Goal: Task Accomplishment & Management: Complete application form

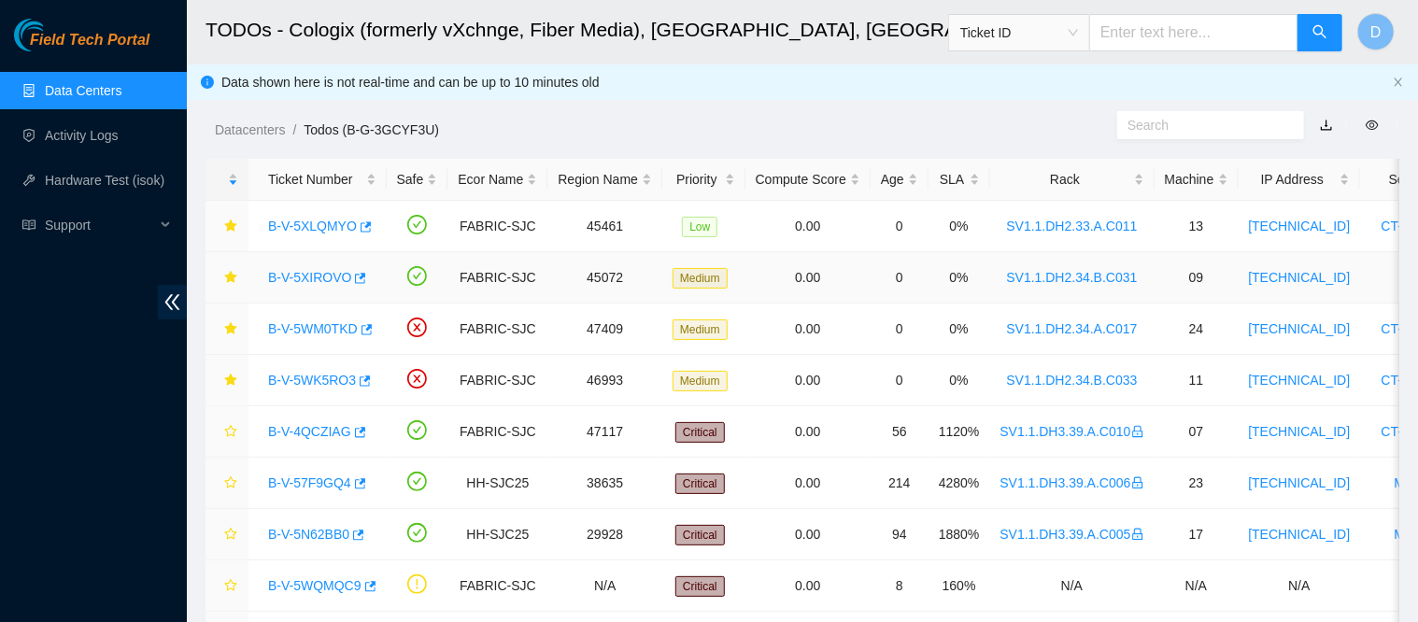
click at [315, 278] on link "B-V-5XIROVO" at bounding box center [309, 277] width 83 height 15
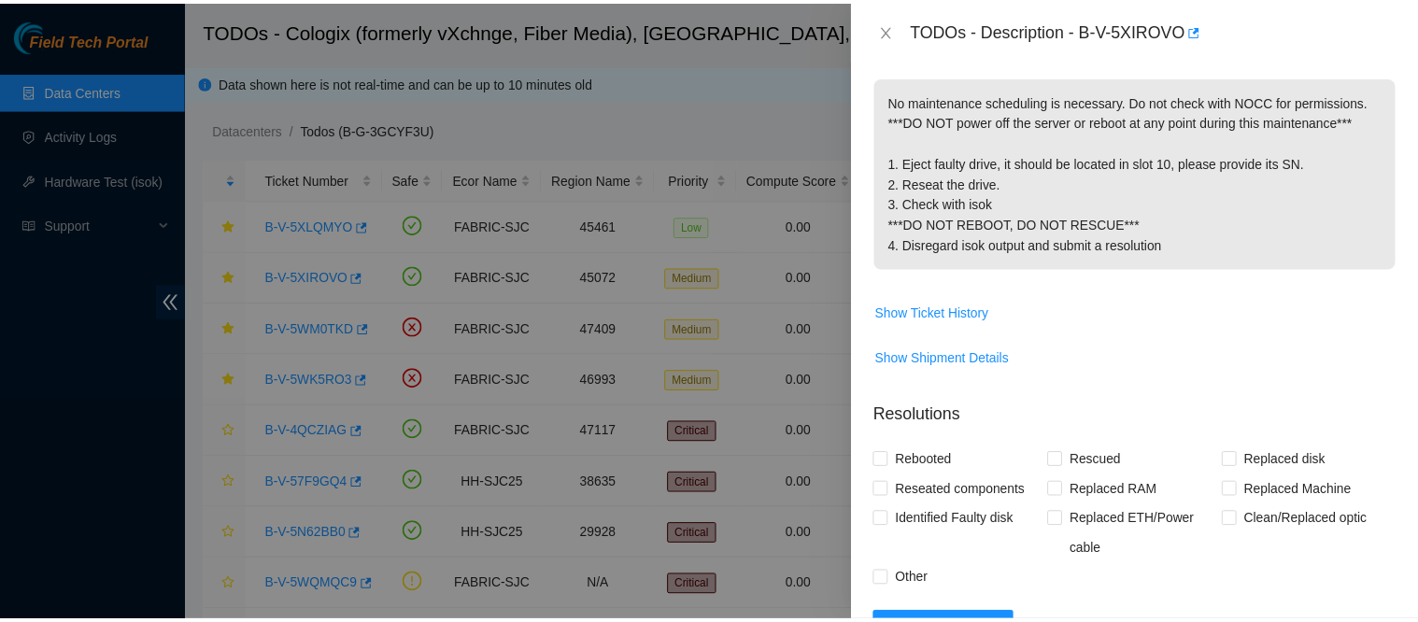
scroll to position [303, 0]
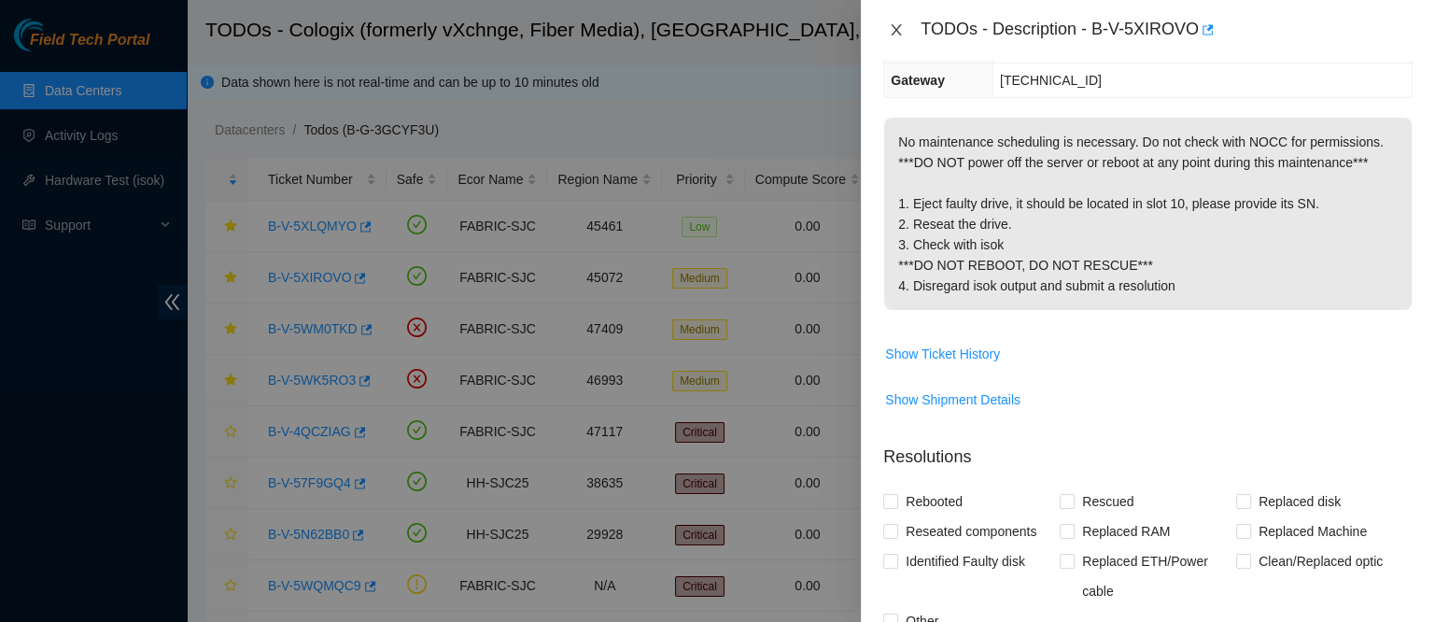
click at [897, 22] on icon "close" at bounding box center [896, 29] width 15 height 15
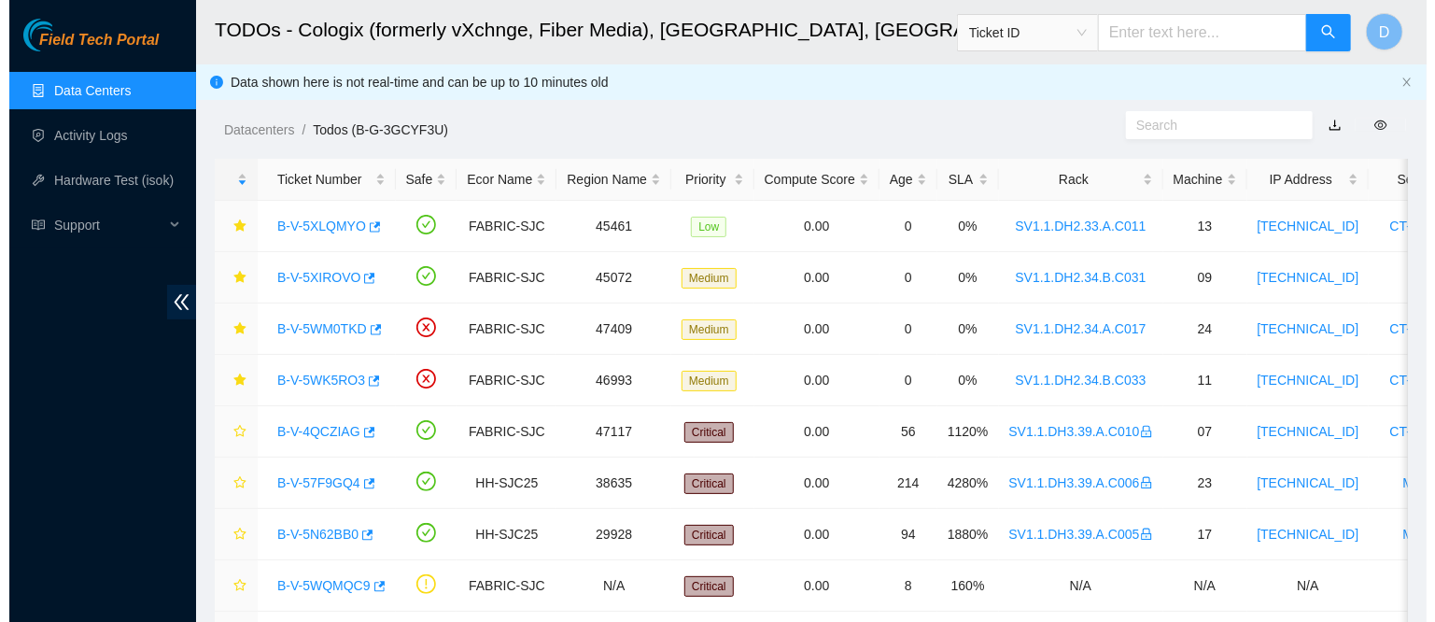
scroll to position [344, 0]
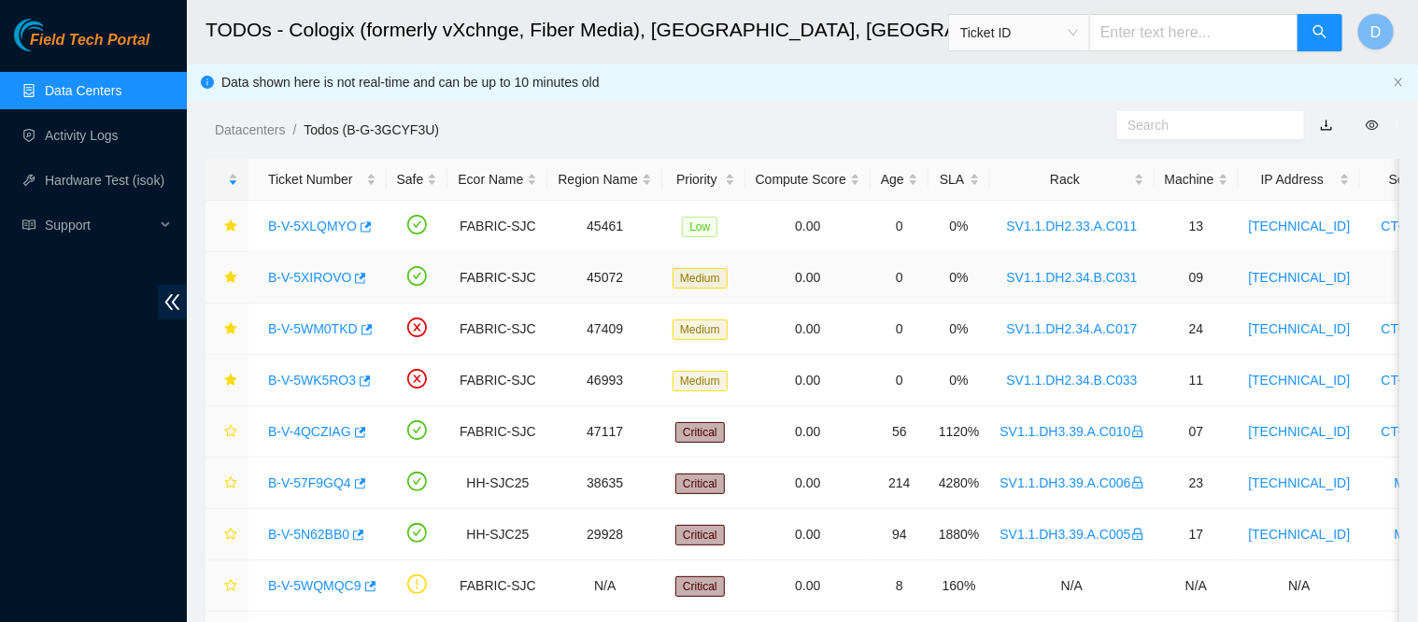
click at [301, 276] on link "B-V-5XIROVO" at bounding box center [309, 277] width 83 height 15
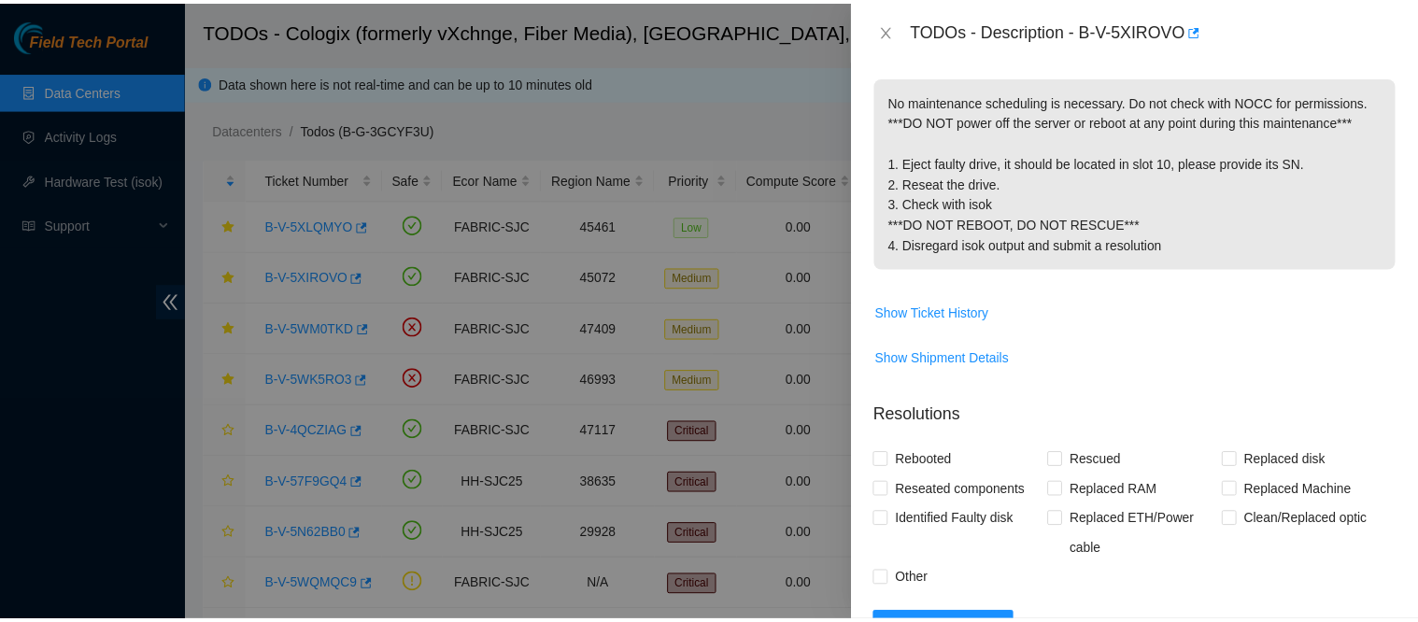
scroll to position [303, 0]
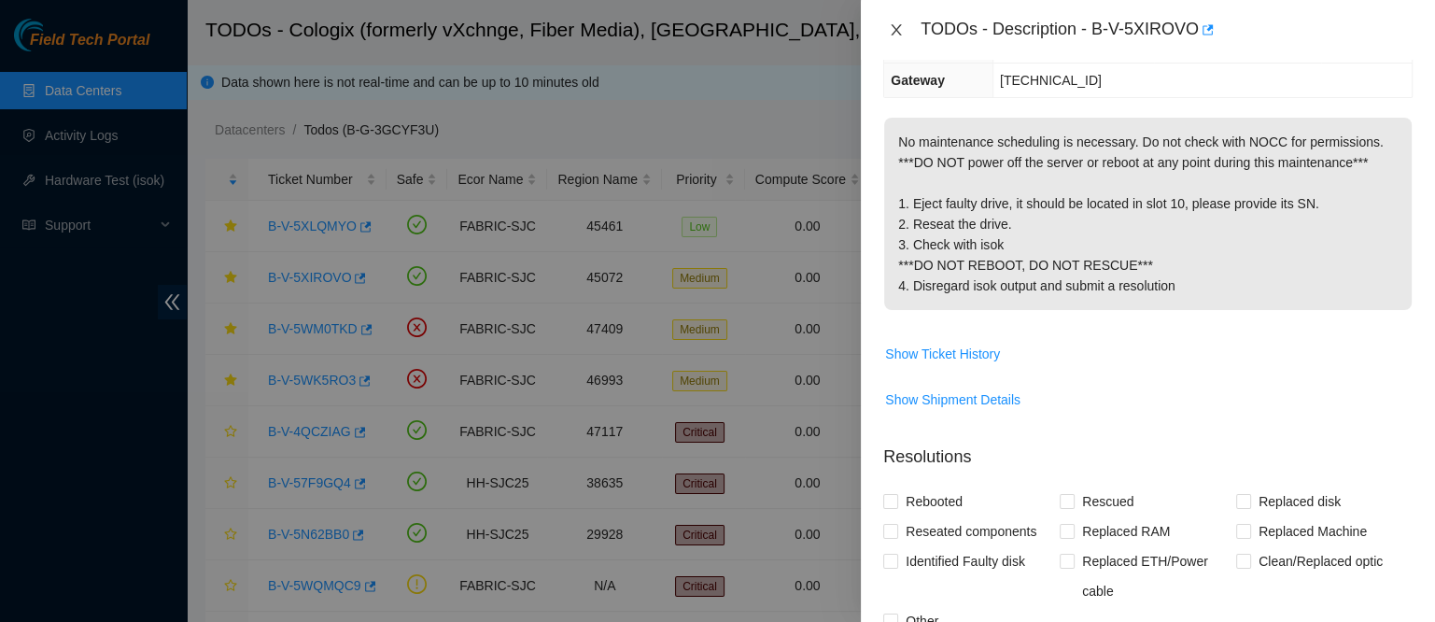
click at [894, 33] on icon "close" at bounding box center [897, 29] width 10 height 11
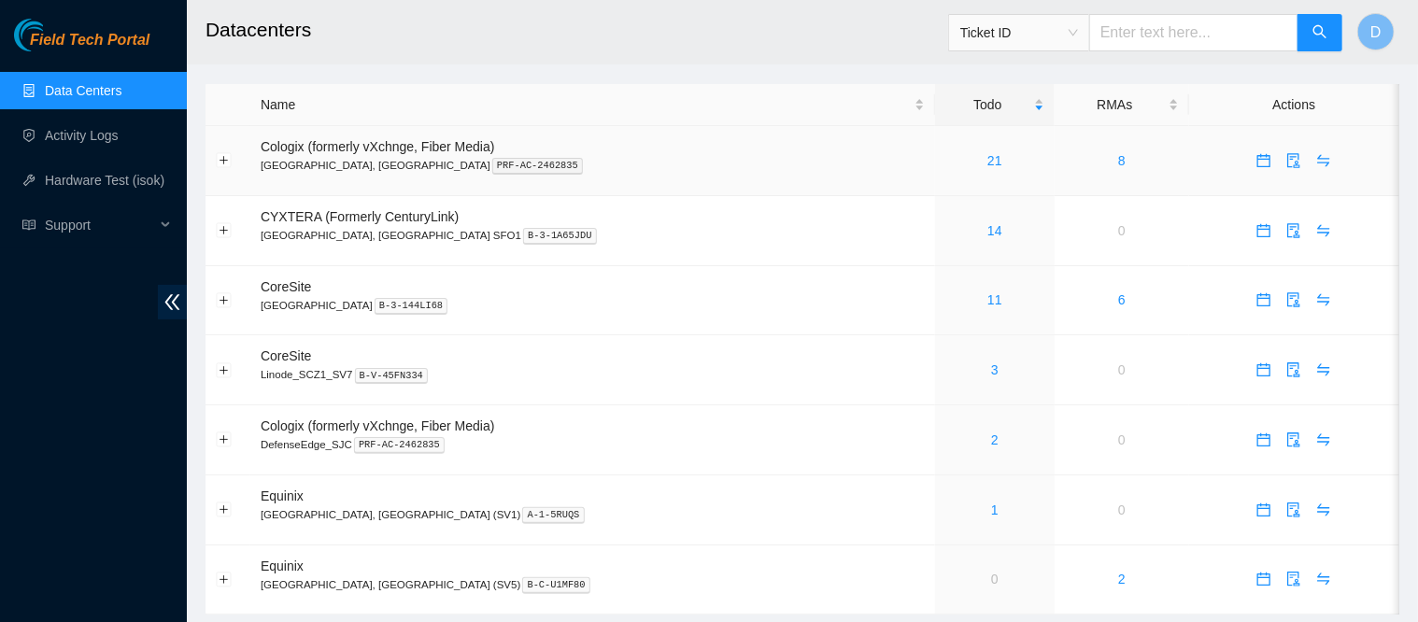
click at [987, 161] on link "21" at bounding box center [994, 160] width 15 height 15
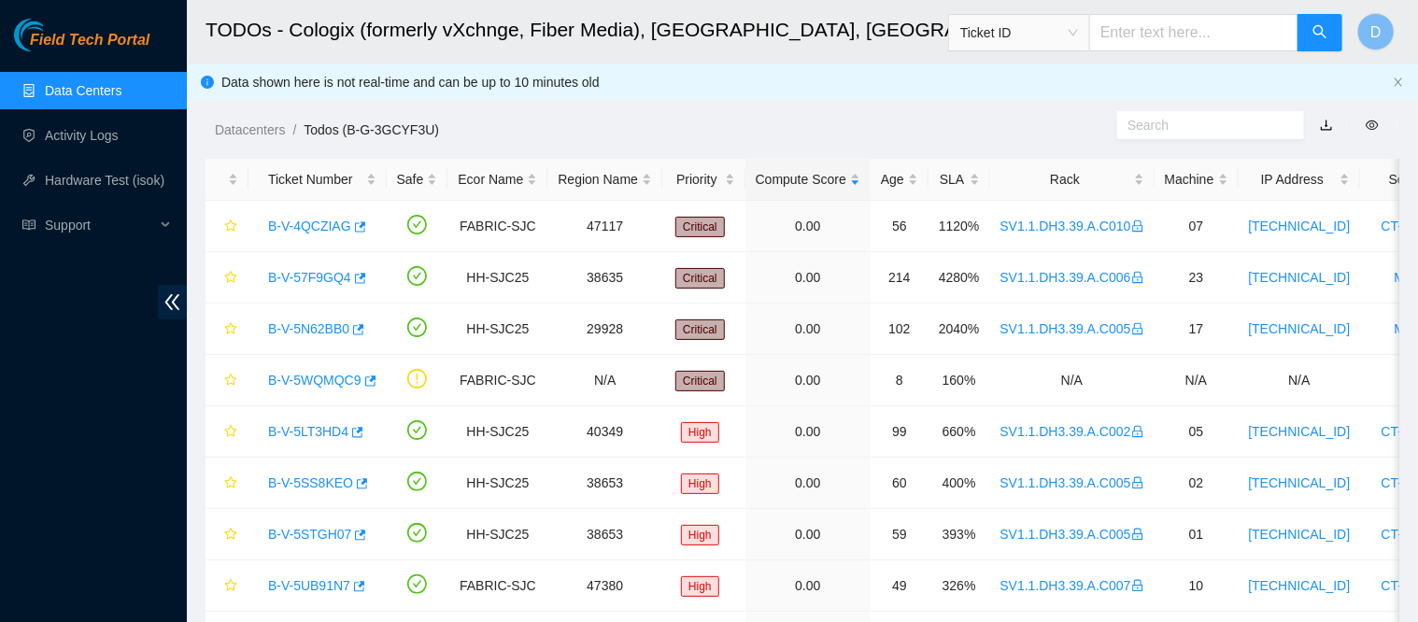
click at [1042, 182] on div "Rack" at bounding box center [1072, 179] width 144 height 21
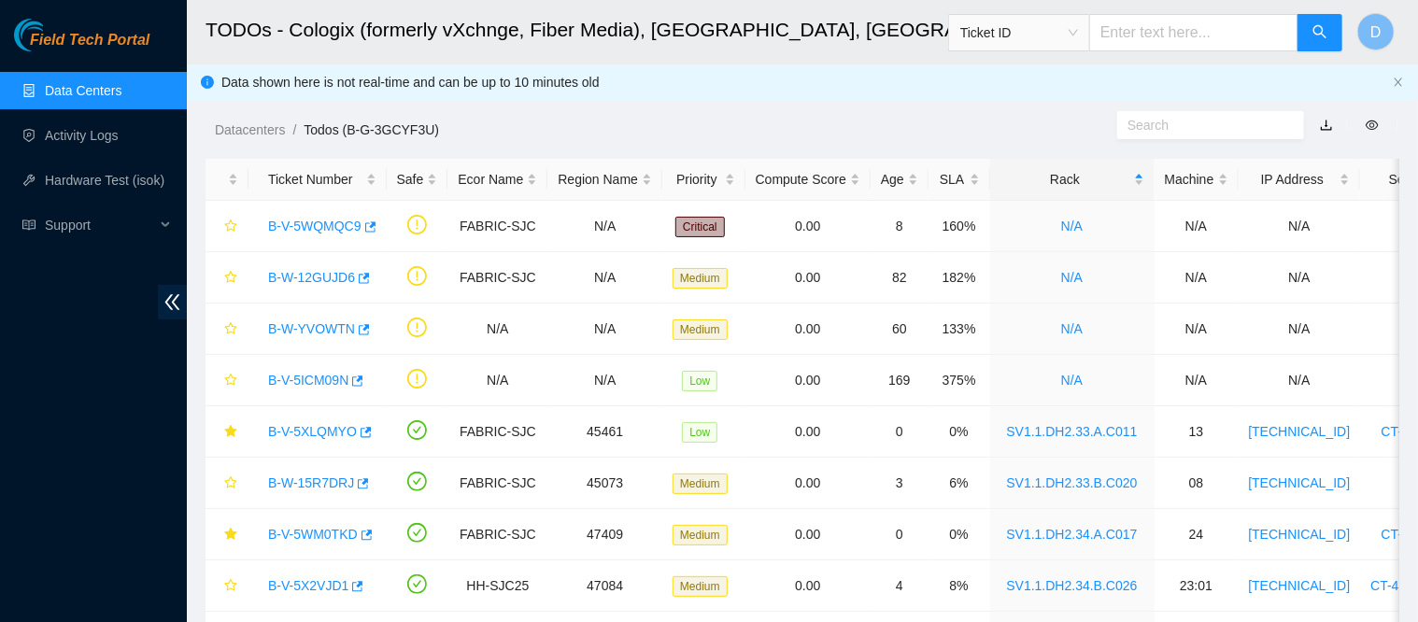
click at [1016, 186] on div "Rack" at bounding box center [1072, 179] width 144 height 21
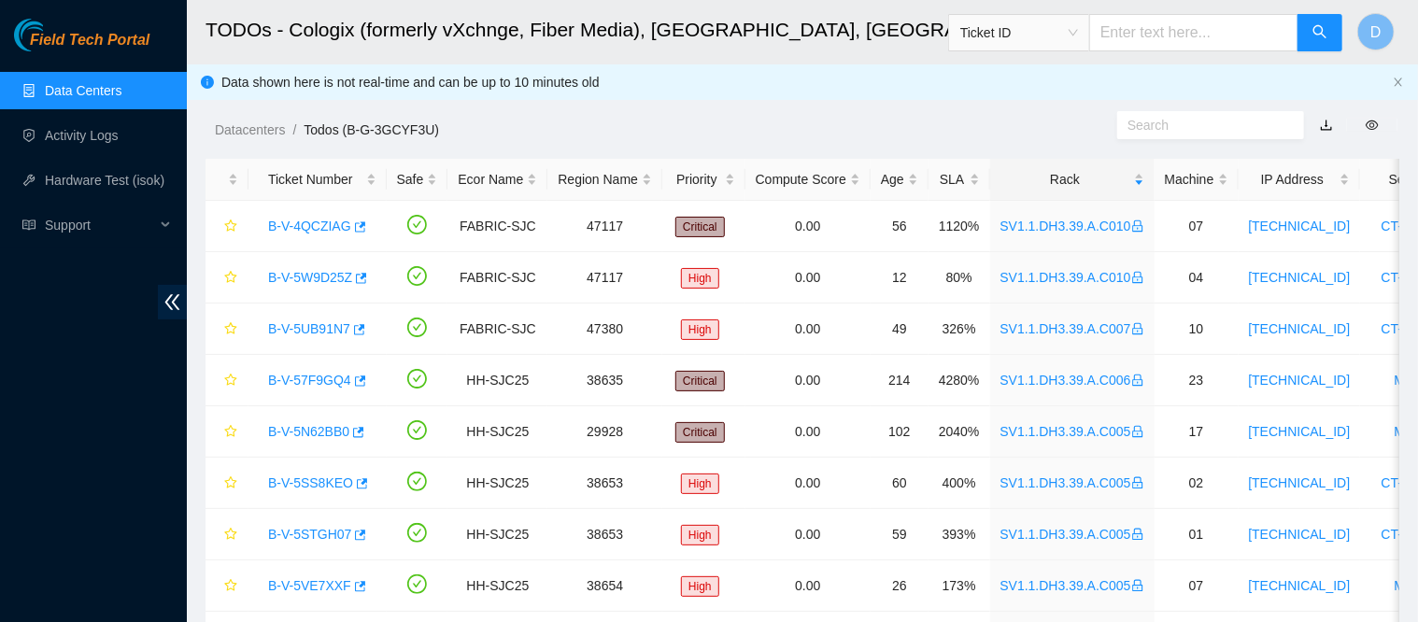
click at [236, 178] on div at bounding box center [227, 180] width 22 height 18
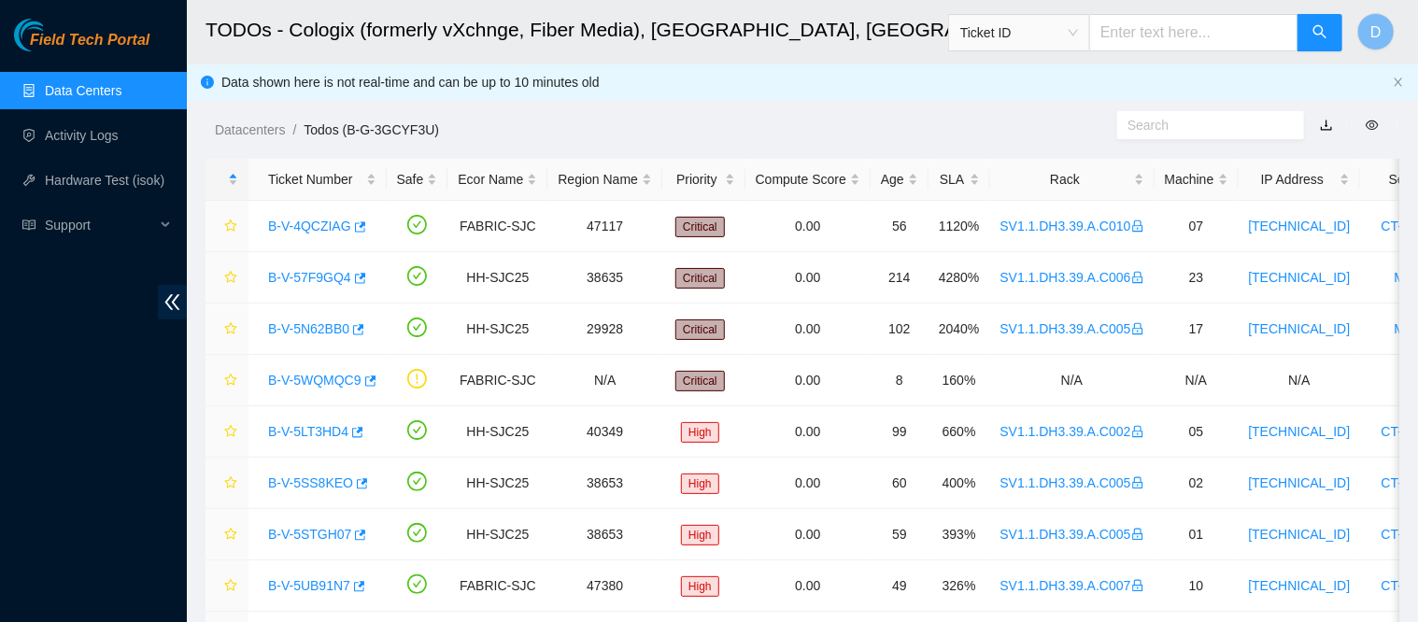
click at [236, 178] on div at bounding box center [227, 180] width 22 height 18
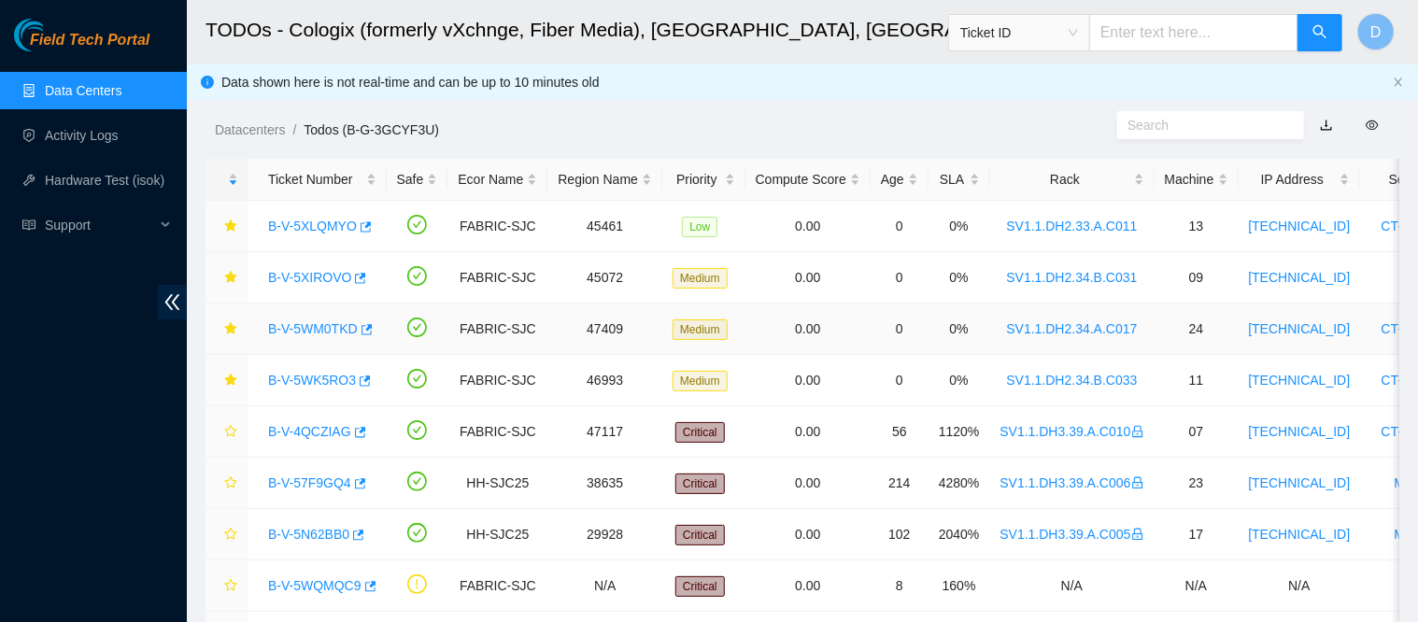
click at [318, 329] on link "B-V-5WM0TKD" at bounding box center [313, 328] width 90 height 15
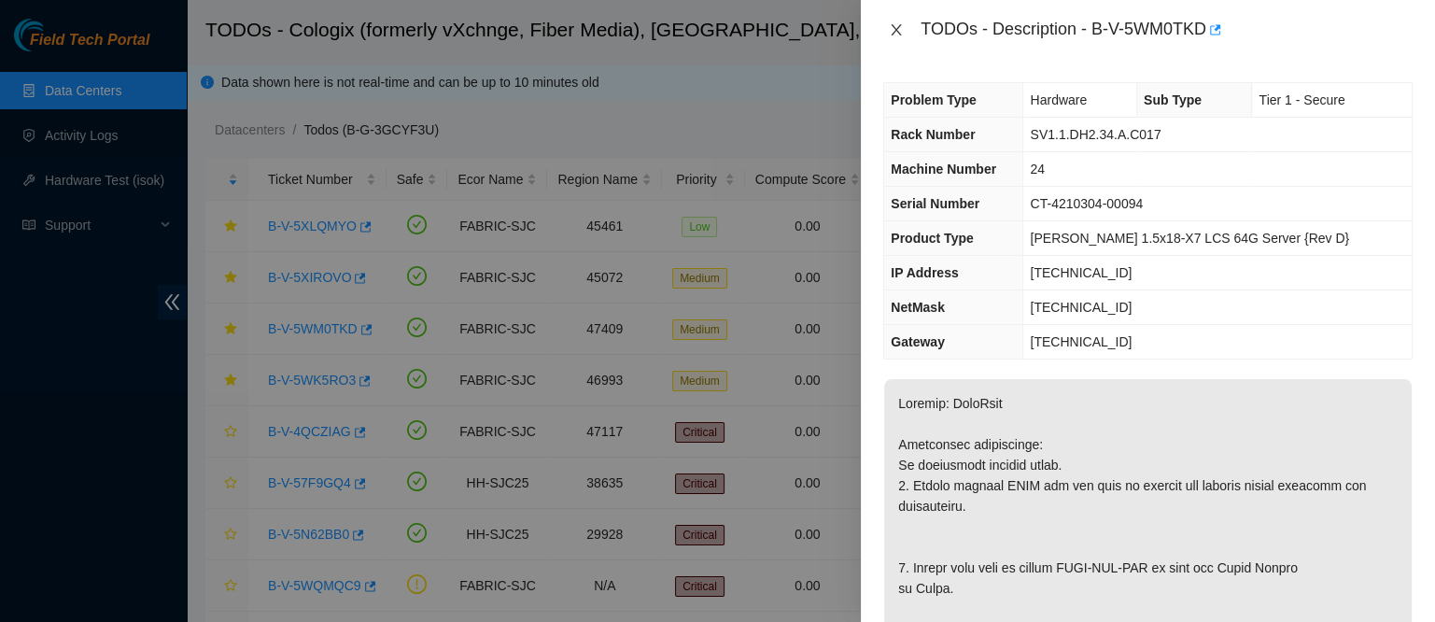
click at [906, 29] on button "Close" at bounding box center [896, 30] width 26 height 18
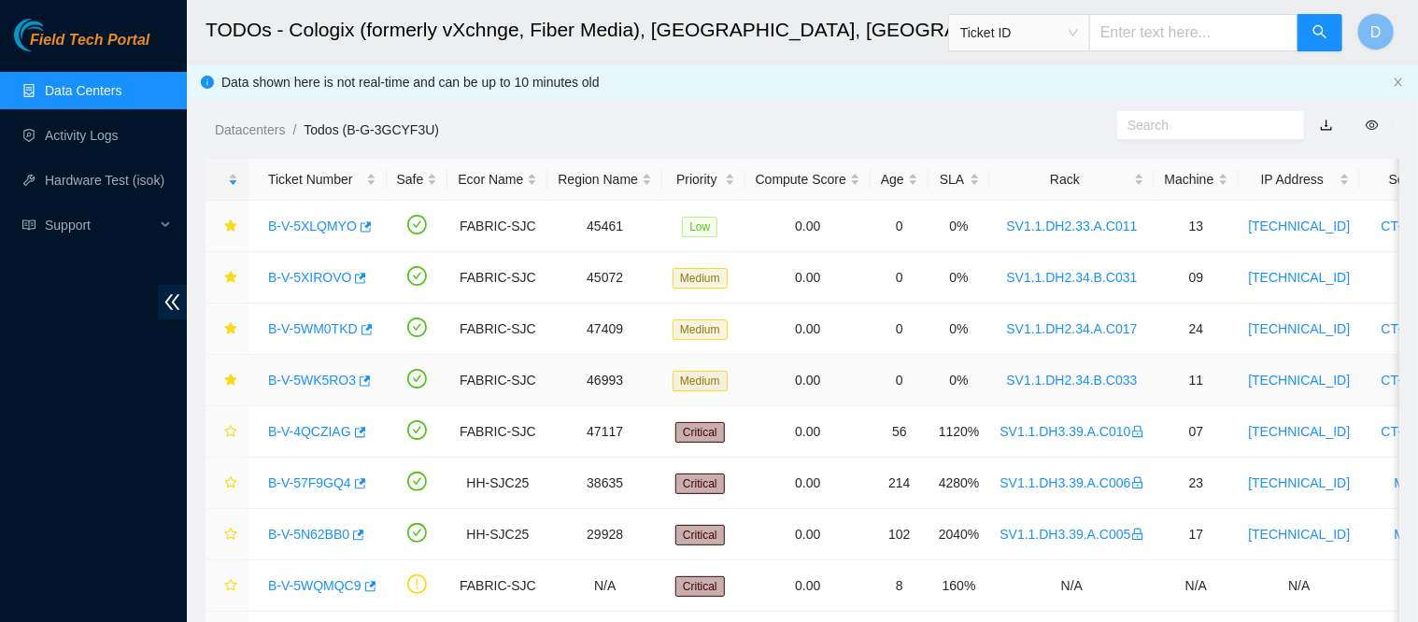
click at [301, 377] on link "B-V-5WK5RO3" at bounding box center [312, 380] width 88 height 15
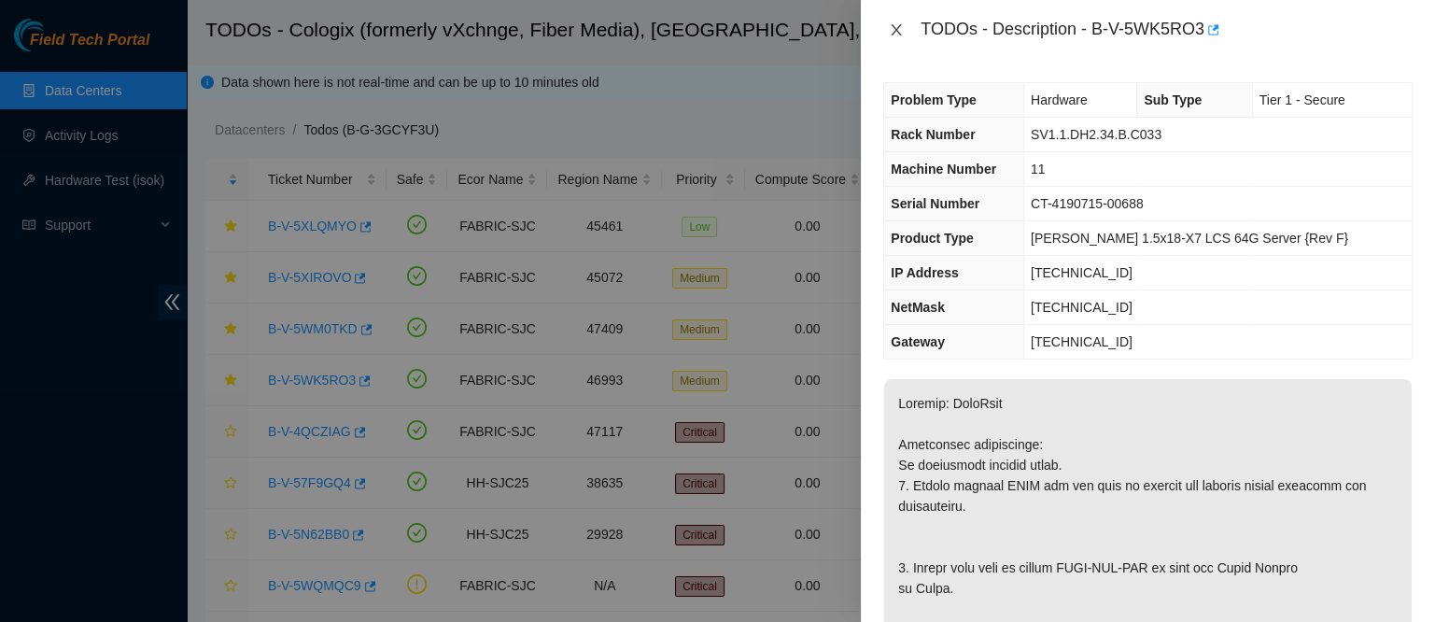
click at [895, 28] on icon "close" at bounding box center [897, 29] width 10 height 11
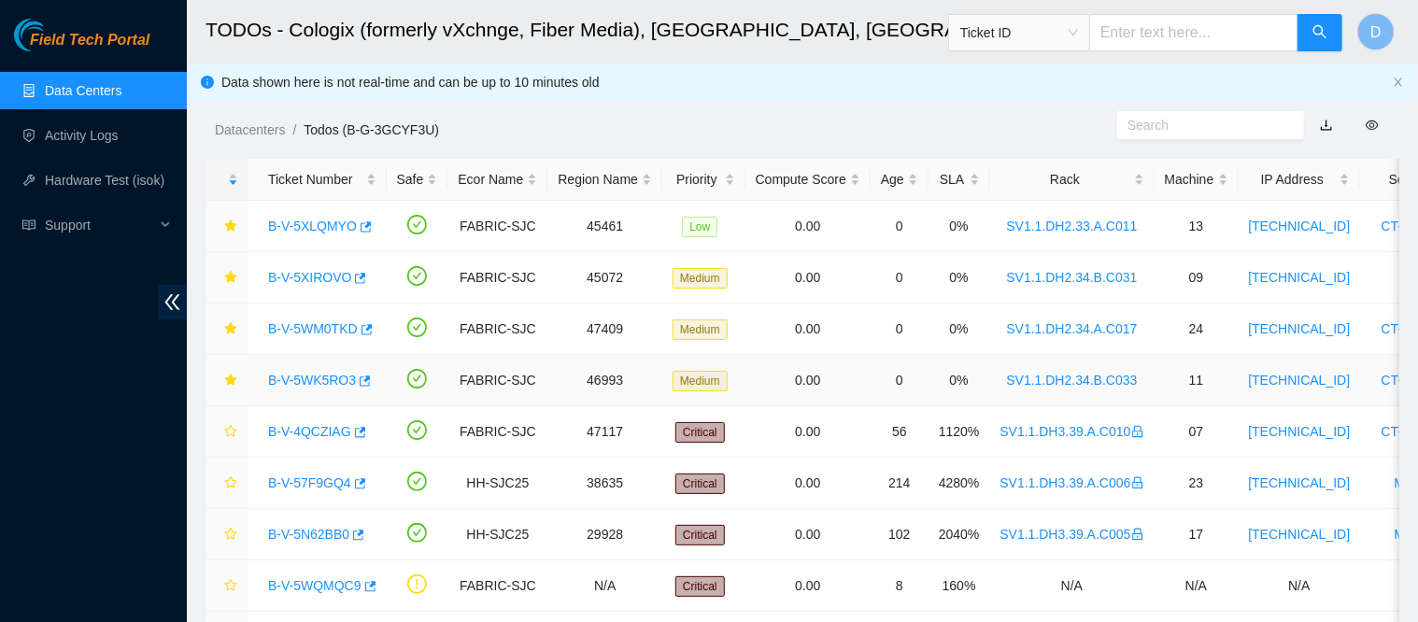
click at [319, 373] on link "B-V-5WK5RO3" at bounding box center [312, 380] width 88 height 15
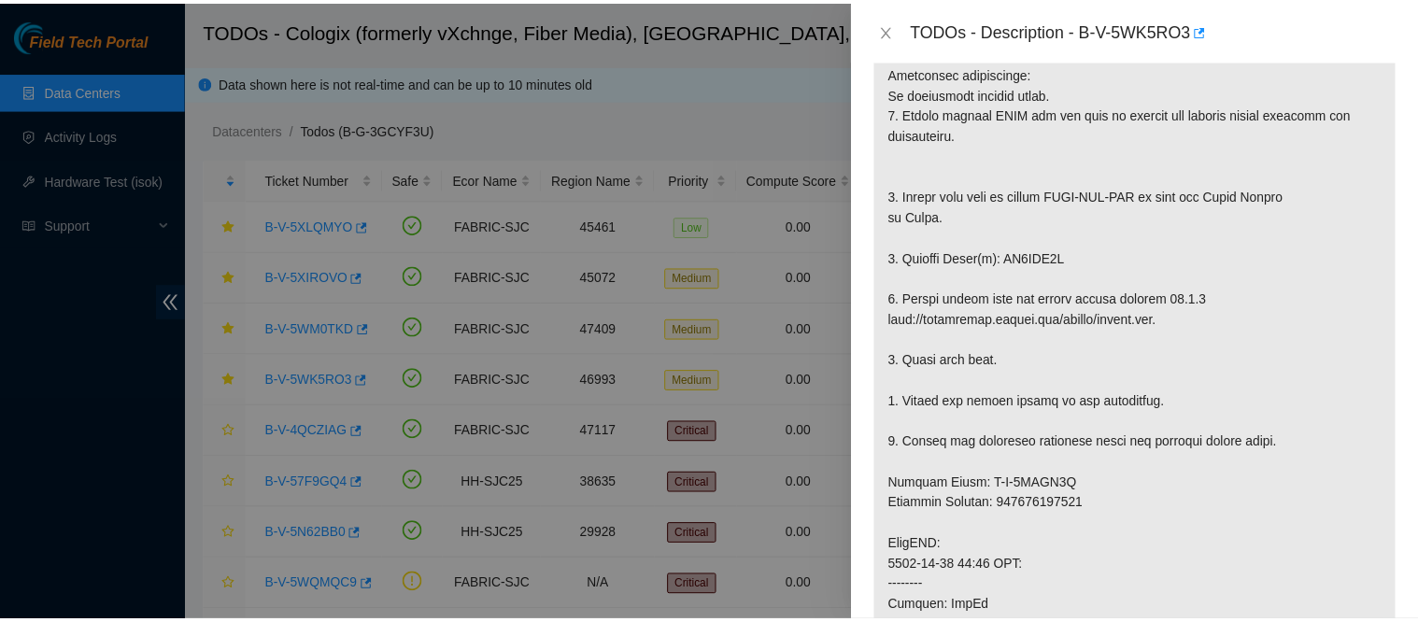
scroll to position [374, 0]
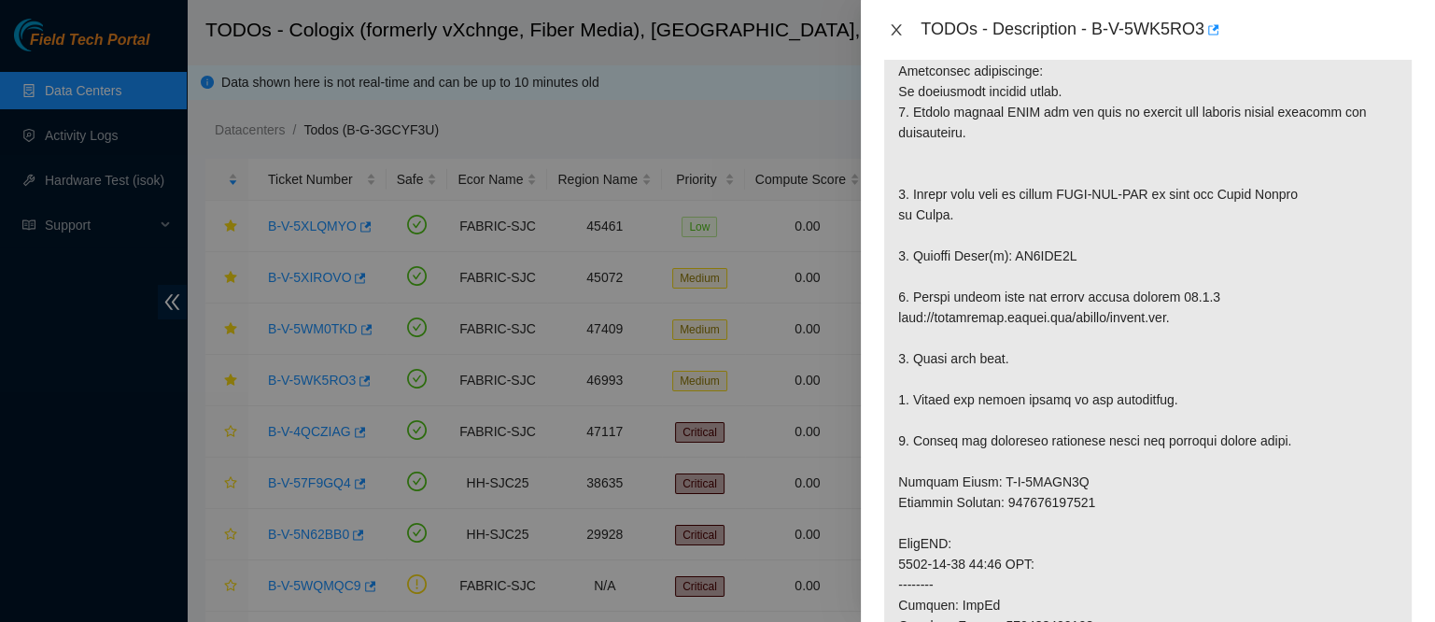
click at [887, 35] on button "Close" at bounding box center [896, 30] width 26 height 18
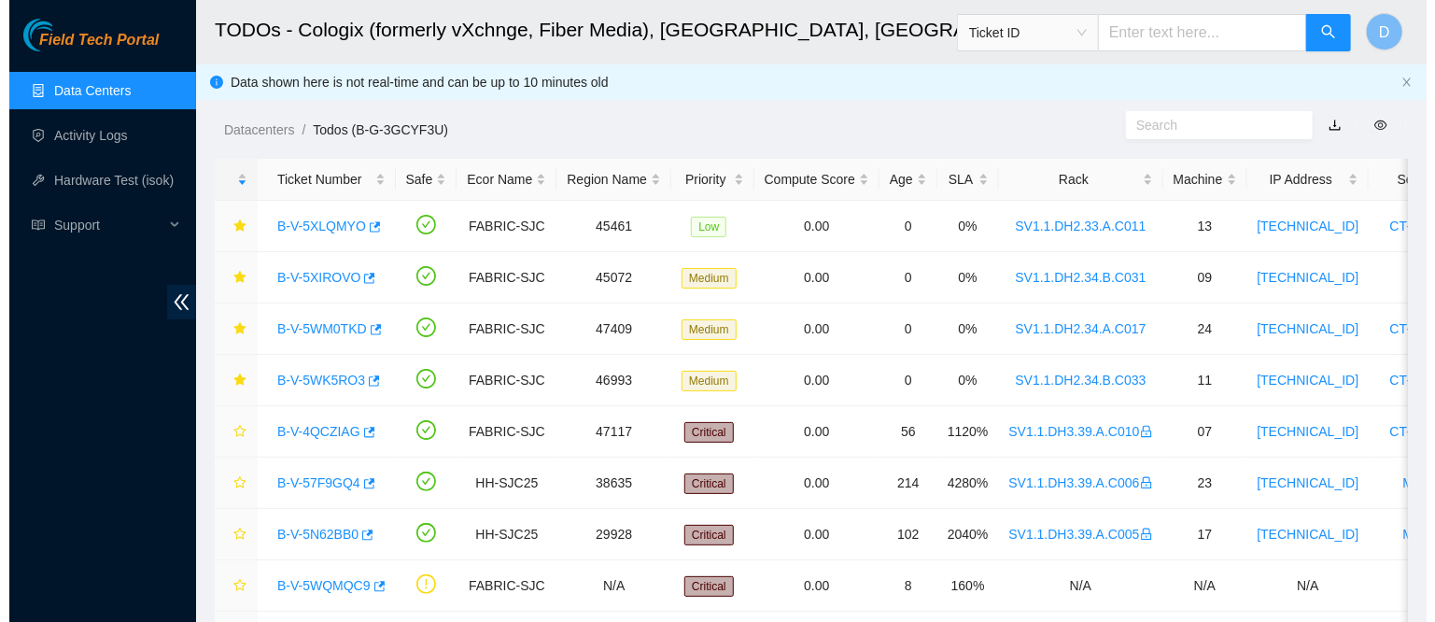
scroll to position [421, 0]
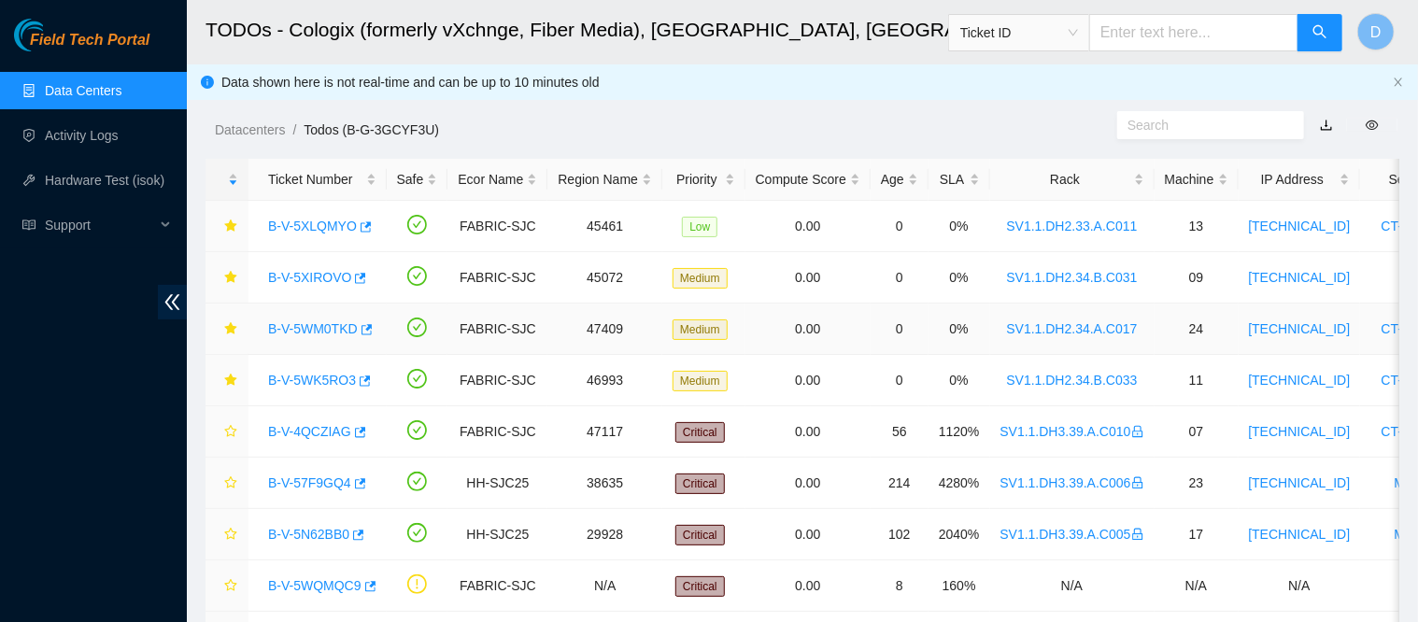
click at [321, 332] on link "B-V-5WM0TKD" at bounding box center [313, 328] width 90 height 15
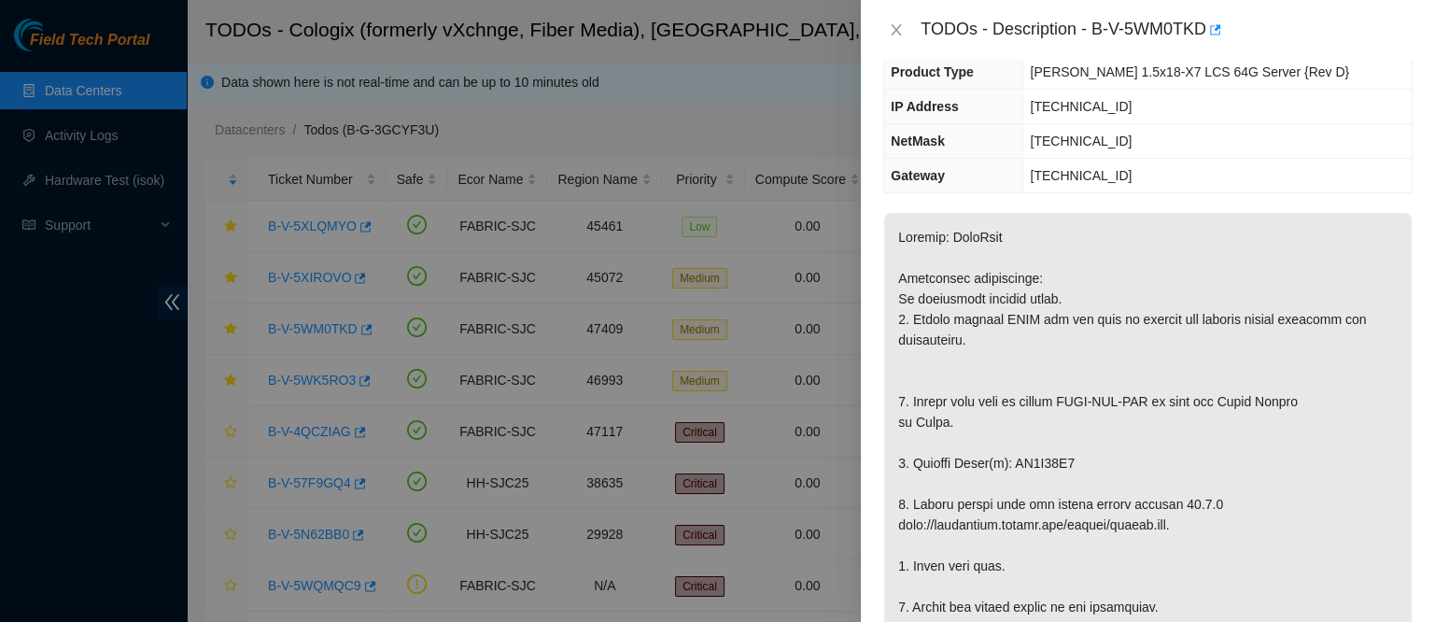
scroll to position [0, 0]
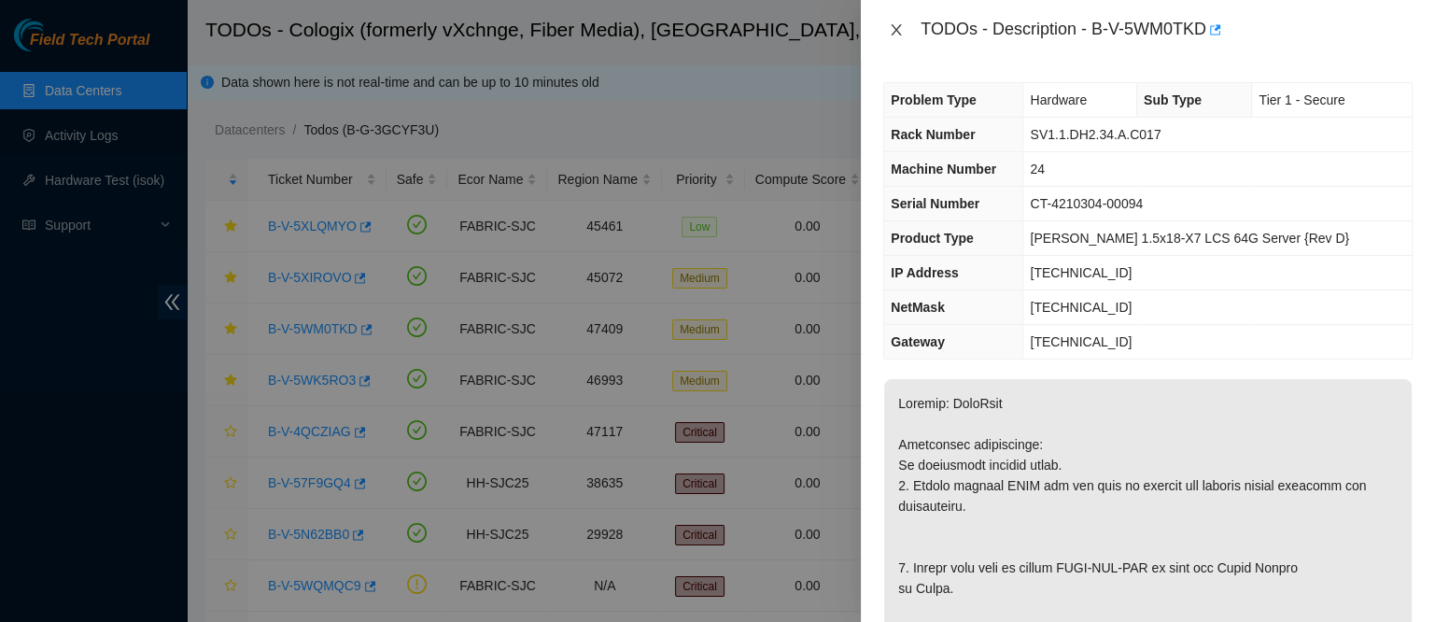
click at [889, 36] on icon "close" at bounding box center [896, 29] width 15 height 15
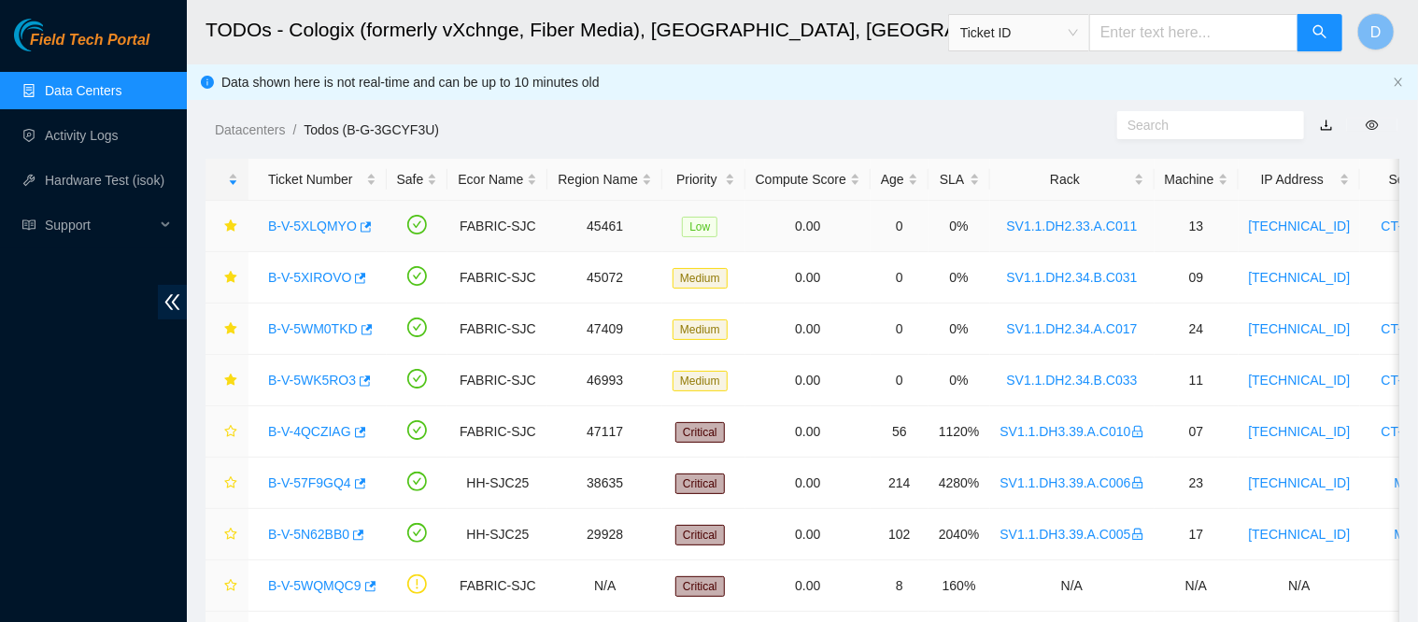
click at [318, 223] on link "B-V-5XLQMYO" at bounding box center [312, 226] width 89 height 15
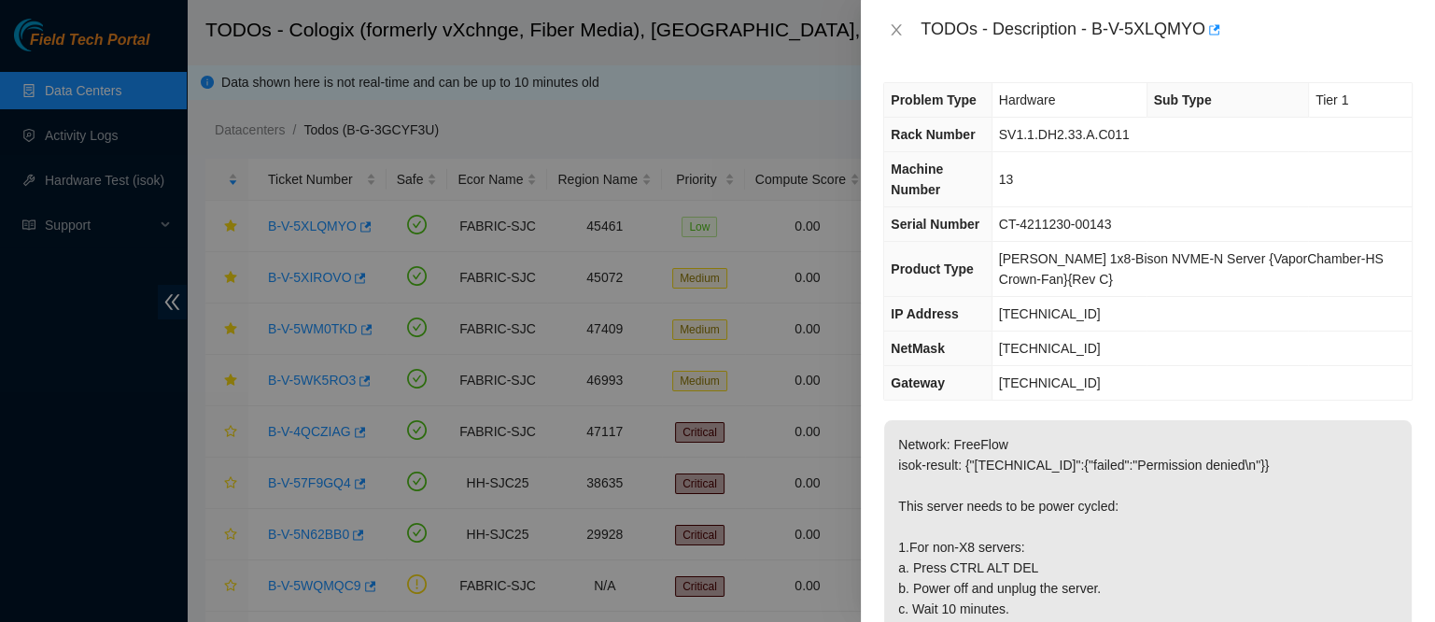
click at [1116, 298] on td "[TECHNICAL_ID]" at bounding box center [1202, 314] width 420 height 35
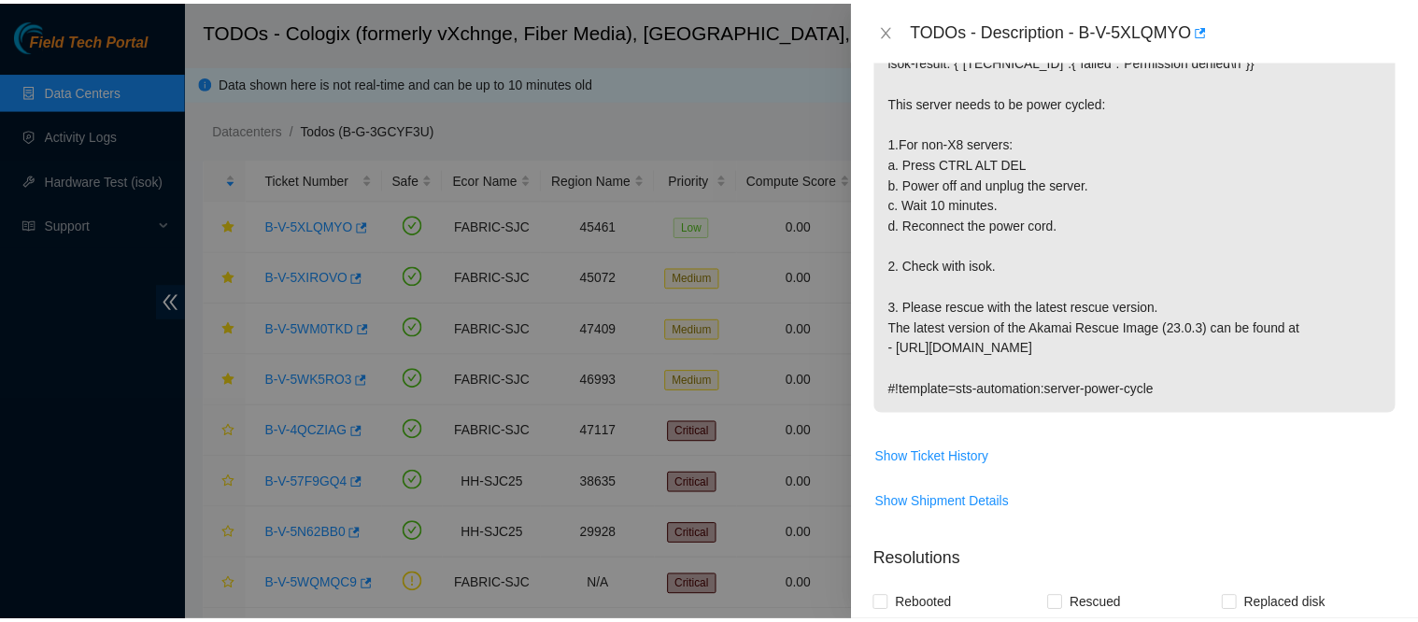
scroll to position [412, 0]
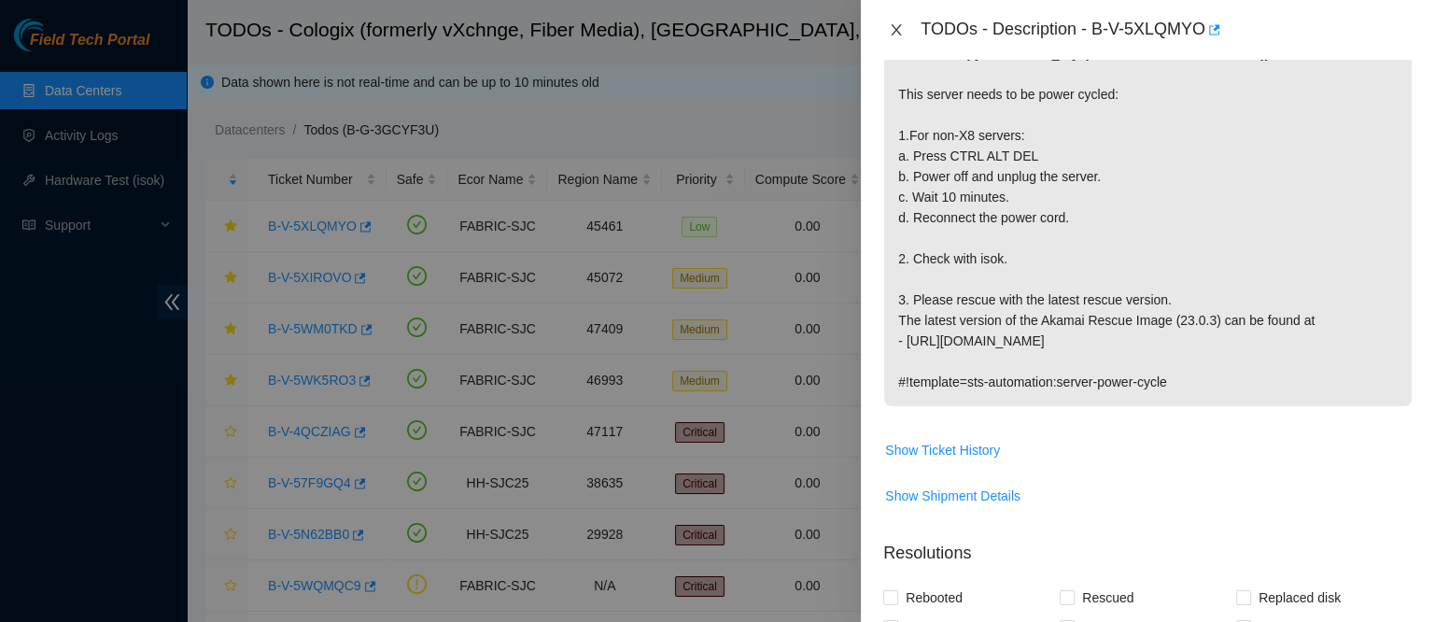
drag, startPoint x: 895, startPoint y: 21, endPoint x: 455, endPoint y: 192, distance: 472.2
click at [895, 21] on button "Close" at bounding box center [896, 30] width 26 height 18
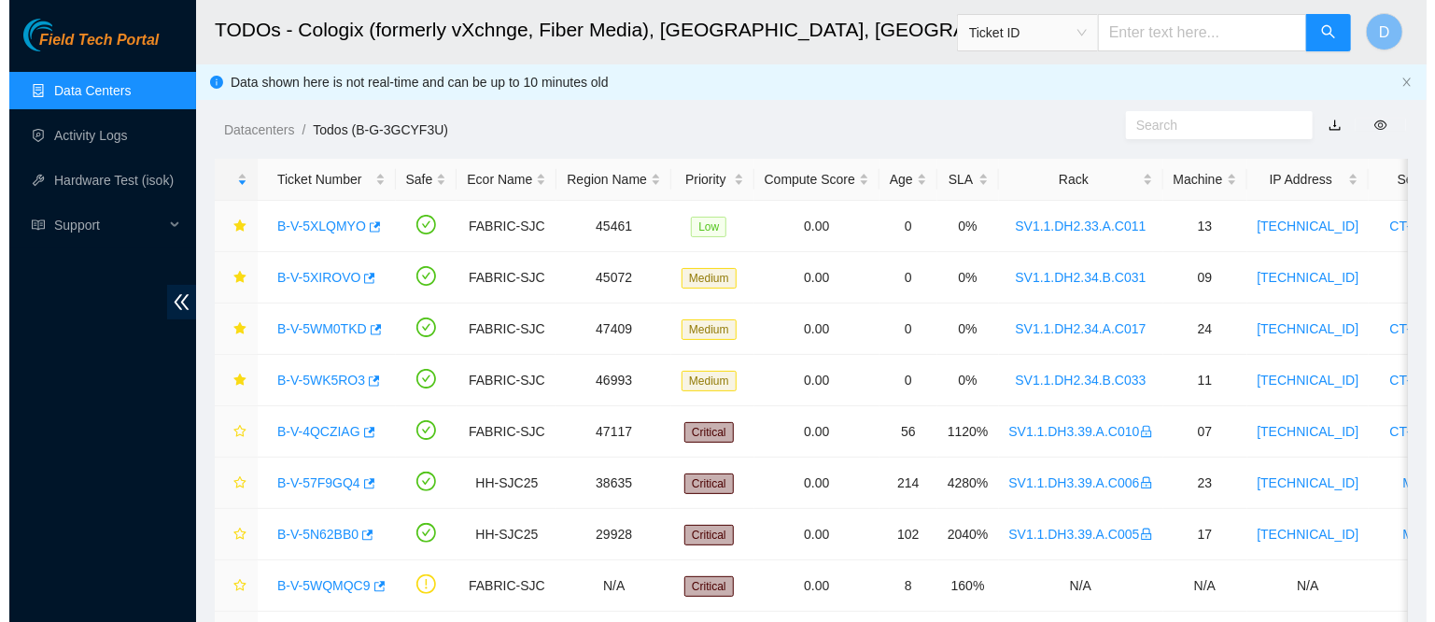
scroll to position [418, 0]
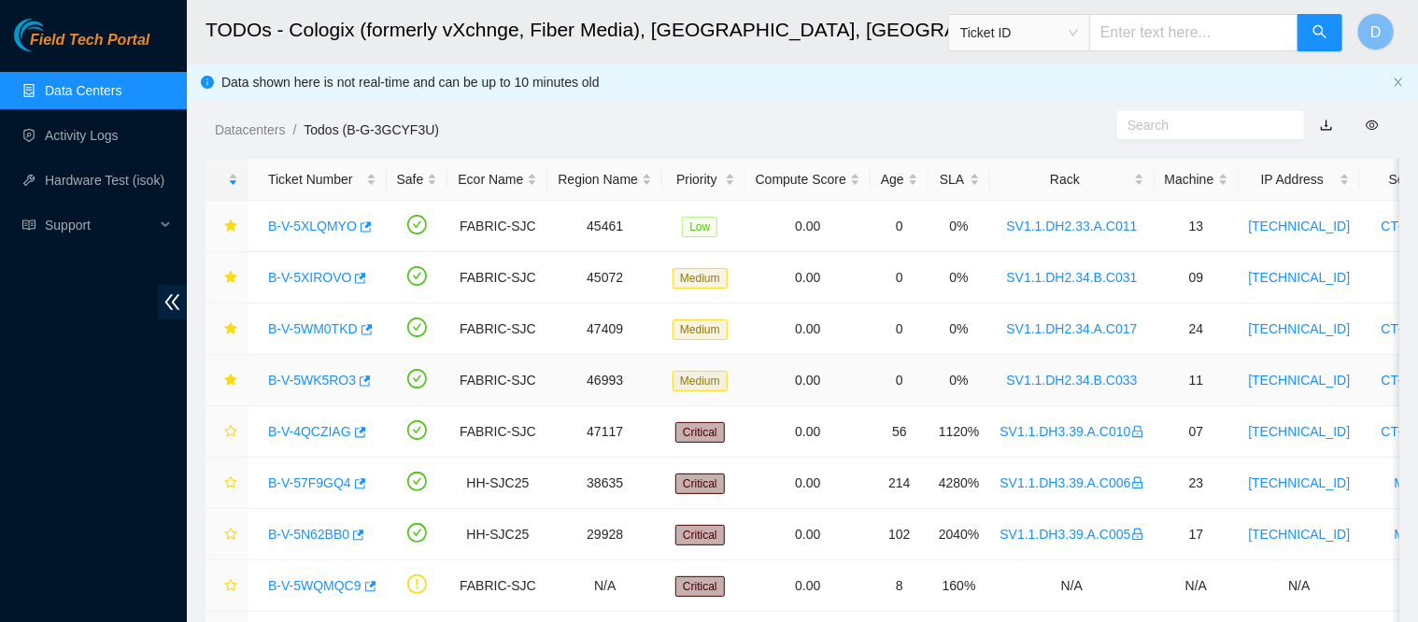
drag, startPoint x: 310, startPoint y: 373, endPoint x: 812, endPoint y: 307, distance: 506.6
click at [310, 373] on link "B-V-5WK5RO3" at bounding box center [312, 380] width 88 height 15
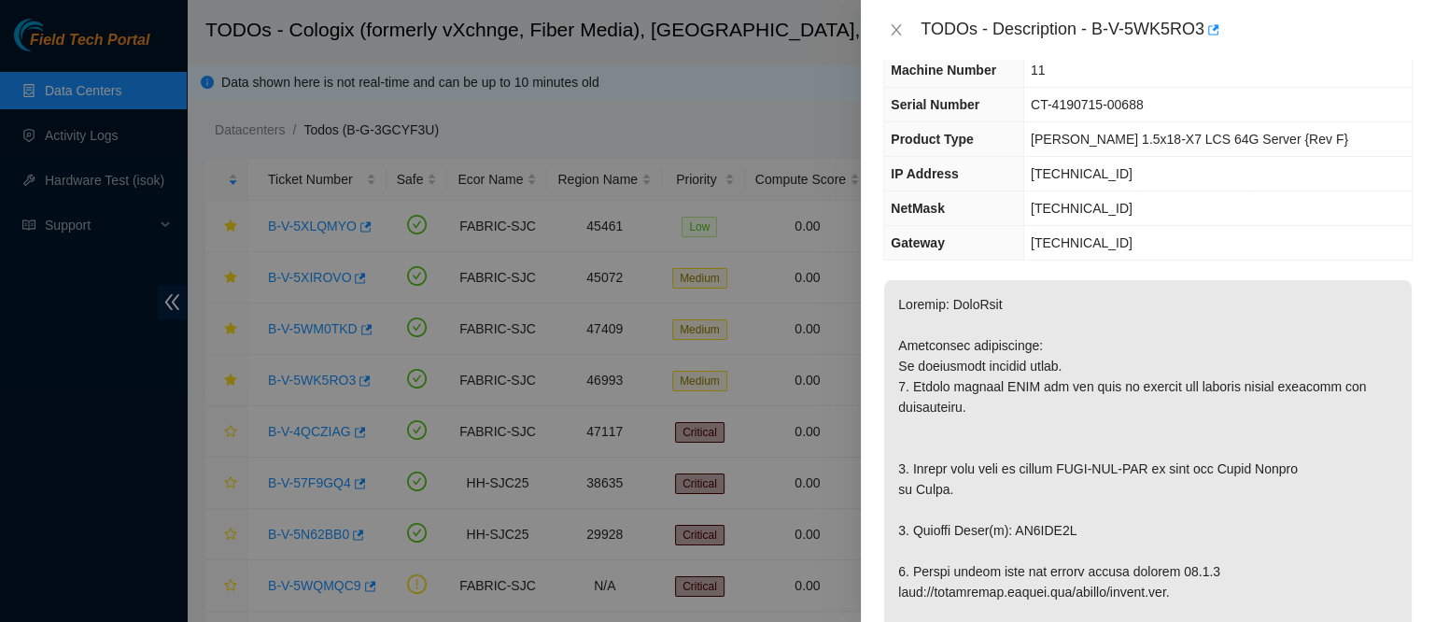
scroll to position [0, 0]
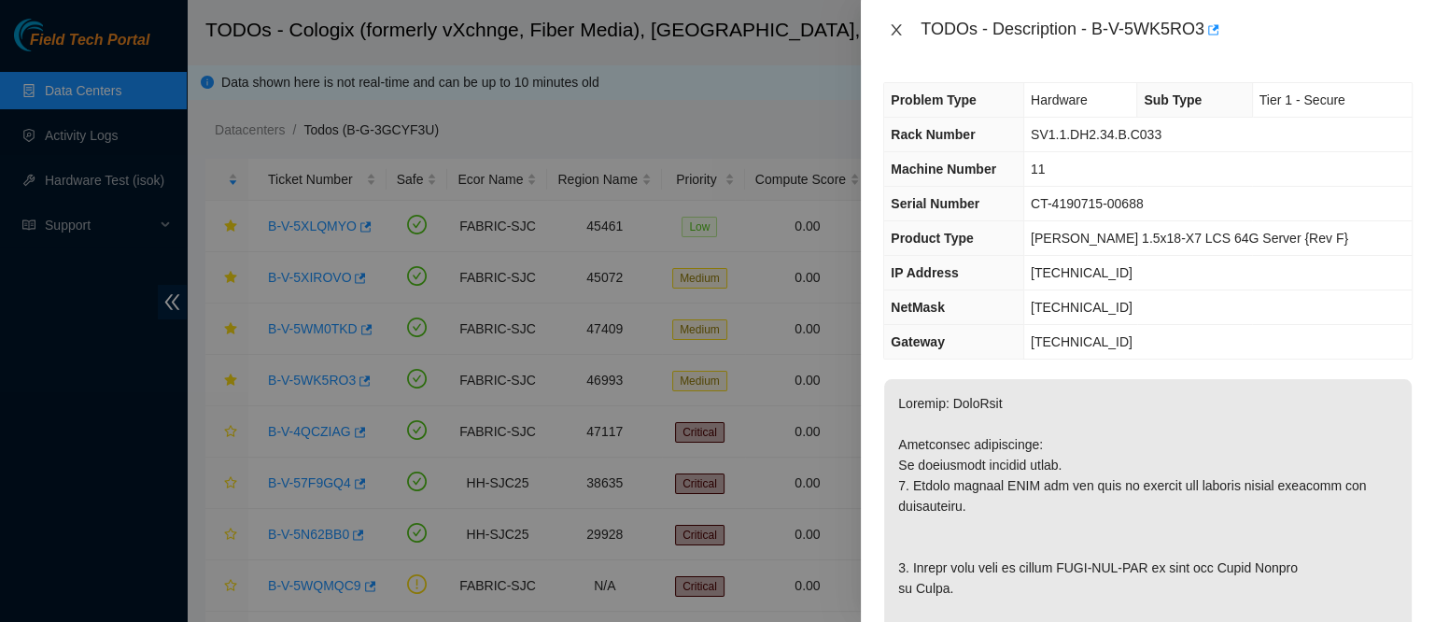
click at [894, 22] on icon "close" at bounding box center [896, 29] width 15 height 15
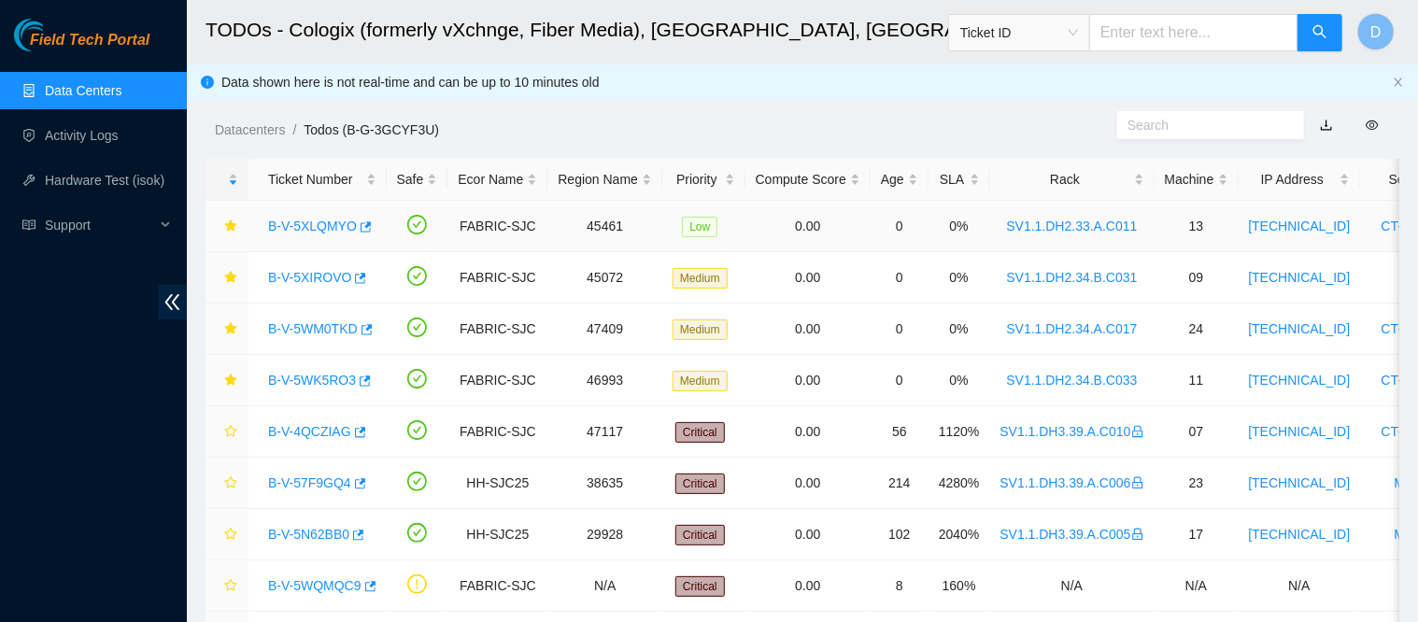
click at [320, 233] on link "B-V-5XLQMYO" at bounding box center [312, 226] width 89 height 15
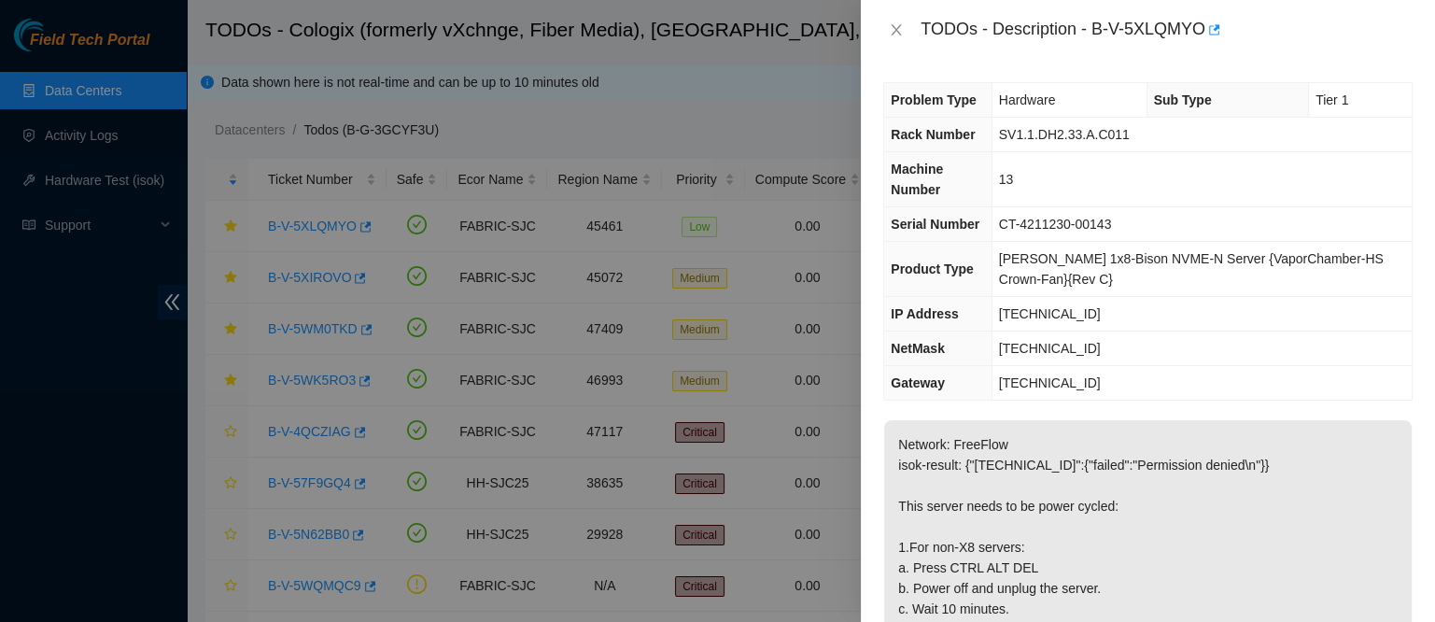
scroll to position [53, 0]
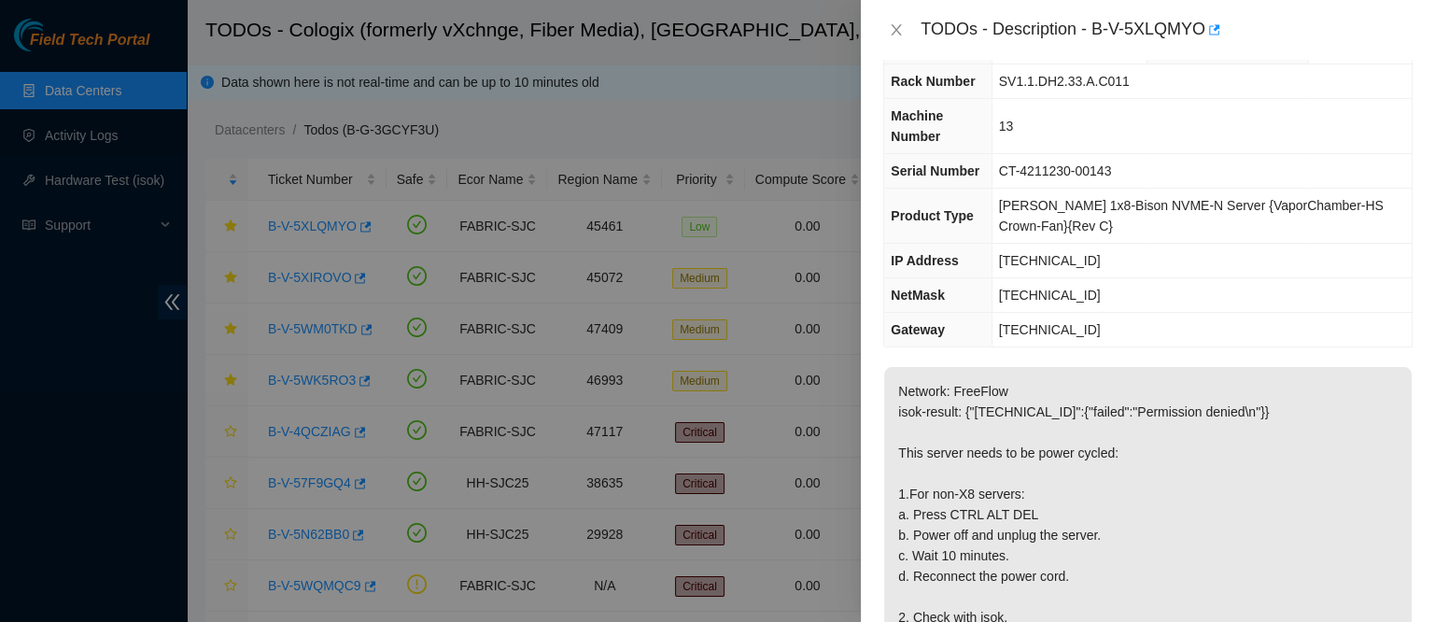
click at [1082, 329] on span "[TECHNICAL_ID]" at bounding box center [1050, 329] width 102 height 15
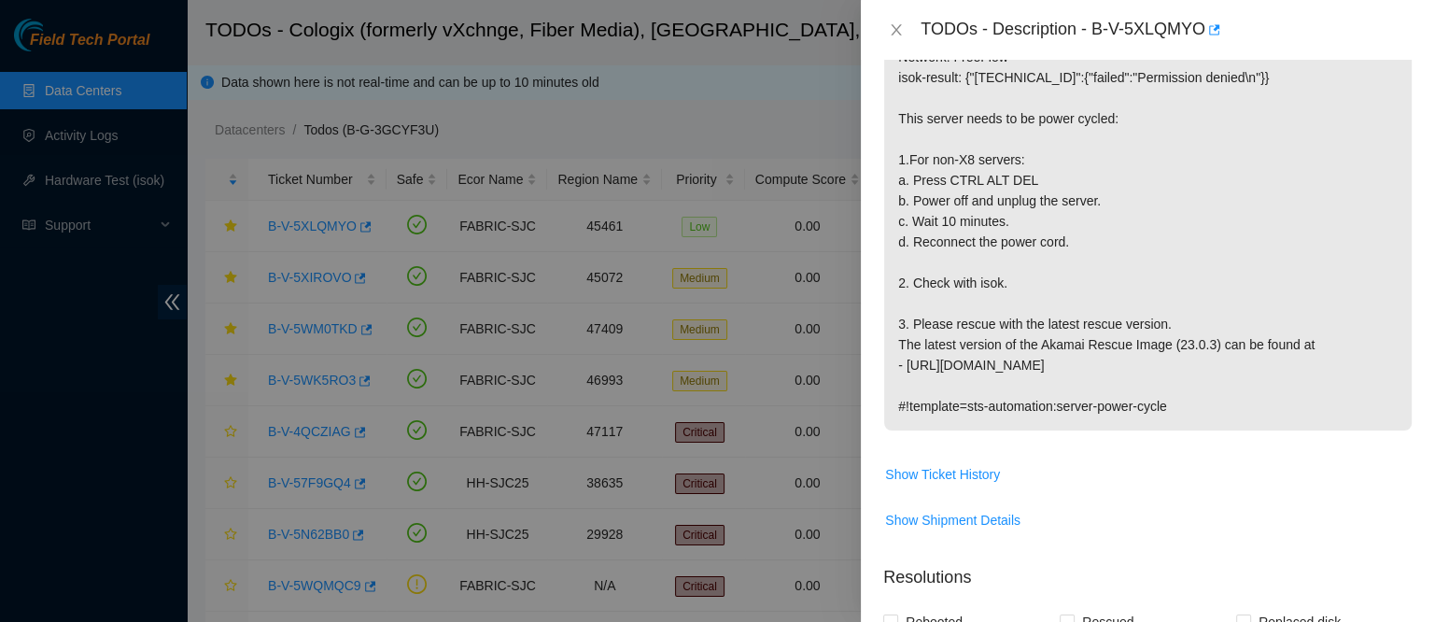
scroll to position [0, 0]
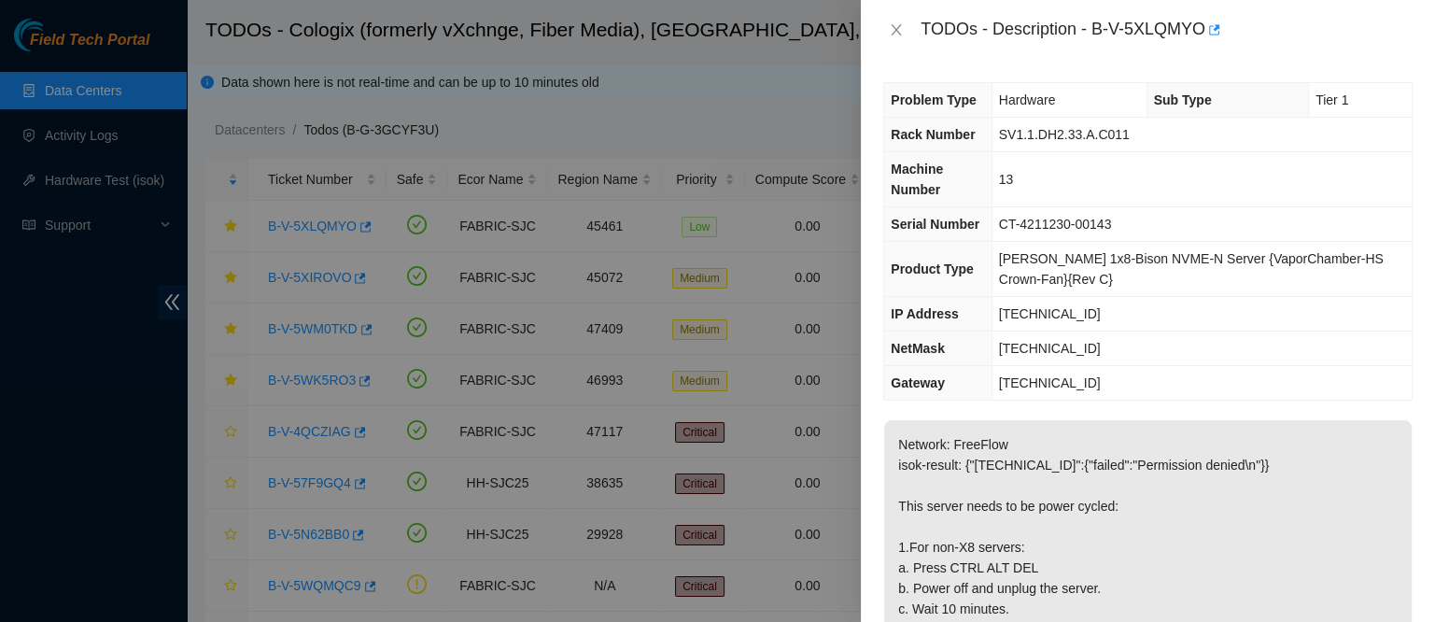
click at [927, 345] on span "NetMask" at bounding box center [918, 348] width 54 height 15
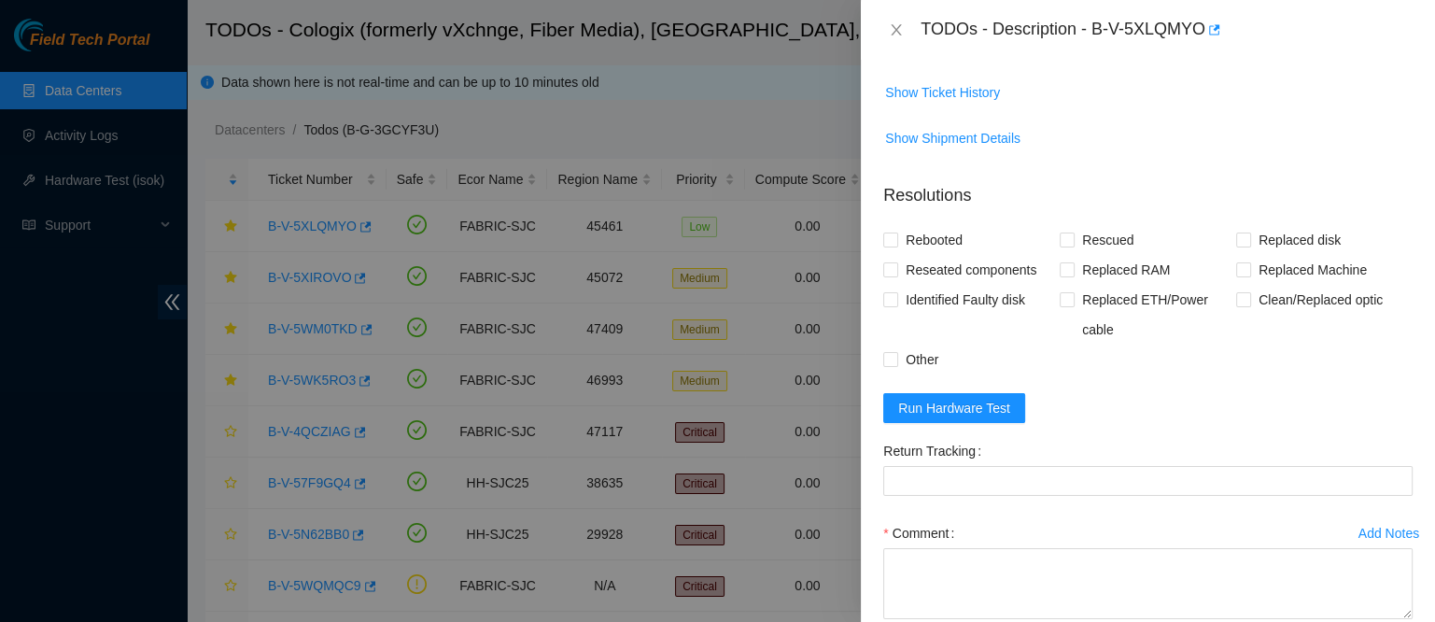
scroll to position [794, 0]
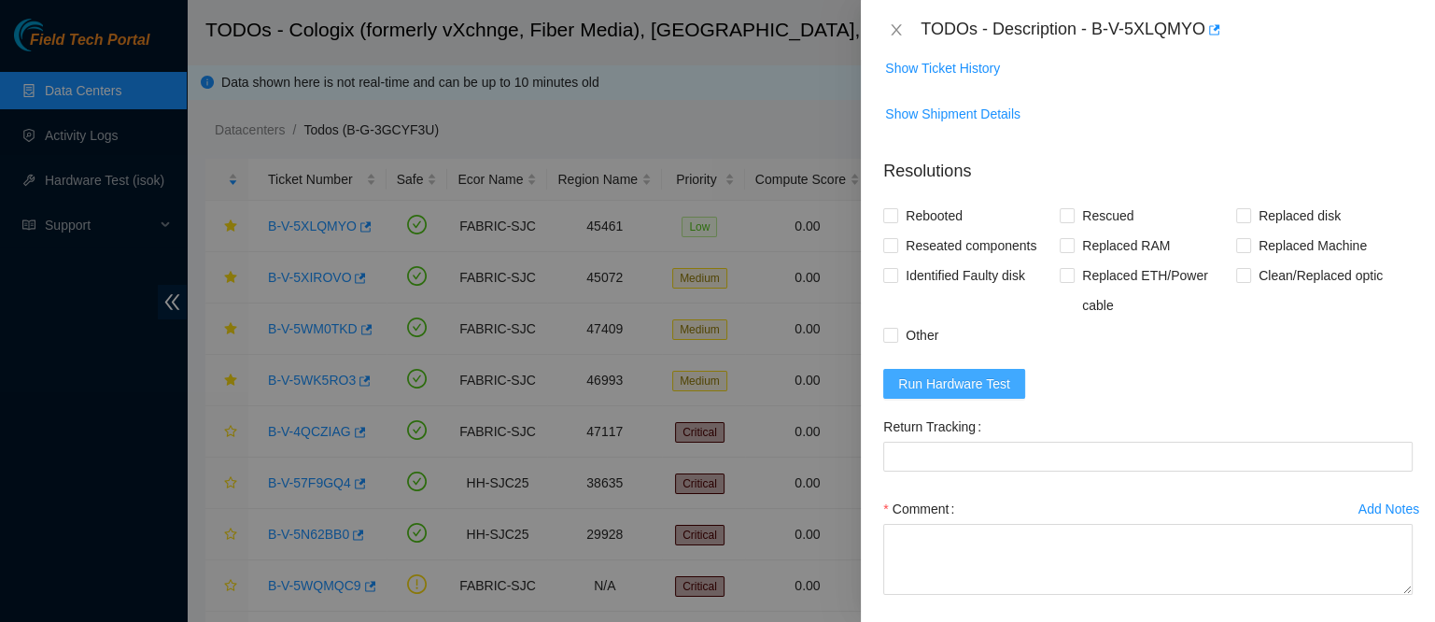
click at [915, 394] on span "Run Hardware Test" at bounding box center [954, 384] width 112 height 21
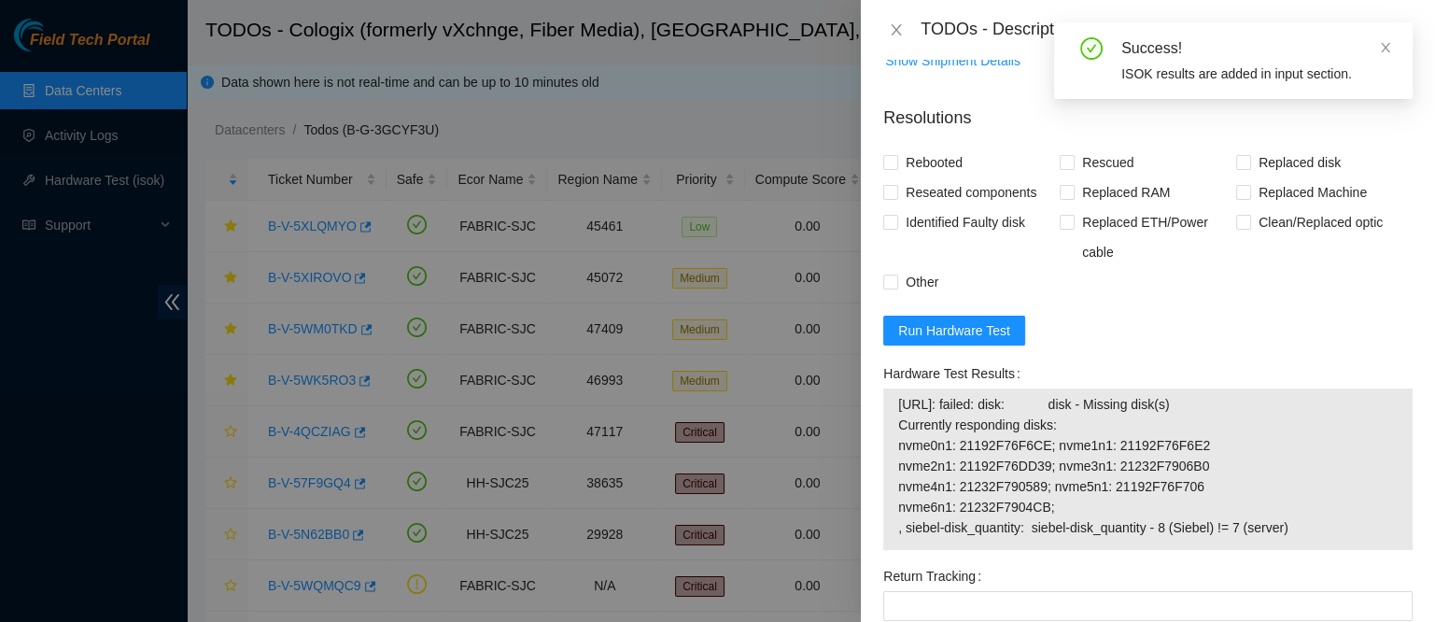
scroll to position [853, 0]
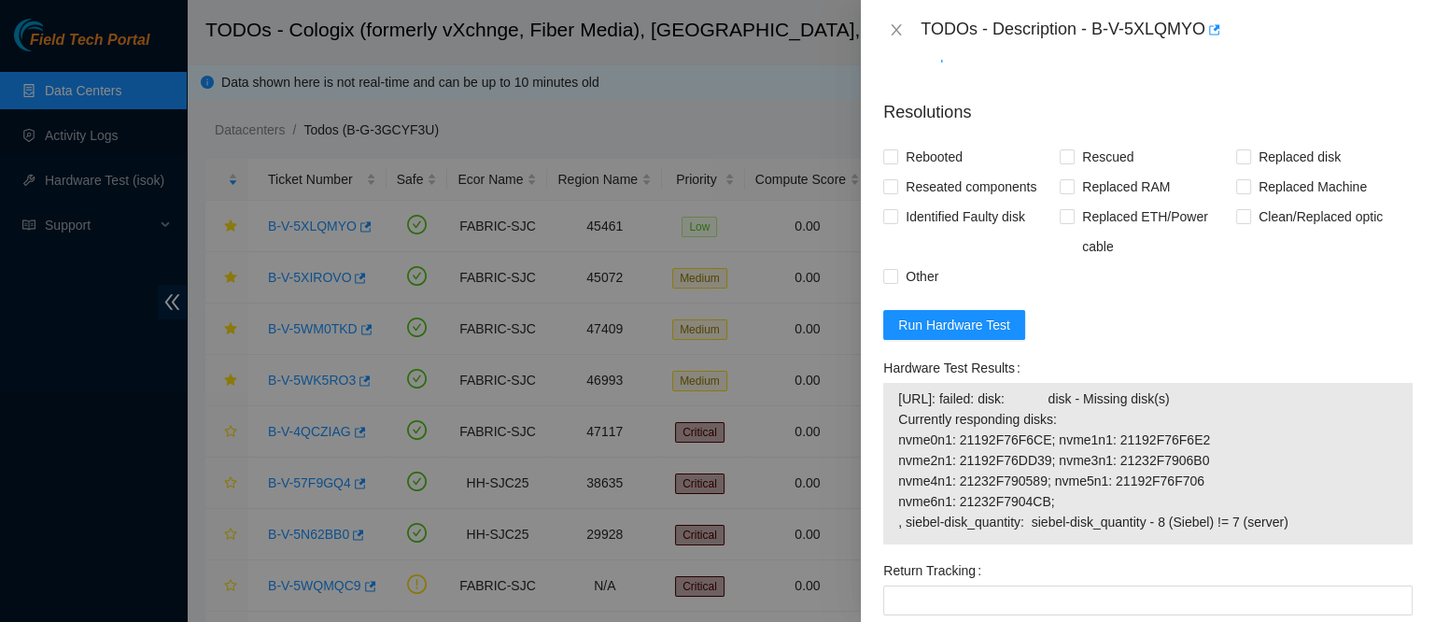
click at [1184, 374] on div "Hardware Test Results" at bounding box center [1147, 368] width 529 height 30
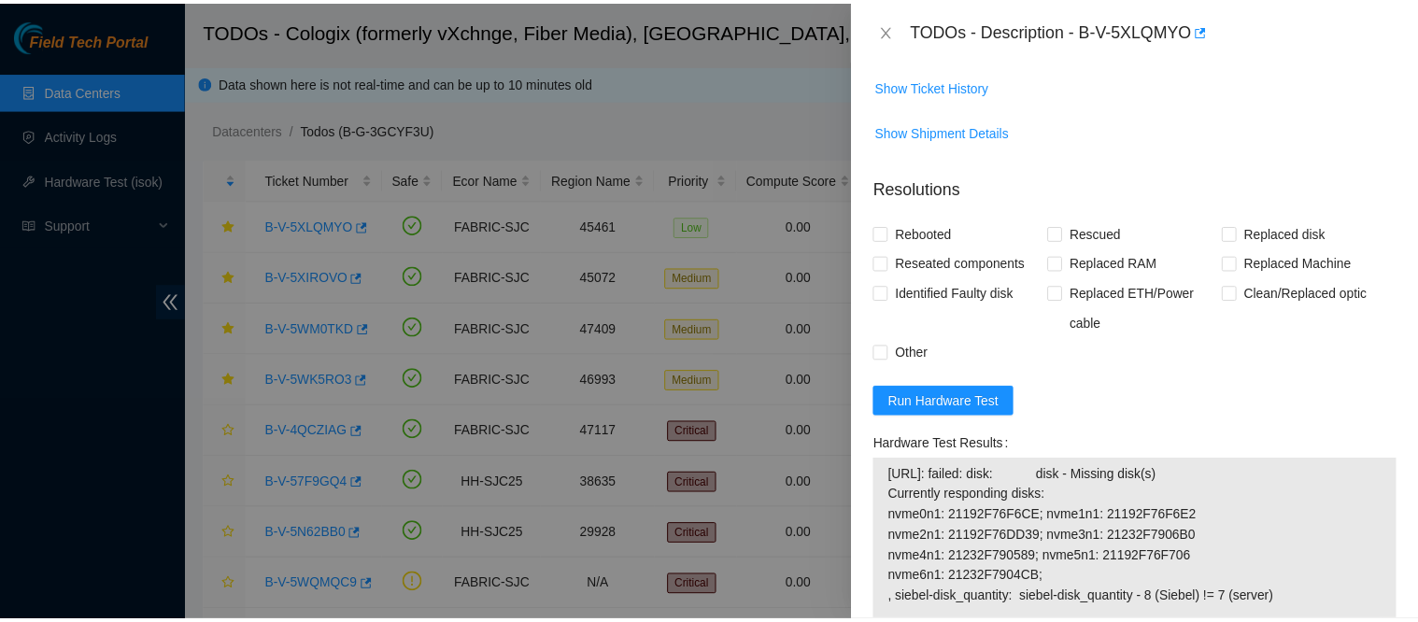
scroll to position [780, 0]
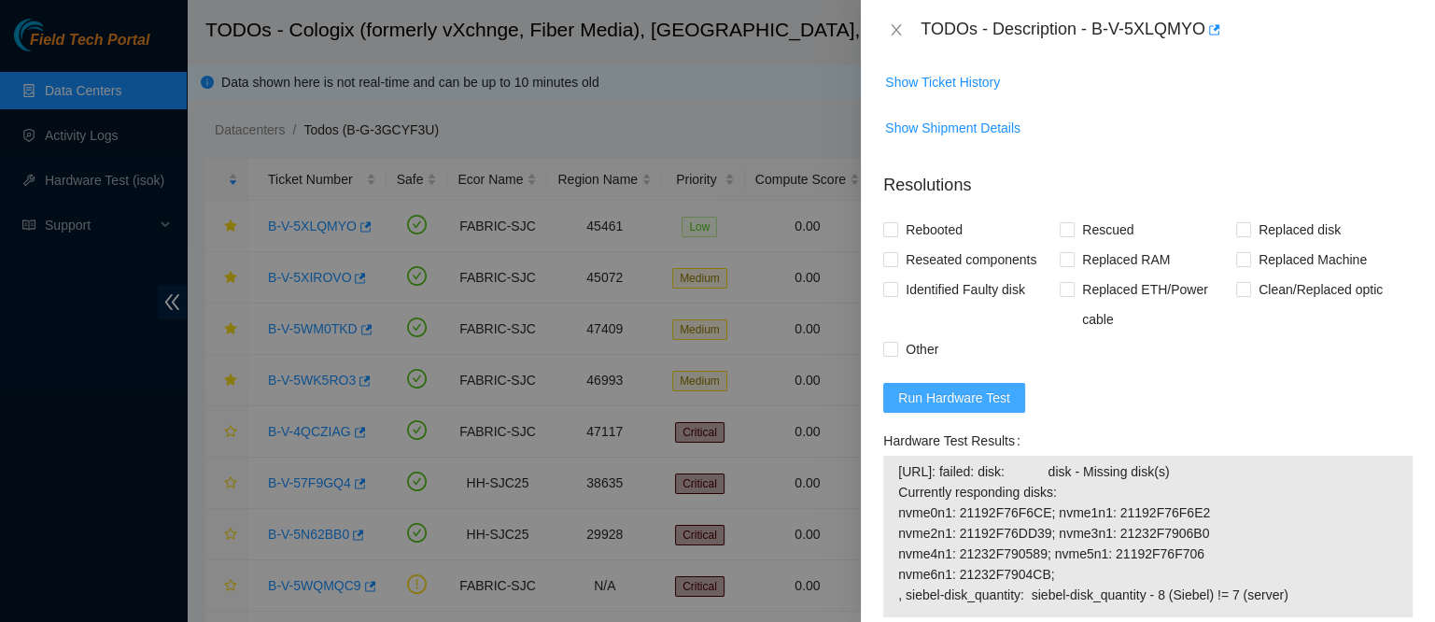
click at [974, 408] on span "Run Hardware Test" at bounding box center [954, 398] width 112 height 21
click at [900, 31] on icon "close" at bounding box center [896, 29] width 15 height 15
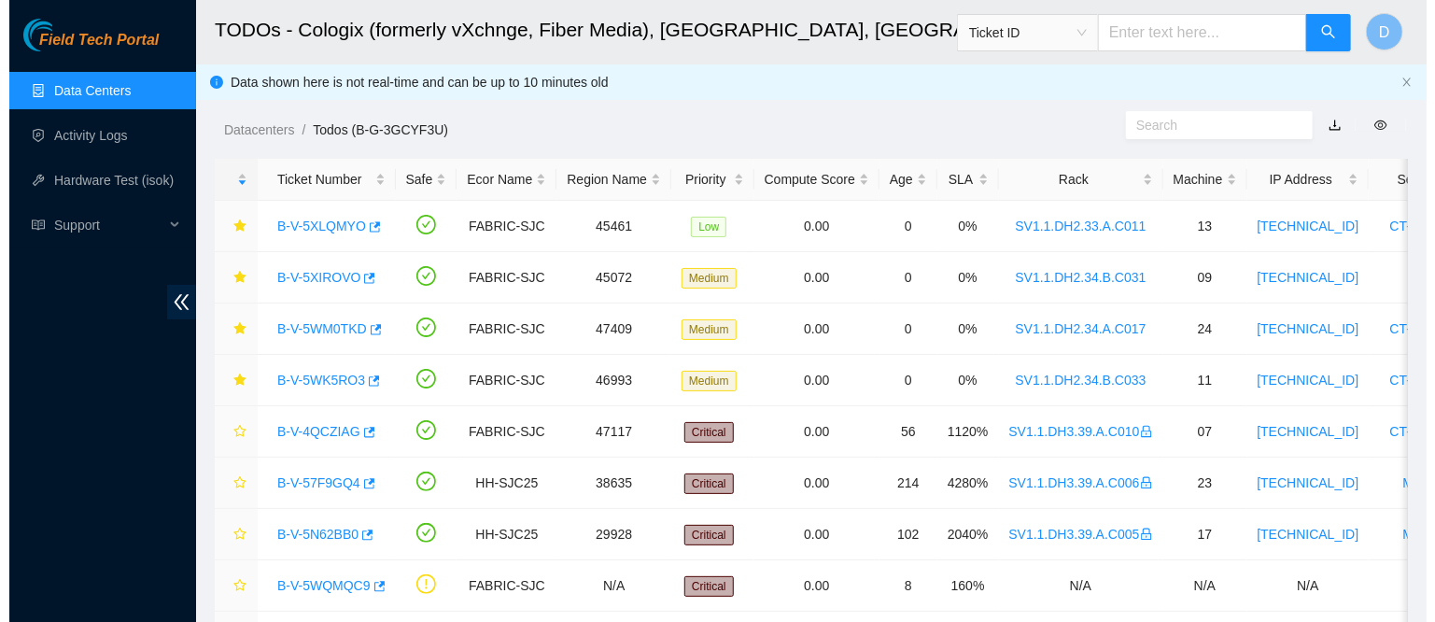
scroll to position [691, 0]
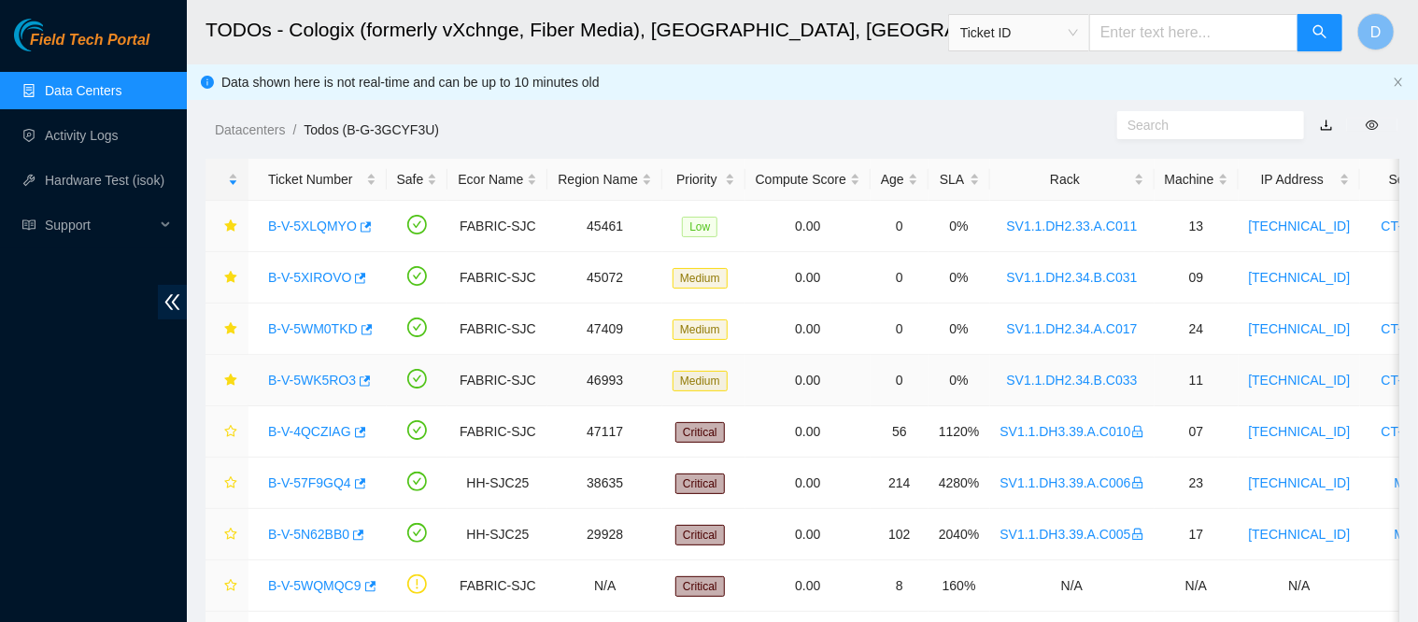
click at [318, 378] on link "B-V-5WK5RO3" at bounding box center [312, 380] width 88 height 15
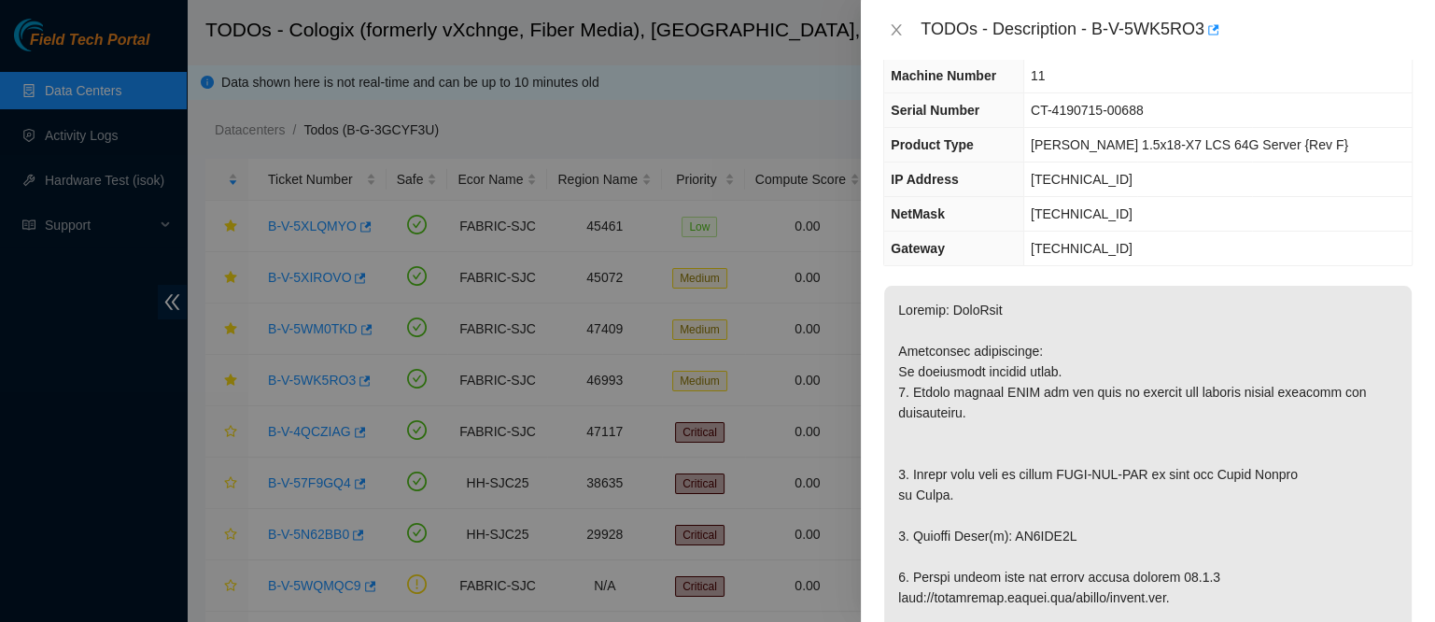
scroll to position [0, 0]
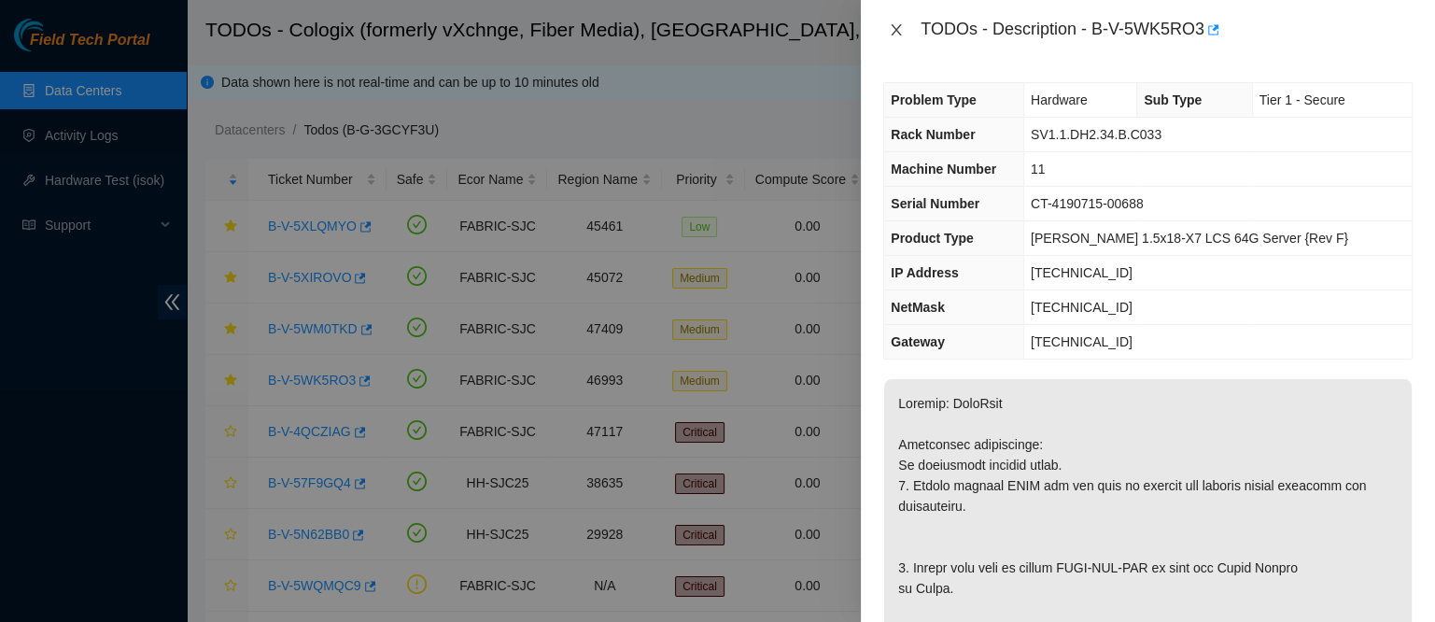
click at [897, 29] on icon "close" at bounding box center [897, 29] width 10 height 11
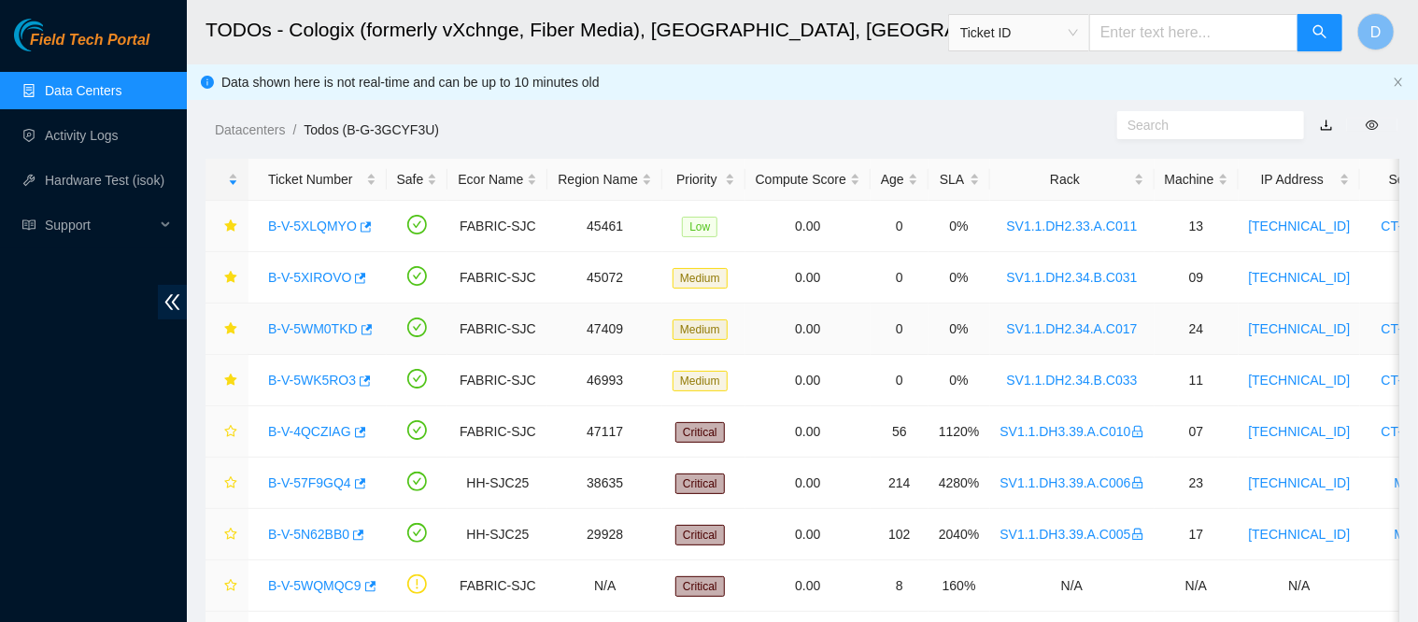
click at [317, 332] on link "B-V-5WM0TKD" at bounding box center [313, 328] width 90 height 15
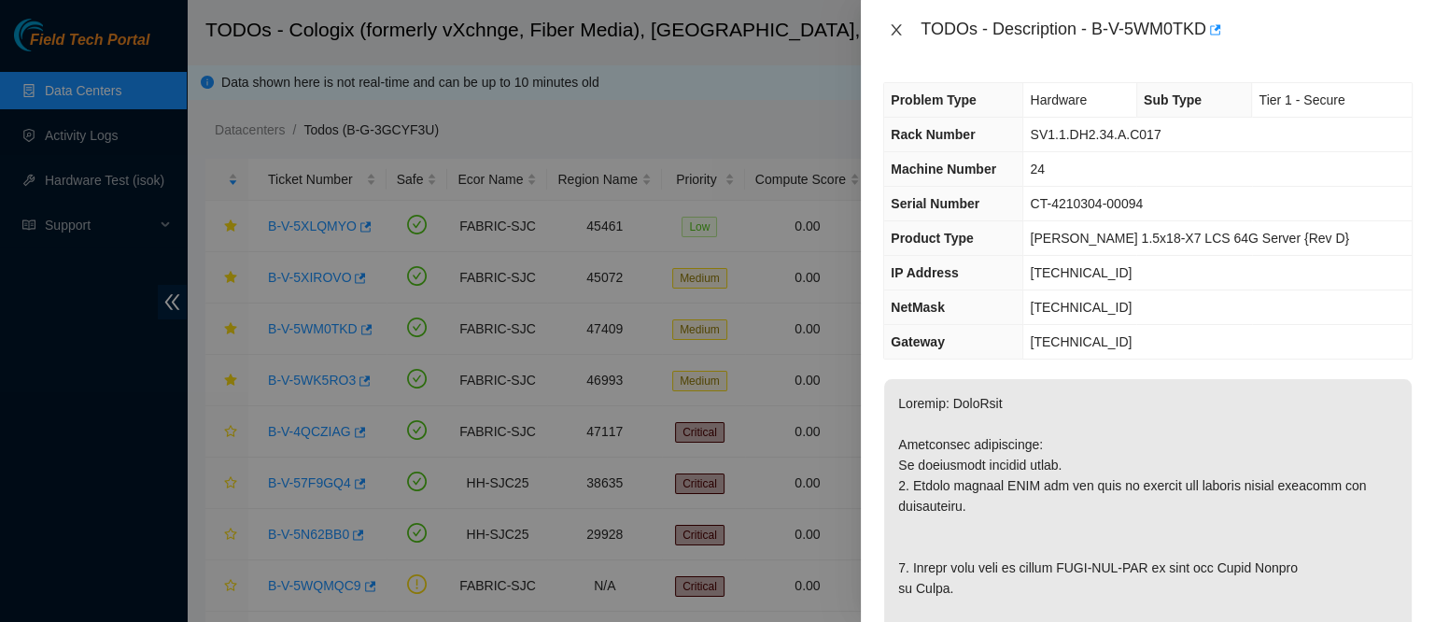
click at [896, 35] on icon "close" at bounding box center [896, 29] width 15 height 15
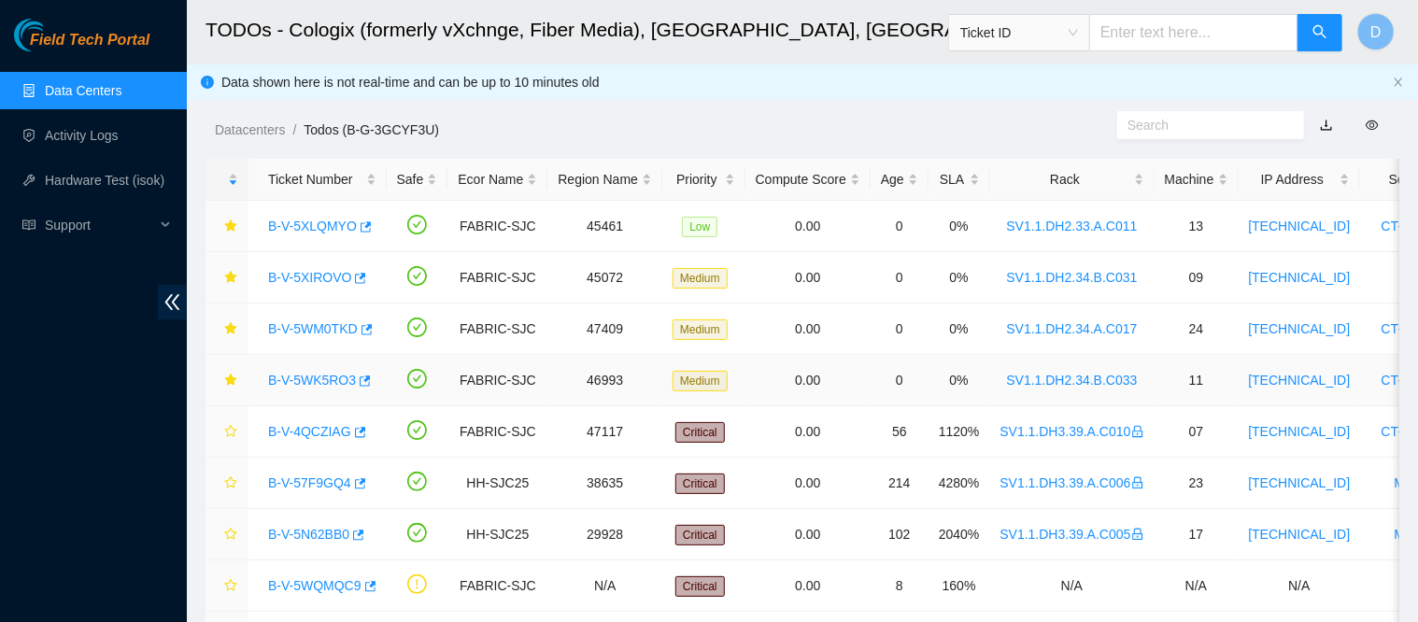
click at [322, 373] on link "B-V-5WK5RO3" at bounding box center [312, 380] width 88 height 15
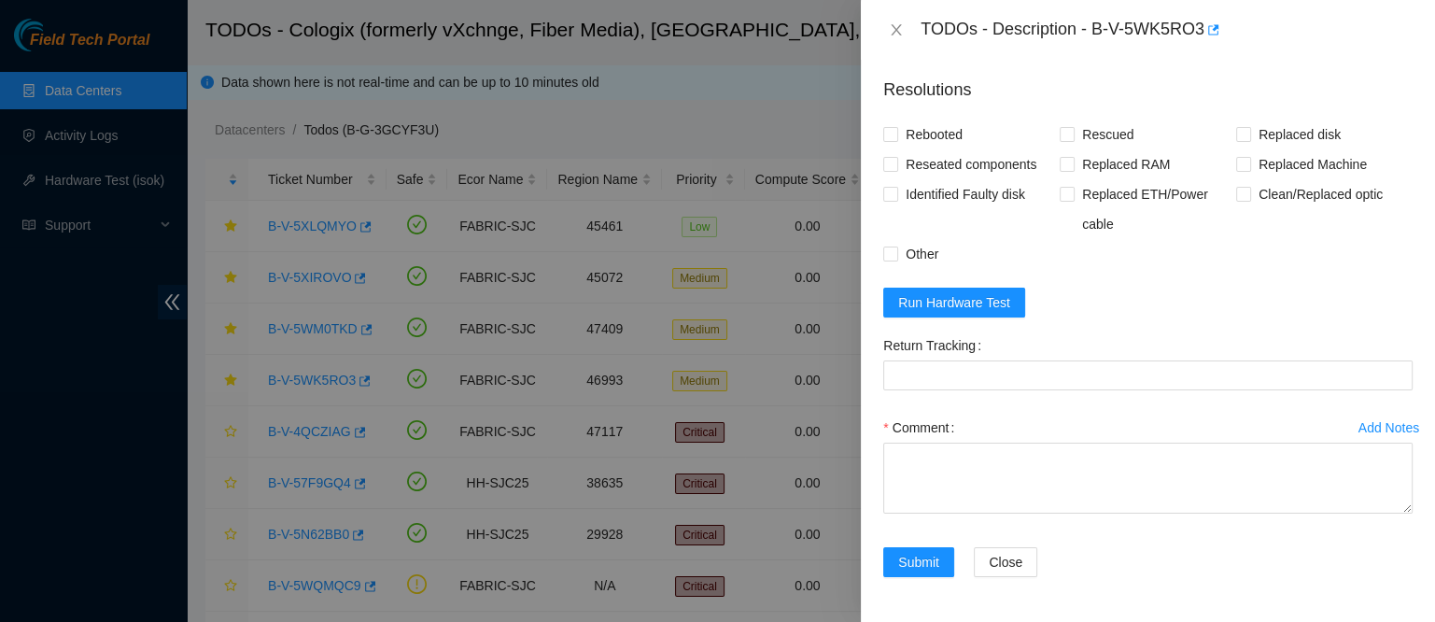
scroll to position [1517, 0]
click at [967, 313] on span "Run Hardware Test" at bounding box center [954, 302] width 112 height 21
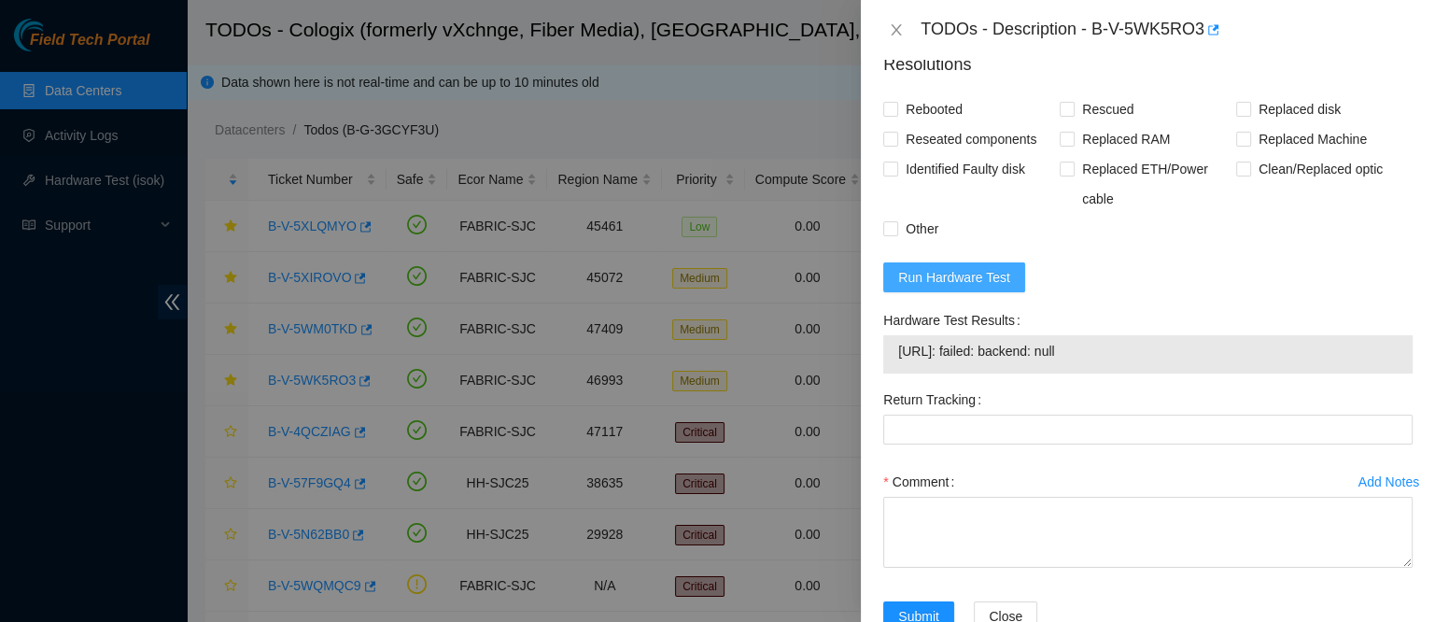
click at [967, 288] on span "Run Hardware Test" at bounding box center [954, 277] width 112 height 21
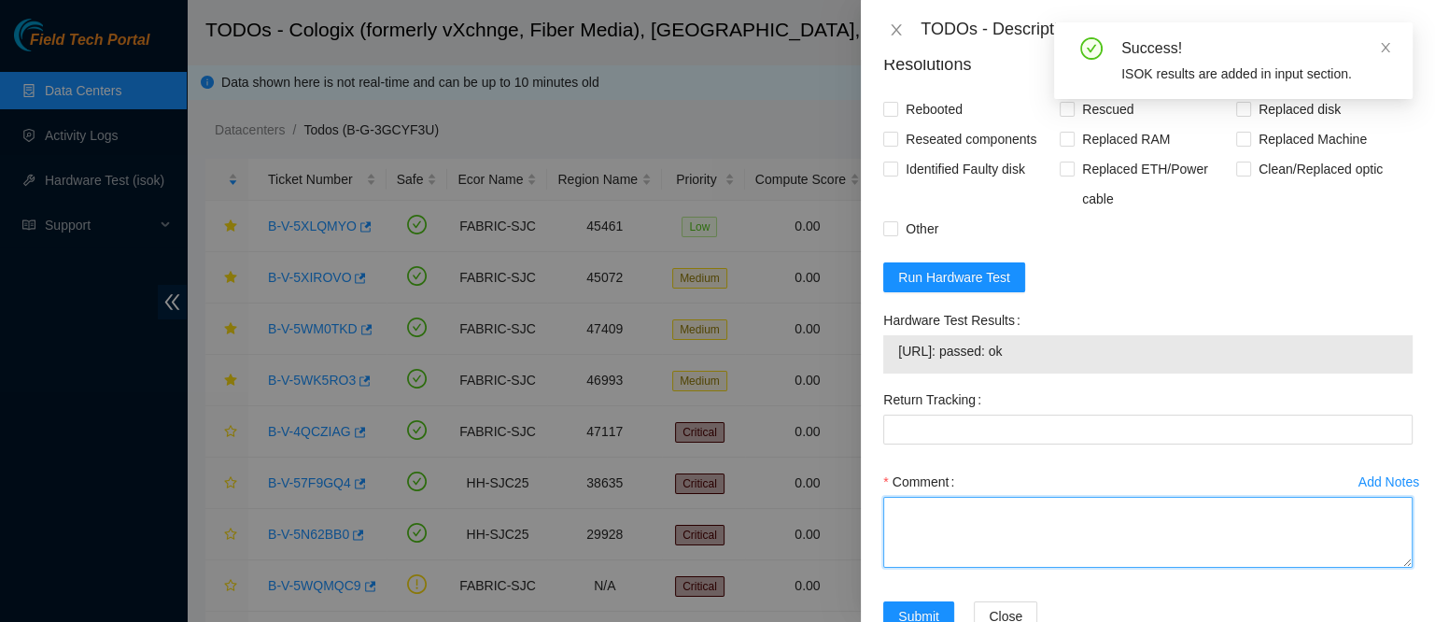
click at [952, 568] on textarea "Comment" at bounding box center [1147, 532] width 529 height 71
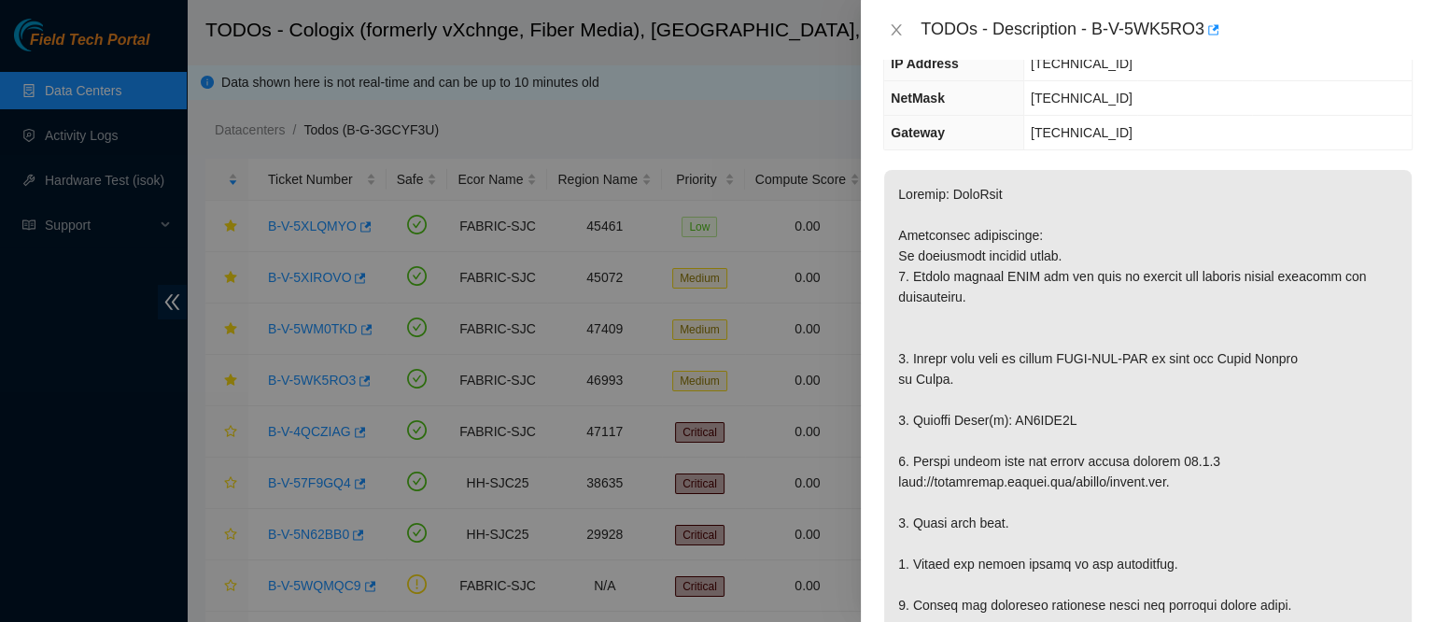
scroll to position [257, 0]
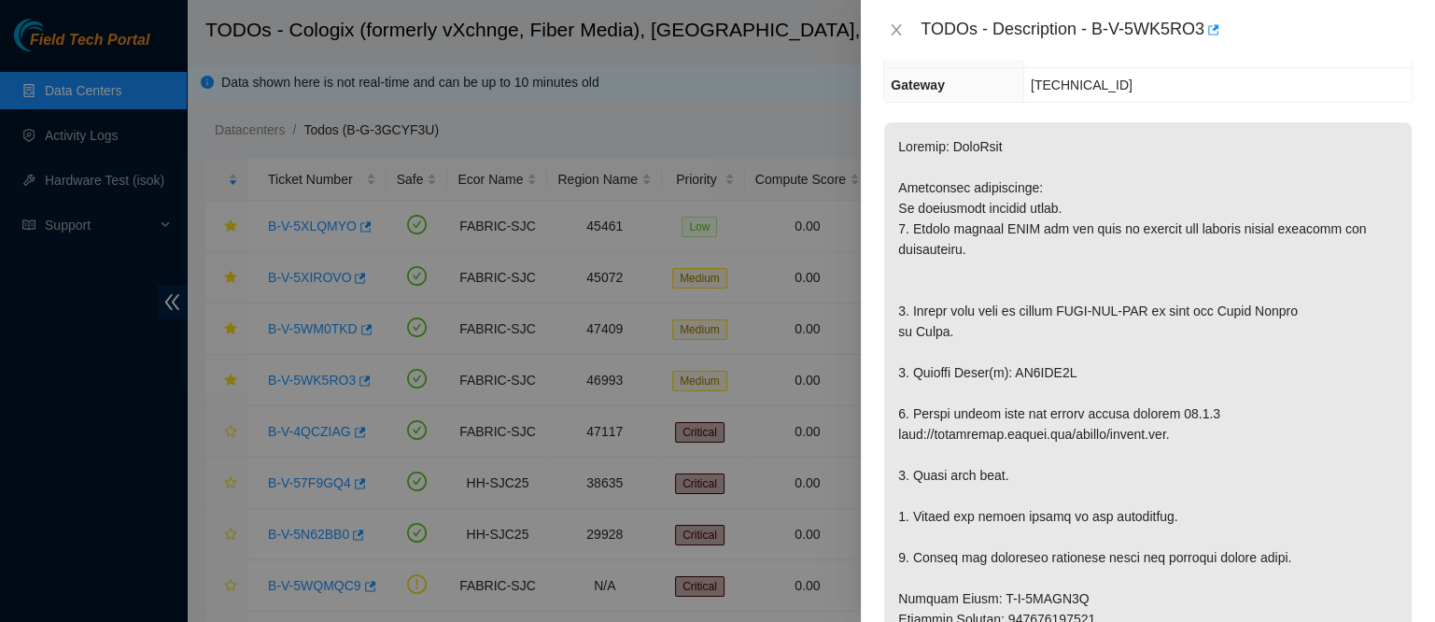
copy p "ZC1BEN1H"
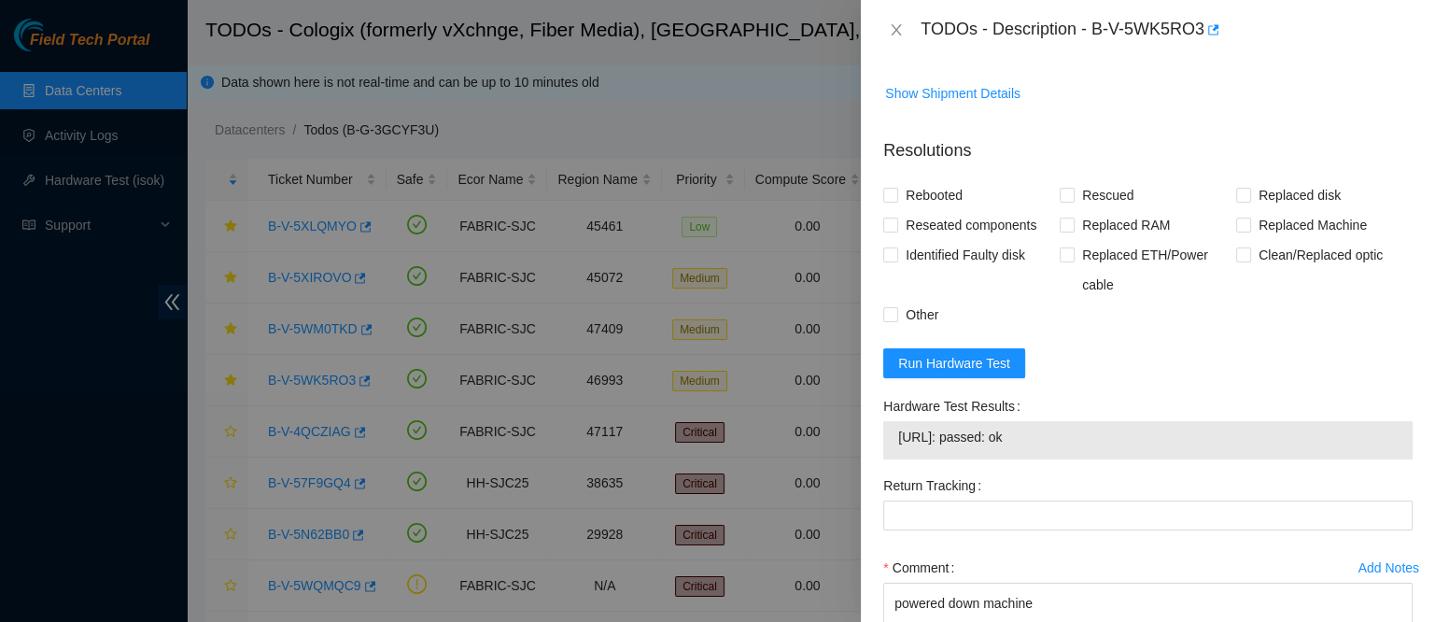
scroll to position [1666, 0]
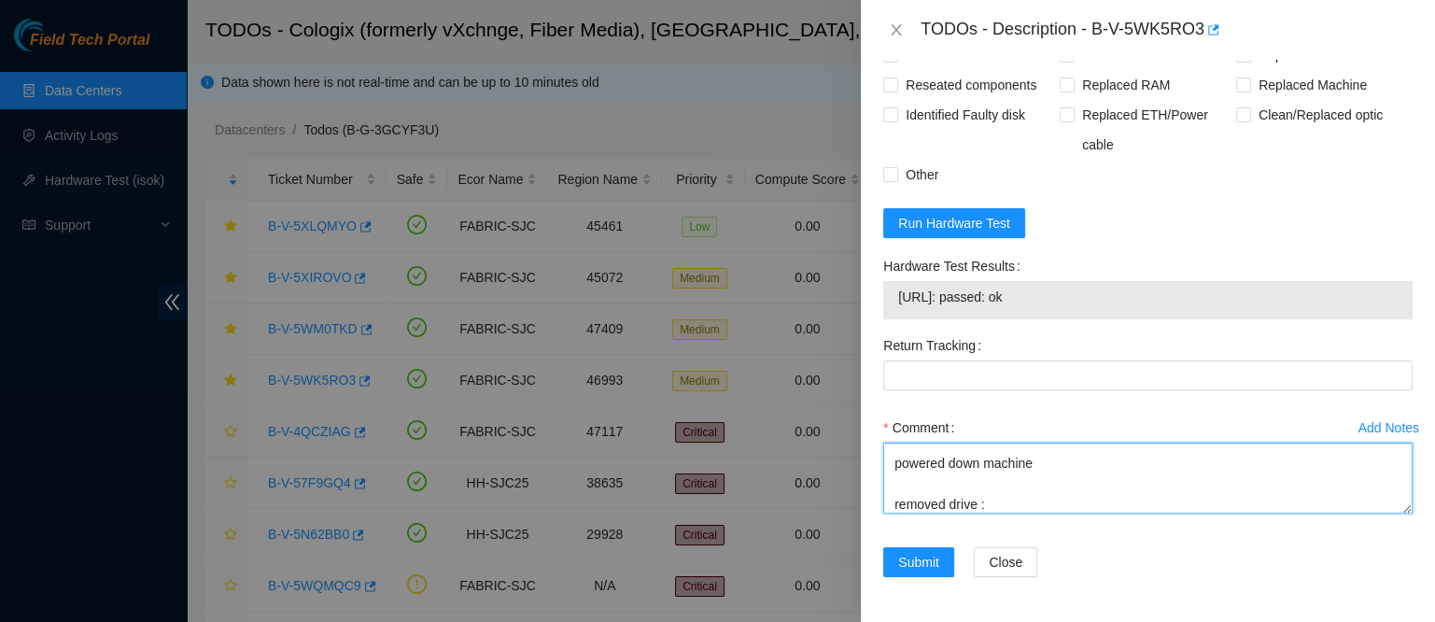
click at [993, 503] on textarea "contacted nocc to confirm that ticket was safe verified sn on machine connected…" at bounding box center [1147, 478] width 529 height 71
paste textarea "ZC1BEN1H"
paste textarea "S120Q07A"
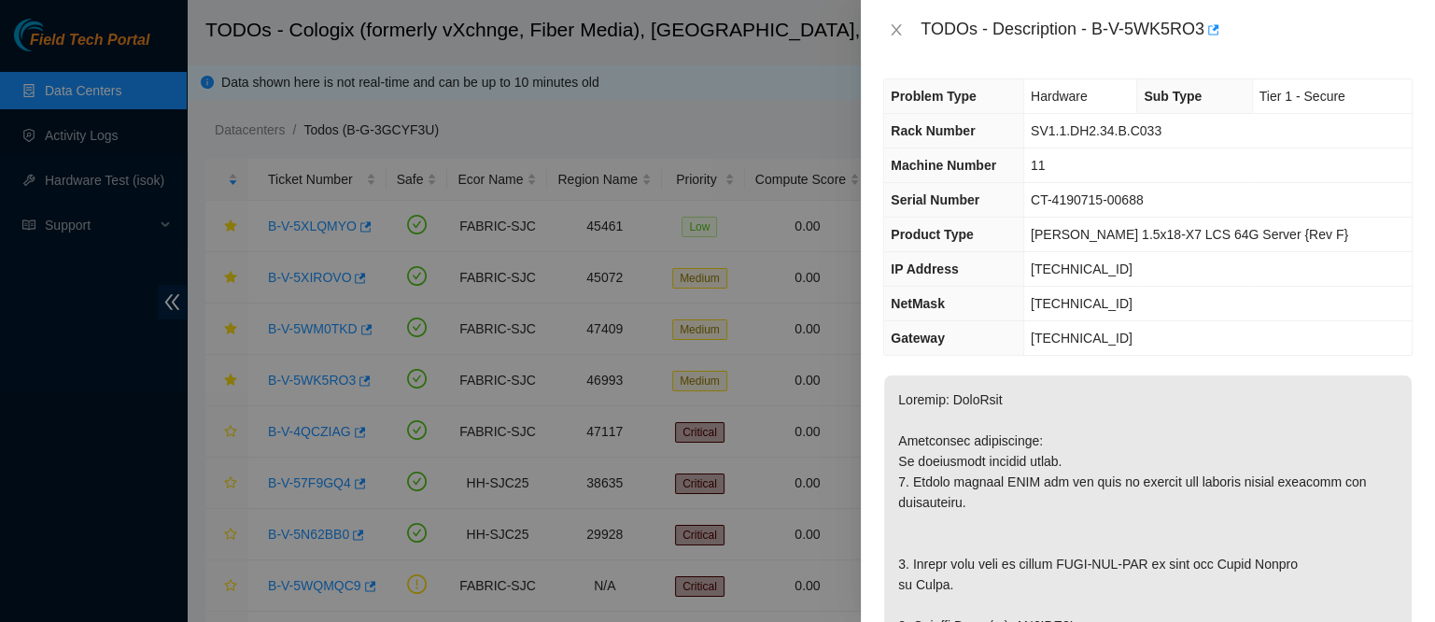
scroll to position [0, 0]
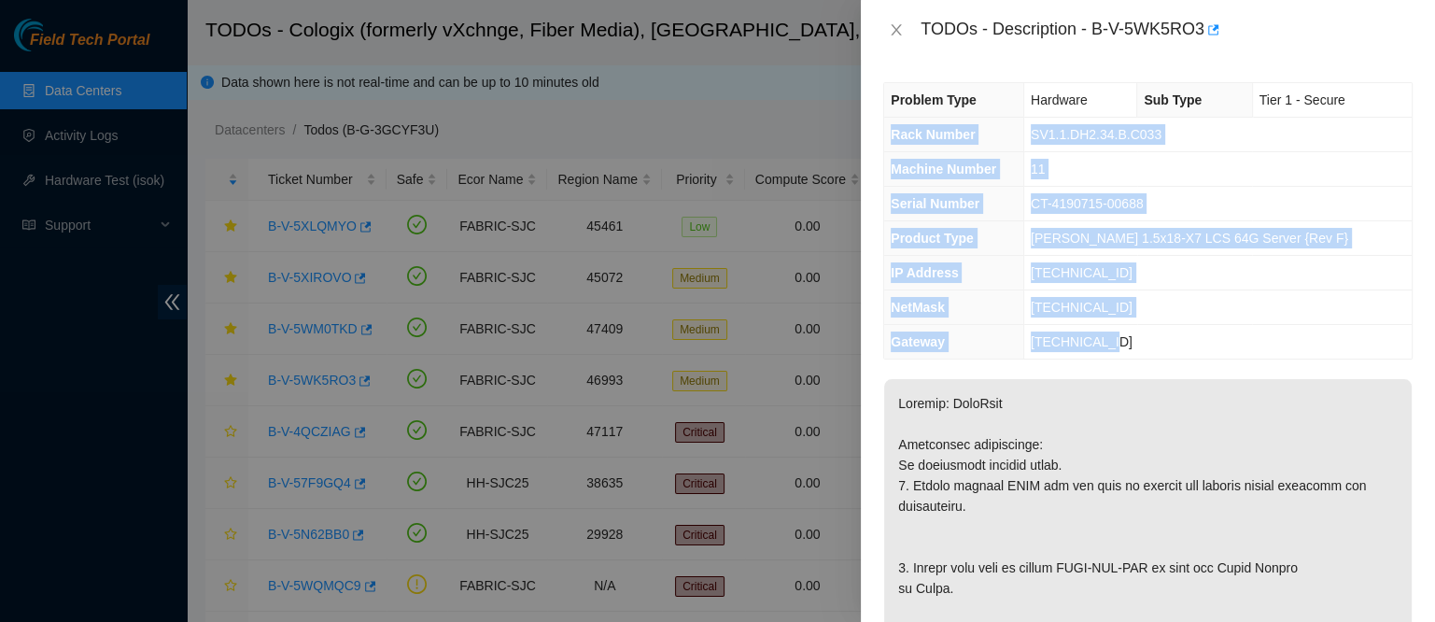
drag, startPoint x: 893, startPoint y: 134, endPoint x: 1174, endPoint y: 337, distance: 347.1
click at [1174, 337] on tbody "Problem Type Hardware Sub Type Tier 1 - Secure Rack Number SV1.1.DH2.34.B.C033 …" at bounding box center [1148, 220] width 528 height 275
copy tbody "Rack Number SV1.1.DH2.34.B.C033 Machine Number 11 Serial Number CT-4190715-0068…"
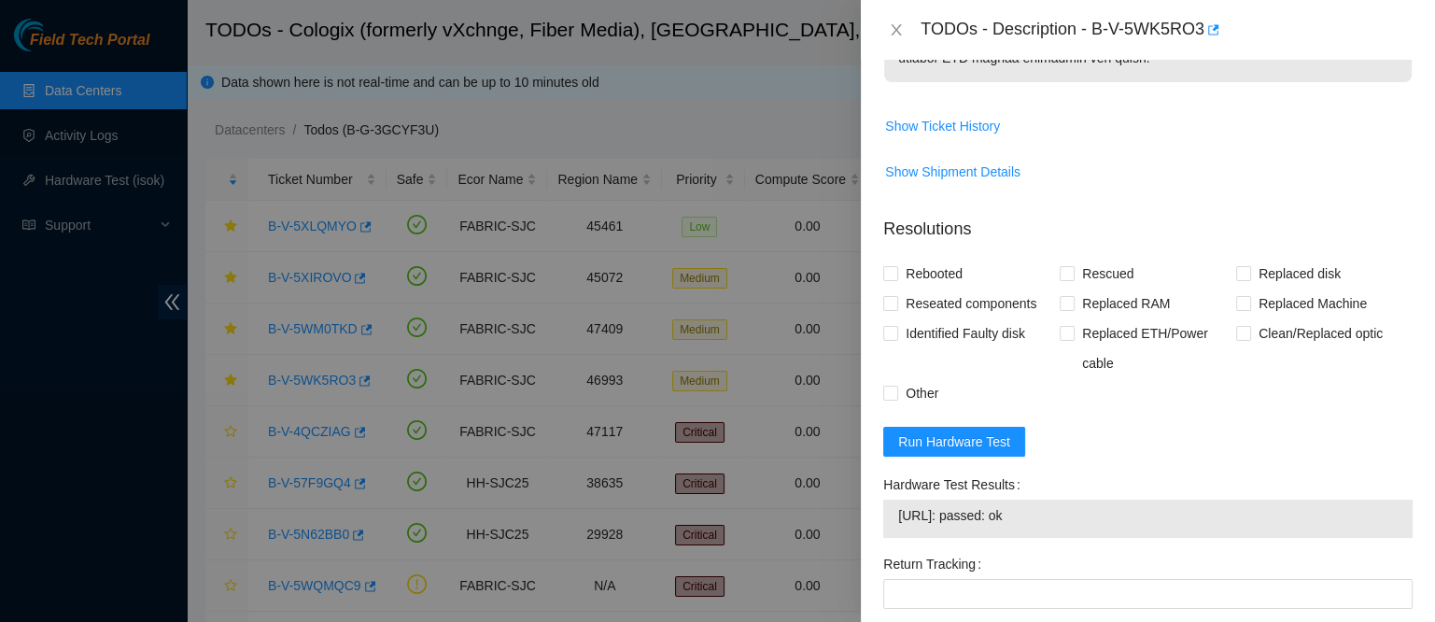
scroll to position [1666, 0]
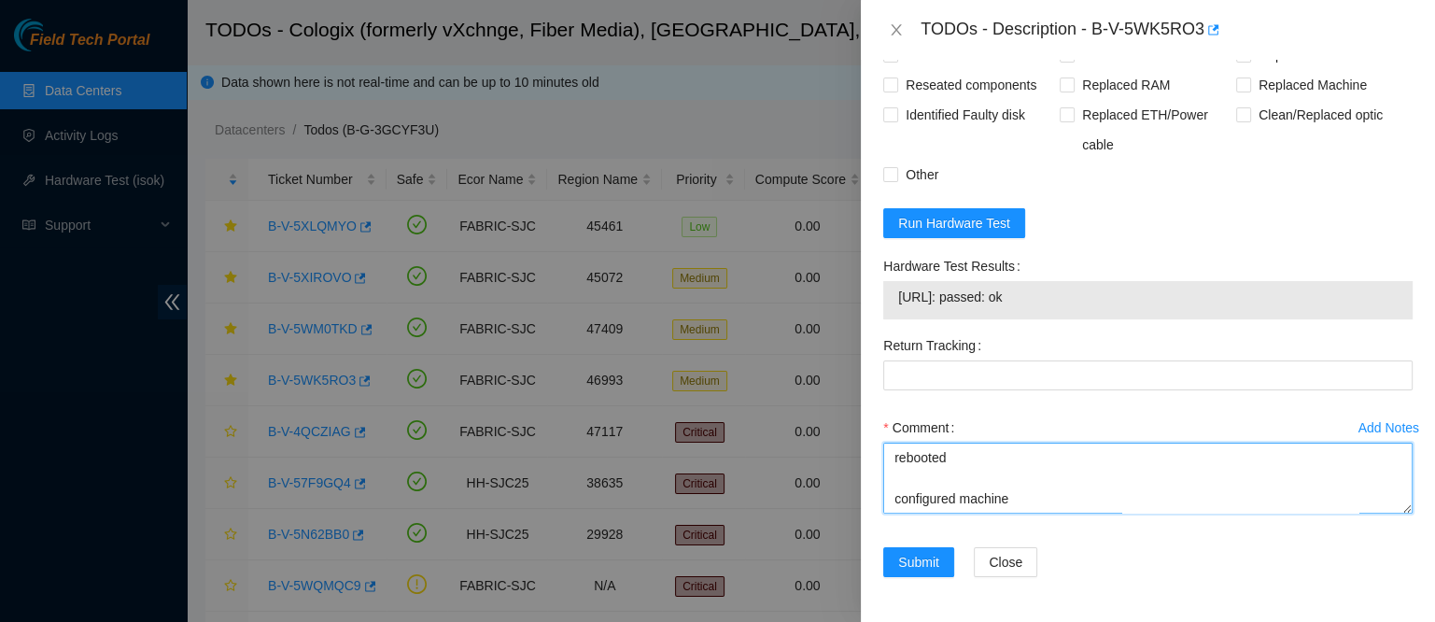
click at [935, 503] on textarea "contacted nocc to confirm that ticket was safe verified sn on machine connected…" at bounding box center [1147, 478] width 529 height 71
paste textarea "Rack Number SV1.1.DH2.34.B.C033 Machine Number 11 Serial Number CT-4190715-0068…"
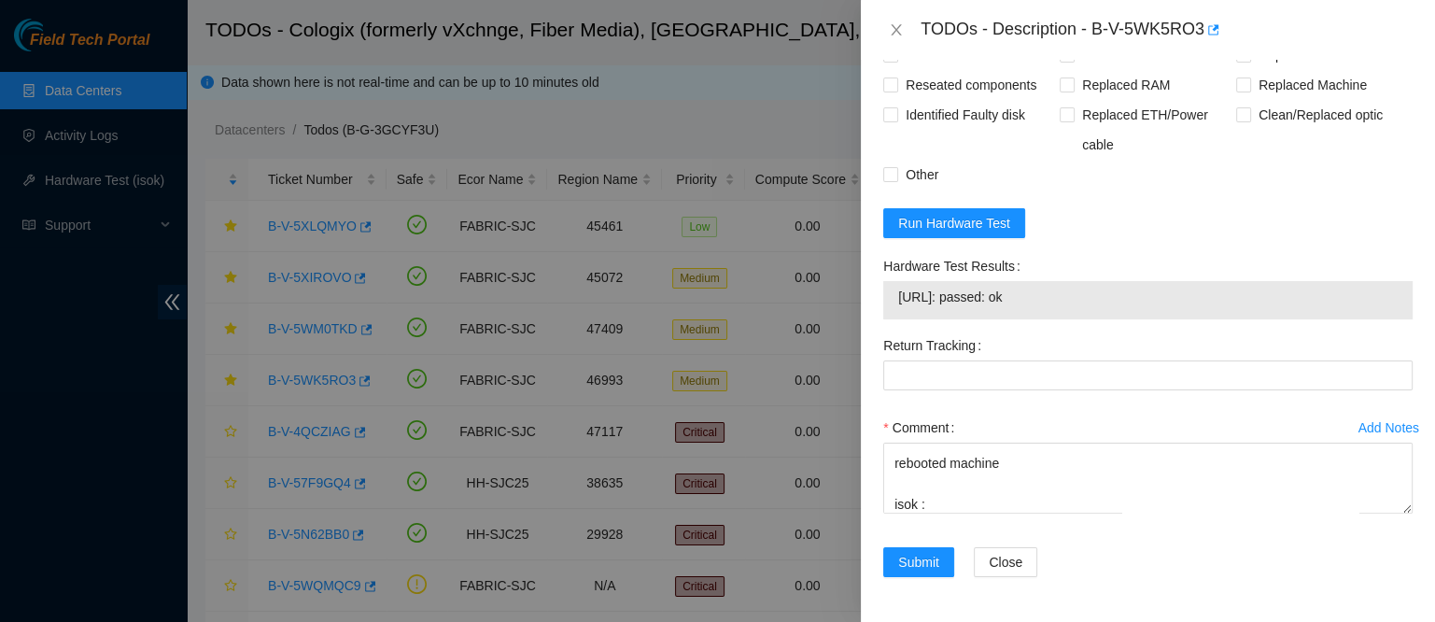
click at [956, 289] on span "[URL]: passed: ok" at bounding box center [1148, 297] width 500 height 21
copy span "[URL]: passed: ok"
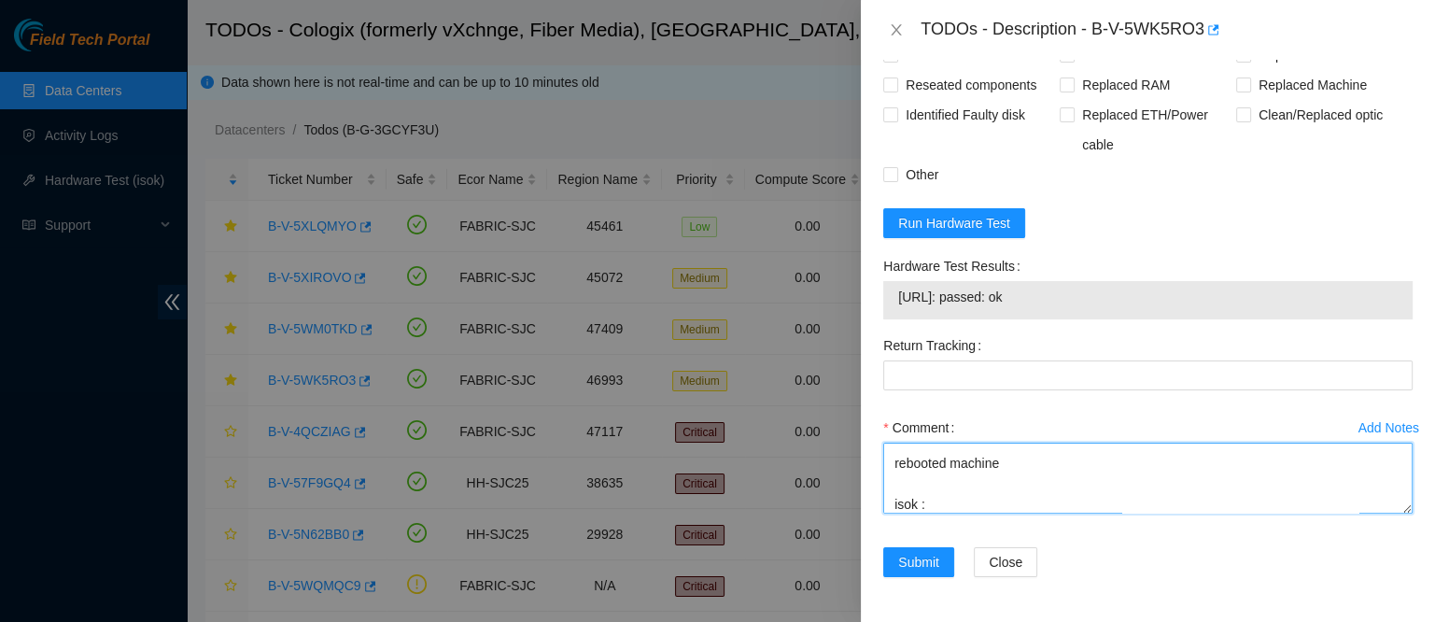
click at [969, 506] on textarea "contacted nocc to confirm that ticket was safe verified sn on machine connected…" at bounding box center [1147, 478] width 529 height 71
paste textarea "[URL]: passed: ok"
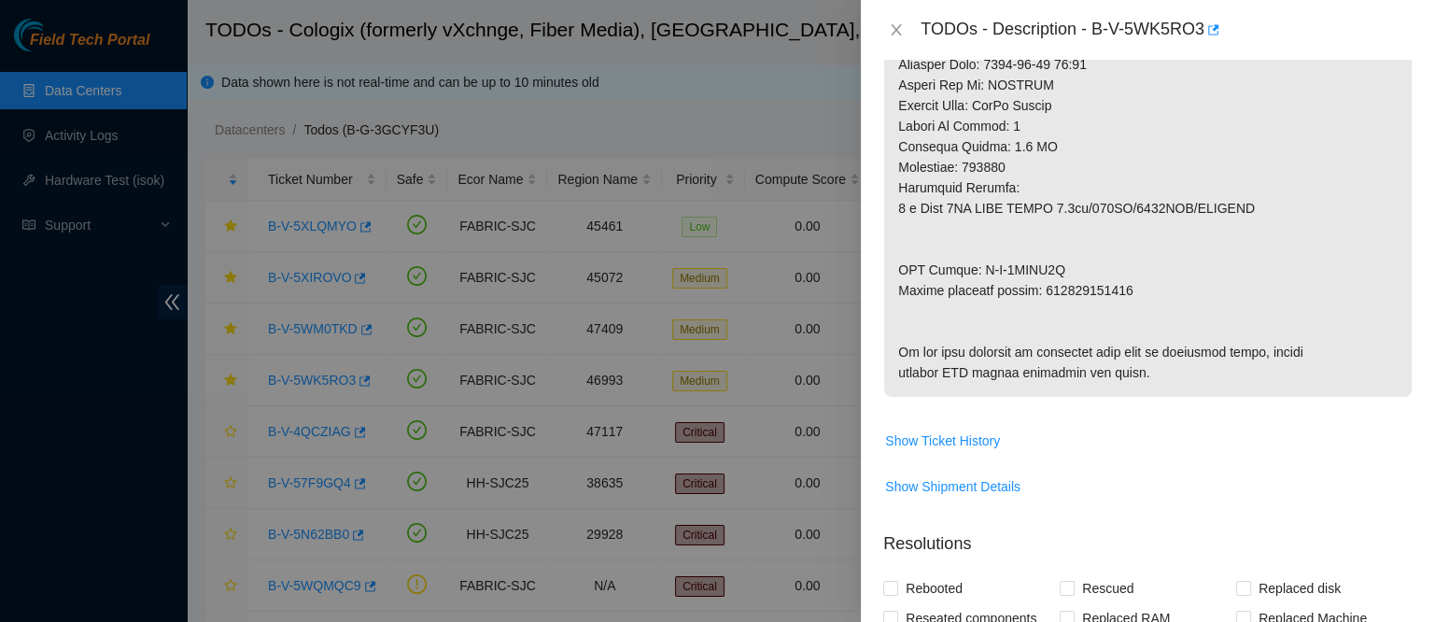
scroll to position [1026, 0]
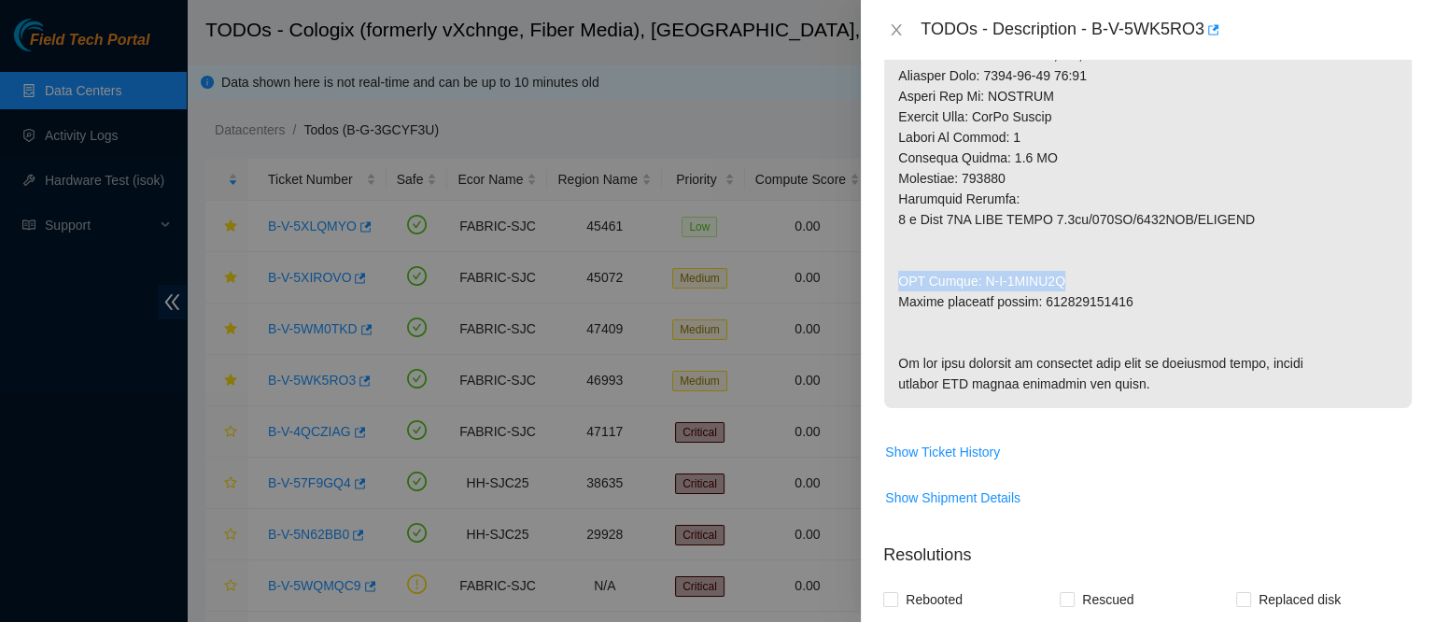
drag, startPoint x: 898, startPoint y: 279, endPoint x: 1083, endPoint y: 282, distance: 184.9
copy p "RMA Return: B-V-5WKGX5U"
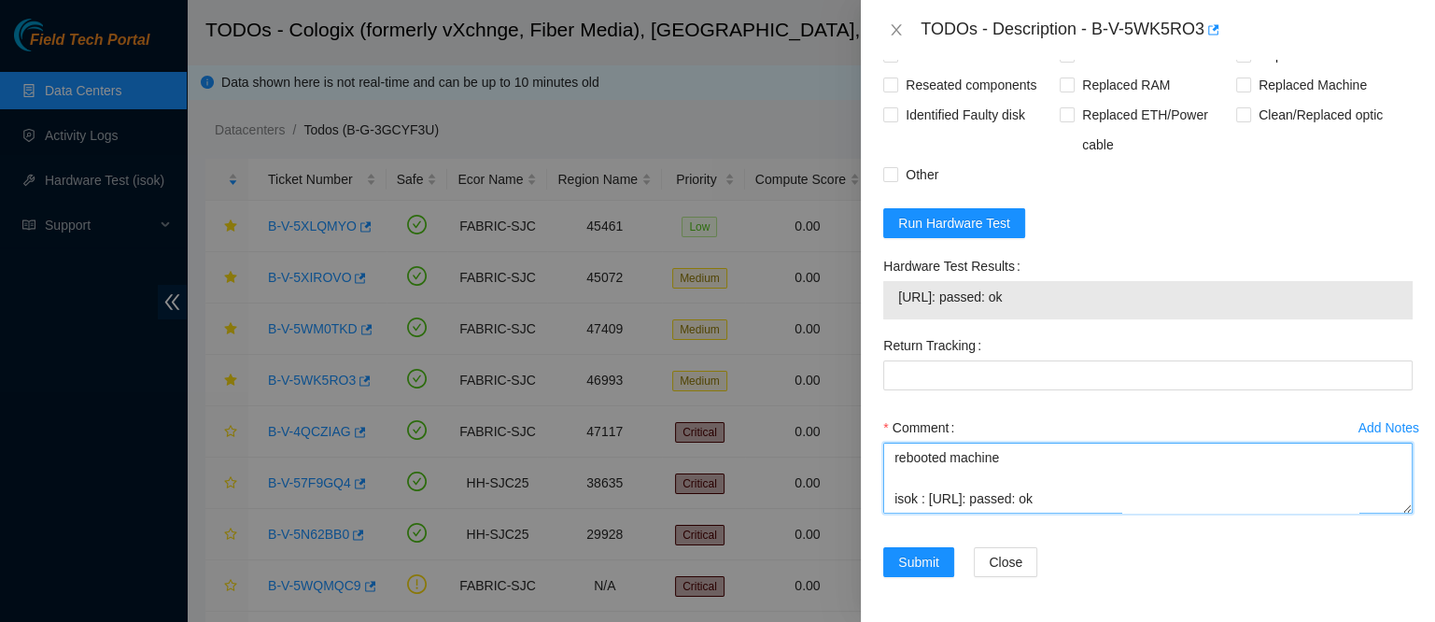
click at [919, 503] on textarea "contacted nocc to confirm that ticket was safe verified sn on machine connected…" at bounding box center [1147, 478] width 529 height 71
paste textarea "RMA Return: B-V-5WKGX5U"
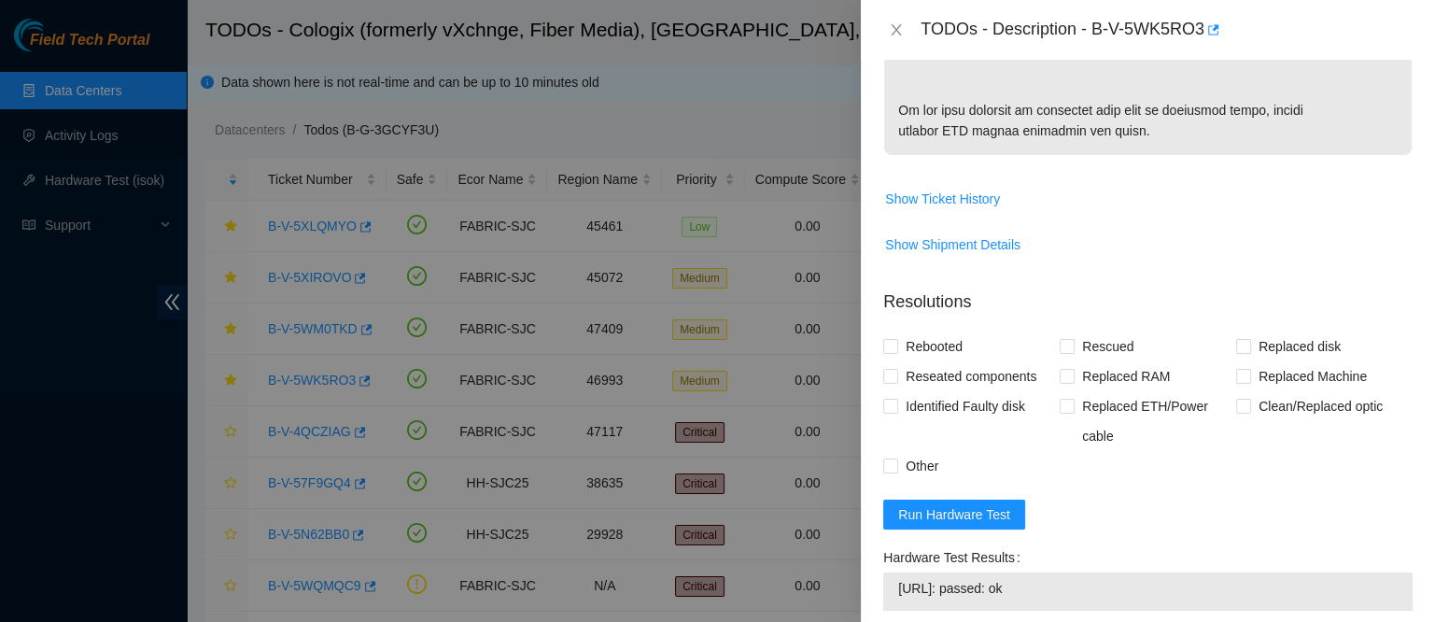
scroll to position [1203, 0]
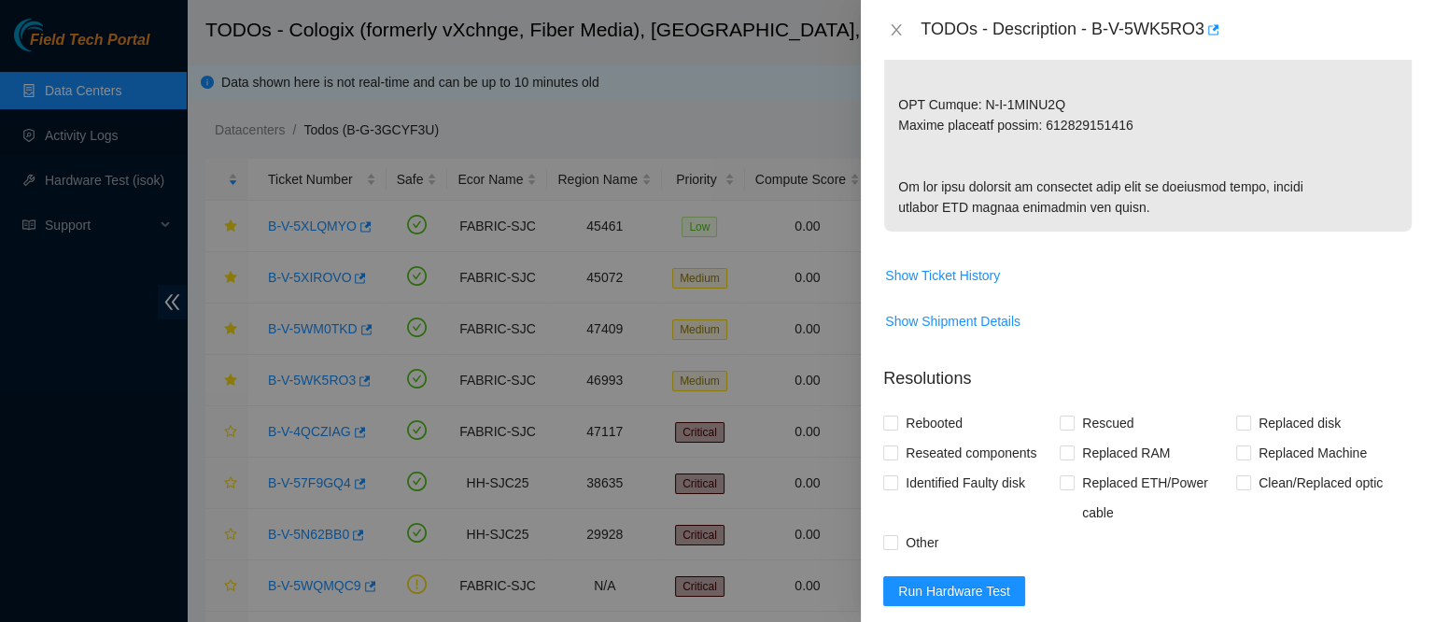
type textarea "contacted nocc to confirm that ticket was safe verified sn on machine connected…"
copy p "463470060855"
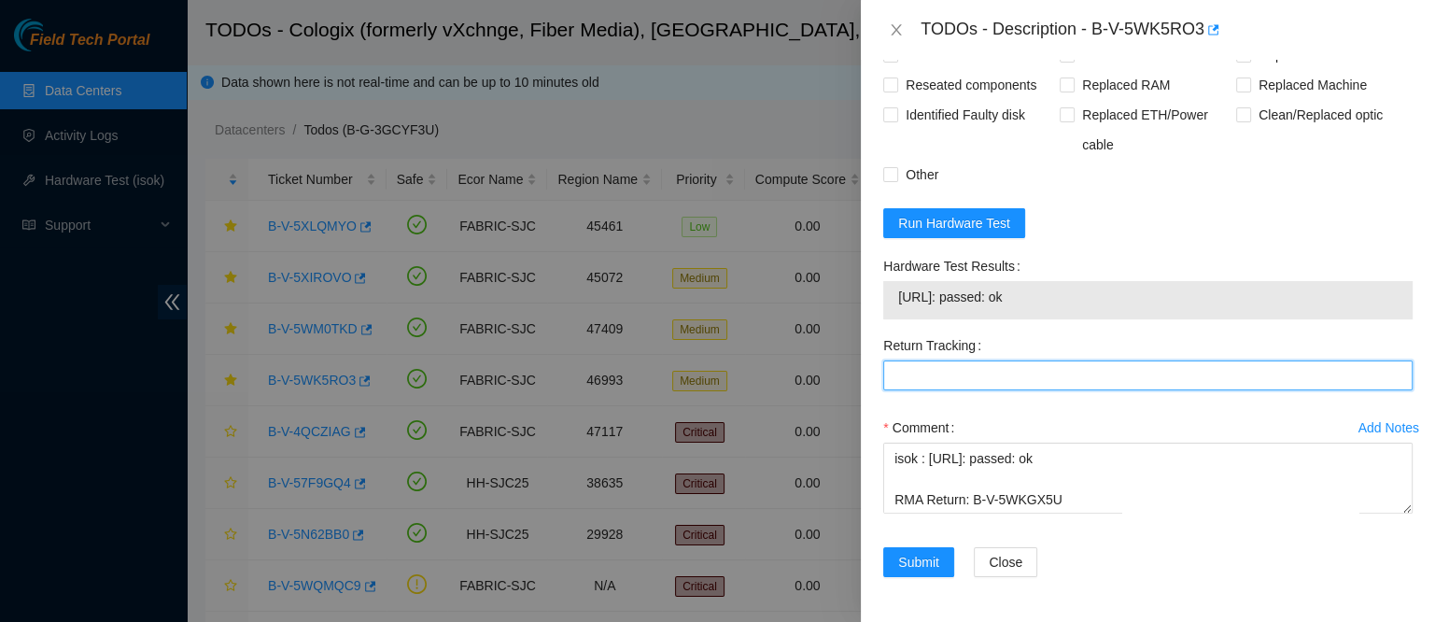
click at [960, 372] on Tracking "Return Tracking" at bounding box center [1147, 375] width 529 height 30
paste Tracking "463470060855"
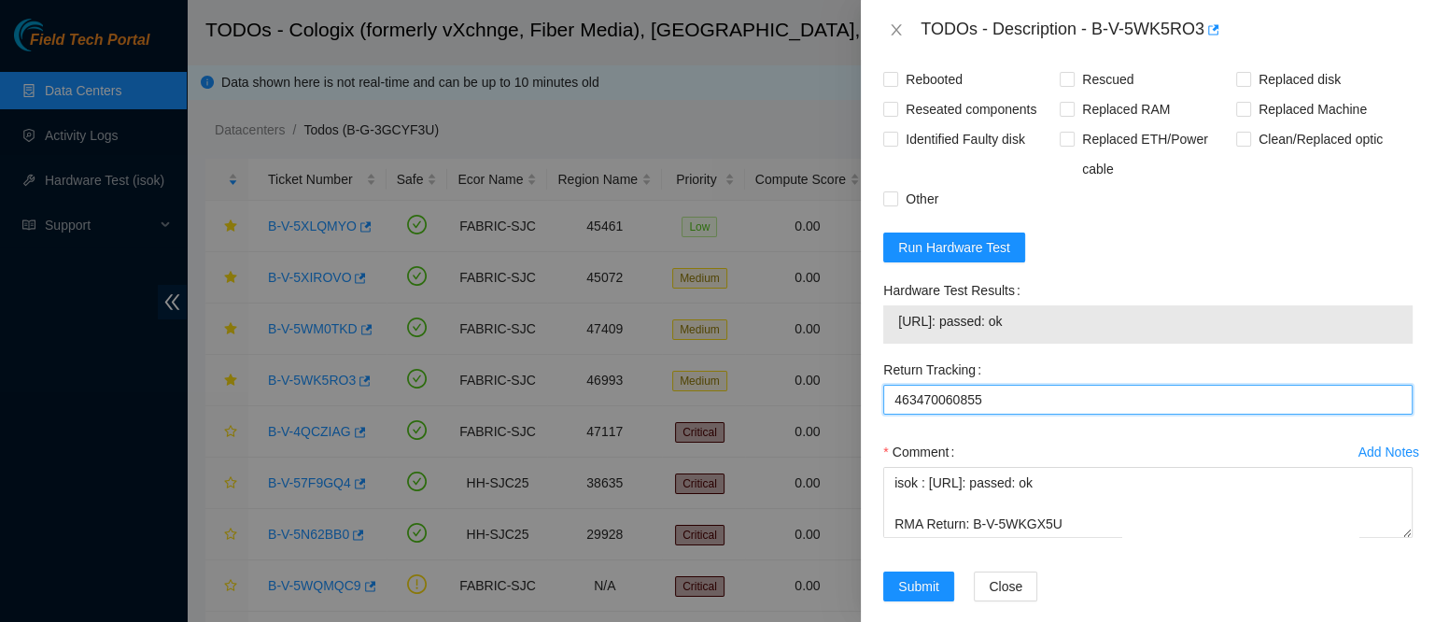
scroll to position [1545, 0]
type Tracking "463470060855"
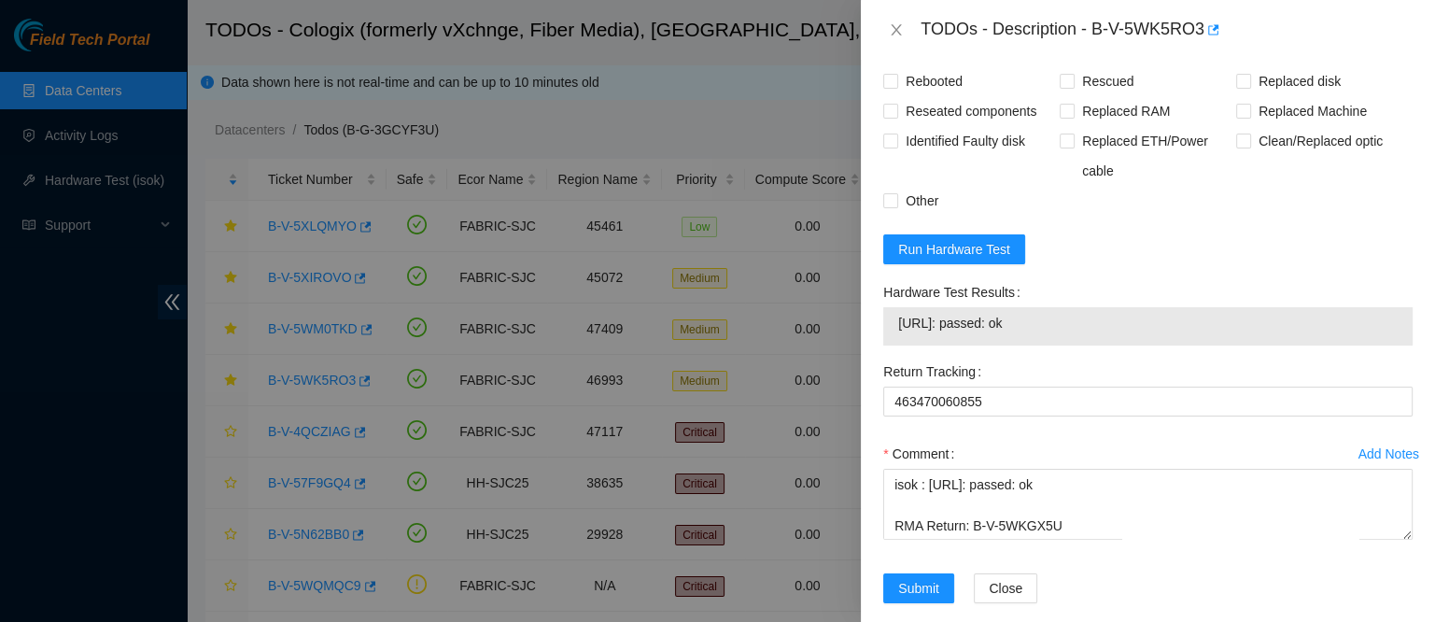
click at [946, 96] on span "Rebooted" at bounding box center [934, 81] width 72 height 30
click at [896, 87] on input "Rebooted" at bounding box center [889, 80] width 13 height 13
checkbox input "true"
click at [939, 126] on span "Reseated components" at bounding box center [971, 111] width 146 height 30
click at [896, 117] on input "Reseated components" at bounding box center [889, 110] width 13 height 13
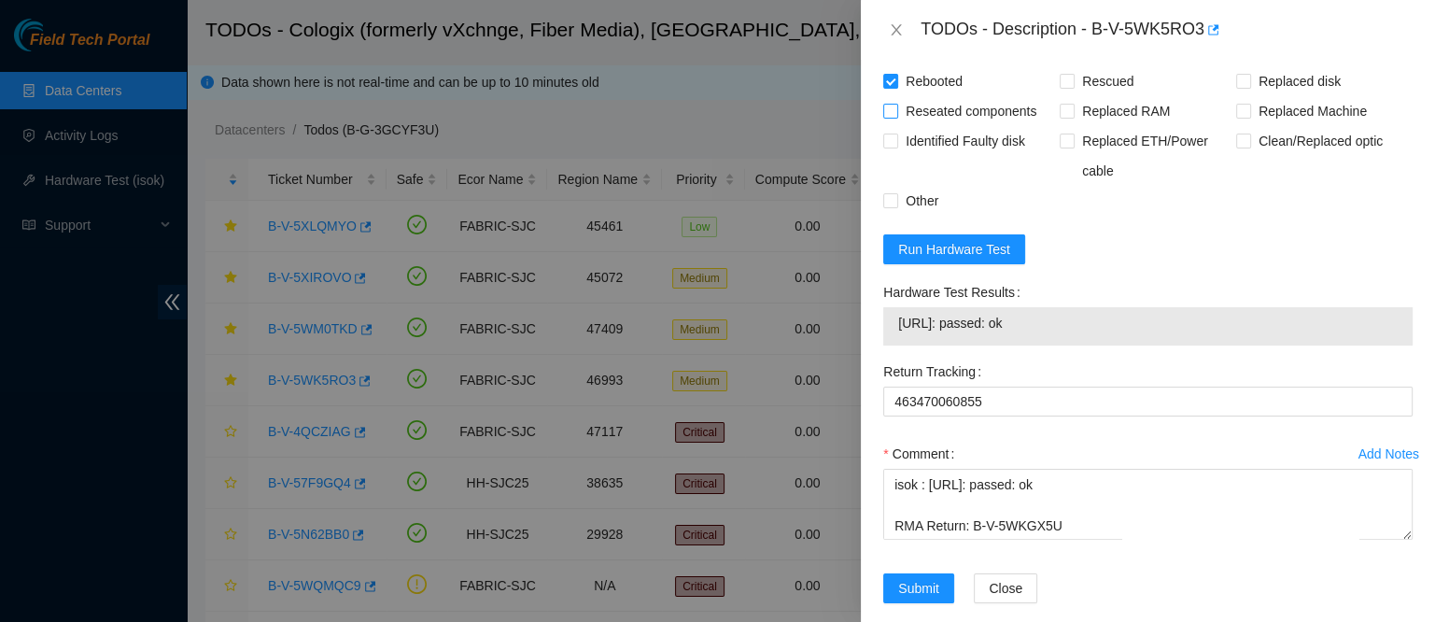
checkbox input "true"
click at [1066, 87] on input "Rescued" at bounding box center [1066, 80] width 13 height 13
checkbox input "true"
click at [1251, 96] on span "Replaced disk" at bounding box center [1299, 81] width 97 height 30
click at [1241, 87] on input "Replaced disk" at bounding box center [1242, 80] width 13 height 13
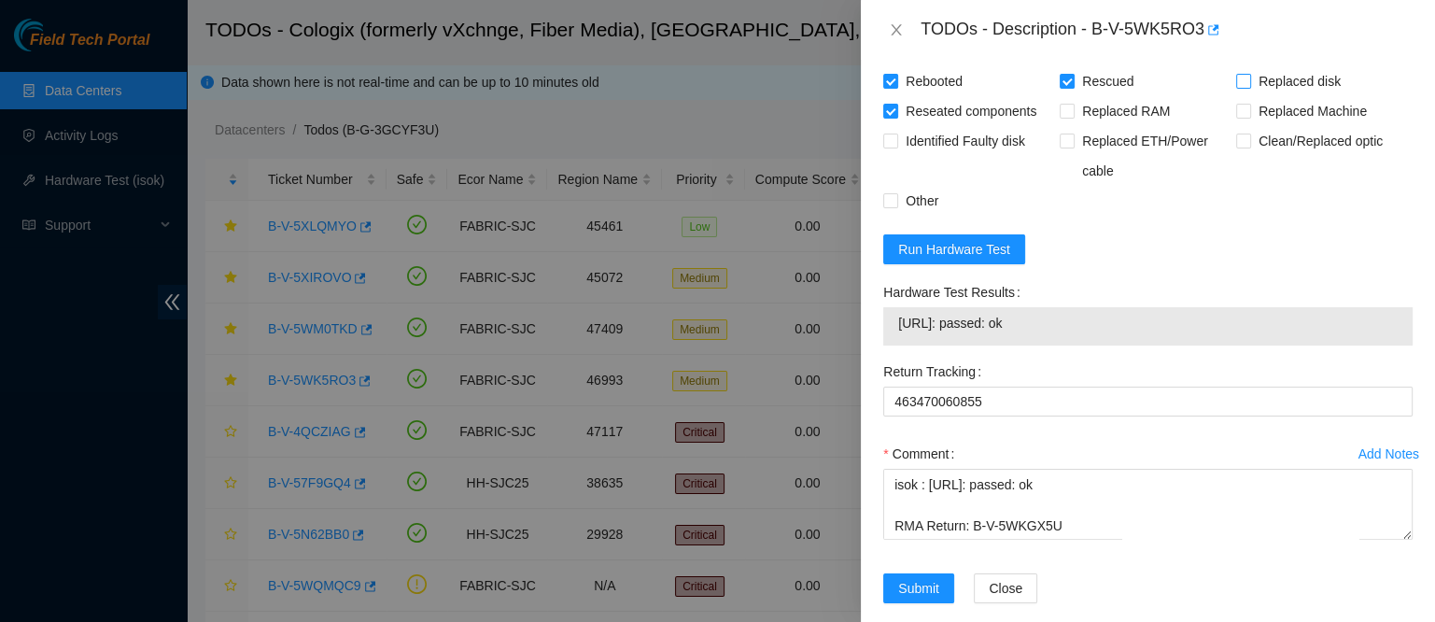
checkbox input "true"
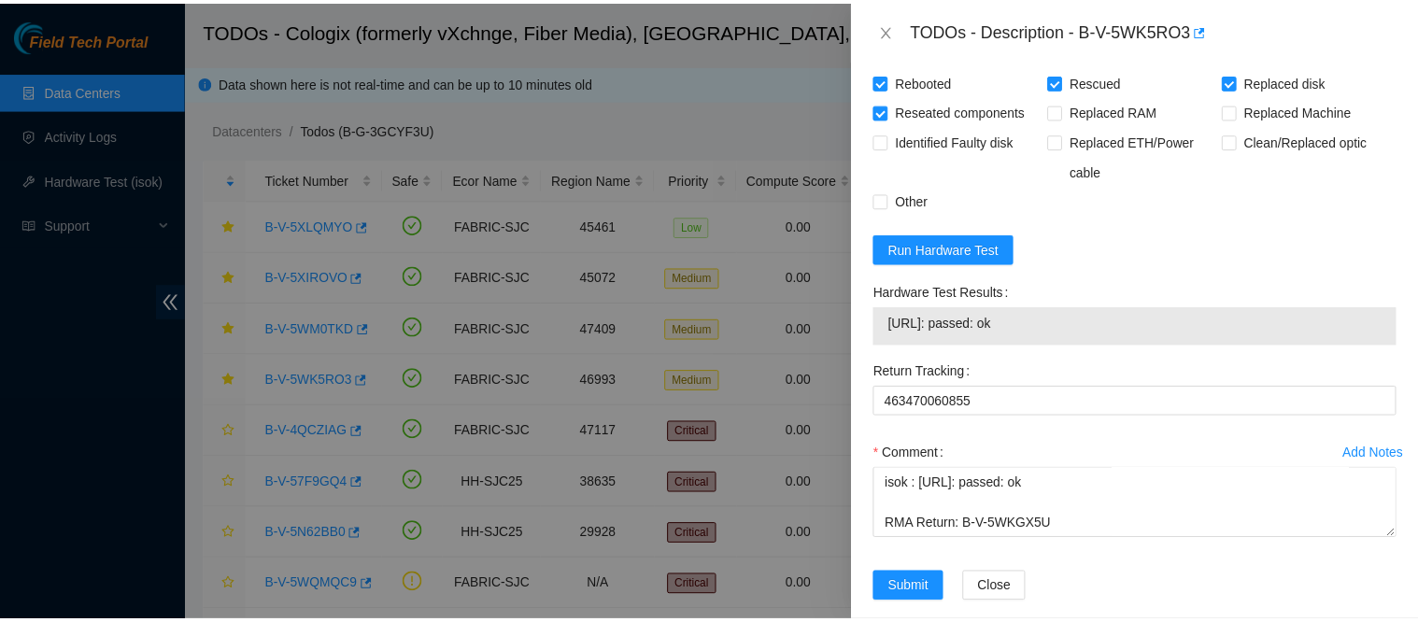
scroll to position [1666, 0]
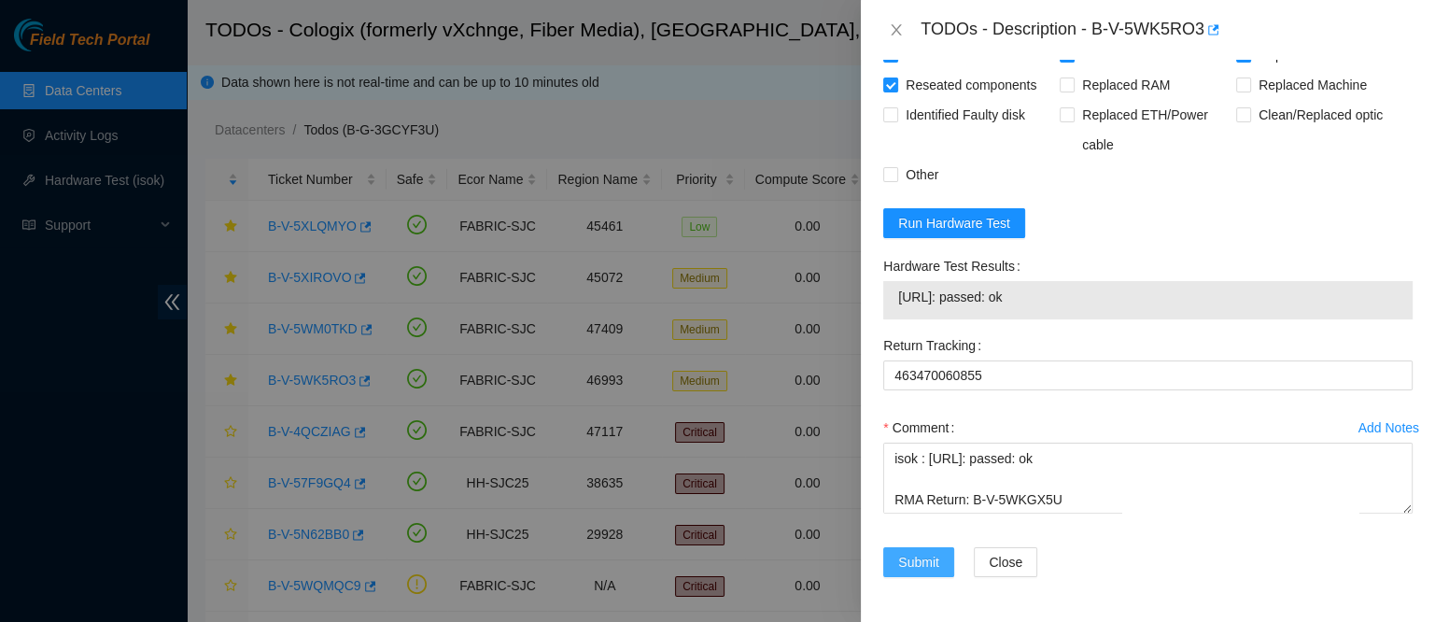
click at [930, 559] on span "Submit" at bounding box center [918, 562] width 41 height 21
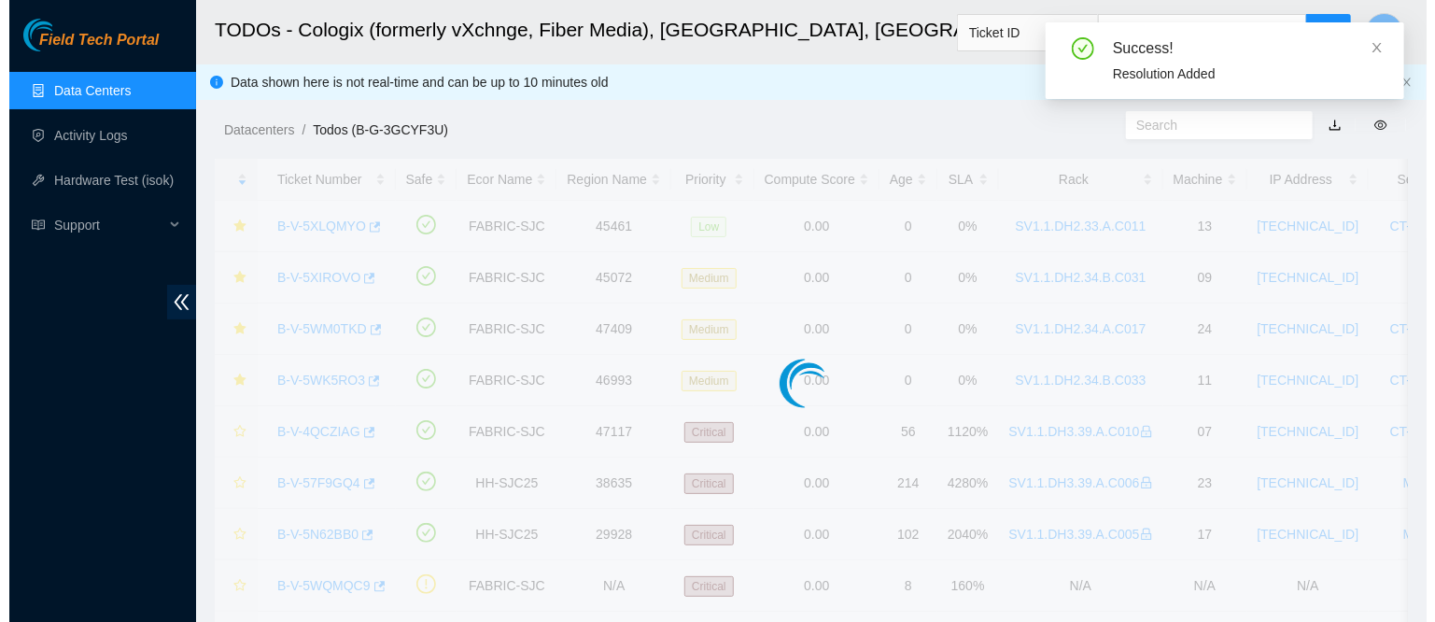
scroll to position [575, 0]
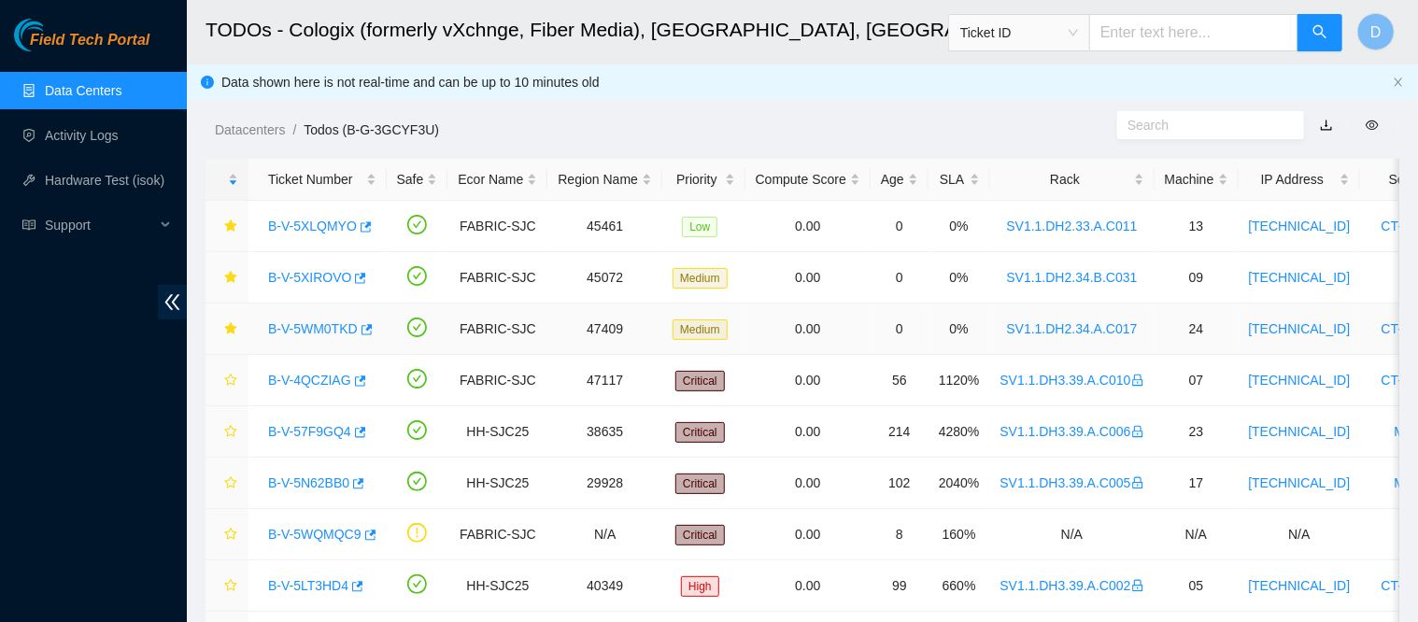
click at [307, 329] on link "B-V-5WM0TKD" at bounding box center [313, 328] width 90 height 15
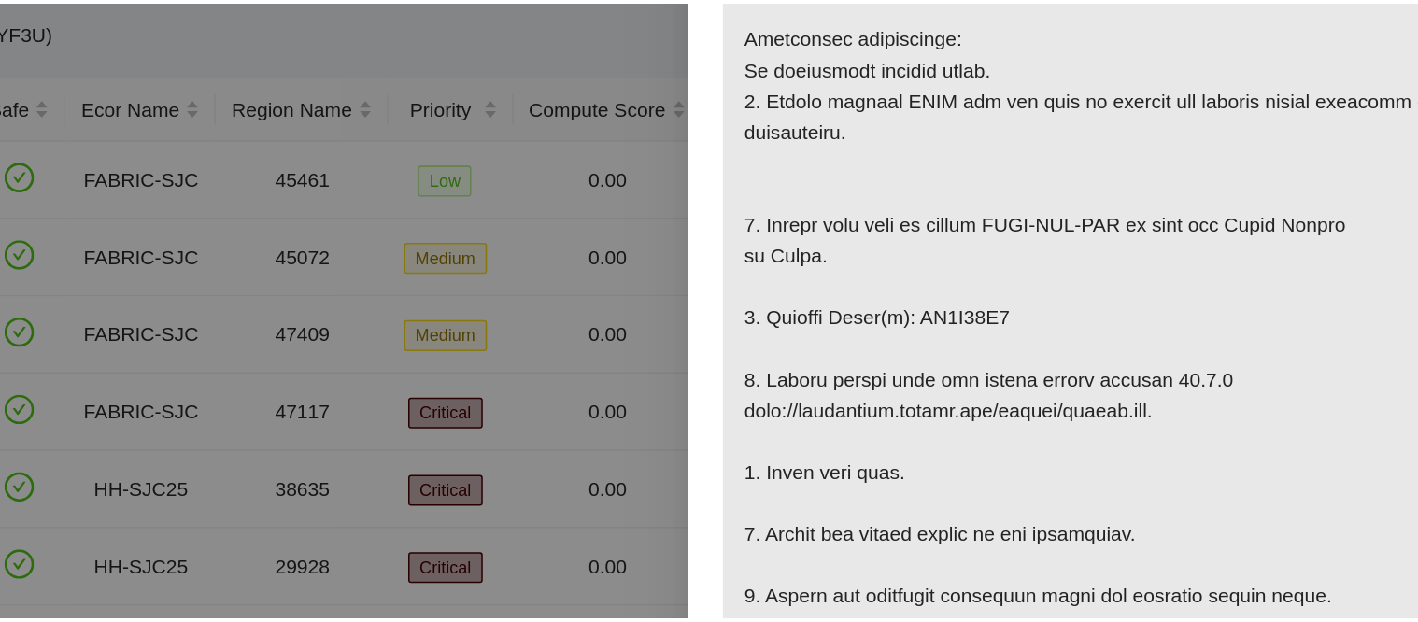
scroll to position [314, 0]
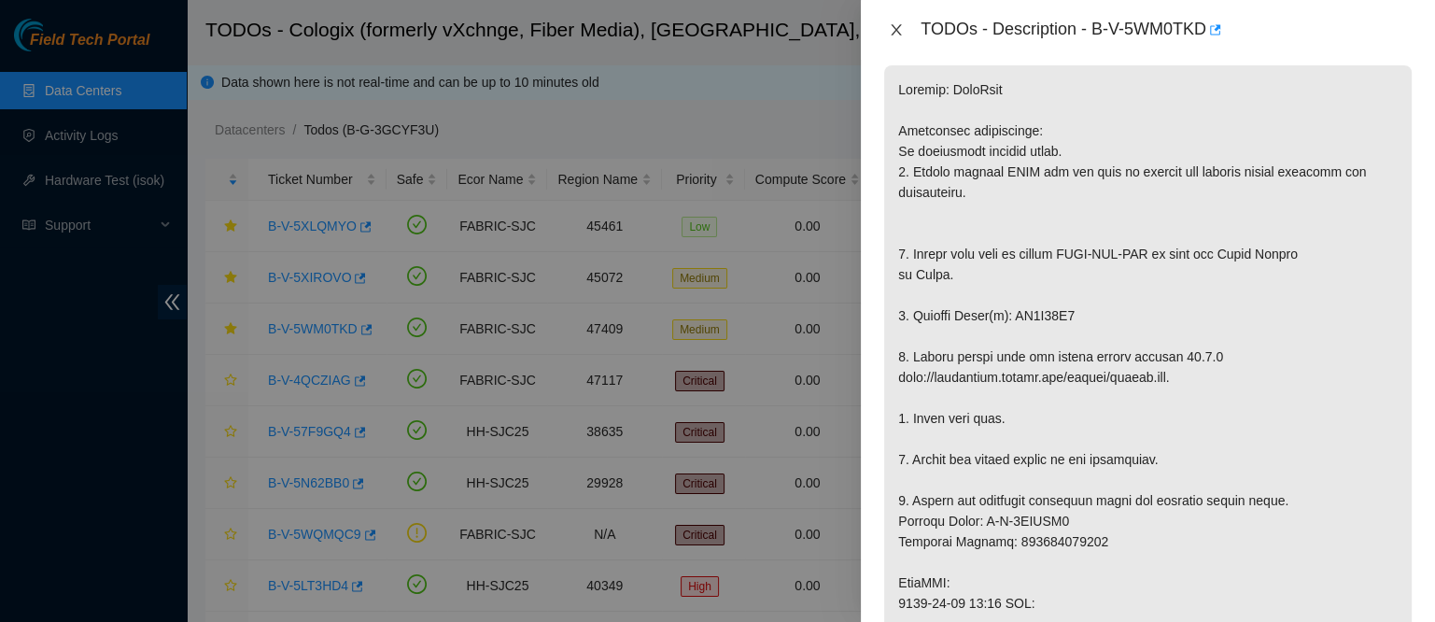
click at [892, 26] on icon "close" at bounding box center [896, 29] width 15 height 15
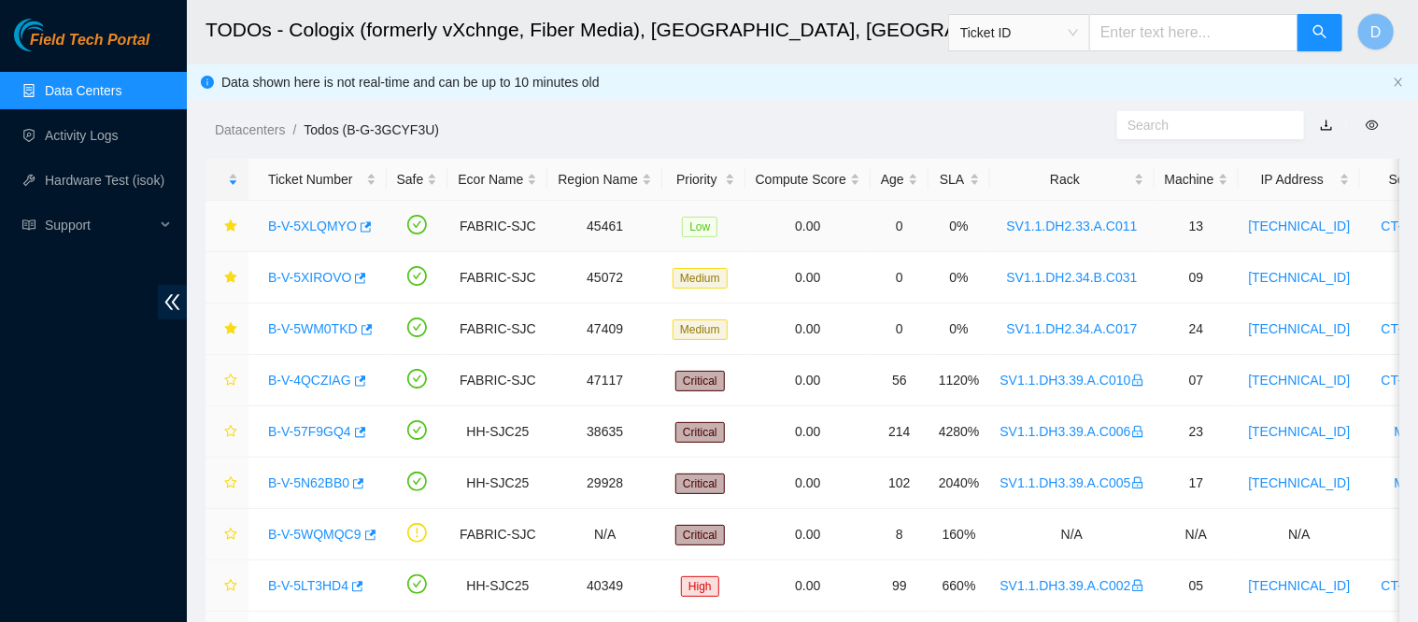
drag, startPoint x: 317, startPoint y: 227, endPoint x: 370, endPoint y: 226, distance: 53.2
click at [317, 227] on link "B-V-5XLQMYO" at bounding box center [312, 226] width 89 height 15
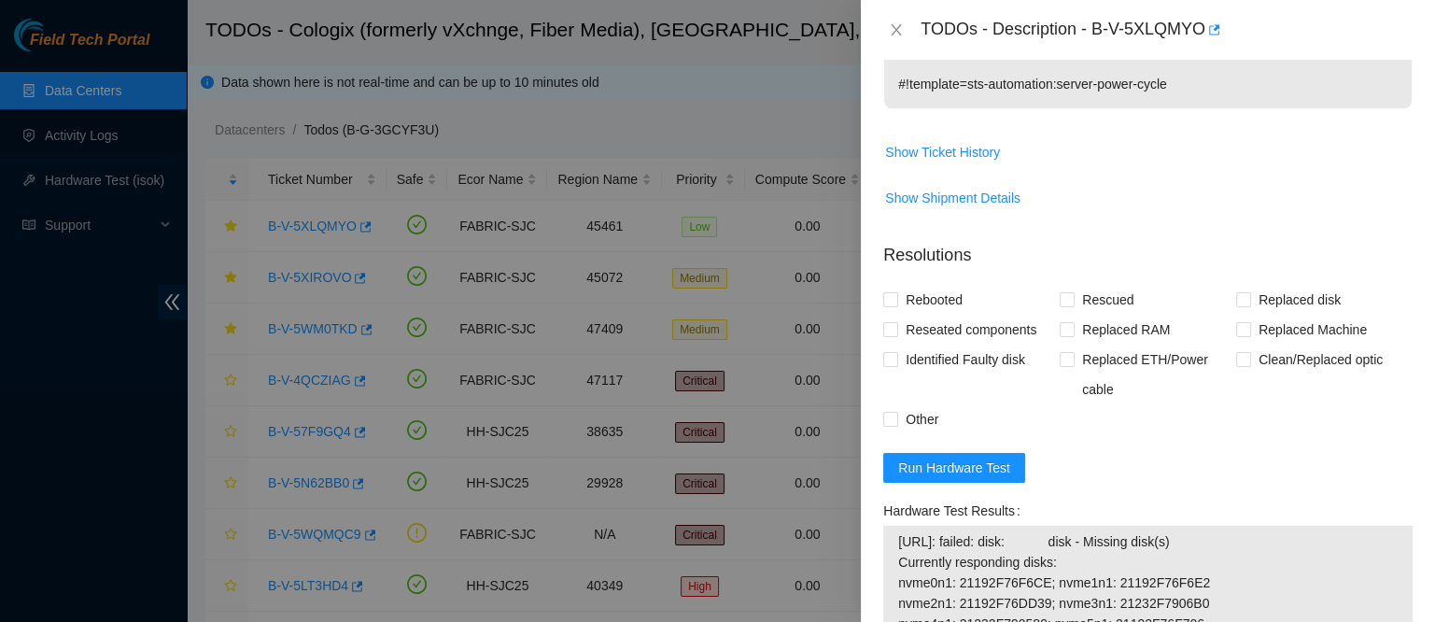
scroll to position [763, 0]
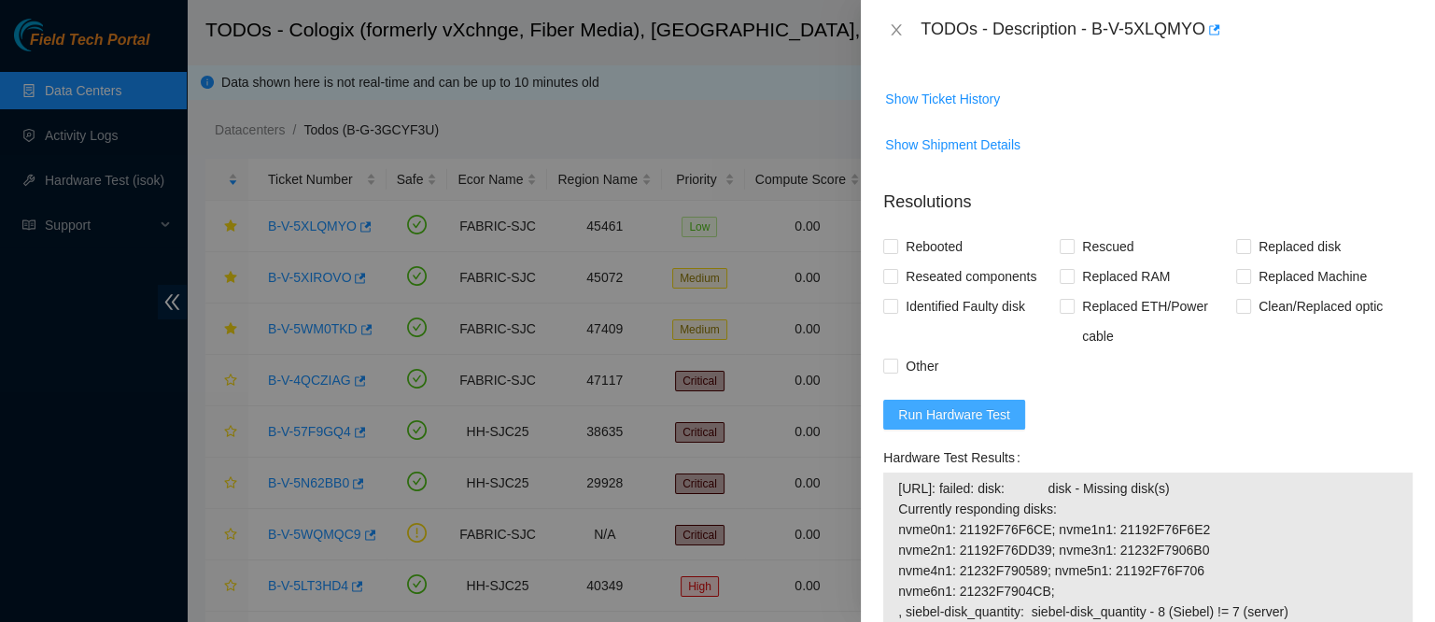
click at [951, 423] on span "Run Hardware Test" at bounding box center [954, 414] width 112 height 21
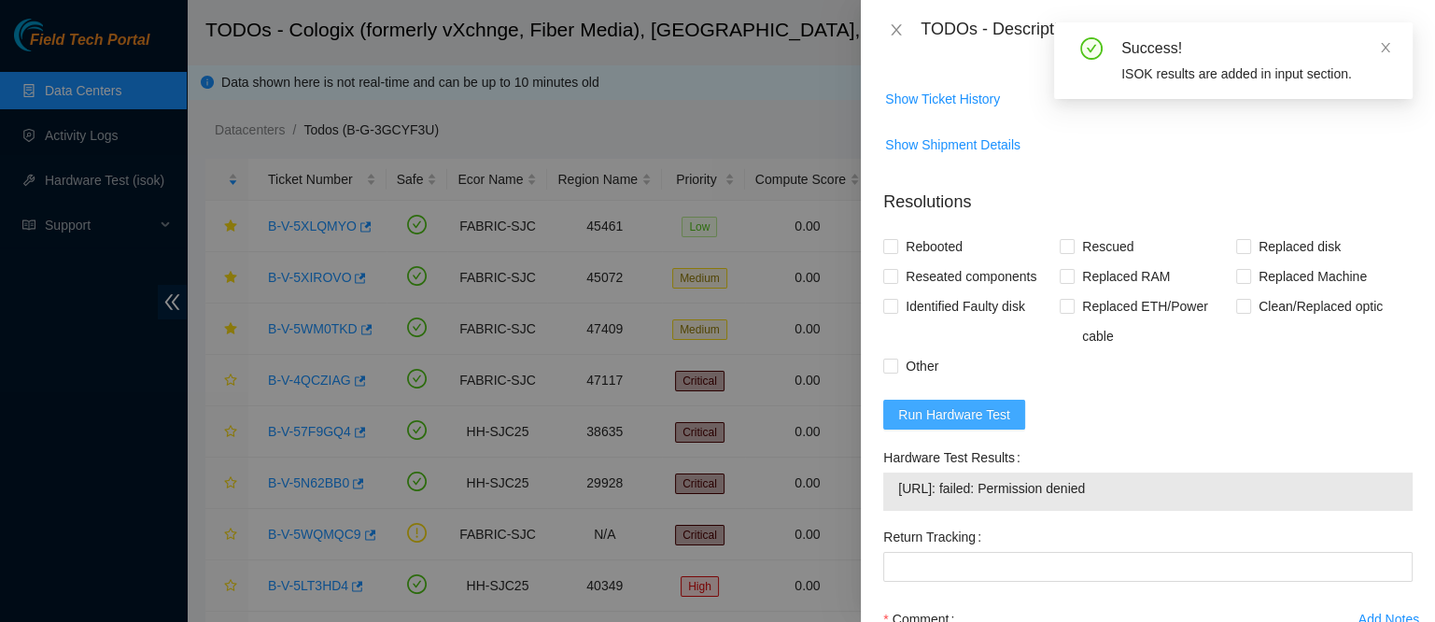
click at [969, 430] on button "Run Hardware Test" at bounding box center [954, 415] width 142 height 30
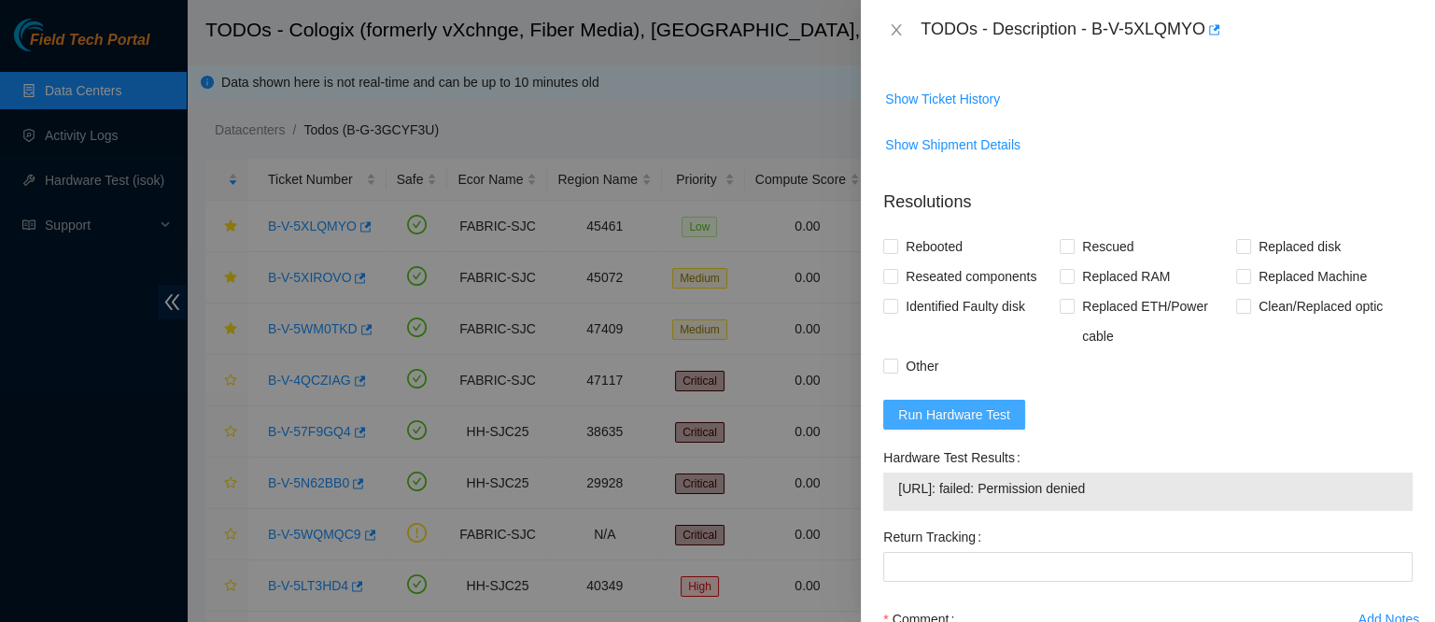
click at [969, 430] on button "Run Hardware Test" at bounding box center [954, 415] width 142 height 30
click at [990, 424] on span "Run Hardware Test" at bounding box center [954, 414] width 112 height 21
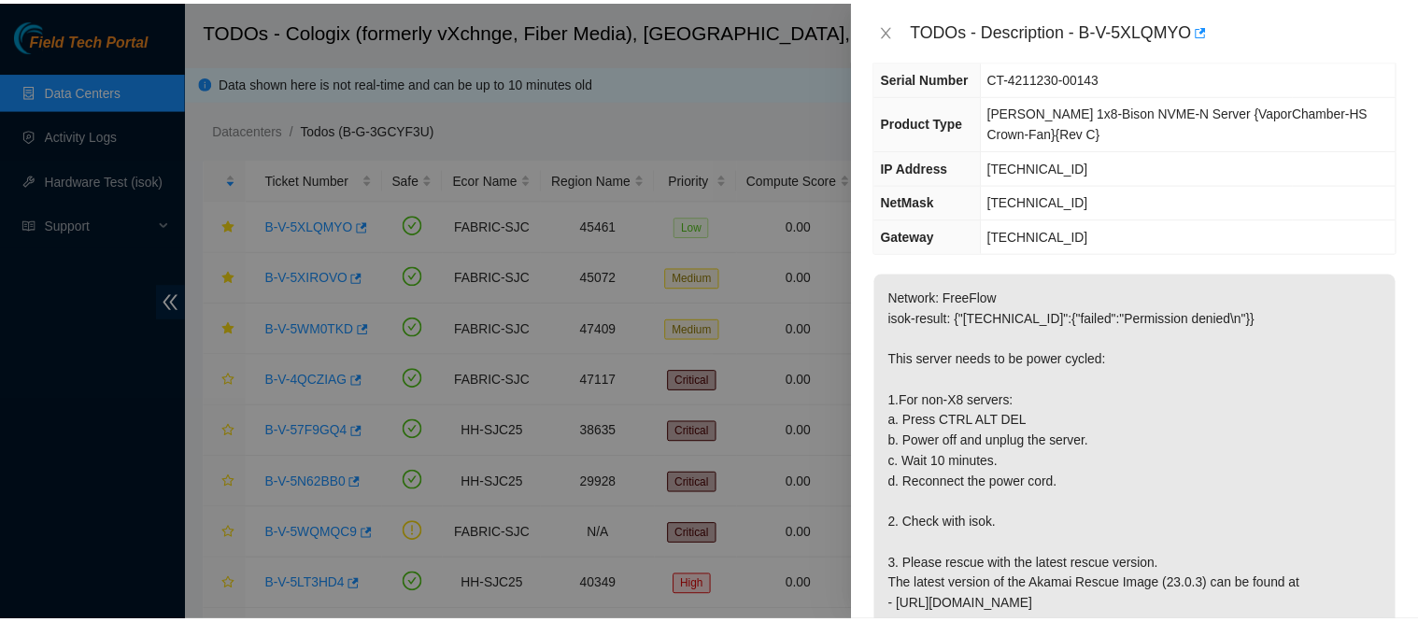
scroll to position [109, 0]
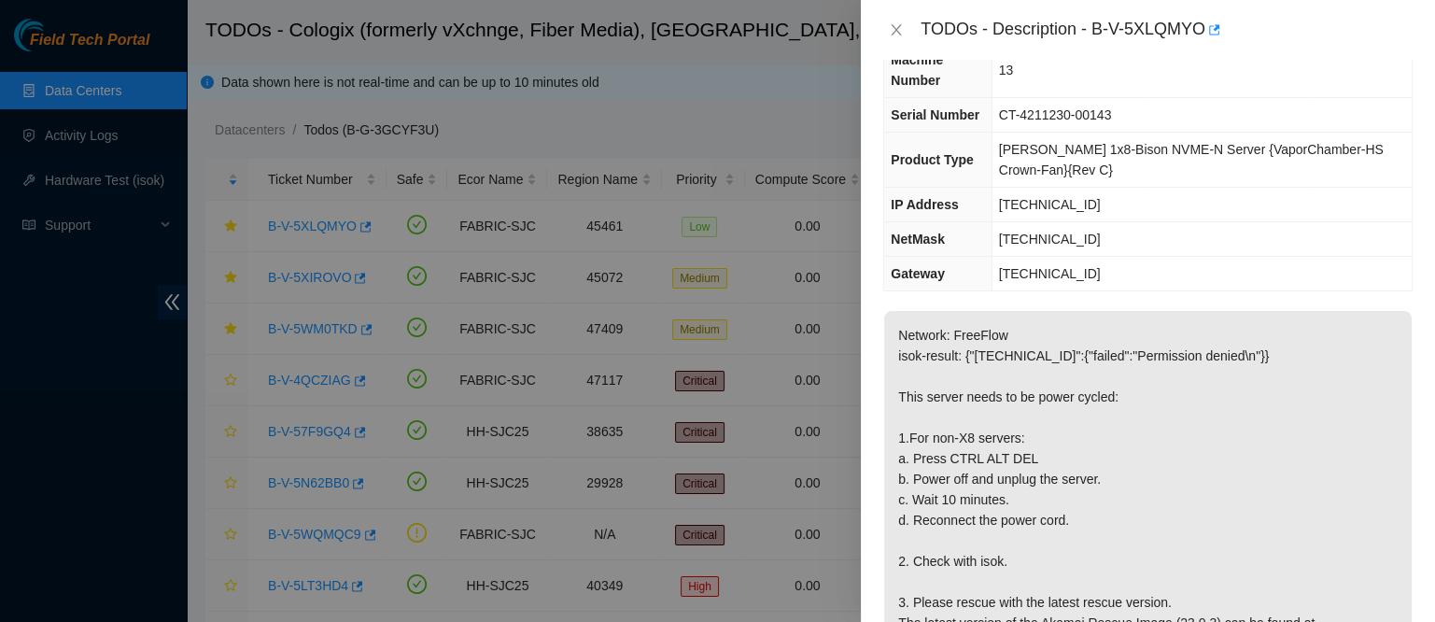
click at [893, 18] on div "TODOs - Description - B-V-5XLQMYO" at bounding box center [1147, 30] width 529 height 30
click at [900, 26] on icon "close" at bounding box center [896, 29] width 15 height 15
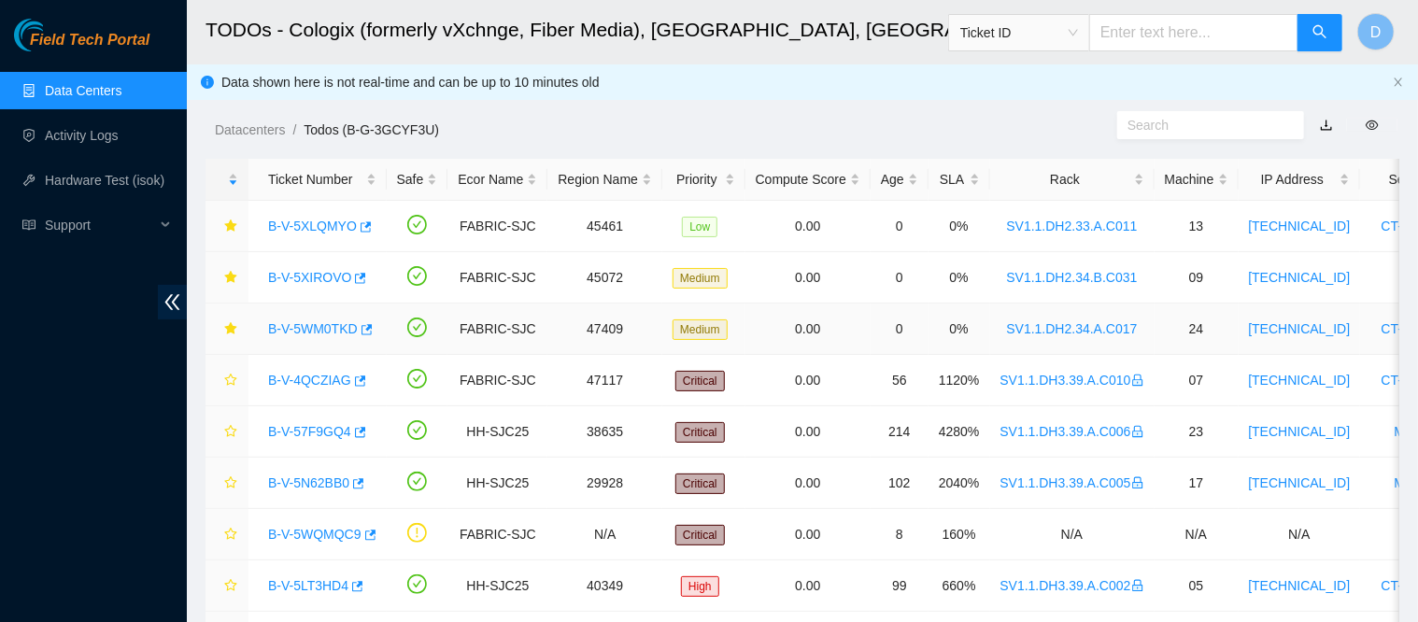
drag, startPoint x: 319, startPoint y: 330, endPoint x: 637, endPoint y: 248, distance: 327.7
click at [319, 330] on link "B-V-5WM0TKD" at bounding box center [313, 328] width 90 height 15
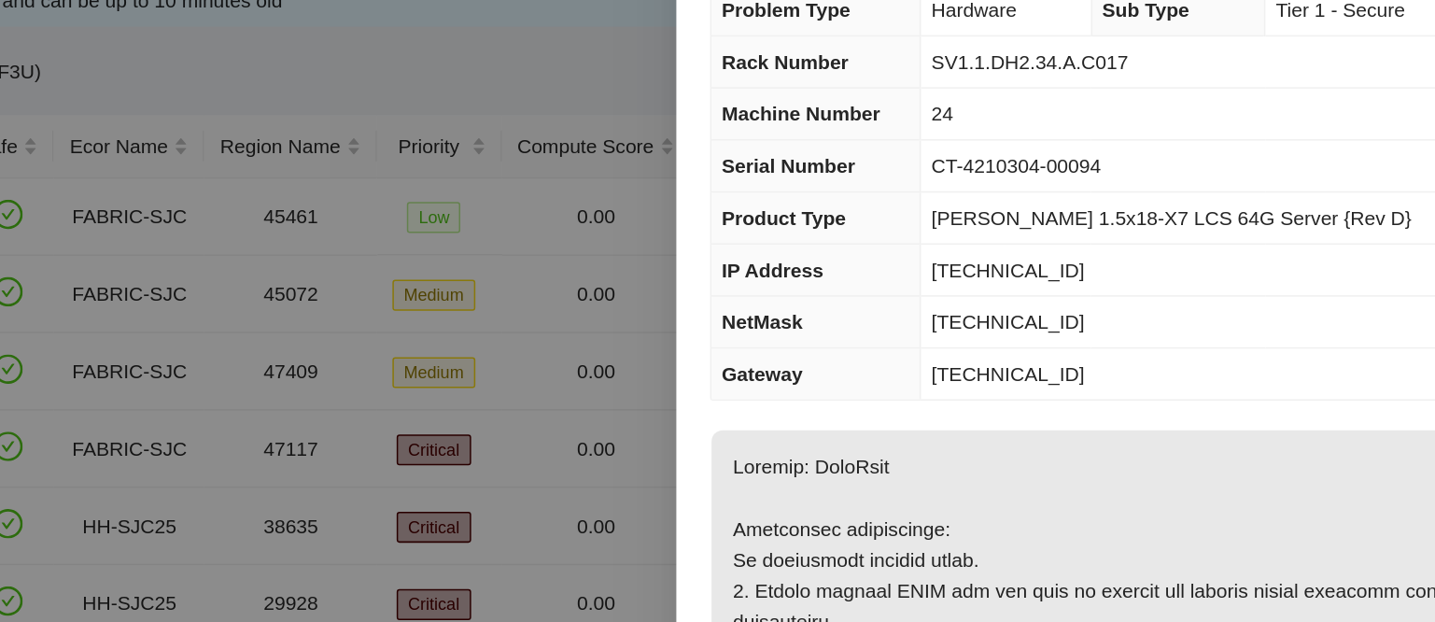
scroll to position [0, 0]
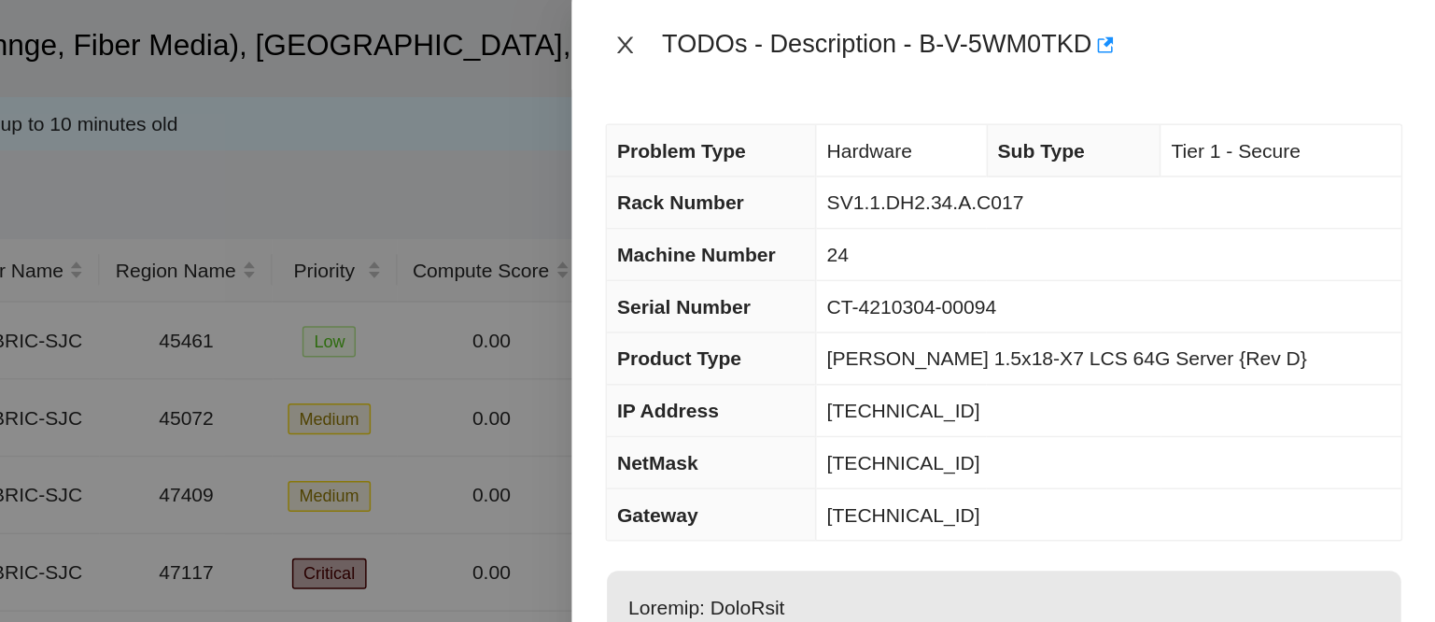
click at [891, 24] on icon "close" at bounding box center [896, 29] width 15 height 15
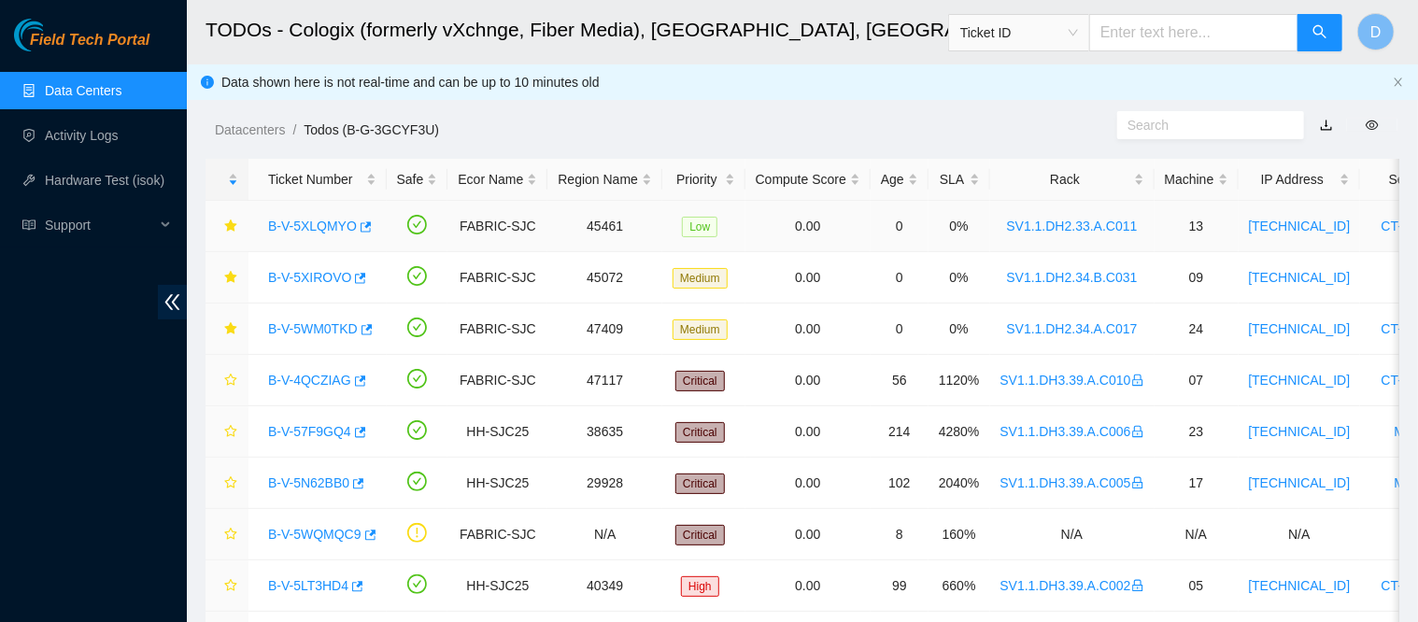
click at [312, 225] on link "B-V-5XLQMYO" at bounding box center [312, 226] width 89 height 15
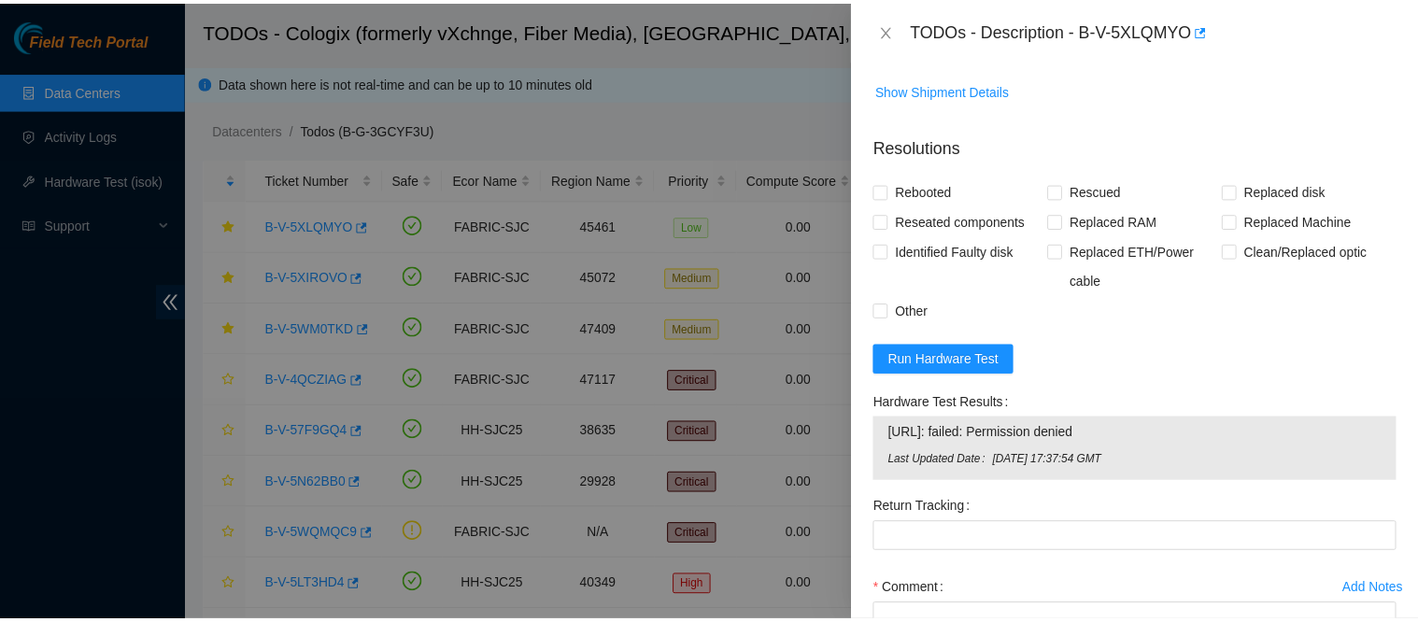
scroll to position [850, 0]
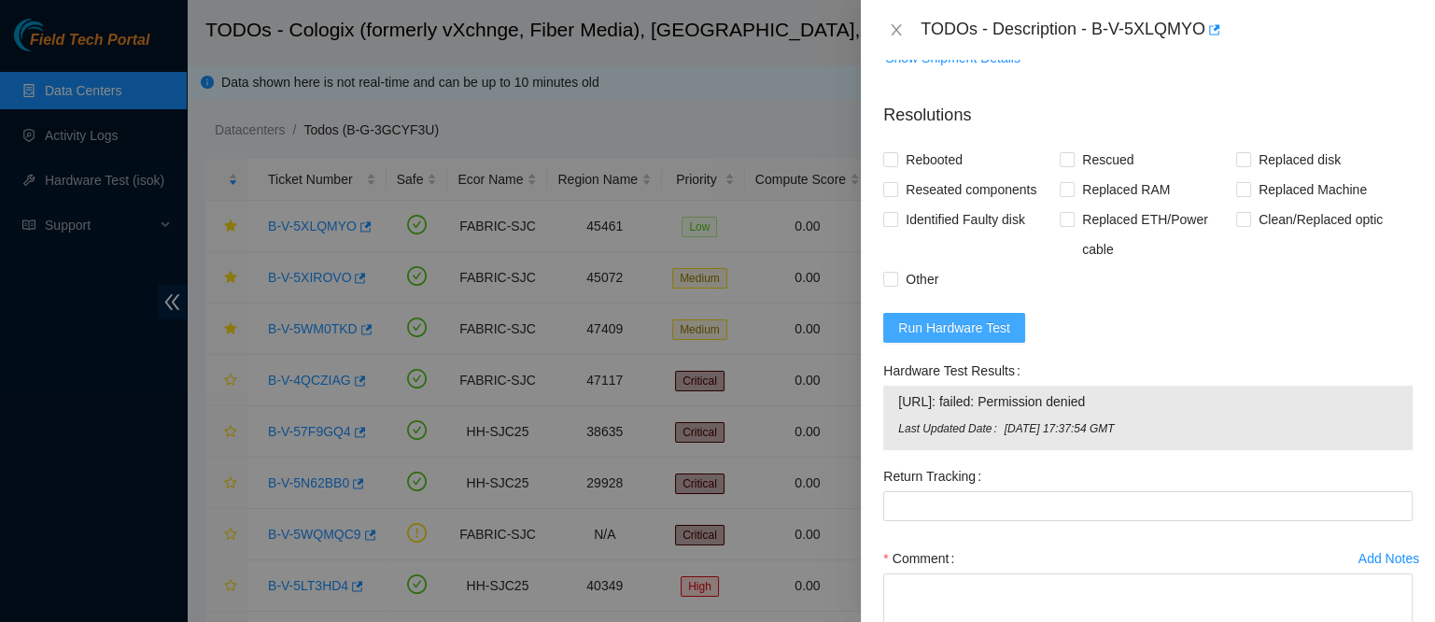
click at [953, 338] on span "Run Hardware Test" at bounding box center [954, 328] width 112 height 21
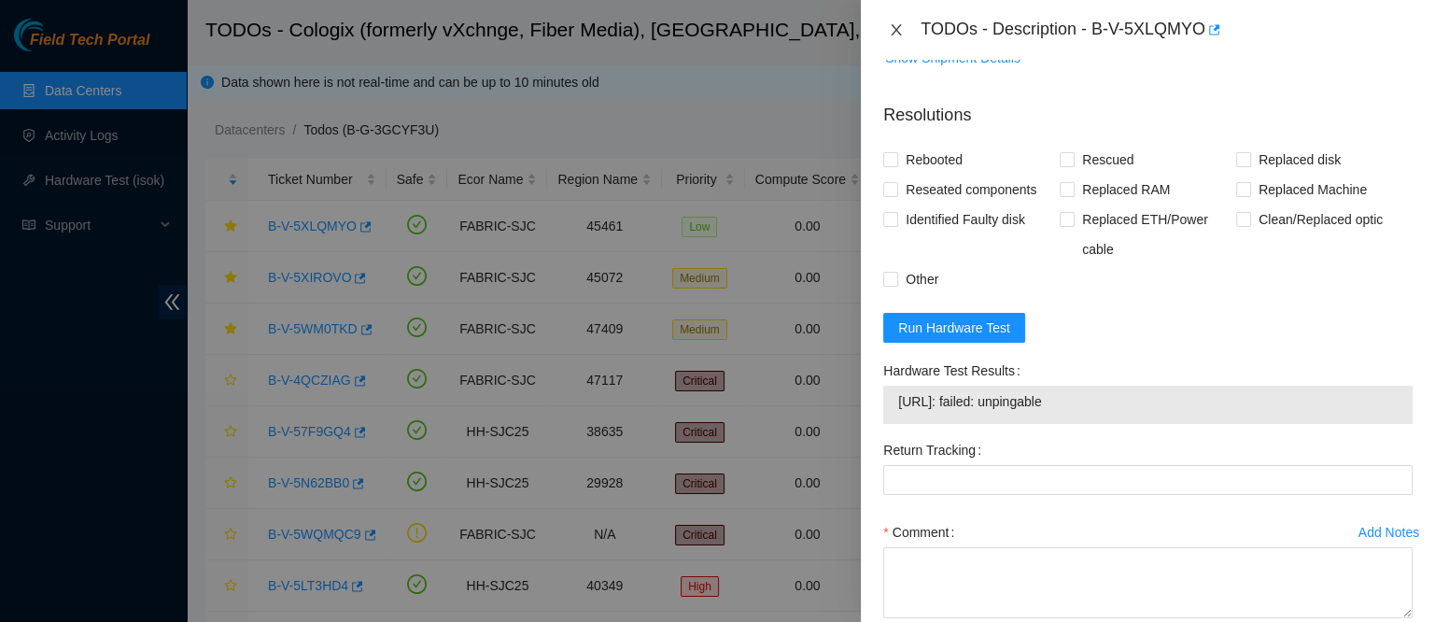
click at [899, 33] on icon "close" at bounding box center [897, 29] width 10 height 11
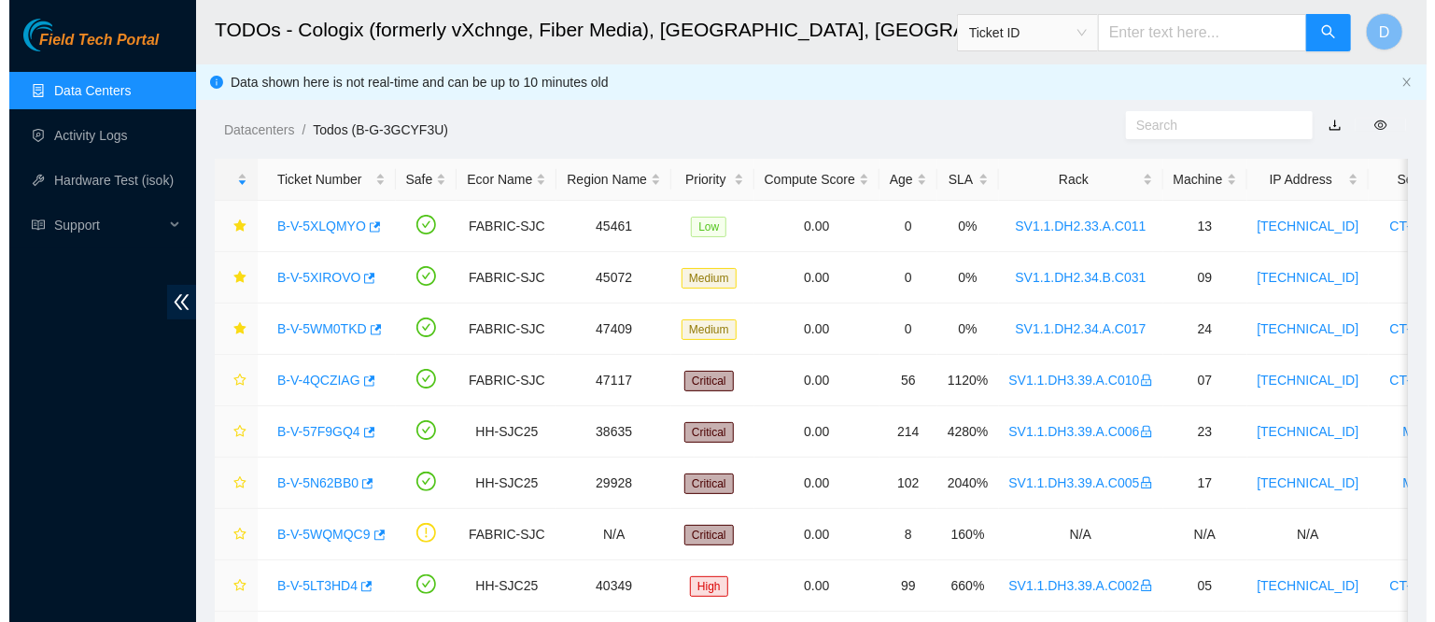
scroll to position [487, 0]
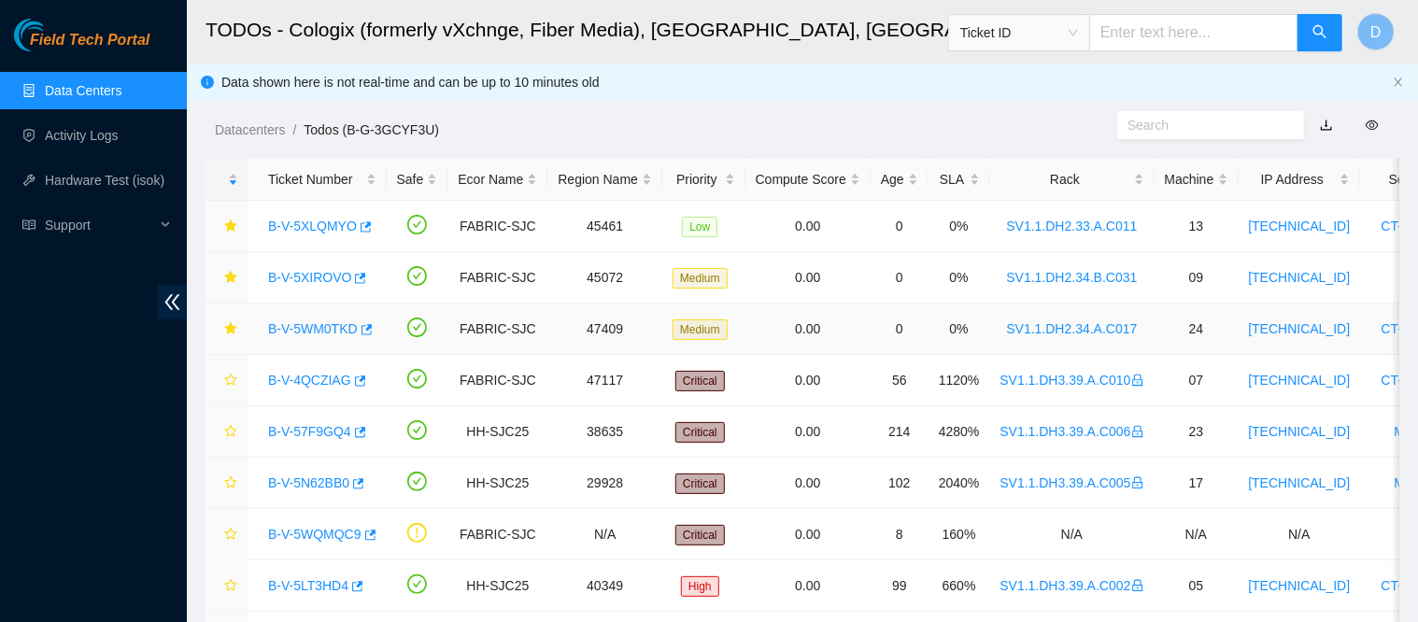
click at [332, 341] on div "B-V-5WM0TKD" at bounding box center [318, 329] width 118 height 30
click at [332, 335] on link "B-V-5WM0TKD" at bounding box center [313, 328] width 90 height 15
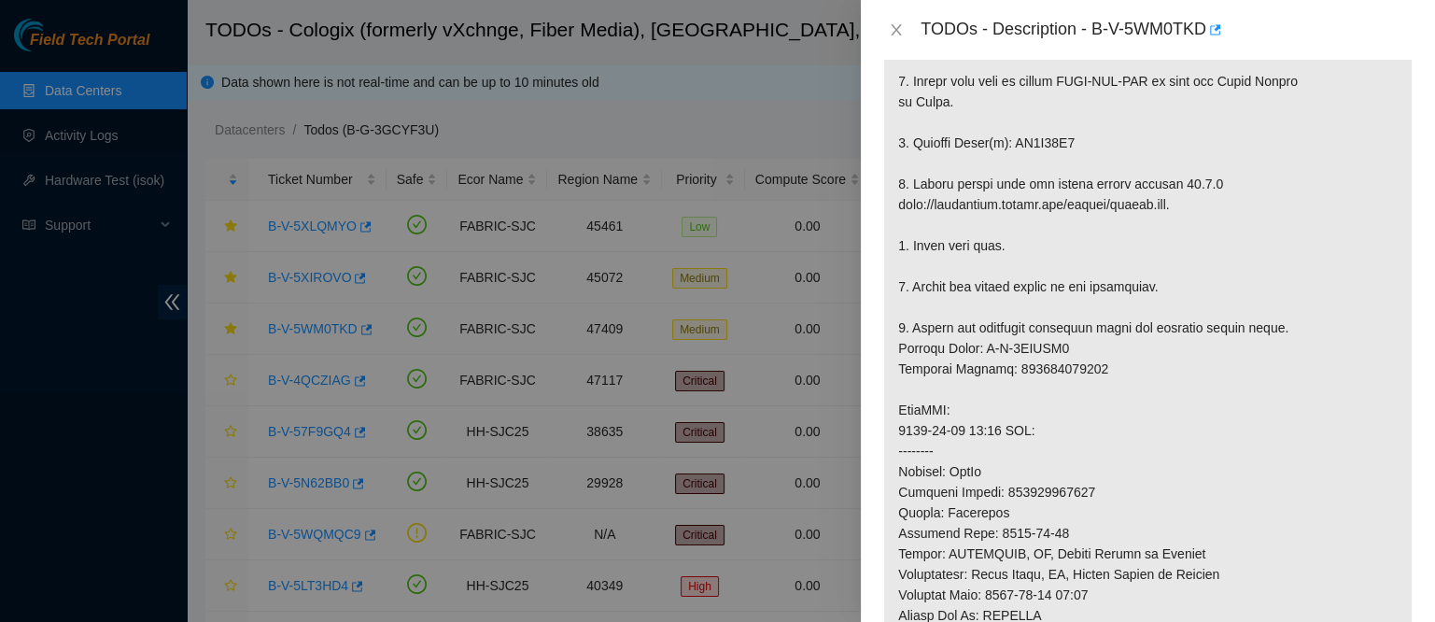
scroll to position [1528, 0]
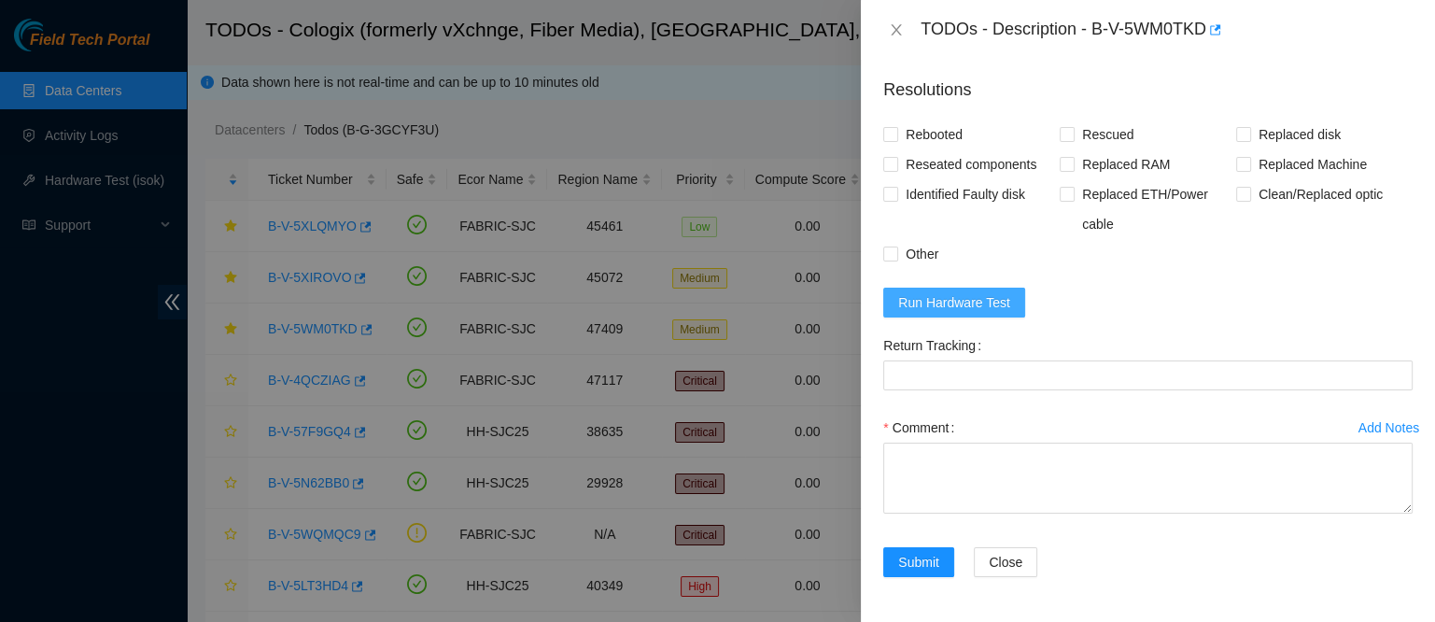
click at [971, 313] on span "Run Hardware Test" at bounding box center [954, 302] width 112 height 21
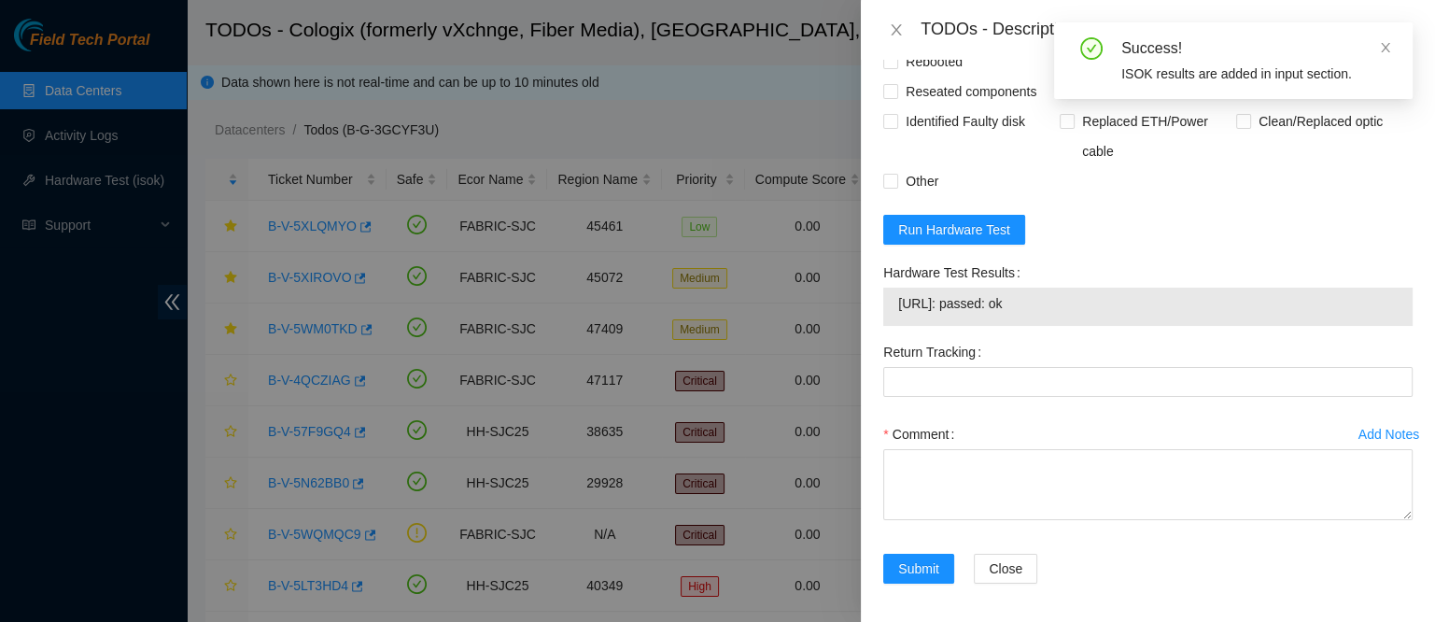
scroll to position [1546, 0]
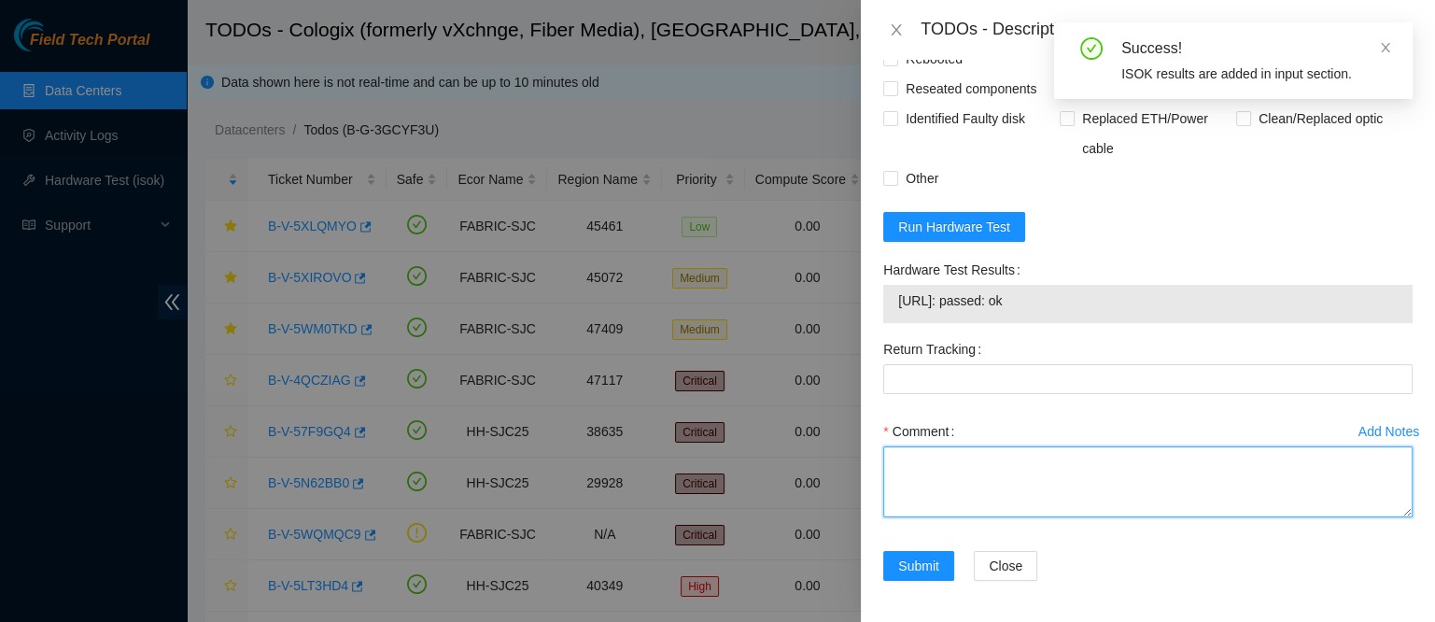
click at [981, 517] on textarea "Comment" at bounding box center [1147, 481] width 529 height 71
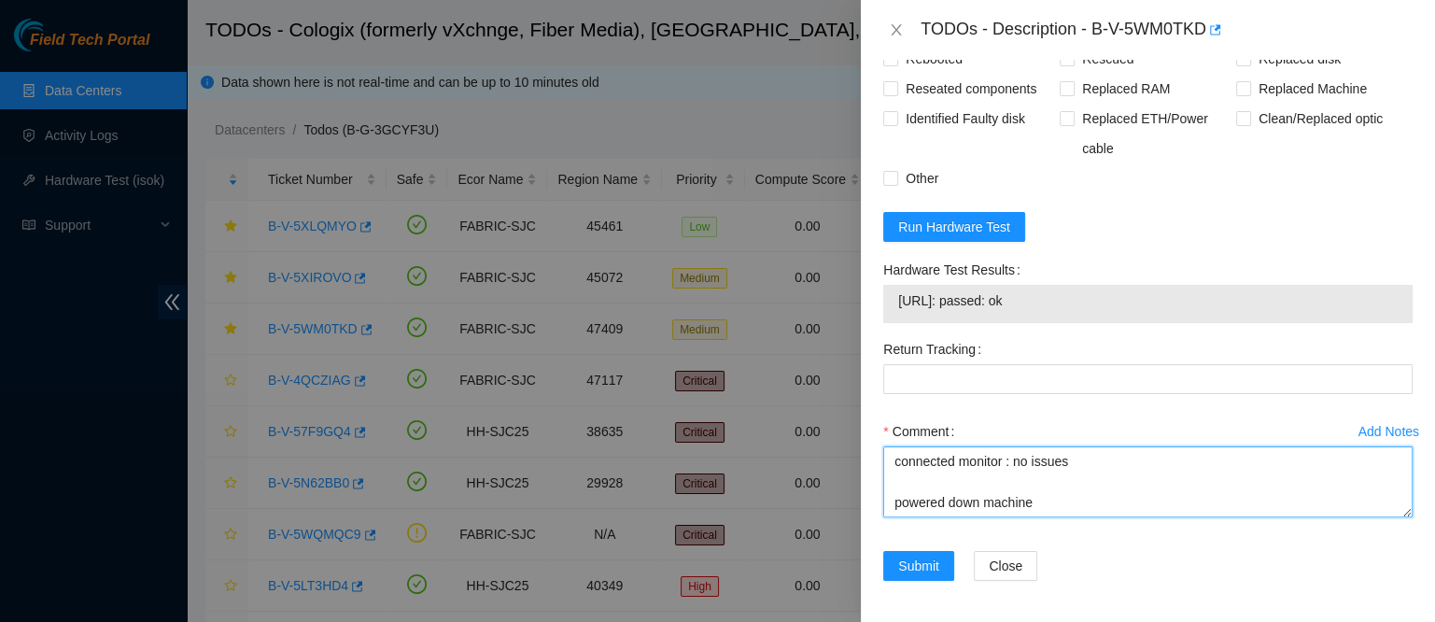
scroll to position [118, 0]
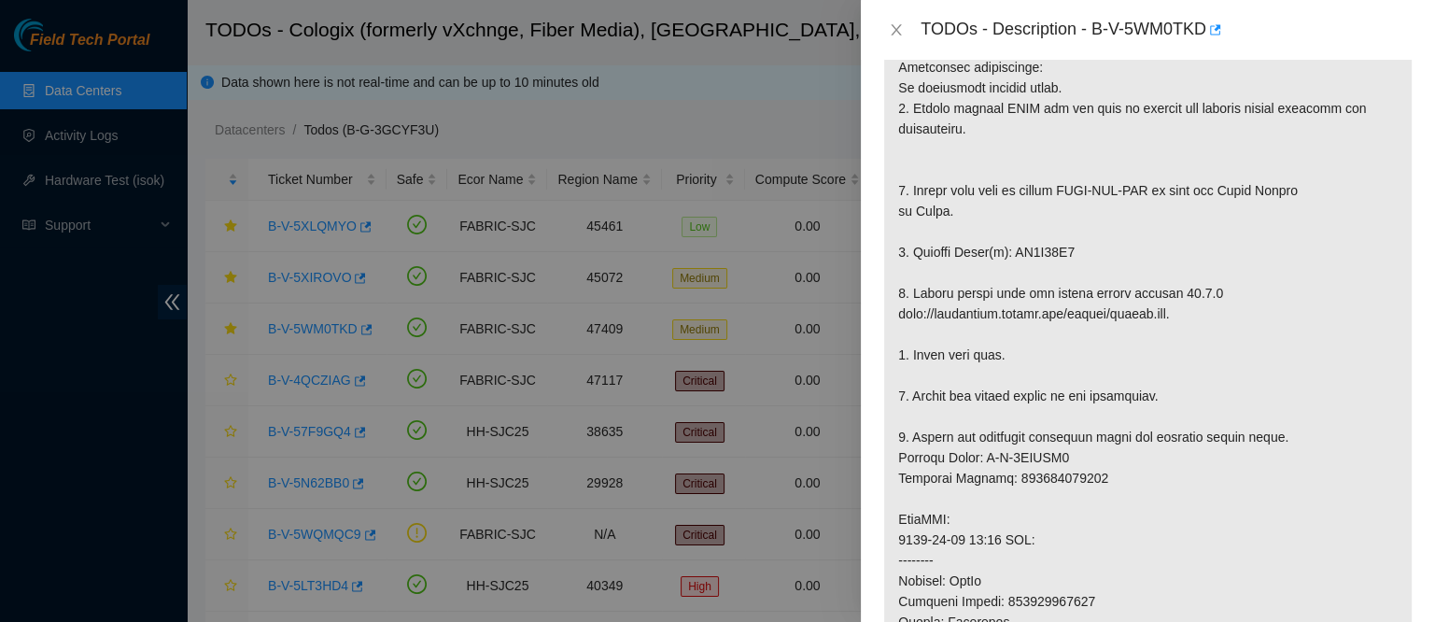
click at [1053, 216] on p at bounding box center [1148, 519] width 528 height 1035
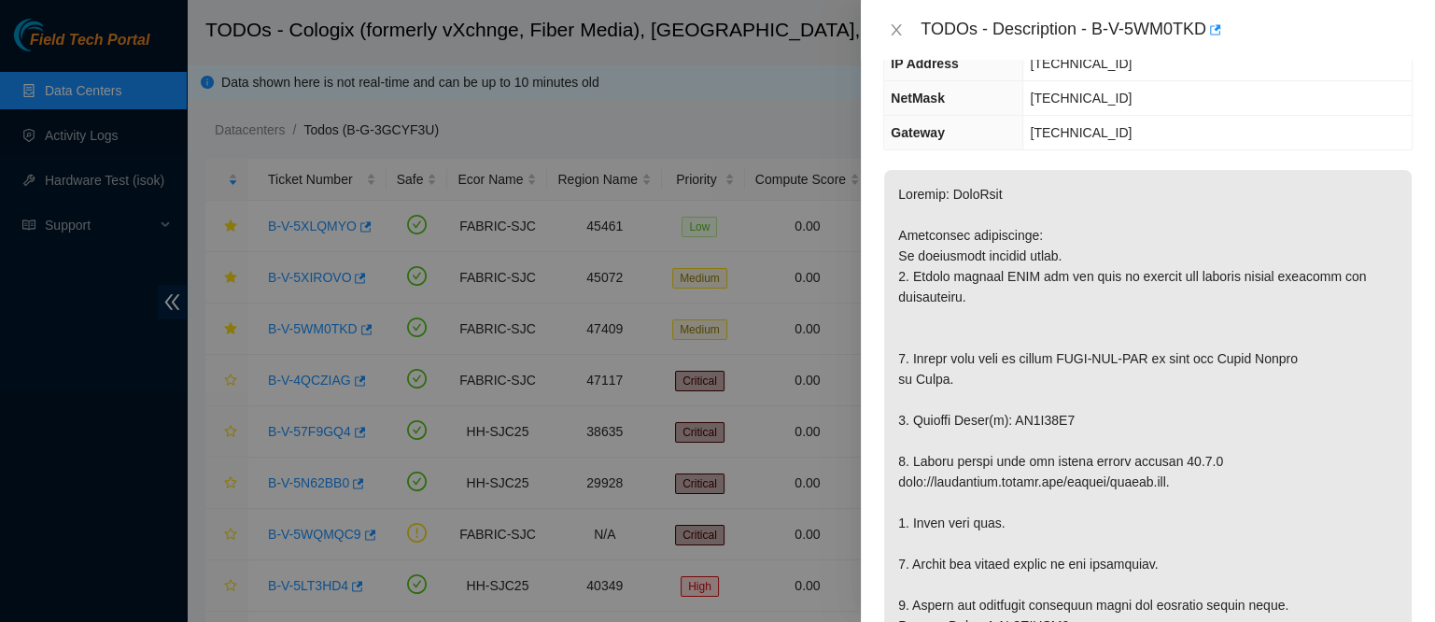
scroll to position [209, 0]
copy p "ZC1E93V5"
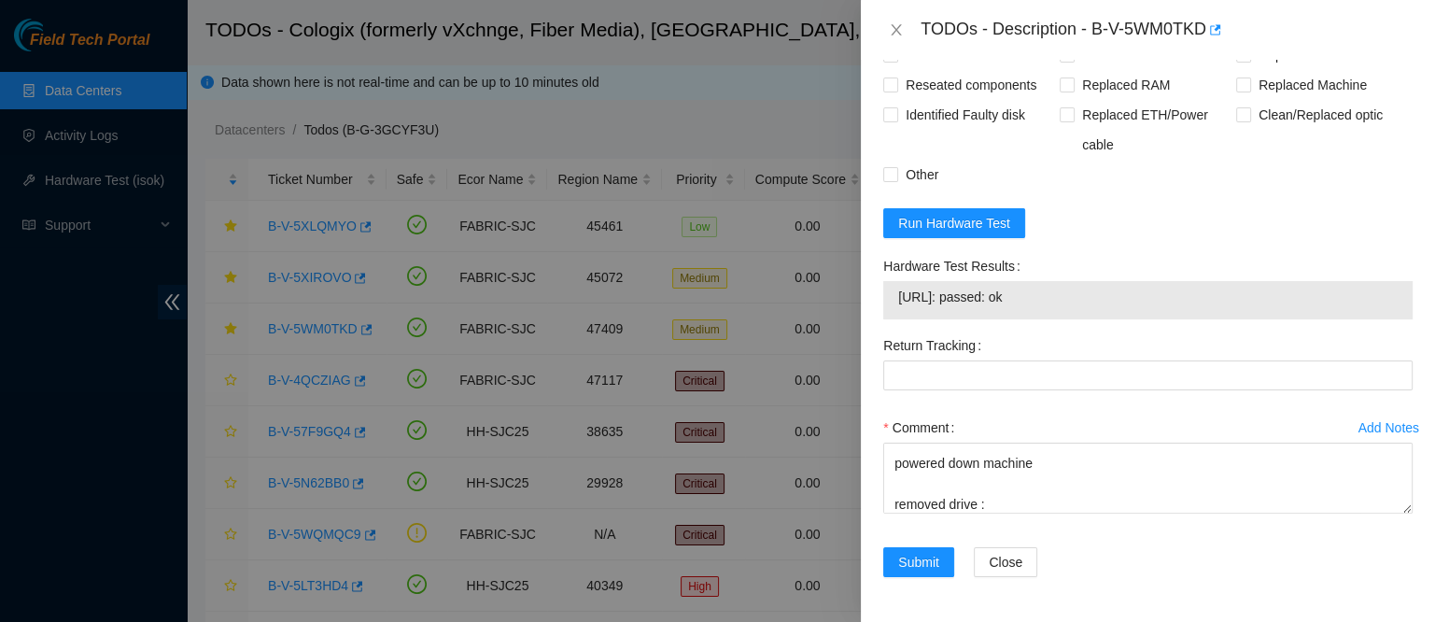
scroll to position [123, 0]
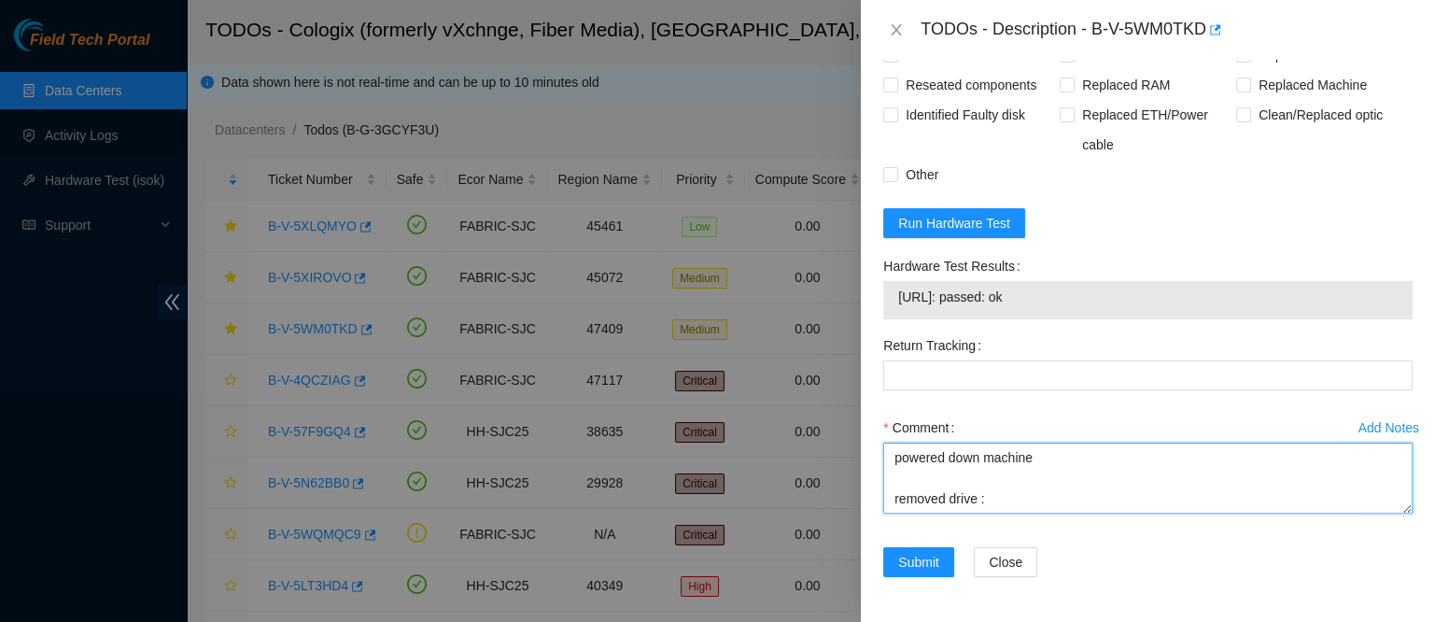
click at [989, 507] on textarea "contacted nocc to confirm that ticket was safe verified sn on machine connected…" at bounding box center [1147, 478] width 529 height 71
paste textarea "ZC1E93V5"
paste textarea "Z127LBT8"
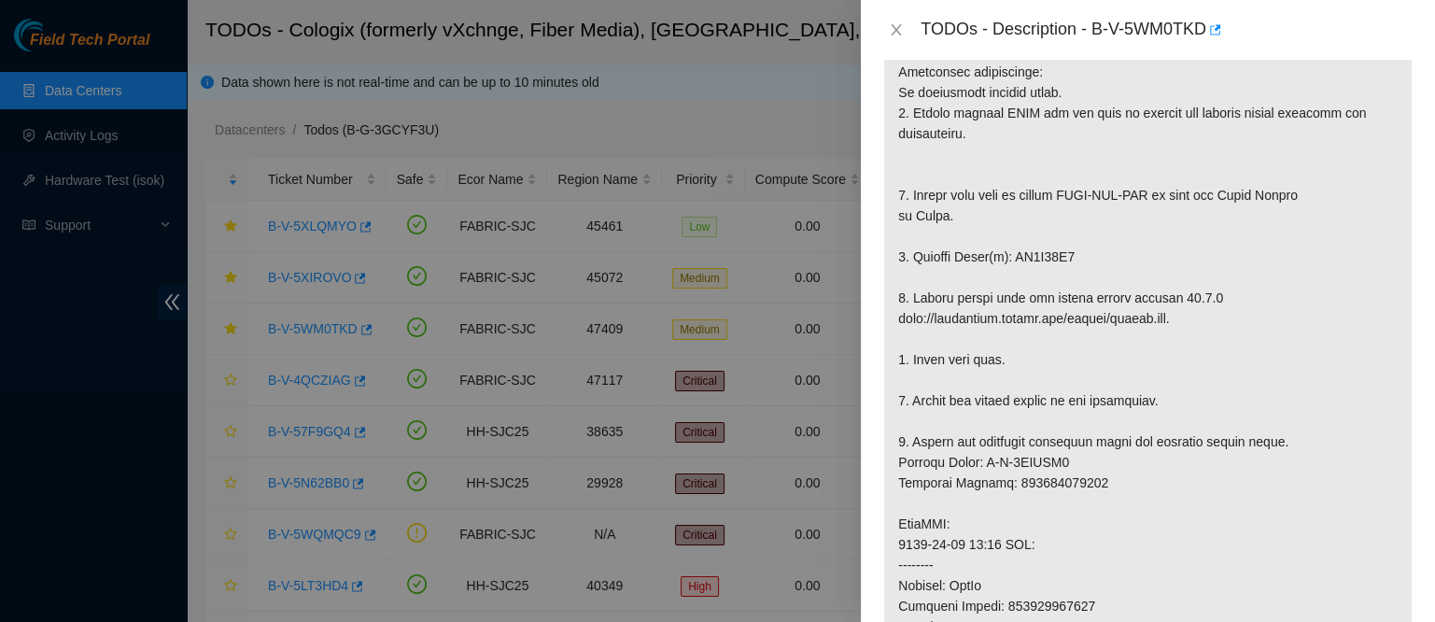
scroll to position [0, 0]
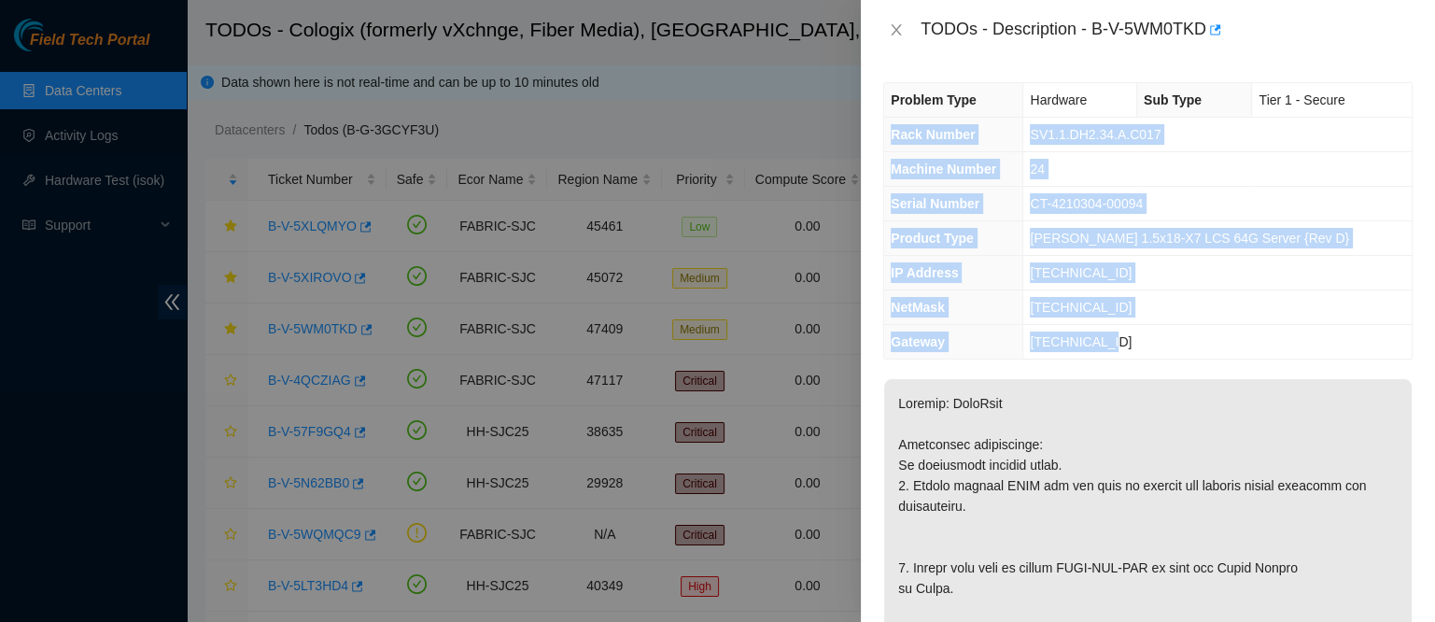
drag, startPoint x: 891, startPoint y: 131, endPoint x: 1150, endPoint y: 346, distance: 337.5
click at [1150, 346] on tbody "Problem Type Hardware Sub Type Tier 1 - Secure Rack Number SV1.1.DH2.34.A.C017 …" at bounding box center [1148, 220] width 528 height 275
copy tbody "Rack Number SV1.1.DH2.34.A.C017 Machine Number 24 Serial Number CT-4210304-0009…"
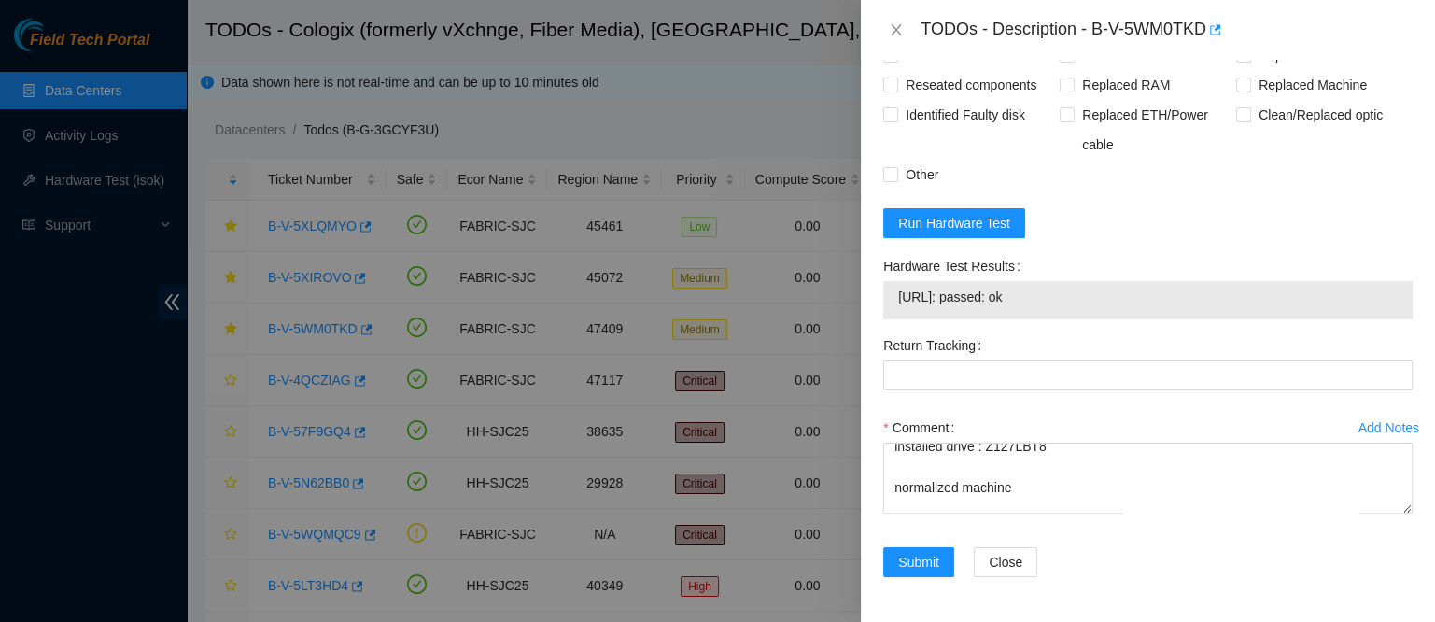
scroll to position [348, 0]
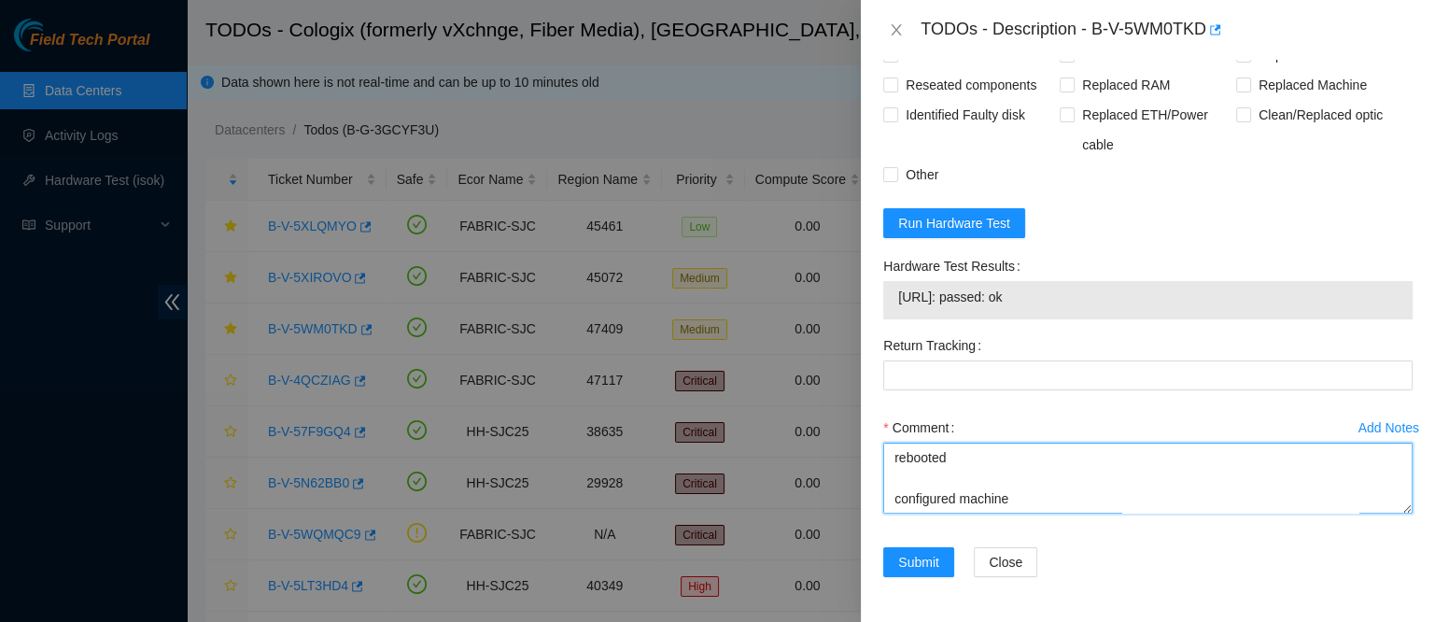
click at [939, 500] on textarea "contacted nocc to confirm that ticket was safe verified sn on machine connected…" at bounding box center [1147, 478] width 529 height 71
paste textarea "Rack Number SV1.1.DH2.34.A.C017 Machine Number 24 Serial Number CT-4210304-0009…"
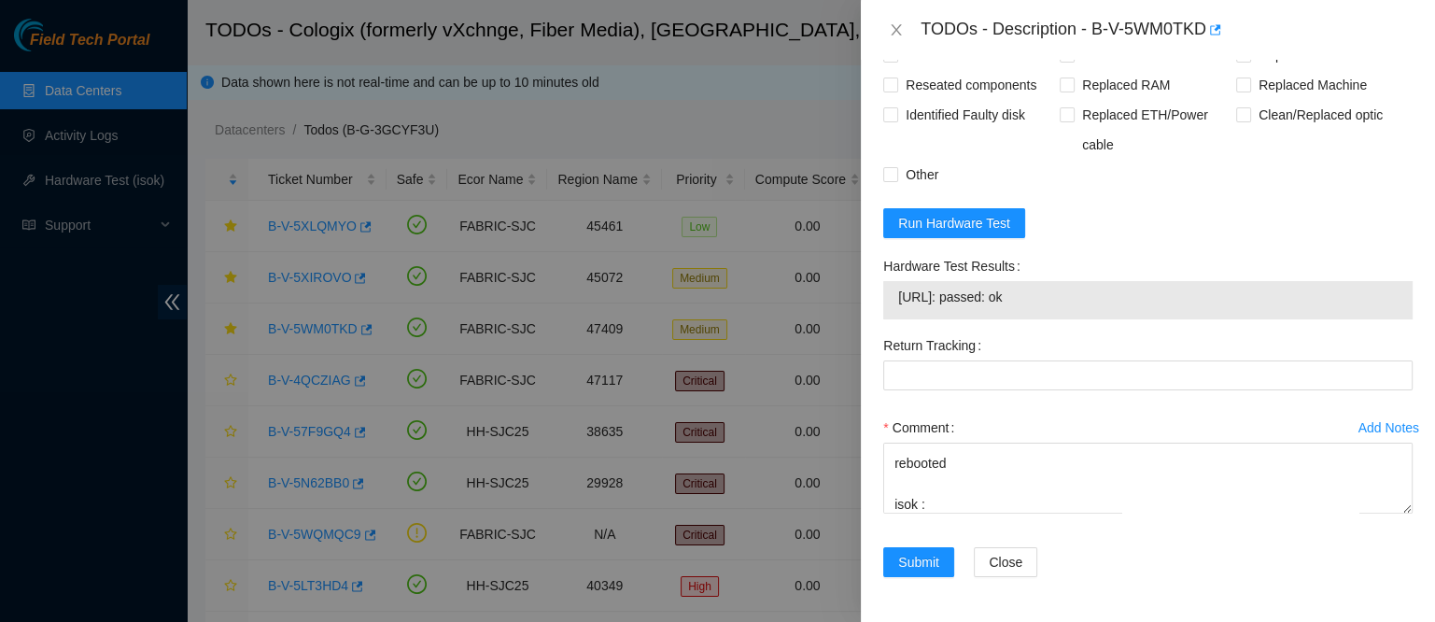
click at [971, 290] on span "[URL]: passed: ok" at bounding box center [1148, 297] width 500 height 21
copy span "[URL]: passed: ok"
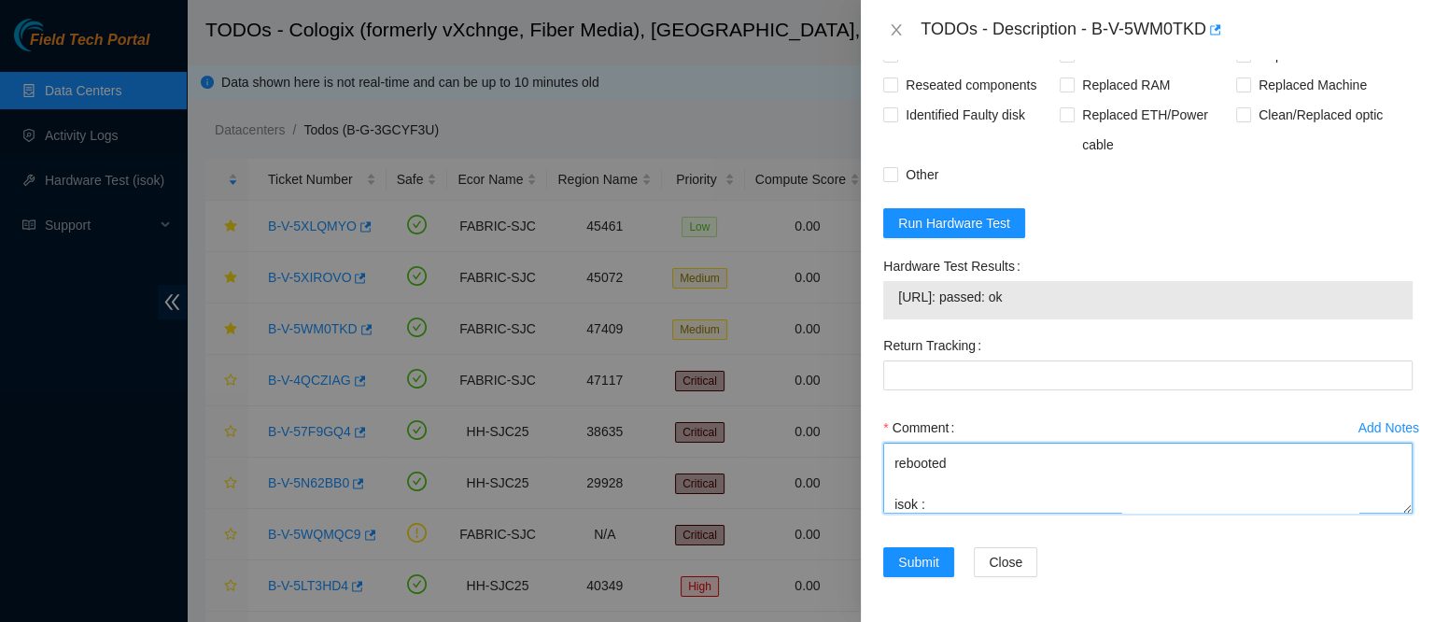
click at [966, 509] on textarea "contacted nocc to confirm that ticket was safe verified sn on machine connected…" at bounding box center [1147, 478] width 529 height 71
paste textarea "[URL]: passed: ok"
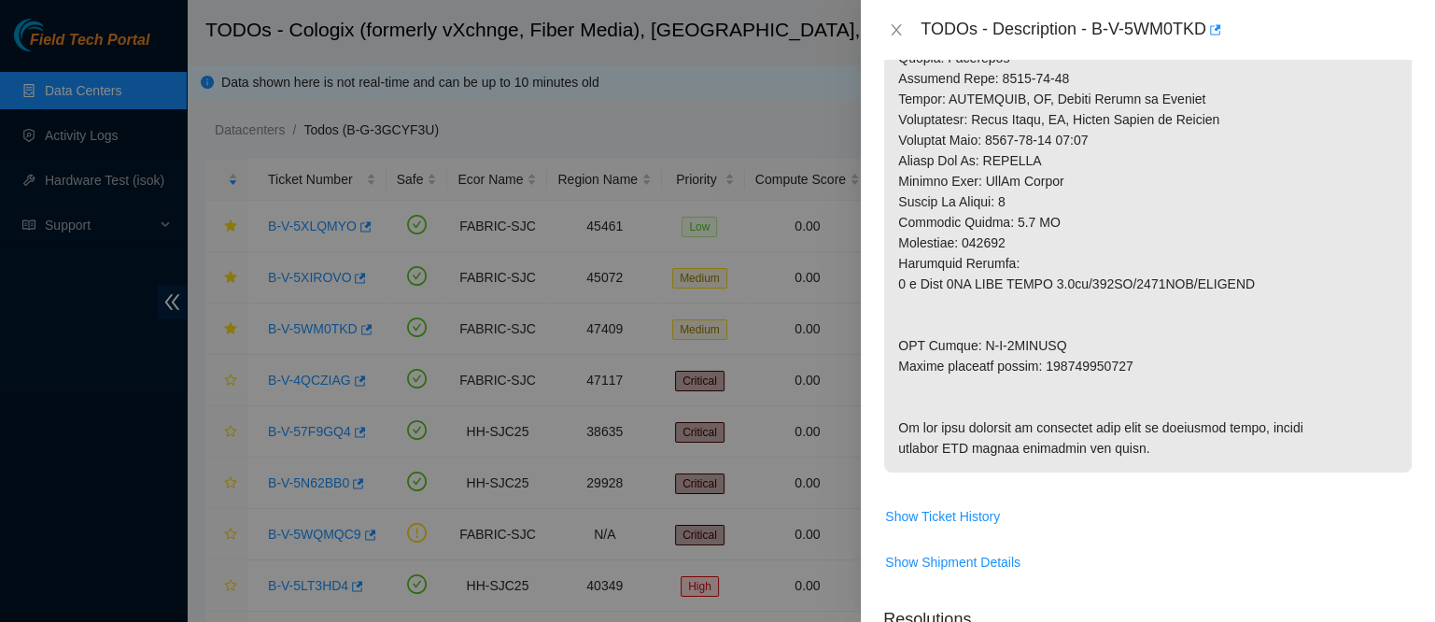
scroll to position [929, 0]
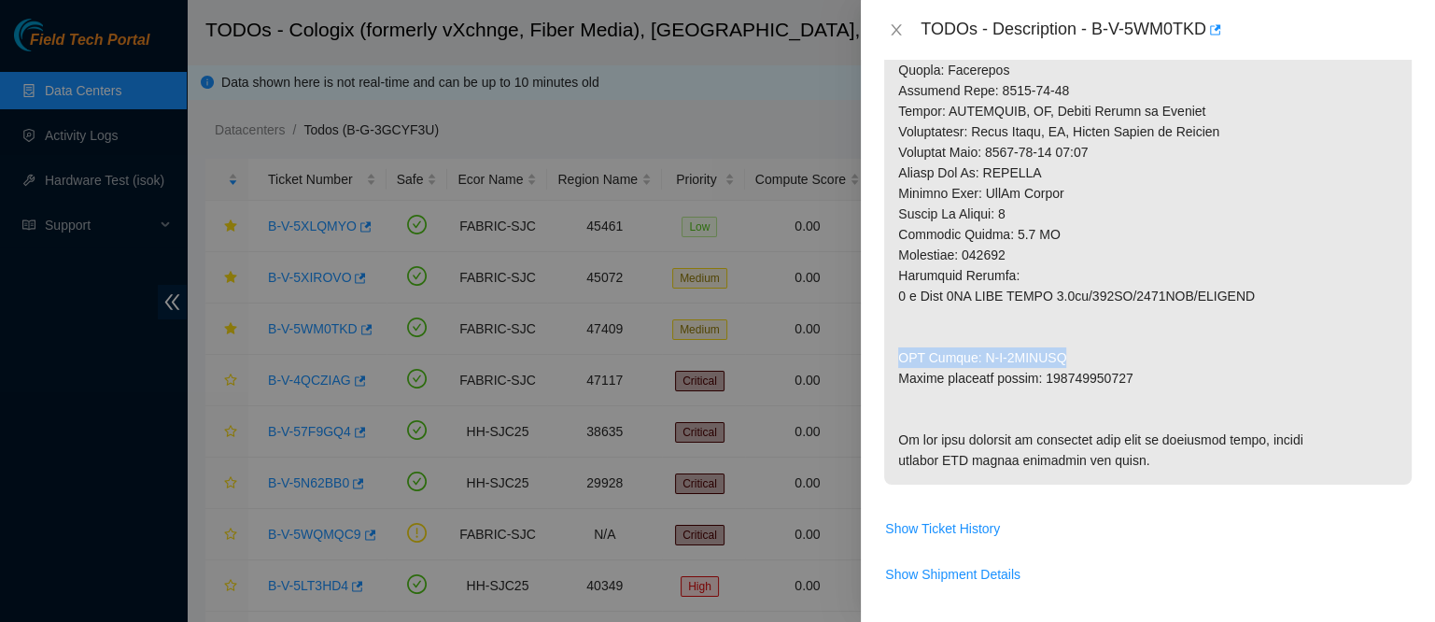
drag, startPoint x: 896, startPoint y: 354, endPoint x: 1092, endPoint y: 348, distance: 195.3
copy p "RMA Return: B-V-5WWNSEA"
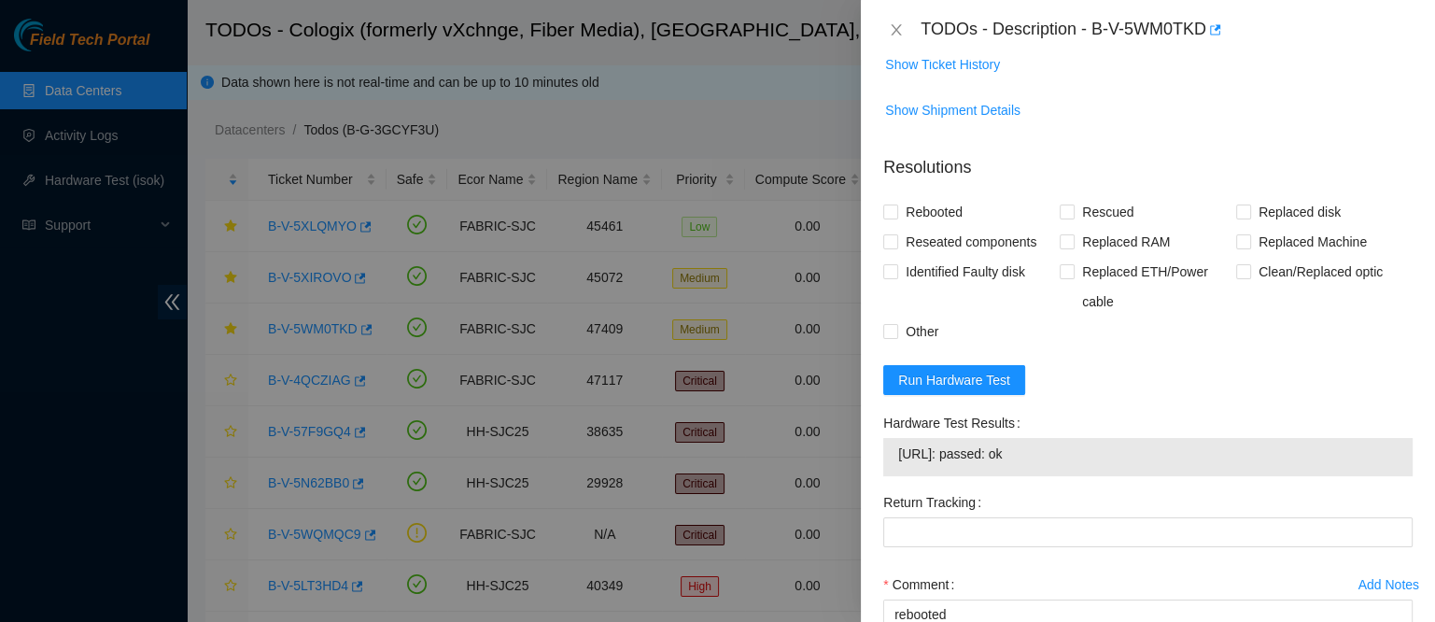
scroll to position [1644, 0]
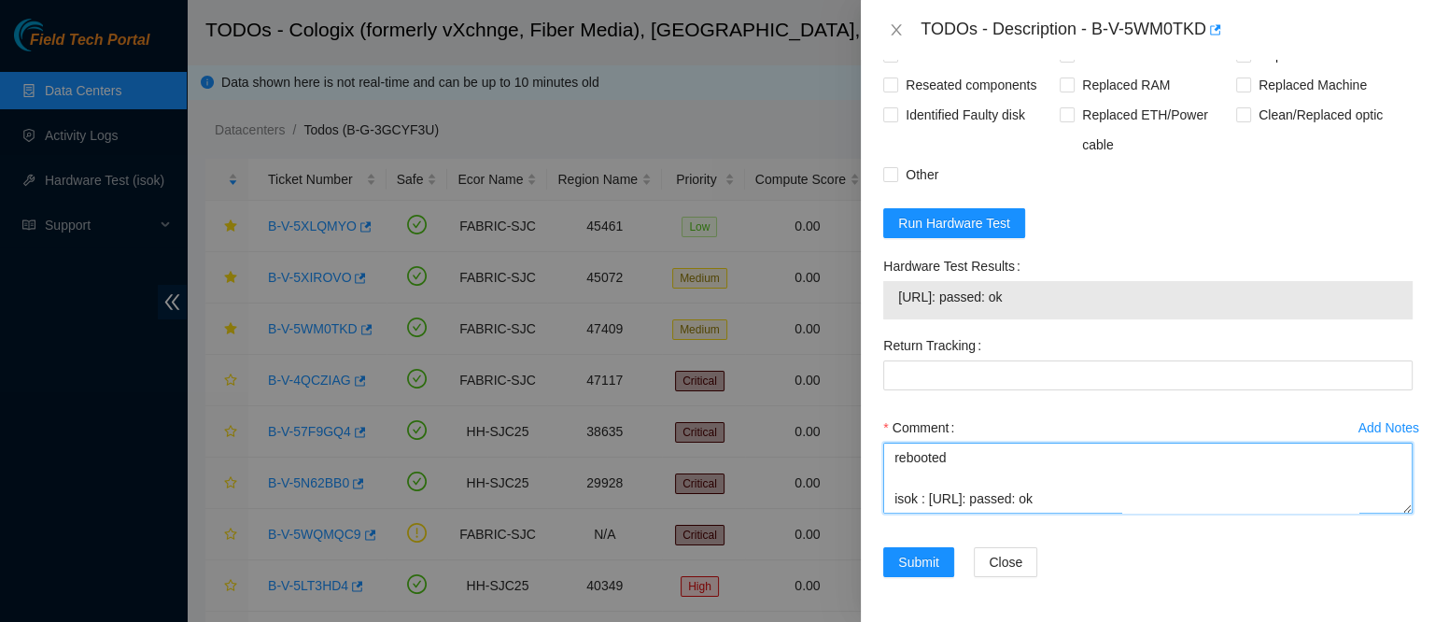
click at [971, 482] on textarea "contacted nocc to confirm that ticket was safe verified sn on machine connected…" at bounding box center [1147, 478] width 529 height 71
click at [949, 501] on textarea "contacted nocc to confirm that ticket was safe verified sn on machine connected…" at bounding box center [1147, 478] width 529 height 71
paste textarea "RMA Return: B-V-5WWNSEA"
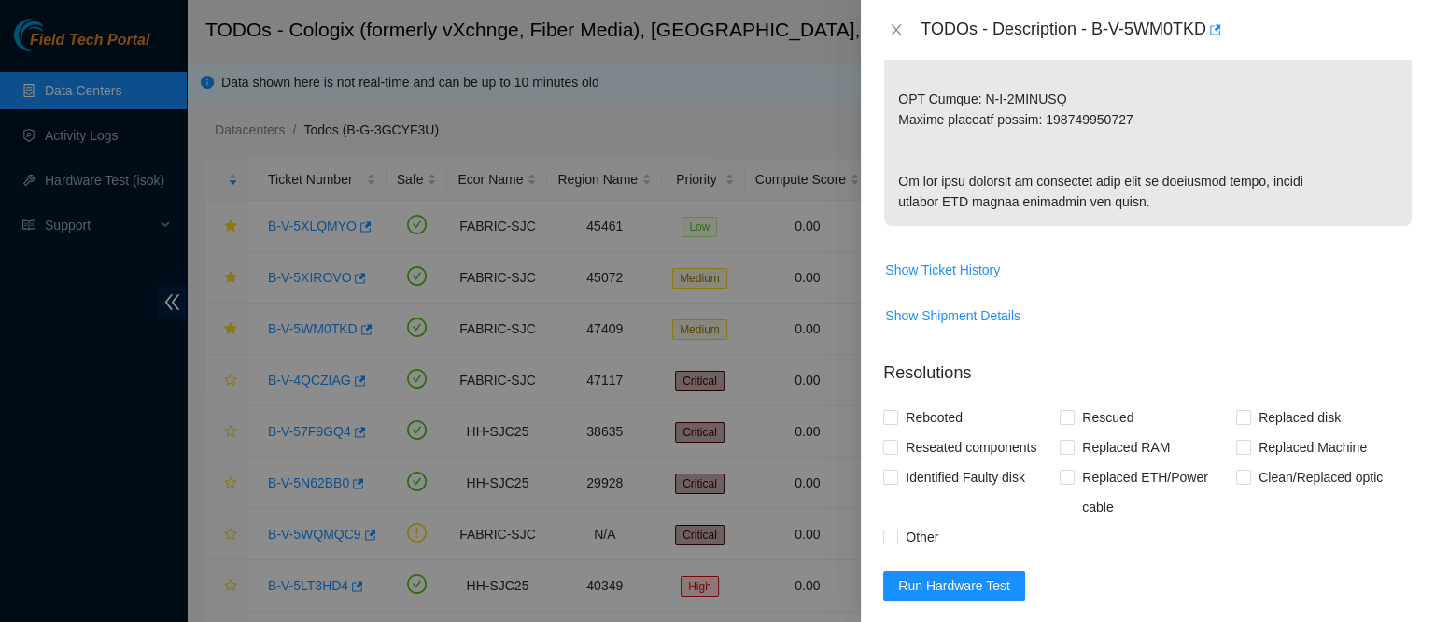
scroll to position [1182, 0]
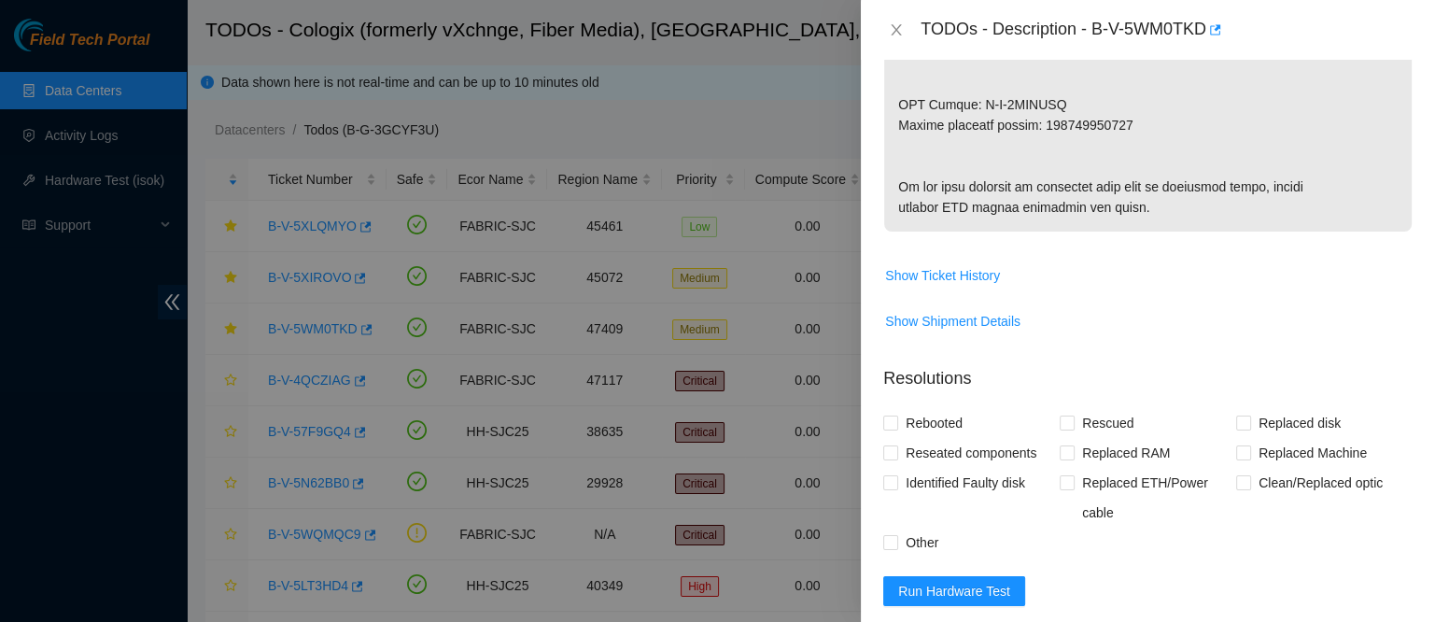
type textarea "contacted nocc to confirm that ticket was safe verified sn on machine connected…"
copy p "463470061830"
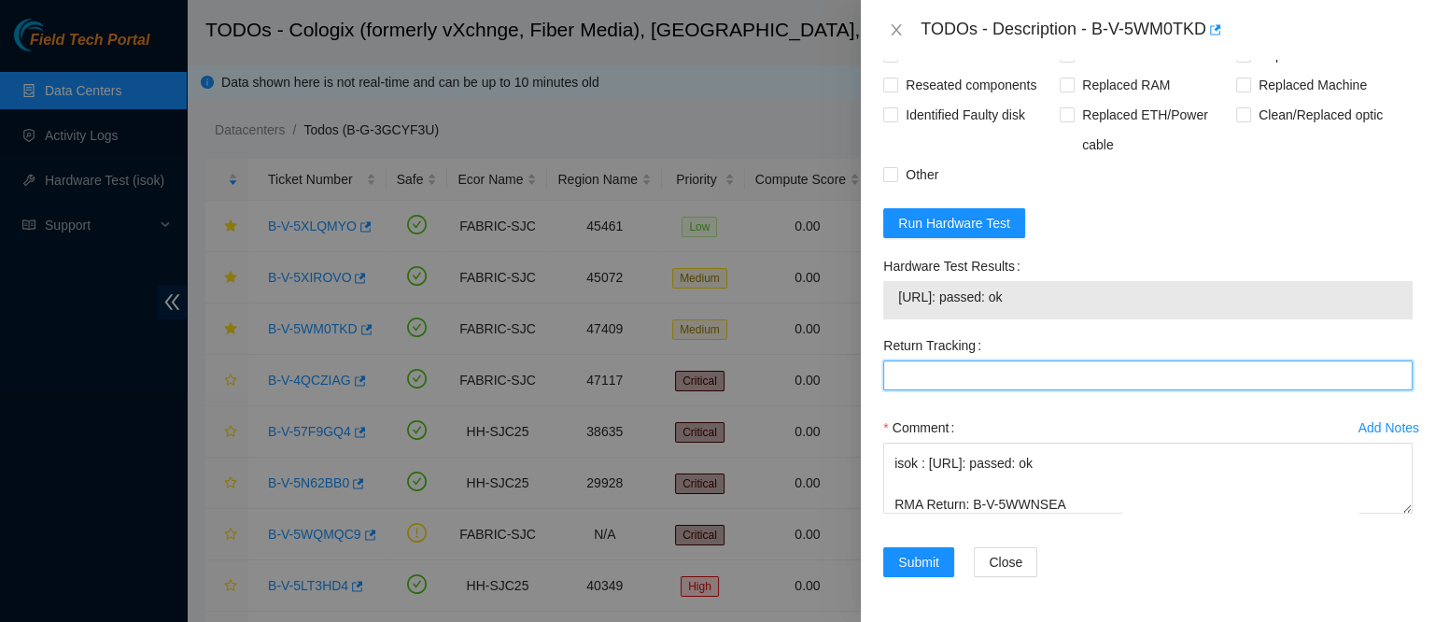
click at [973, 380] on Tracking "Return Tracking" at bounding box center [1147, 375] width 529 height 30
paste Tracking "463470061830"
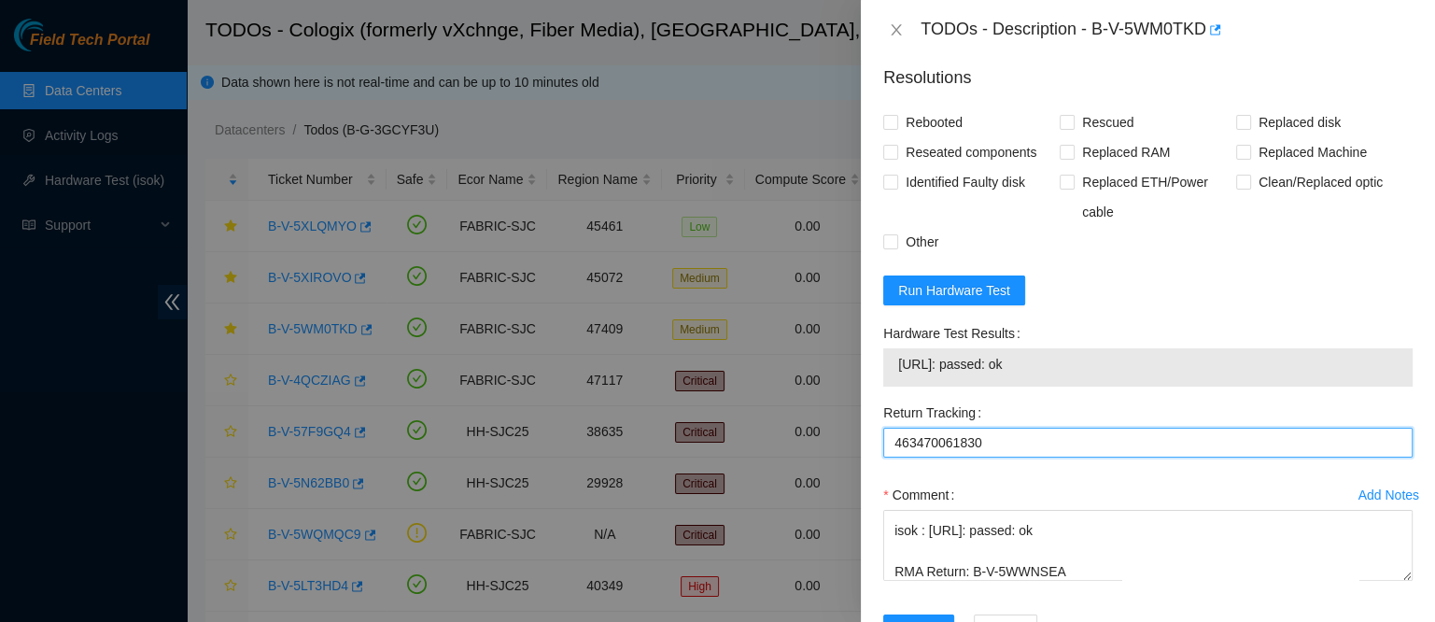
scroll to position [1476, 0]
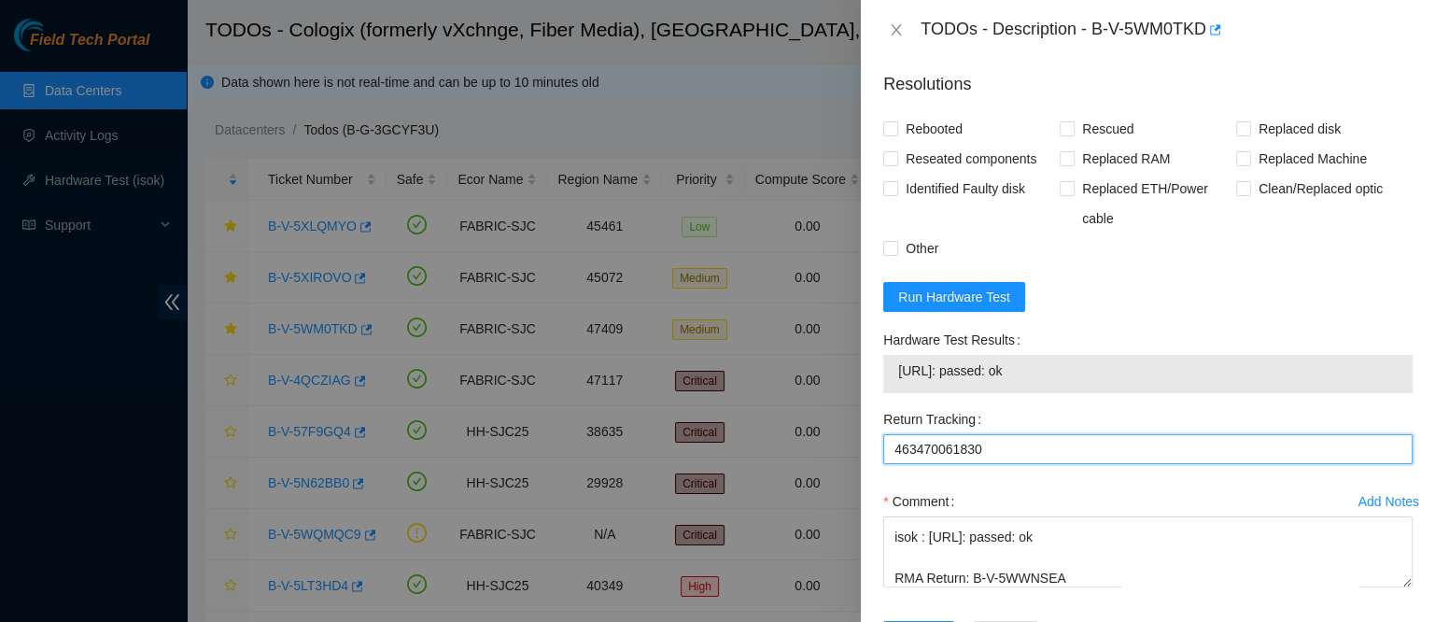
type Tracking "463470061830"
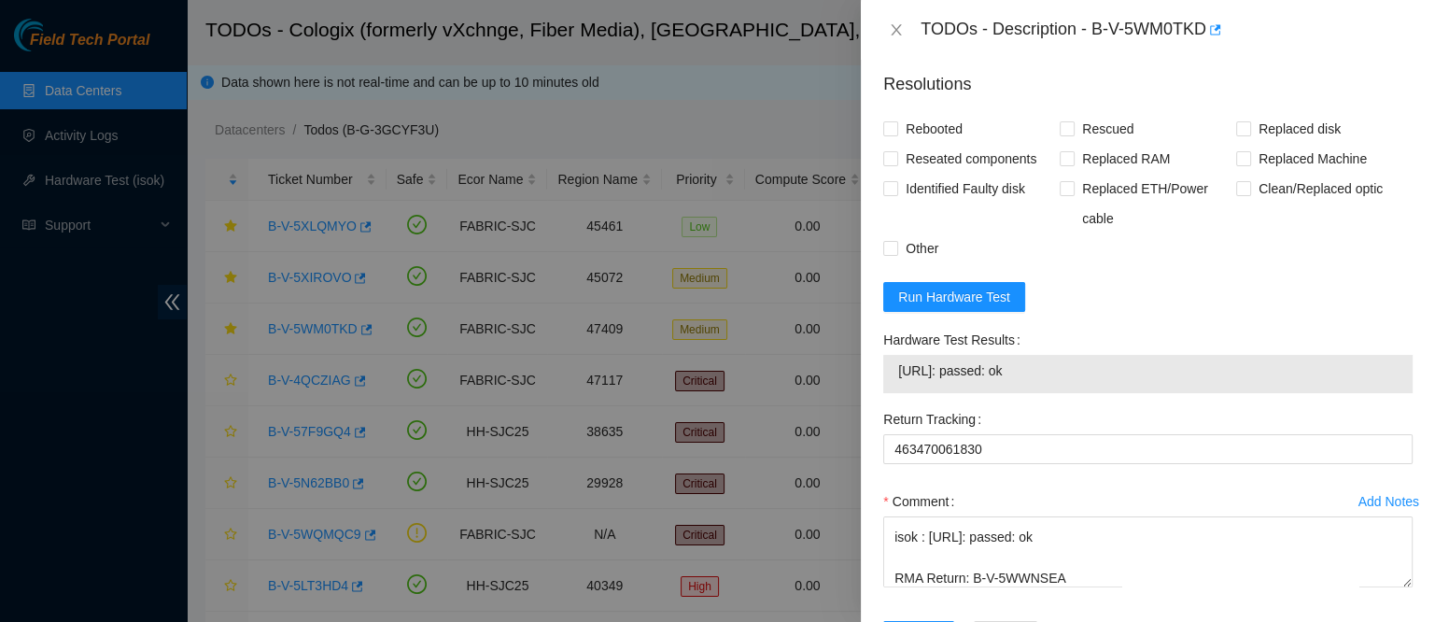
click at [946, 144] on span "Rebooted" at bounding box center [934, 129] width 72 height 30
click at [896, 134] on input "Rebooted" at bounding box center [889, 127] width 13 height 13
checkbox input "true"
click at [919, 204] on span "Identified Faulty disk" at bounding box center [965, 189] width 134 height 30
click at [896, 194] on input "Identified Faulty disk" at bounding box center [889, 187] width 13 height 13
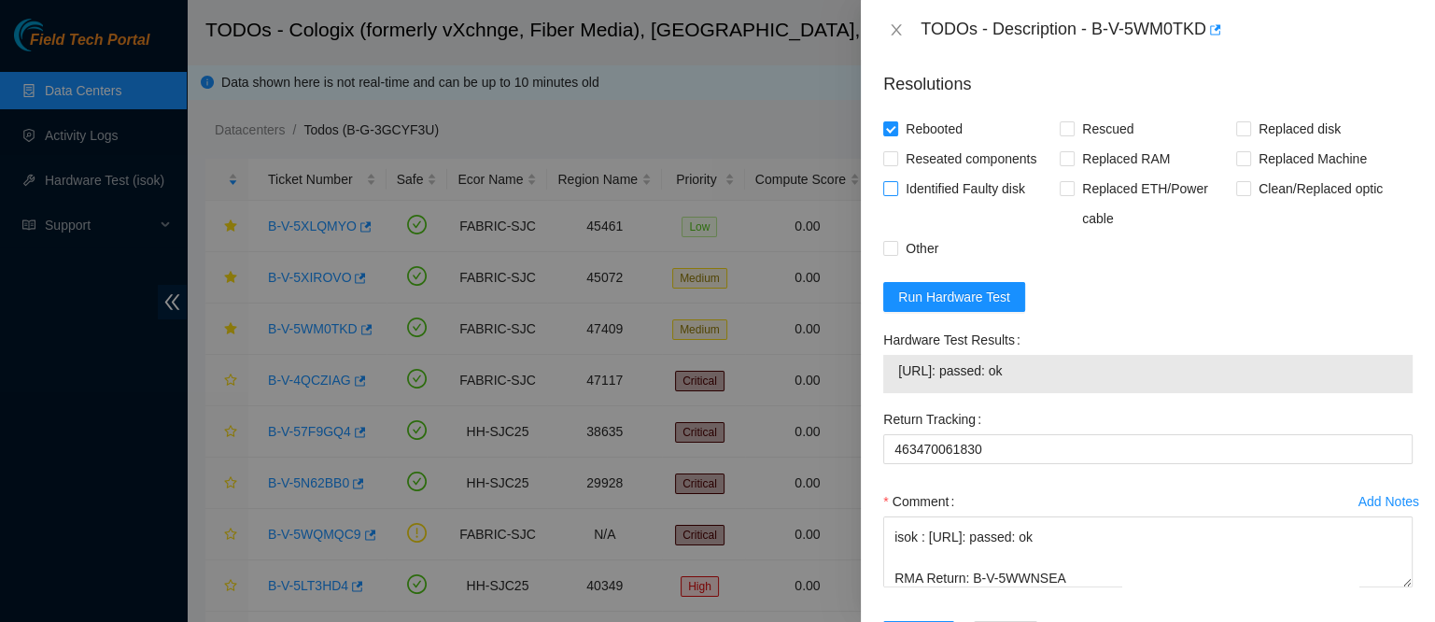
checkbox input "true"
click at [960, 174] on span "Reseated components" at bounding box center [971, 159] width 146 height 30
click at [896, 164] on input "Reseated components" at bounding box center [889, 157] width 13 height 13
checkbox input "true"
click at [949, 204] on span "Identified Faulty disk" at bounding box center [965, 189] width 134 height 30
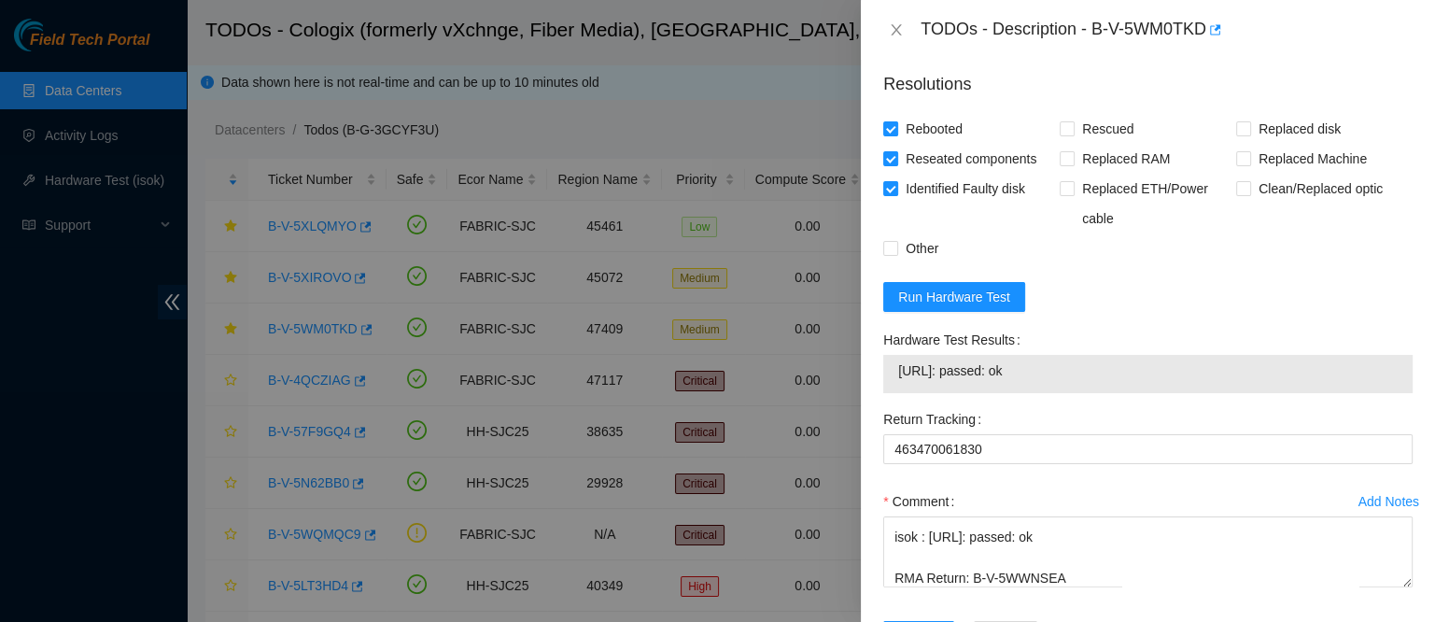
click at [896, 194] on input "Identified Faulty disk" at bounding box center [889, 187] width 13 height 13
checkbox input "false"
click at [1079, 144] on span "Rescued" at bounding box center [1108, 129] width 66 height 30
click at [1073, 134] on input "Rescued" at bounding box center [1066, 127] width 13 height 13
checkbox input "true"
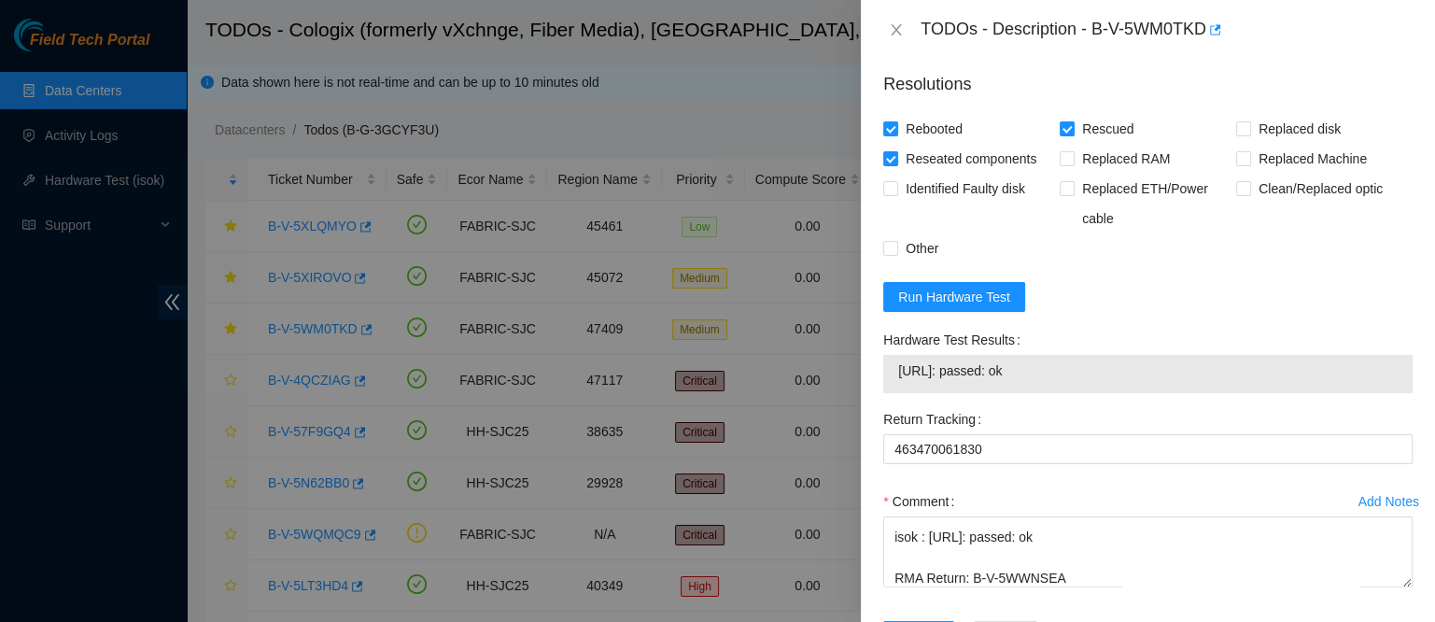
click at [1257, 144] on span "Replaced disk" at bounding box center [1299, 129] width 97 height 30
click at [1249, 134] on input "Replaced disk" at bounding box center [1242, 127] width 13 height 13
checkbox input "true"
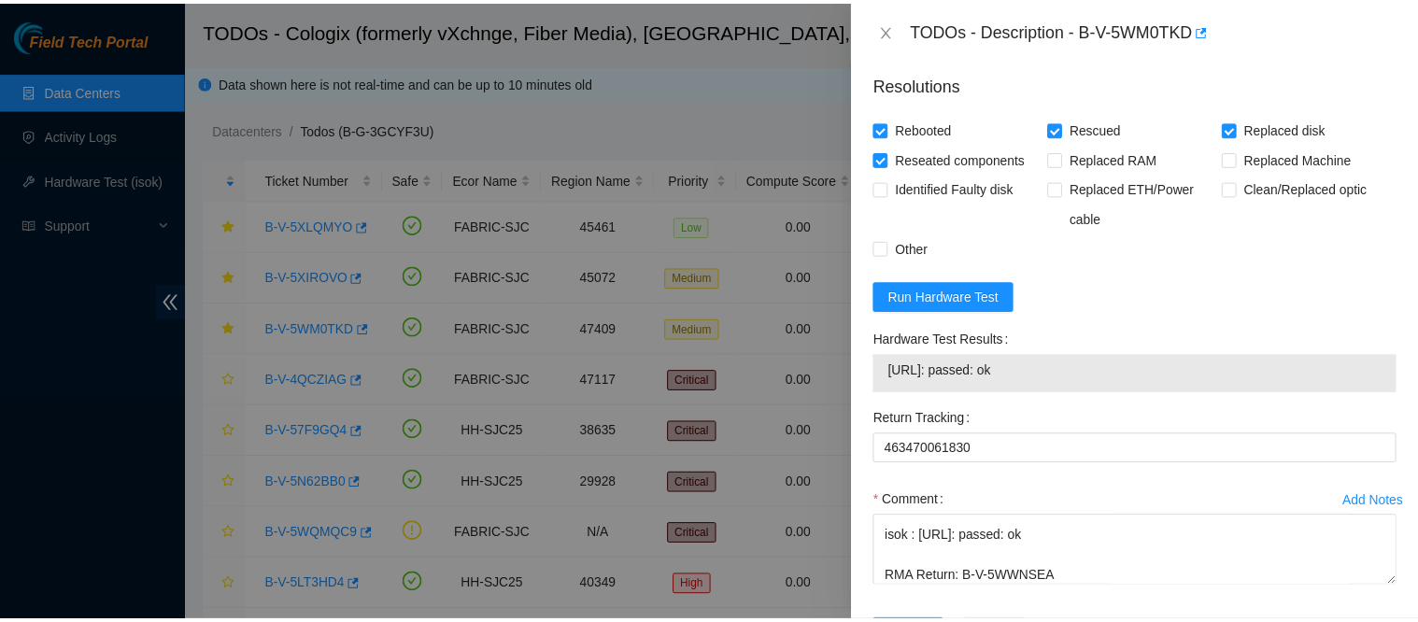
scroll to position [1644, 0]
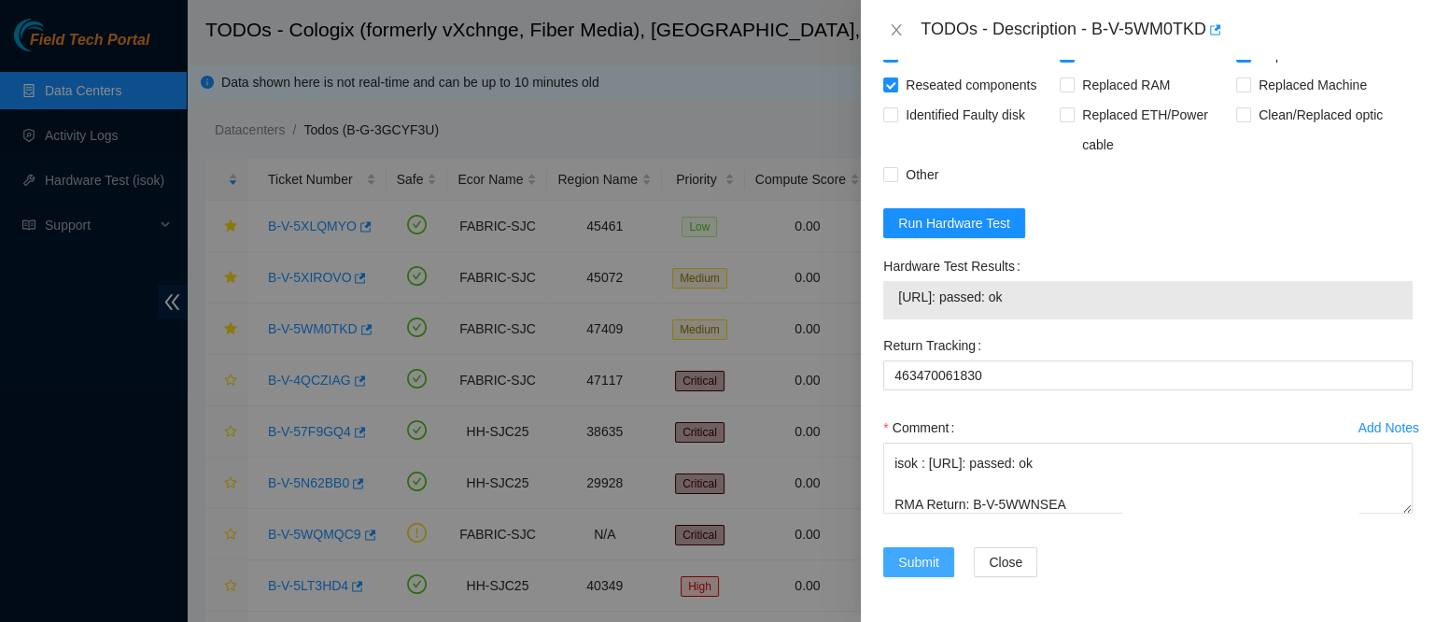
click at [936, 556] on span "Submit" at bounding box center [918, 562] width 41 height 21
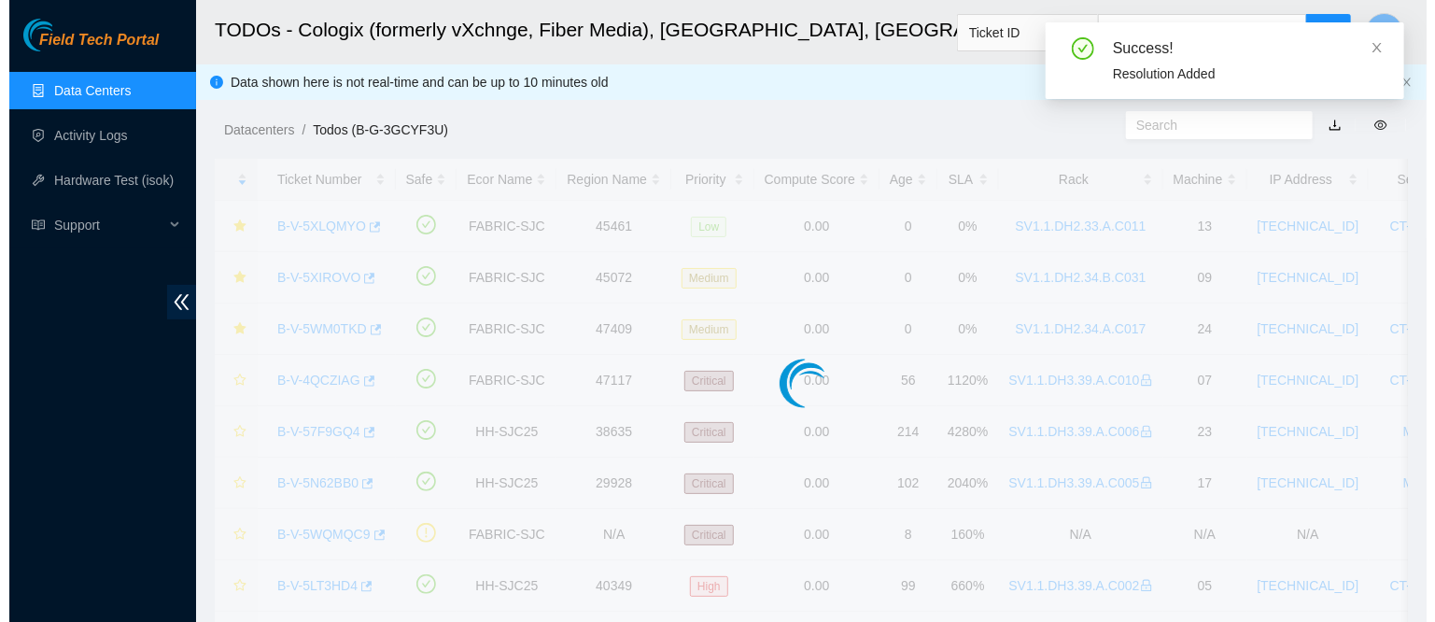
scroll to position [575, 0]
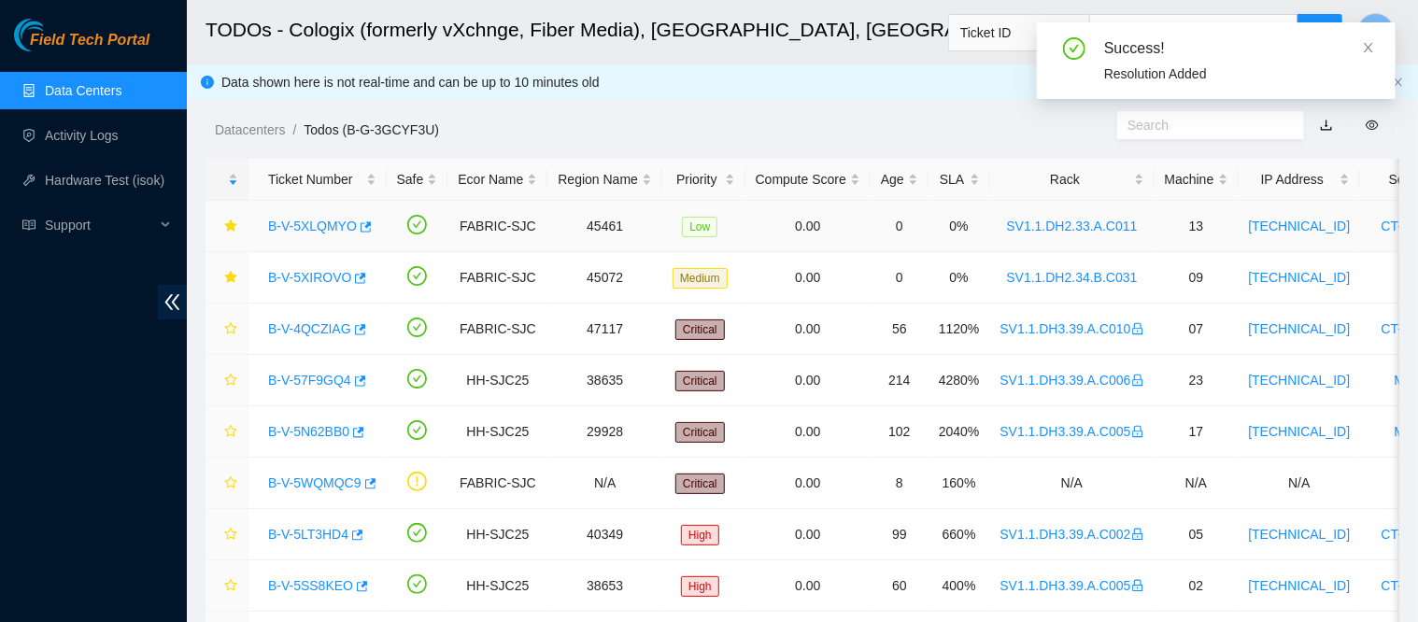
drag, startPoint x: 327, startPoint y: 226, endPoint x: 415, endPoint y: 223, distance: 87.8
click at [327, 226] on link "B-V-5XLQMYO" at bounding box center [312, 226] width 89 height 15
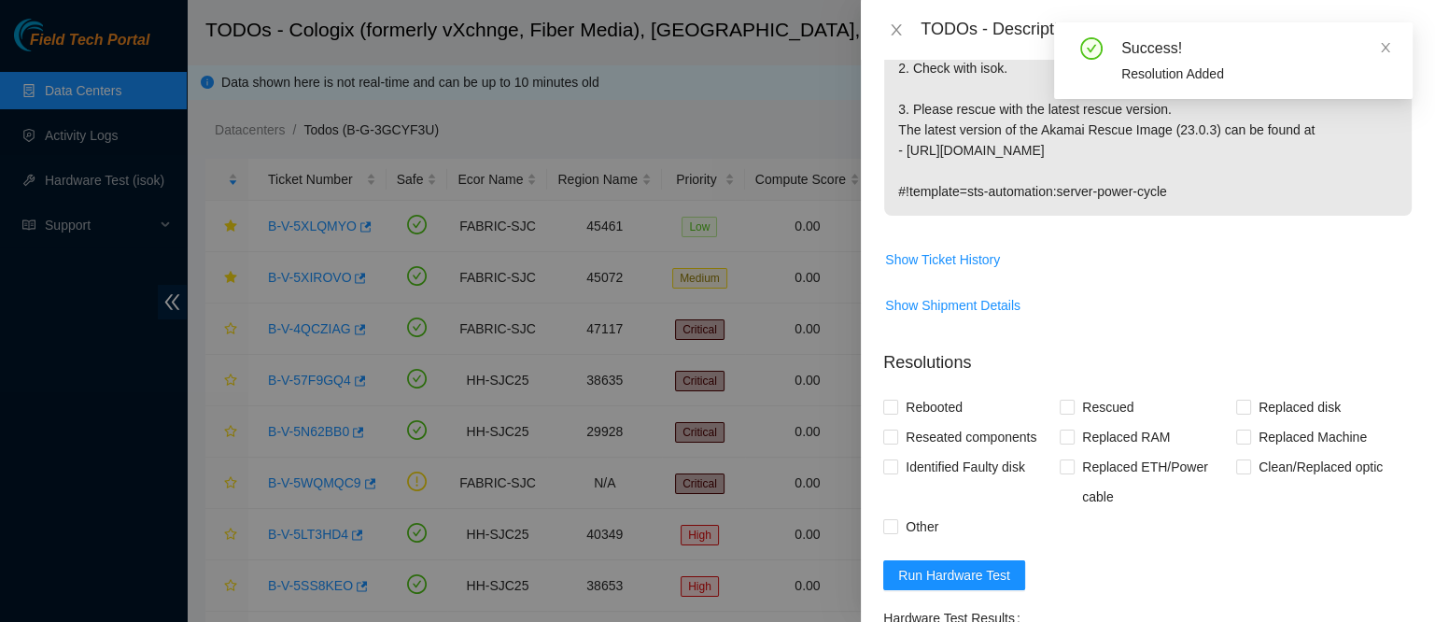
scroll to position [607, 0]
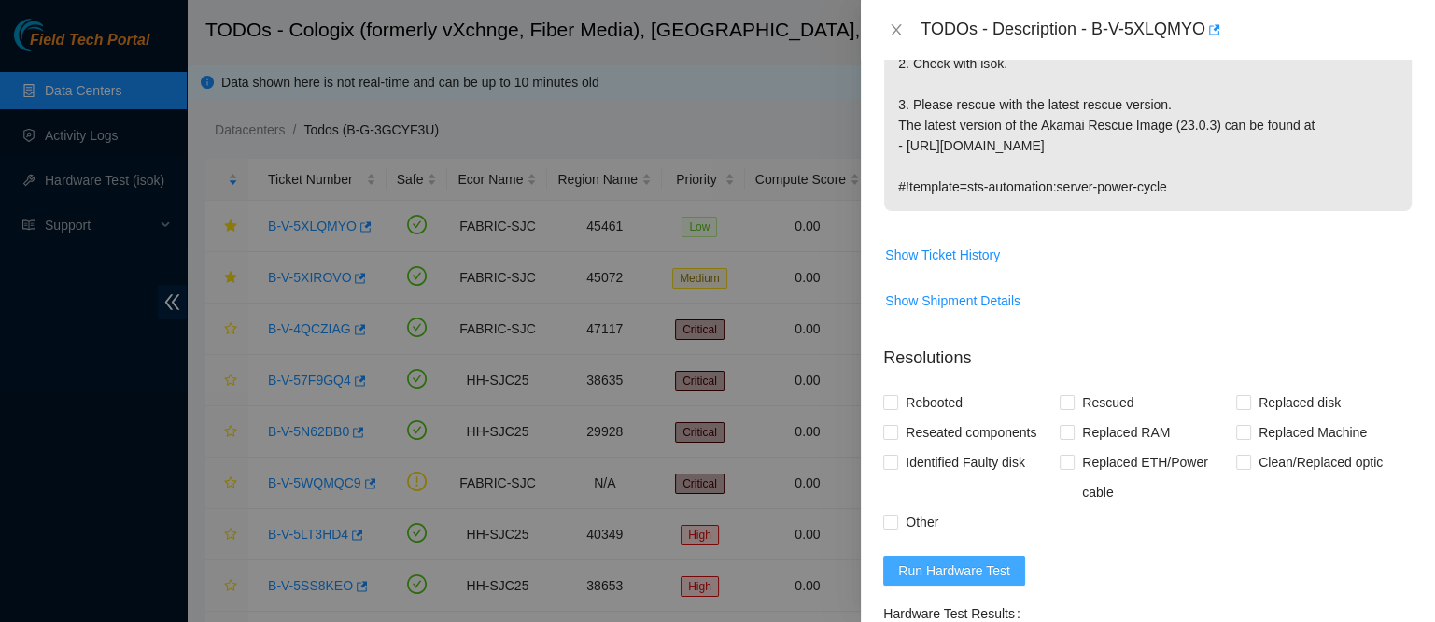
click at [934, 581] on span "Run Hardware Test" at bounding box center [954, 570] width 112 height 21
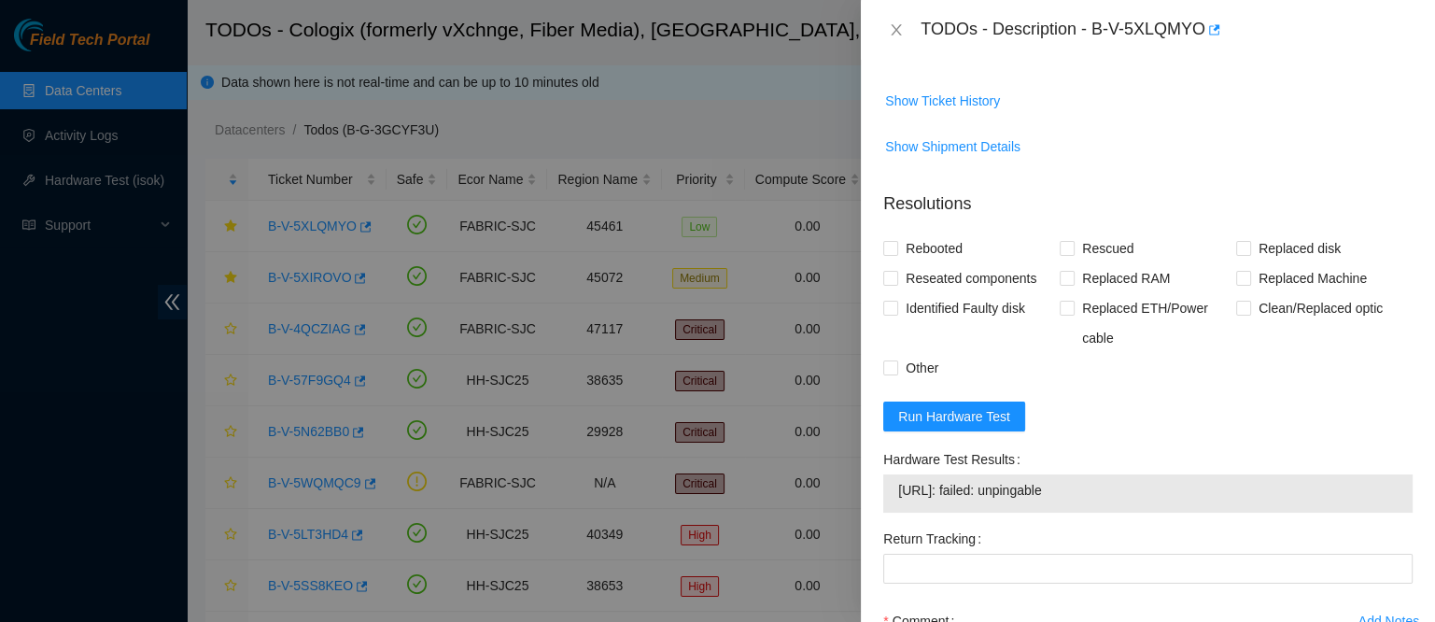
scroll to position [762, 0]
click at [917, 430] on button "Run Hardware Test" at bounding box center [954, 416] width 142 height 30
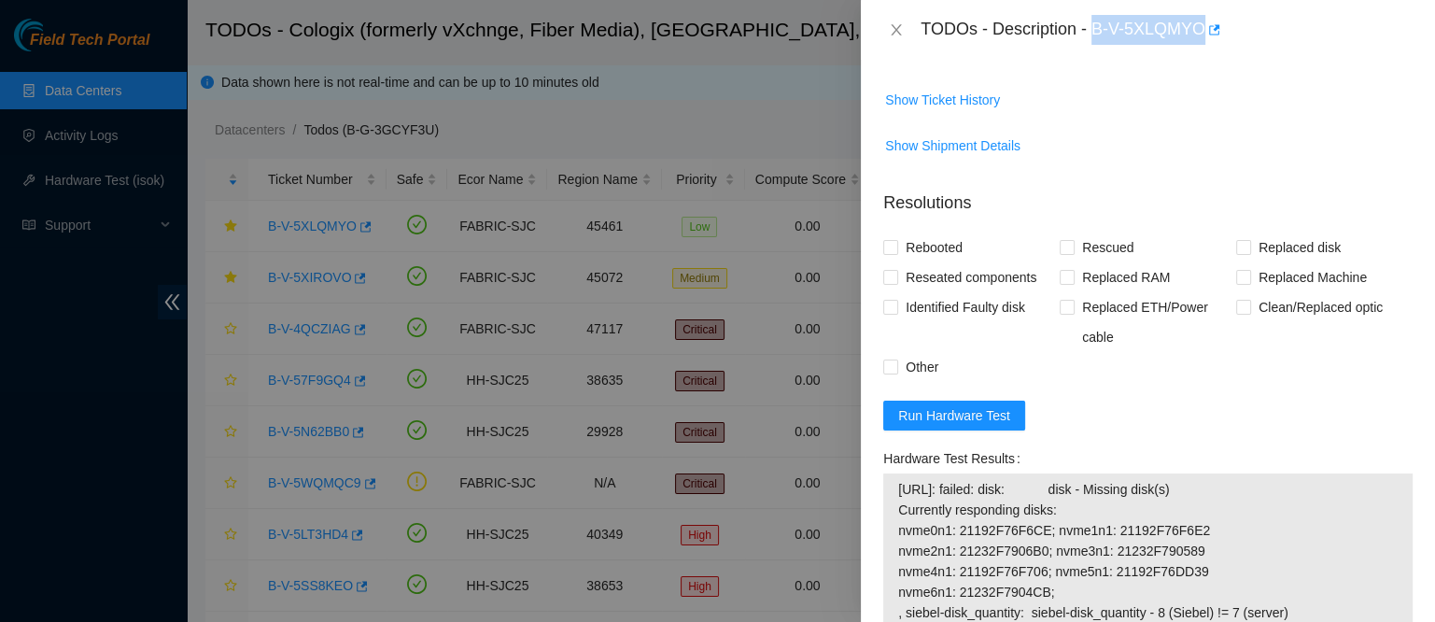
drag, startPoint x: 1154, startPoint y: 29, endPoint x: 1311, endPoint y: 31, distance: 156.9
click at [1311, 31] on div "TODOs - Description - B-V-5XLQMYO" at bounding box center [1167, 30] width 492 height 30
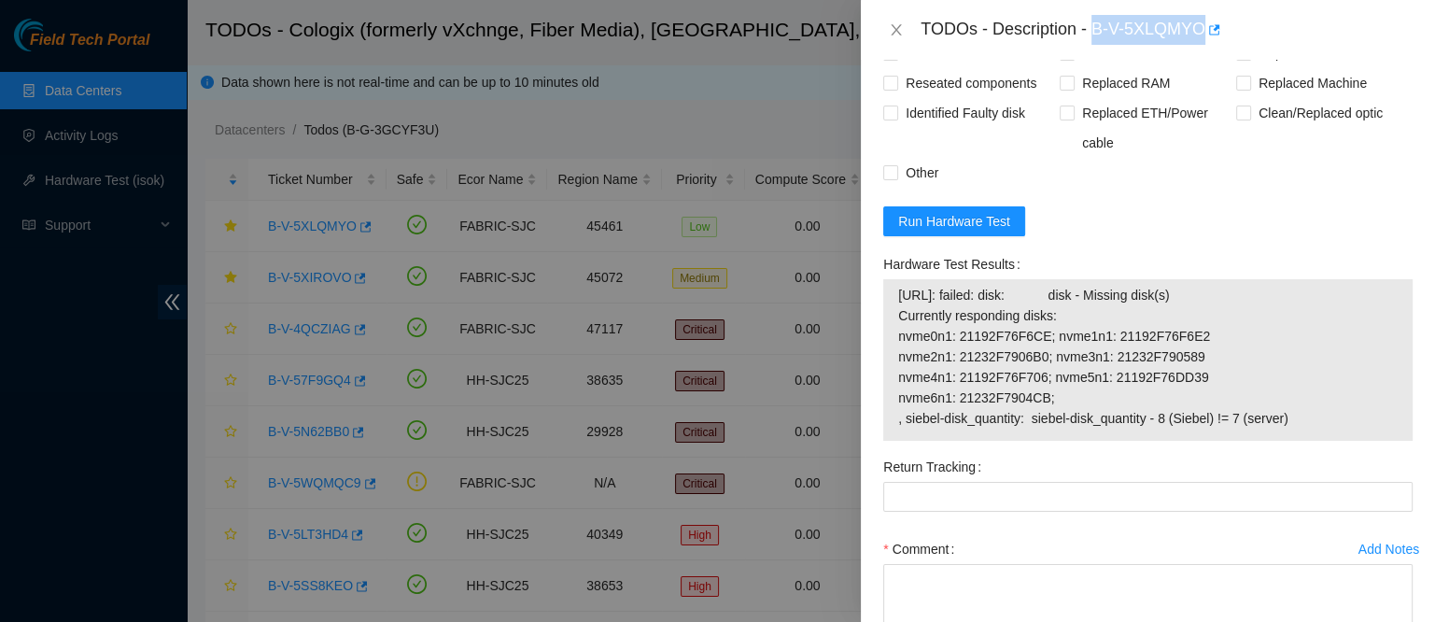
scroll to position [960, 0]
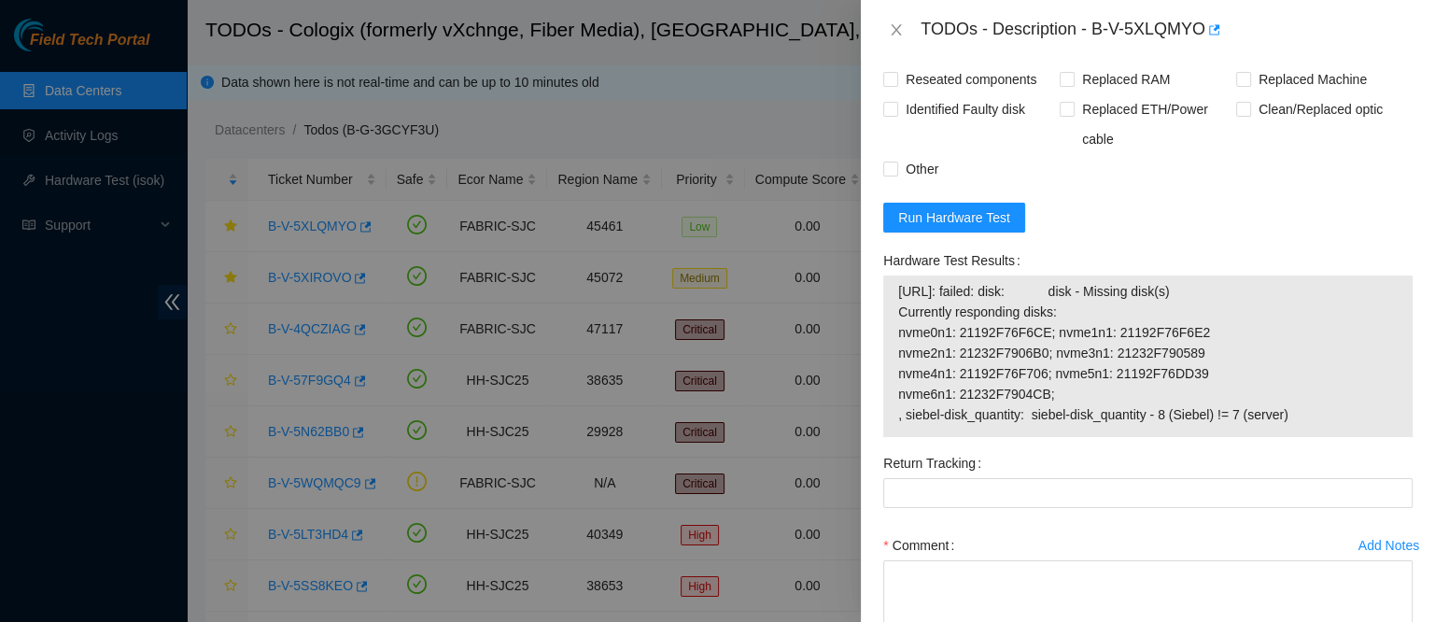
drag, startPoint x: 896, startPoint y: 301, endPoint x: 1038, endPoint y: 380, distance: 162.6
click at [1038, 380] on td "[URL]: failed: disk: disk - Missing disk(s) Currently responding disks: nvme0n1…" at bounding box center [1147, 356] width 501 height 152
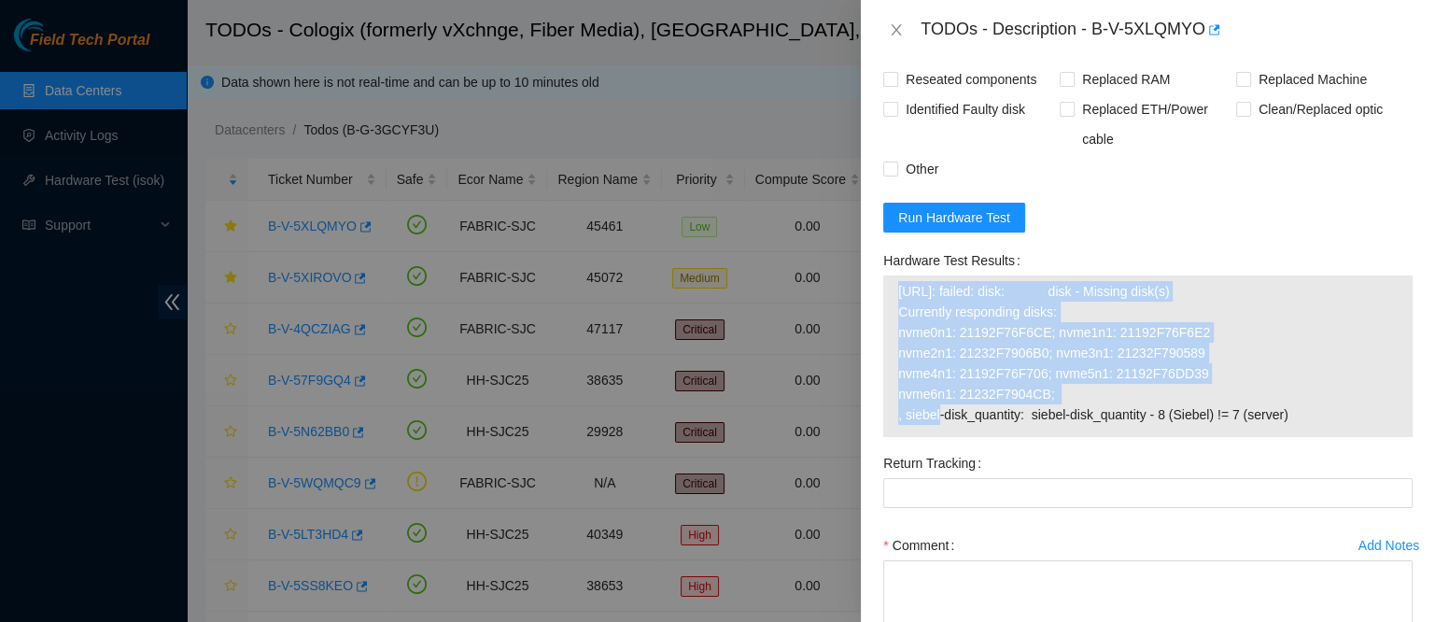
drag, startPoint x: 1048, startPoint y: 398, endPoint x: 894, endPoint y: 300, distance: 182.6
click at [894, 300] on div "[URL]: failed: disk: disk - Missing disk(s) Currently responding disks: nvme0n1…" at bounding box center [1147, 356] width 529 height 162
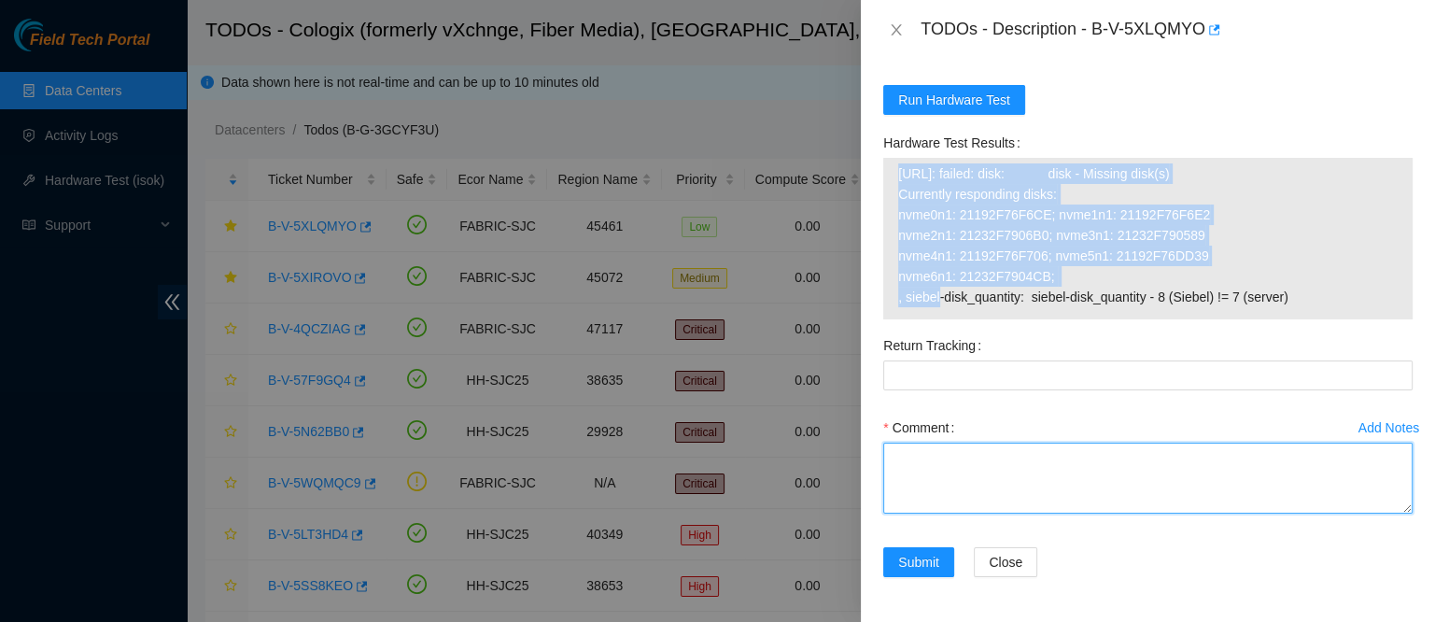
click at [1001, 492] on textarea "Comment" at bounding box center [1147, 478] width 529 height 71
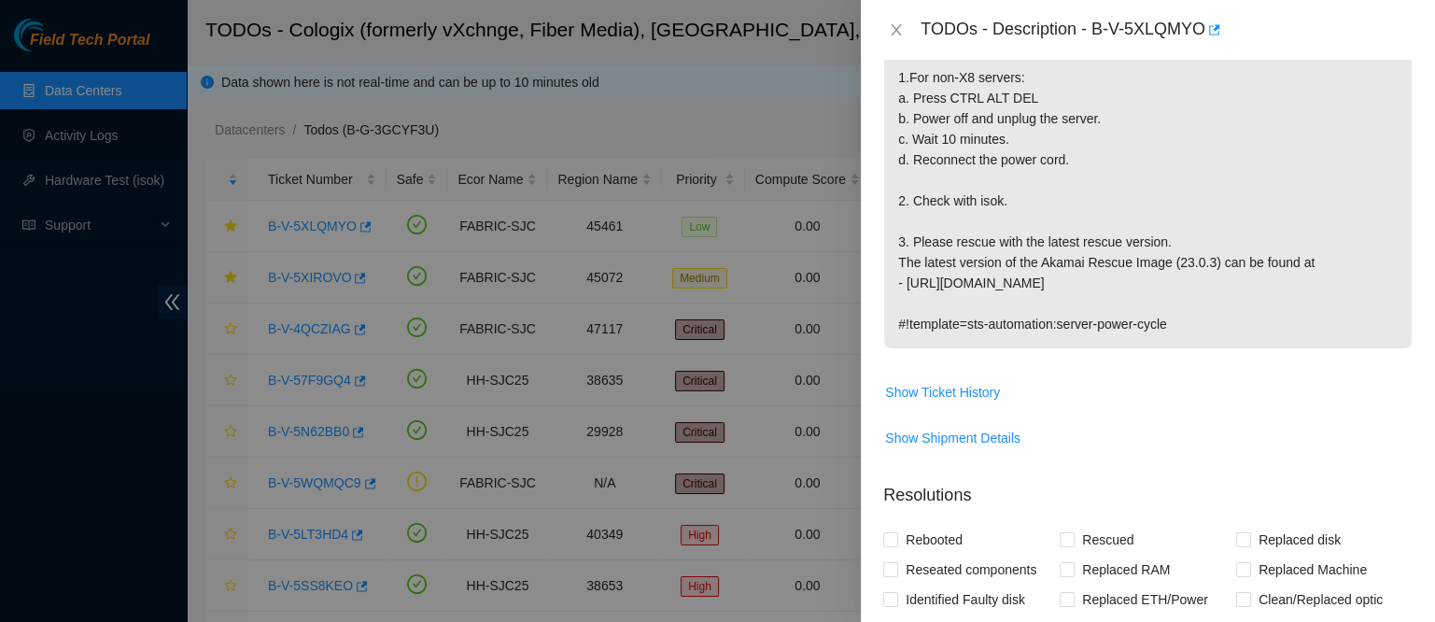
scroll to position [0, 0]
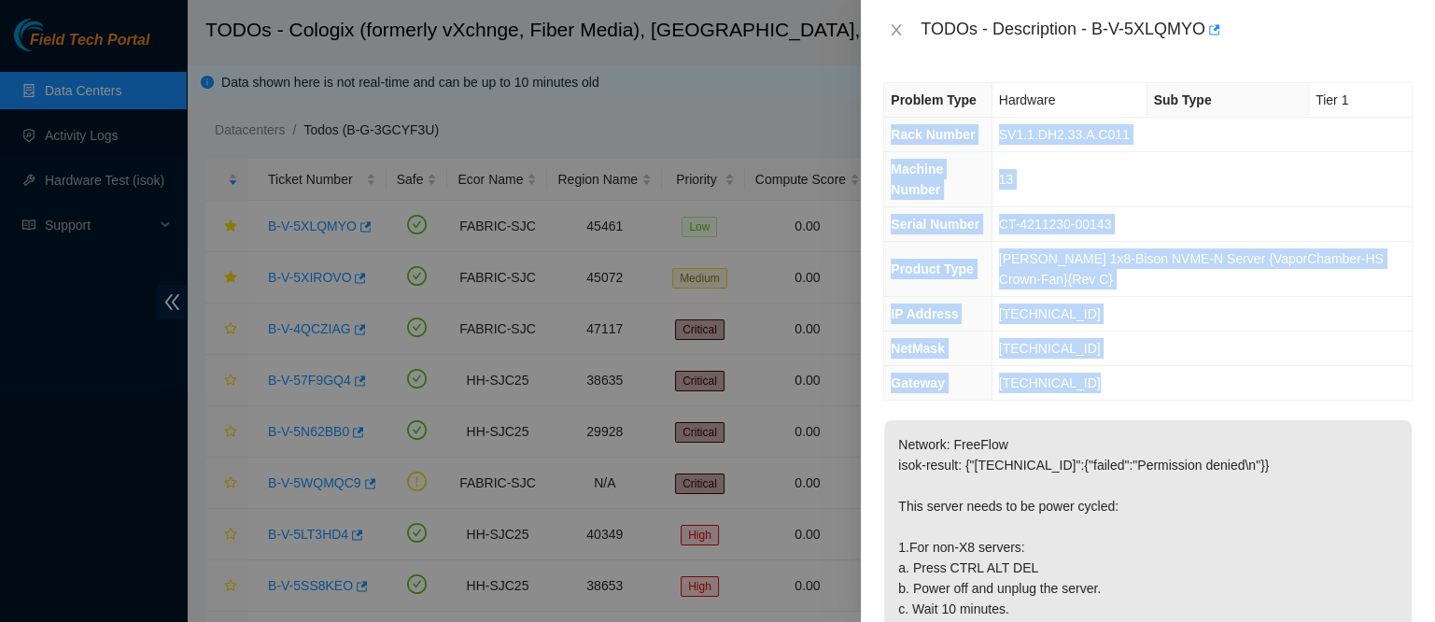
drag, startPoint x: 895, startPoint y: 135, endPoint x: 1130, endPoint y: 374, distance: 335.5
click at [1130, 374] on tbody "Problem Type Hardware Sub Type Tier 1 Rack Number SV1.1.DH2.33.A.C011 Machine N…" at bounding box center [1148, 241] width 528 height 317
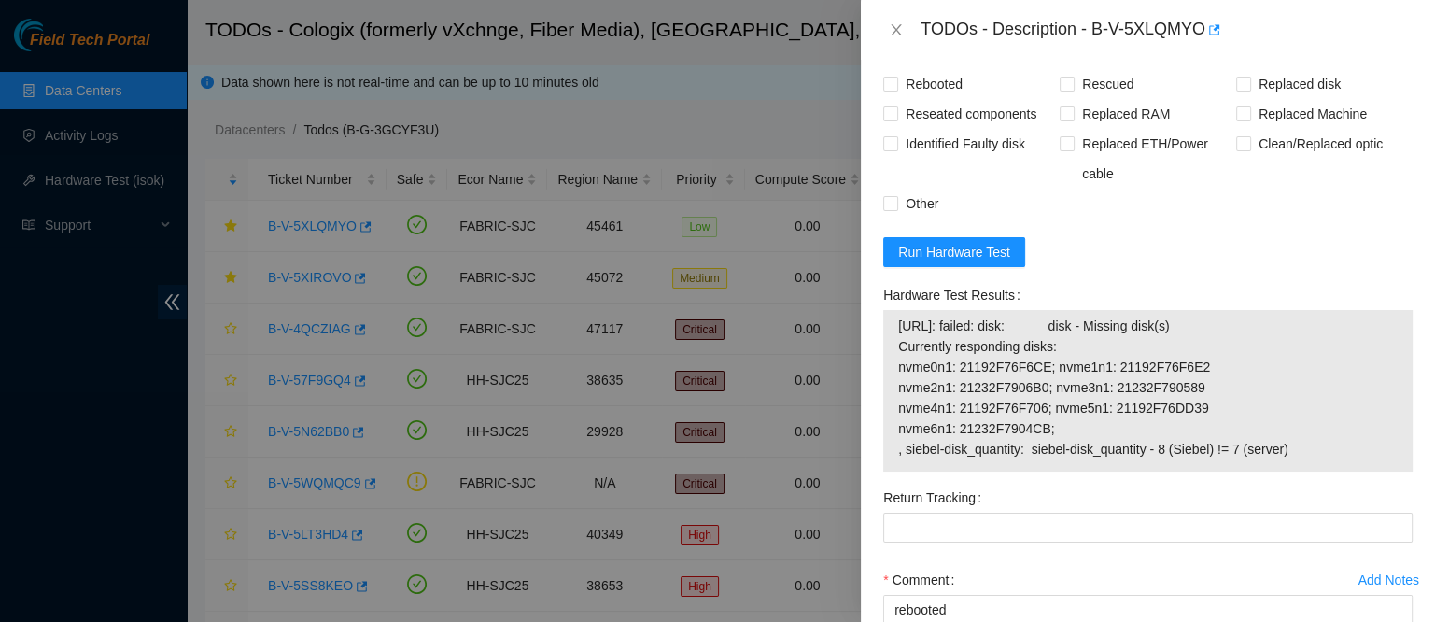
scroll to position [1091, 0]
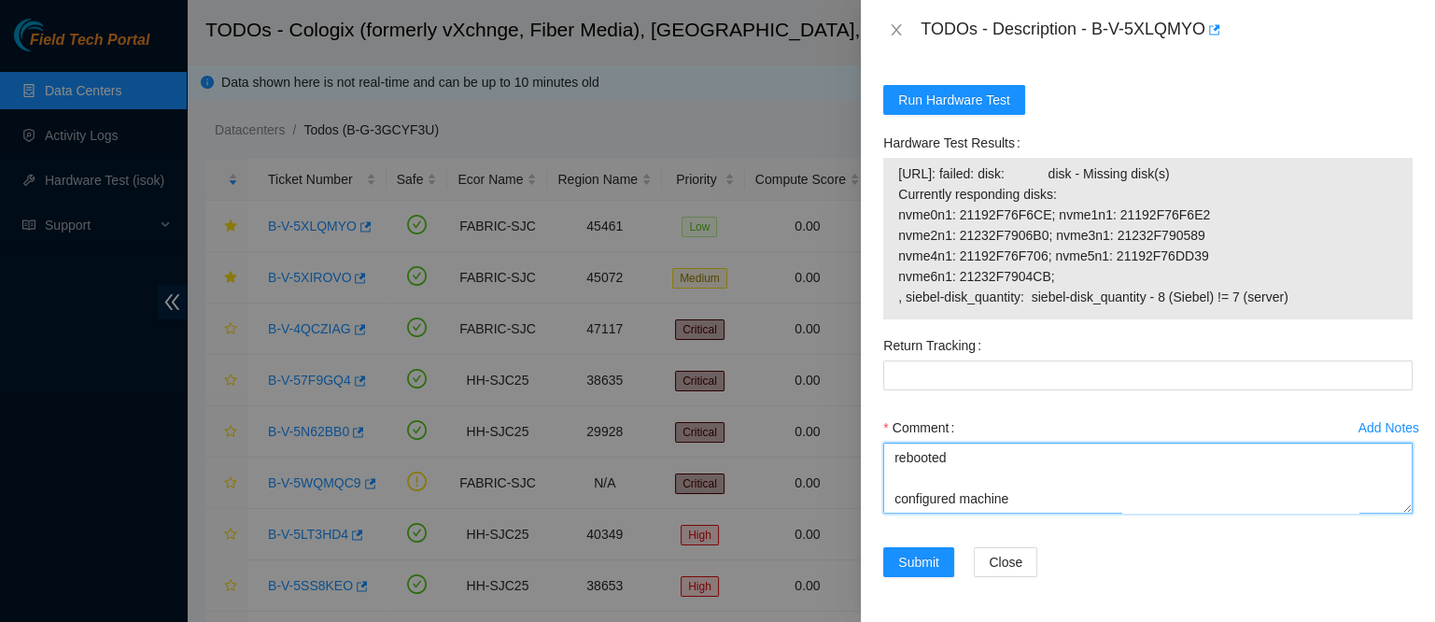
click at [912, 512] on textarea "contacted nocc to confirm that ticket was safe verified sn on machine connected…" at bounding box center [1147, 478] width 529 height 71
paste textarea "Rack Number SV1.1.DH2.33.A.C011 Machine Number 13 Serial Number CT-4211230-0014…"
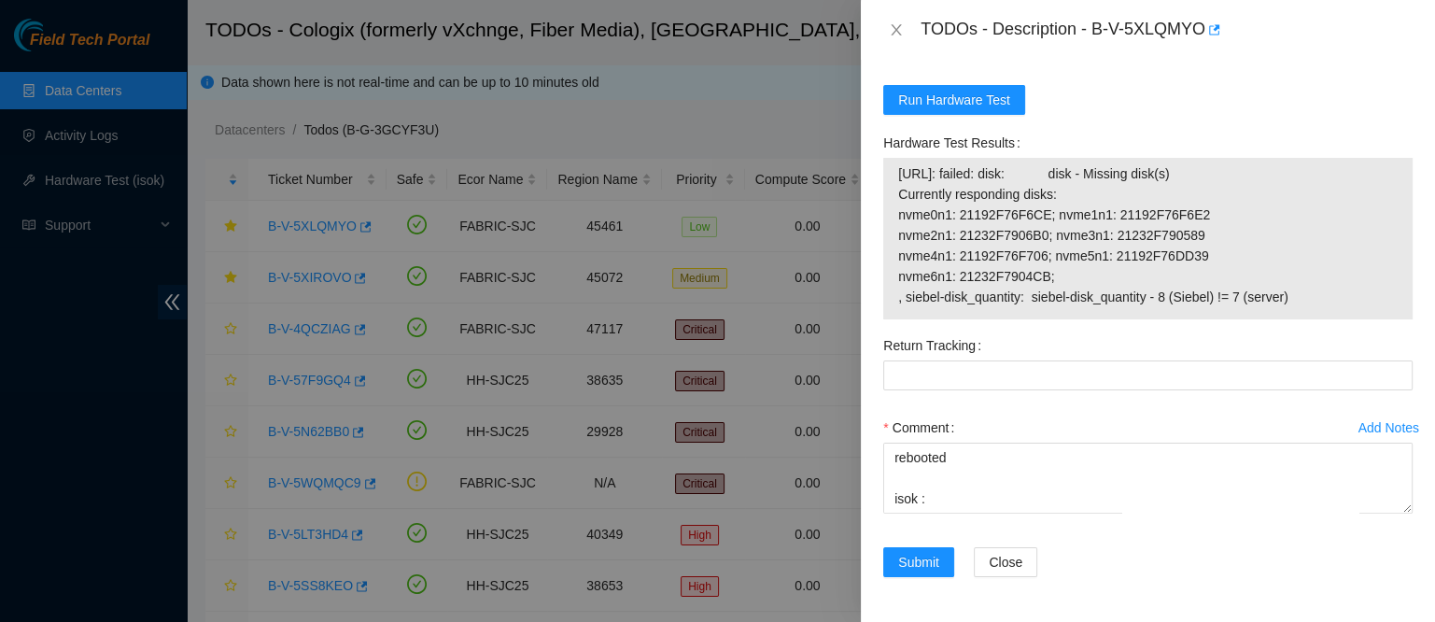
drag, startPoint x: 898, startPoint y: 166, endPoint x: 1308, endPoint y: 298, distance: 430.6
click at [1308, 298] on span "[URL]: failed: disk: disk - Missing disk(s) Currently responding disks: nvme0n1…" at bounding box center [1148, 235] width 500 height 144
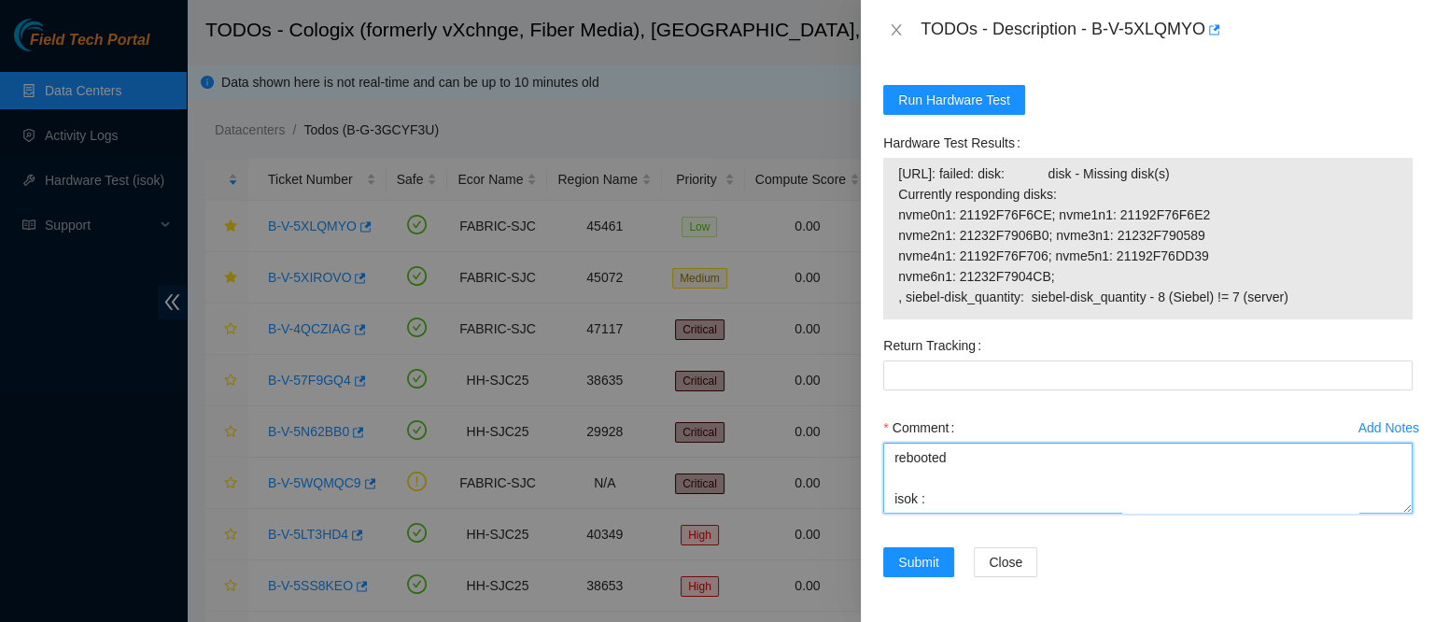
click at [958, 500] on textarea "contacted nocc to confirm that ticket was safe verified sn on machine connected…" at bounding box center [1147, 478] width 529 height 71
paste textarea "[URL]: failed: disk: disk - Missing disk(s) Currently responding disks: nvme0n1…"
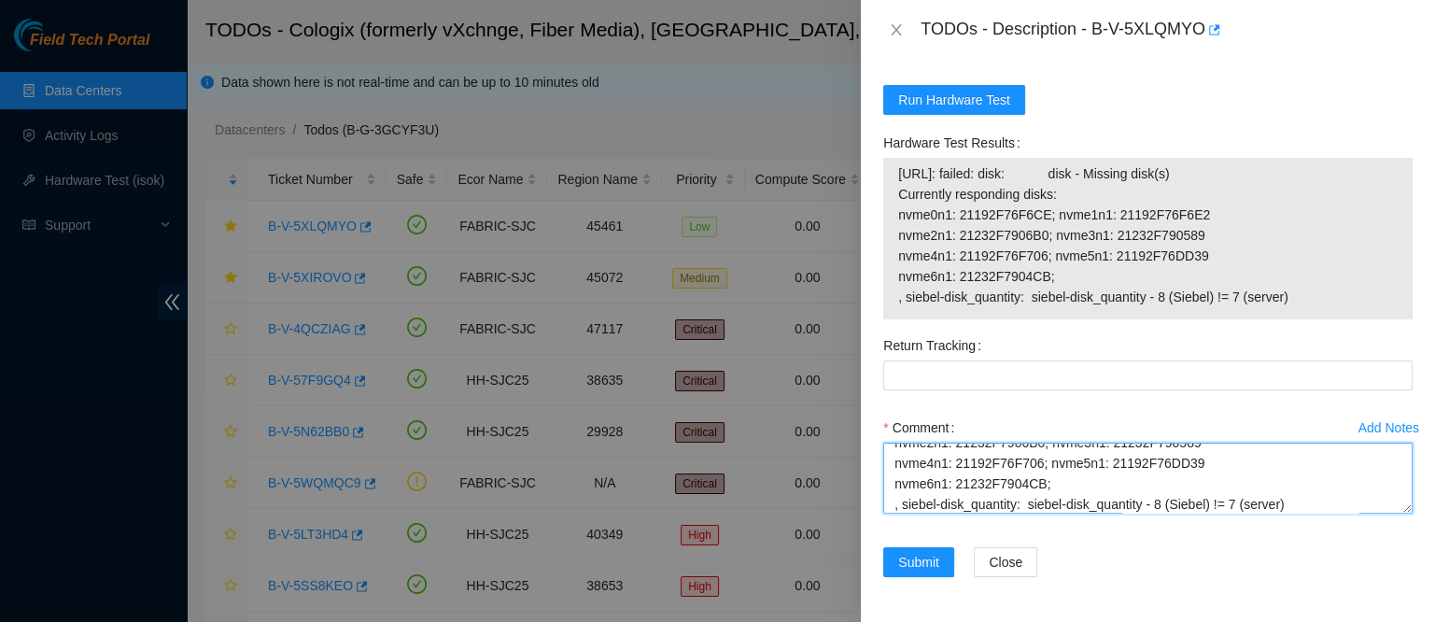
scroll to position [672, 0]
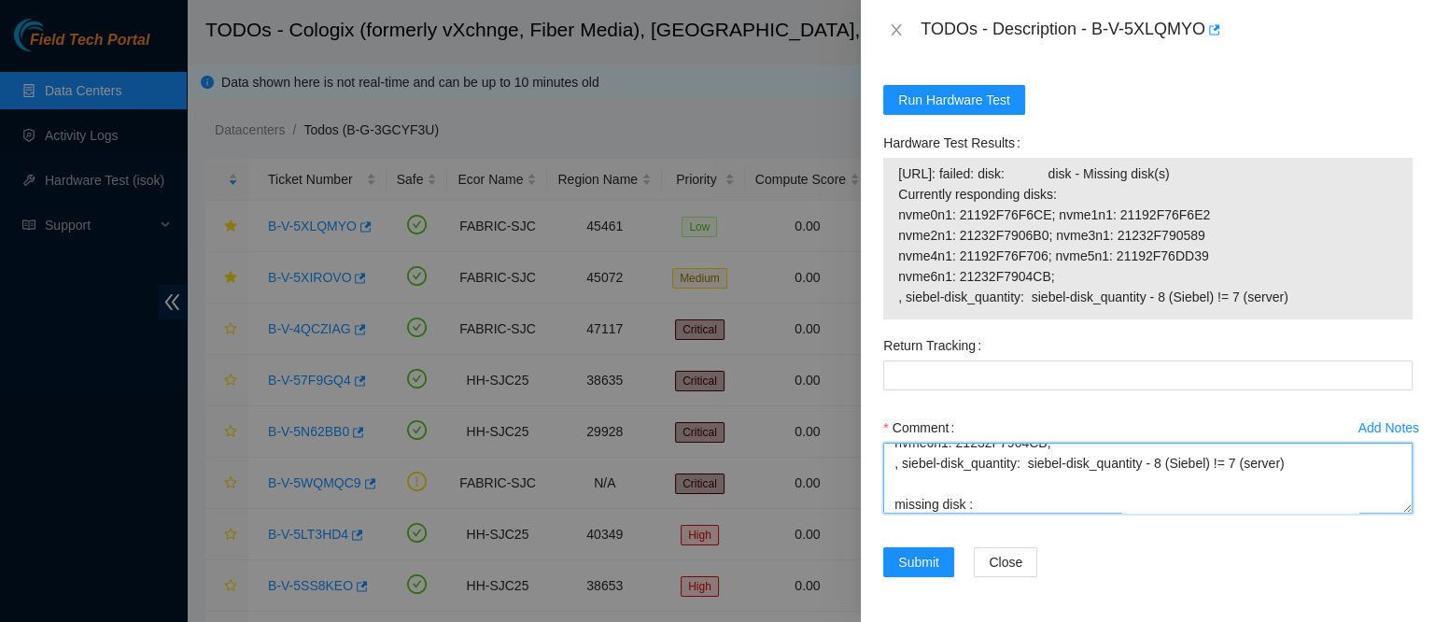
paste textarea "21182ED41BE5"
click at [893, 477] on textarea "contacted nocc to confirm that ticket was safe verified sn on machine connected…" at bounding box center [1147, 478] width 529 height 71
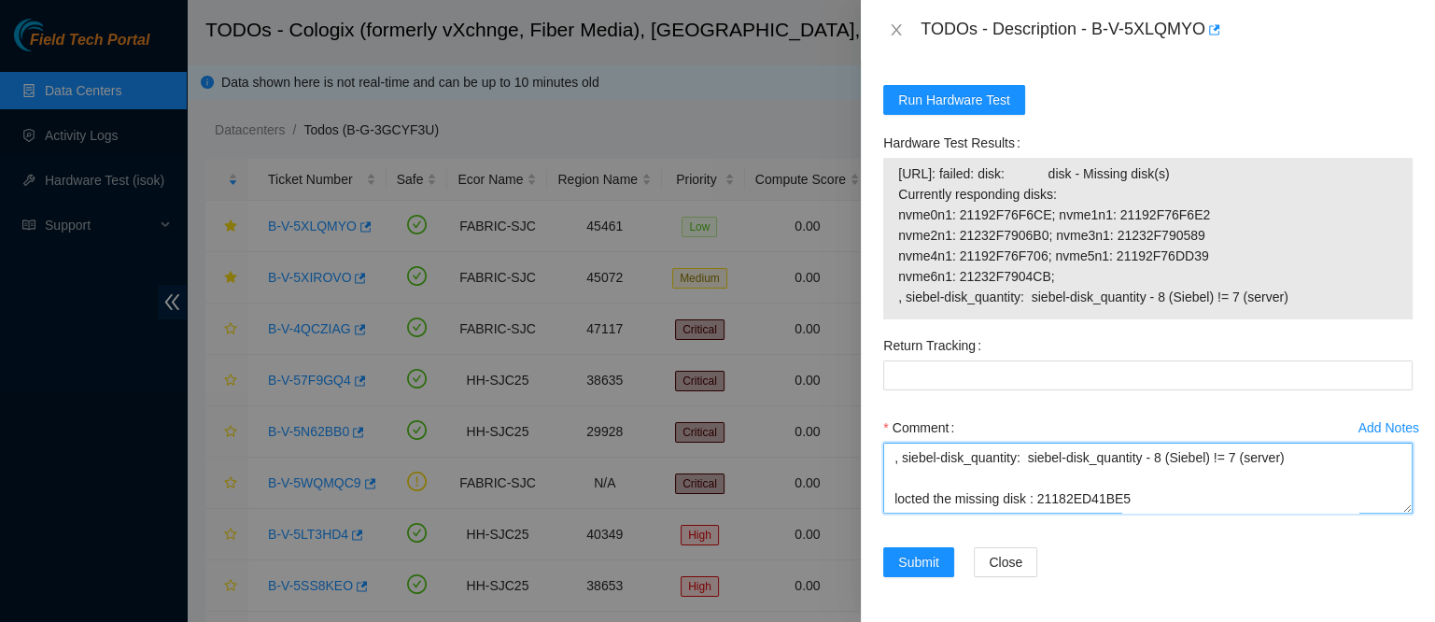
click at [1162, 472] on textarea "contacted nocc to confirm that ticket was safe verified sn on machine connected…" at bounding box center [1147, 478] width 529 height 71
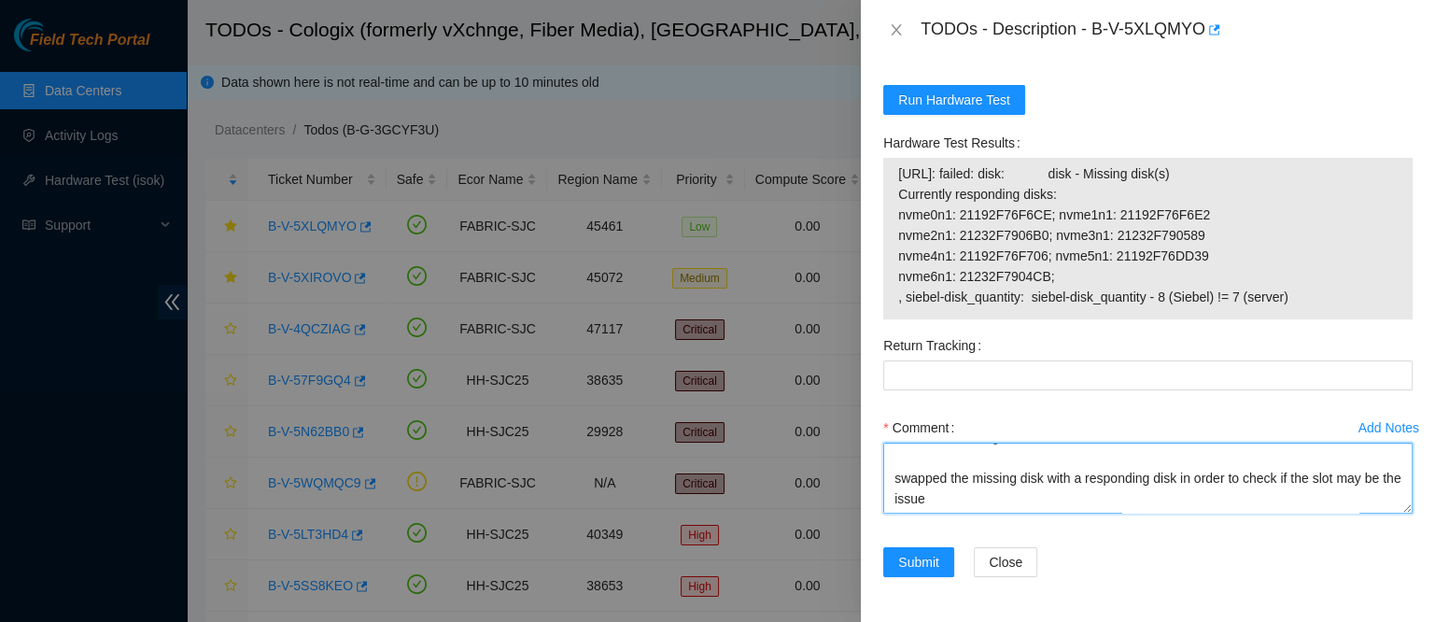
scroll to position [775, 0]
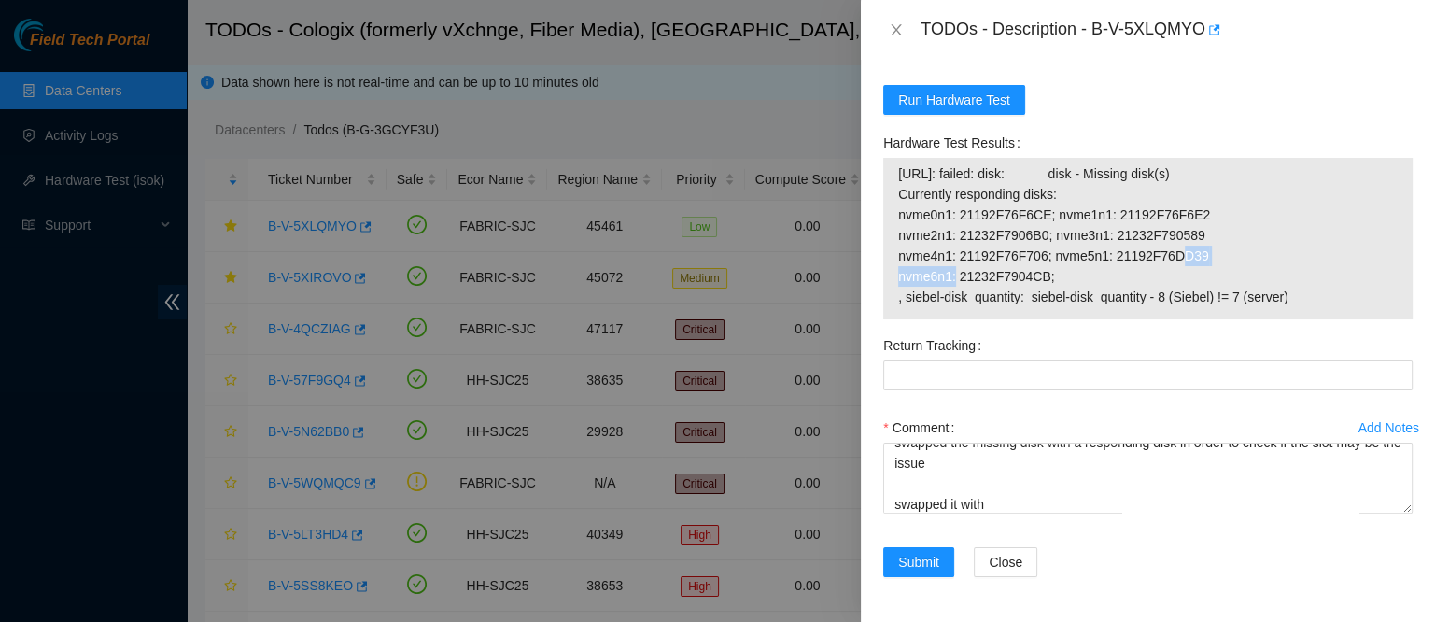
drag, startPoint x: 1195, startPoint y: 253, endPoint x: 1109, endPoint y: 259, distance: 86.1
click at [1109, 259] on span "[URL]: failed: disk: disk - Missing disk(s) Currently responding disks: nvme0n1…" at bounding box center [1148, 235] width 500 height 144
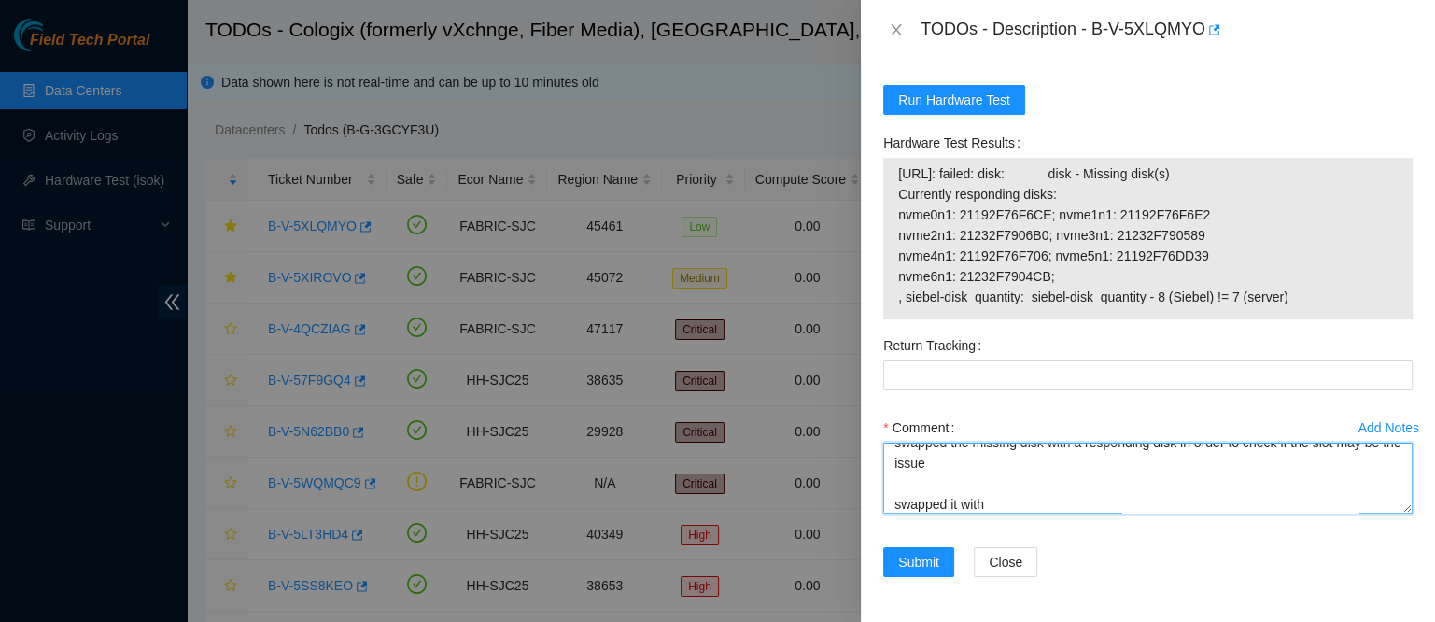
click at [1018, 499] on textarea "contacted nocc to confirm that ticket was safe verified sn on machine connected…" at bounding box center [1147, 478] width 529 height 71
paste textarea "21192F76DD39"
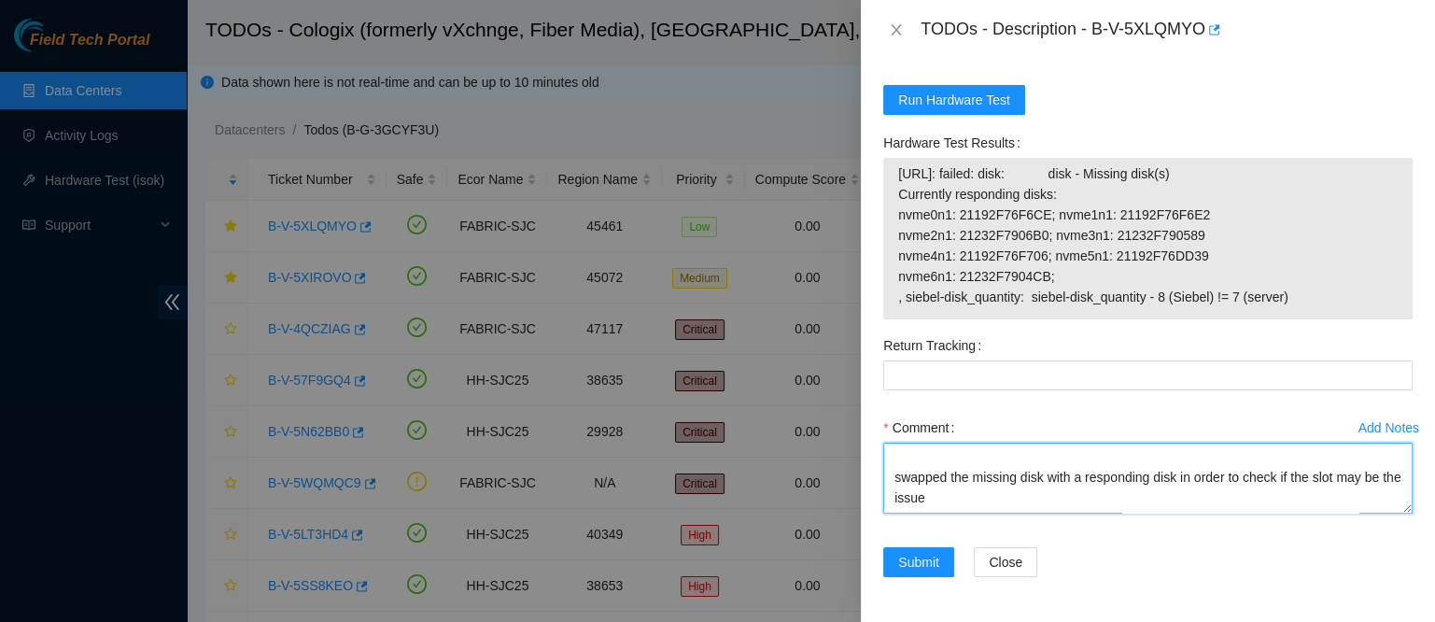
scroll to position [710, 0]
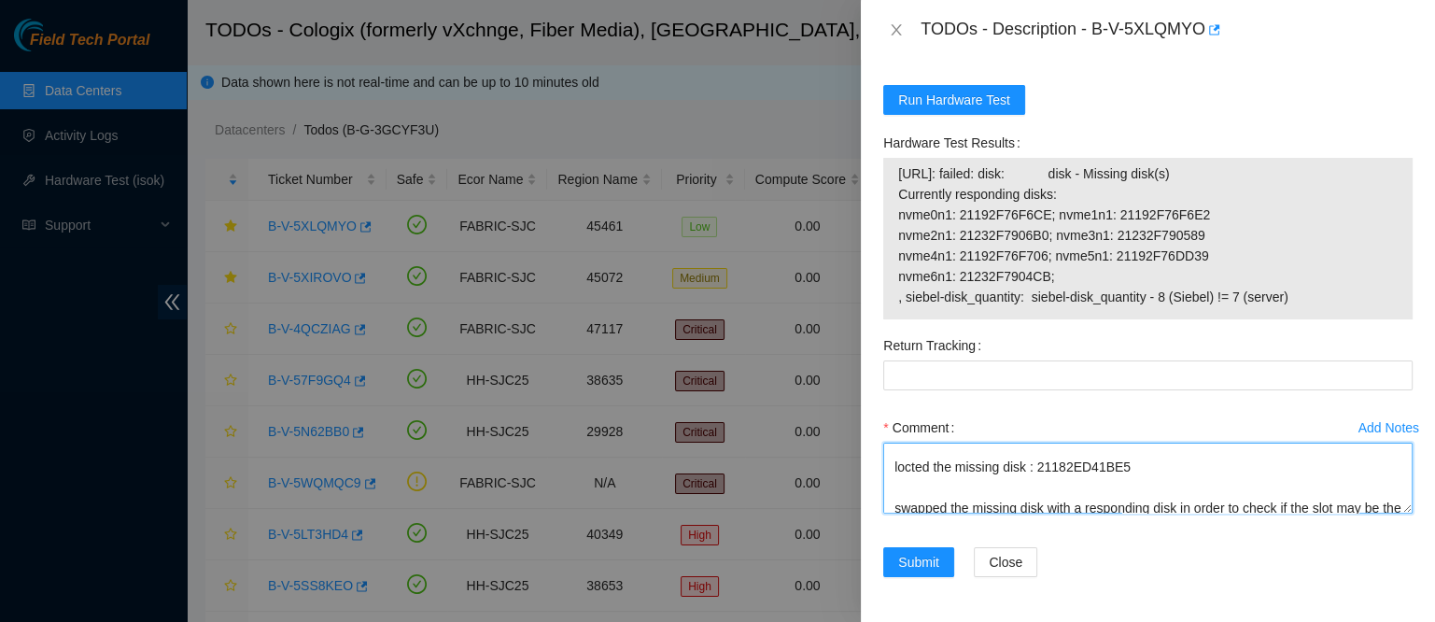
click at [1100, 466] on textarea "contacted nocc to confirm that ticket was safe verified sn on machine connected…" at bounding box center [1147, 478] width 529 height 71
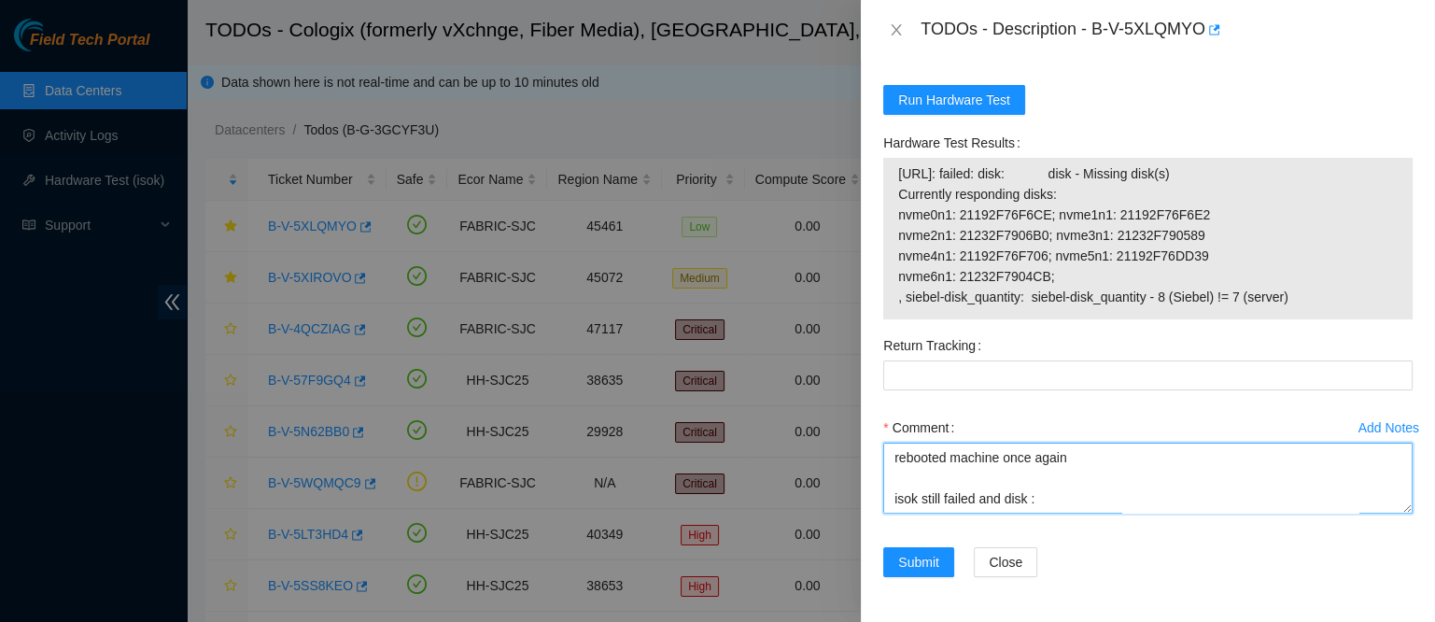
click at [1065, 465] on textarea "contacted nocc to confirm that ticket was safe verified sn on machine connected…" at bounding box center [1147, 478] width 529 height 71
paste textarea "21182ED41BE5"
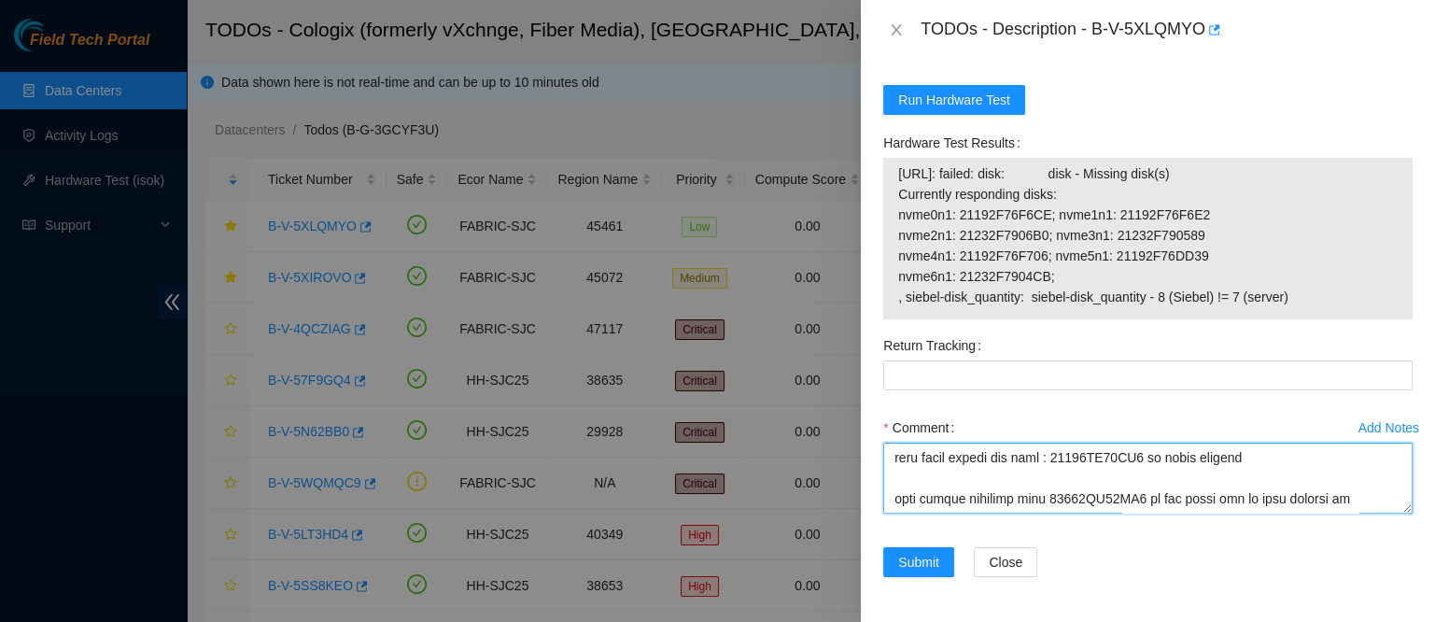
scroll to position [939, 0]
paste textarea "21182ED41BE5"
click at [1350, 459] on textarea "Comment" at bounding box center [1147, 478] width 529 height 71
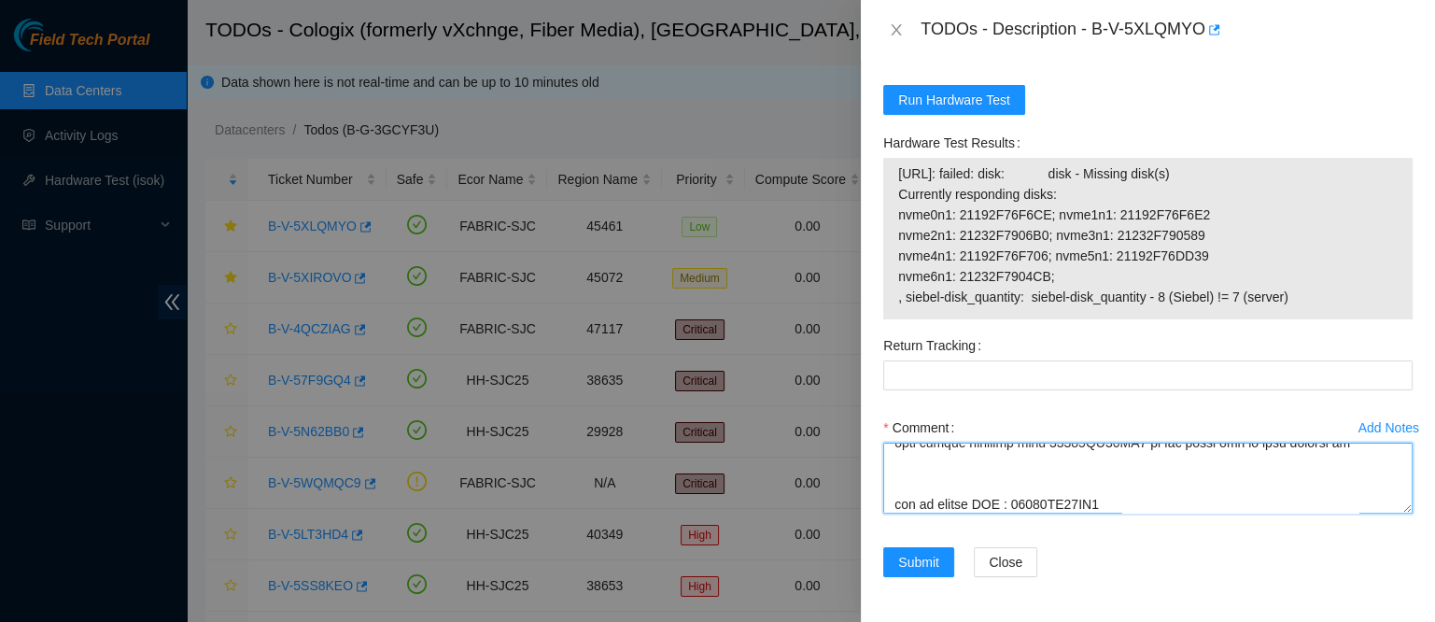
scroll to position [960, 0]
paste textarea "replacement for 21182ED41BE5"
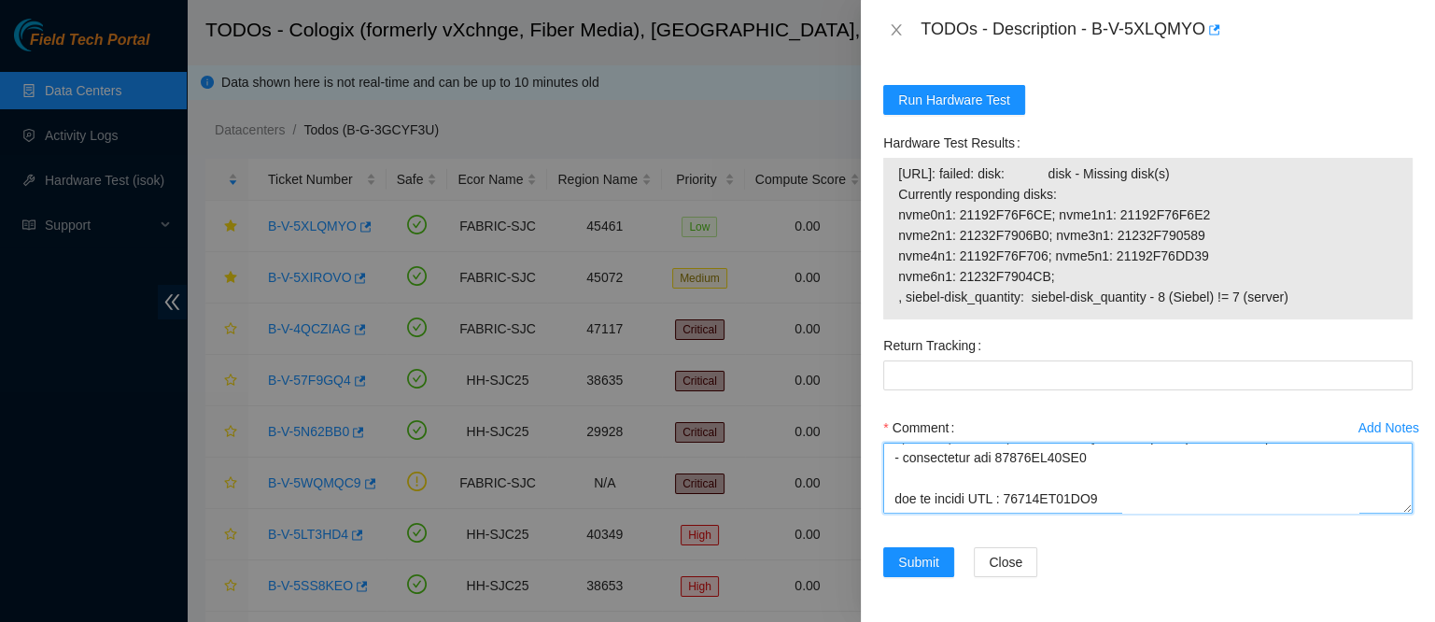
scroll to position [1006, 0]
click at [1143, 469] on textarea "Comment" at bounding box center [1147, 478] width 529 height 71
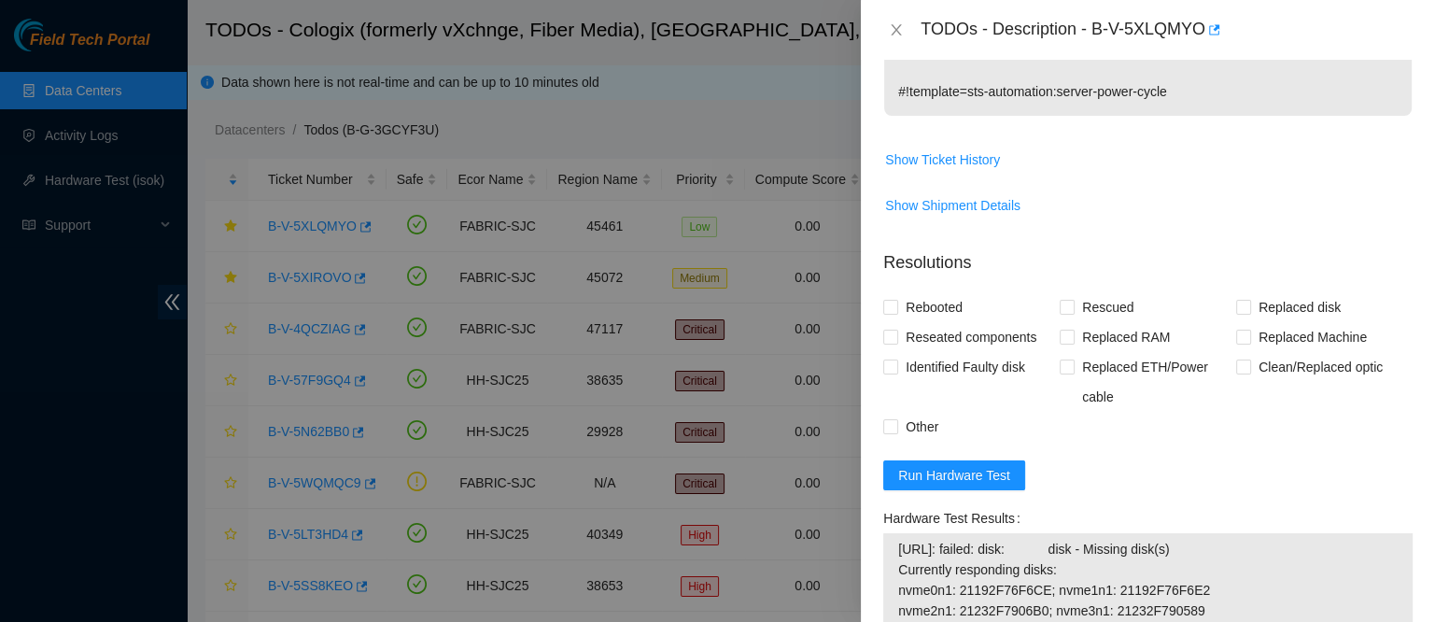
scroll to position [681, 0]
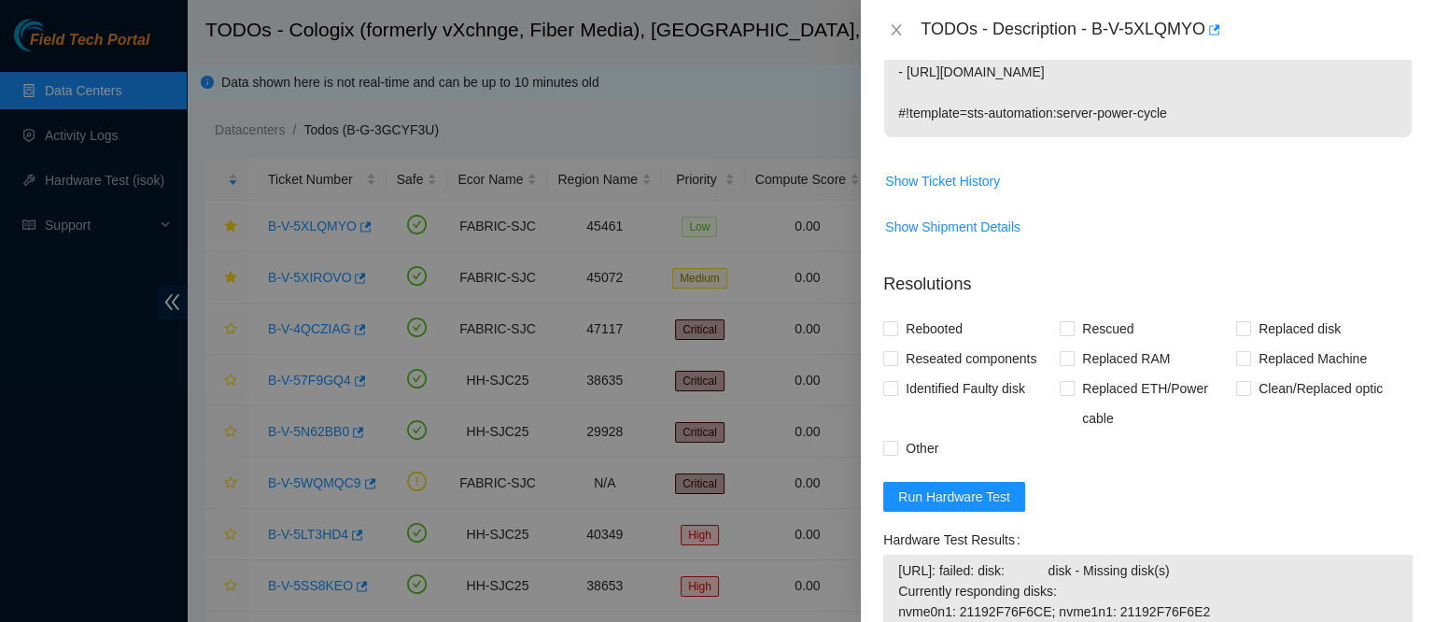
type textarea "contacted nocc to confirm that ticket was safe verified sn on machine connected…"
click at [904, 340] on span "Rebooted" at bounding box center [934, 329] width 72 height 30
click at [896, 334] on input "Rebooted" at bounding box center [889, 327] width 13 height 13
checkbox input "true"
click at [910, 367] on span "Reseated components" at bounding box center [971, 359] width 146 height 30
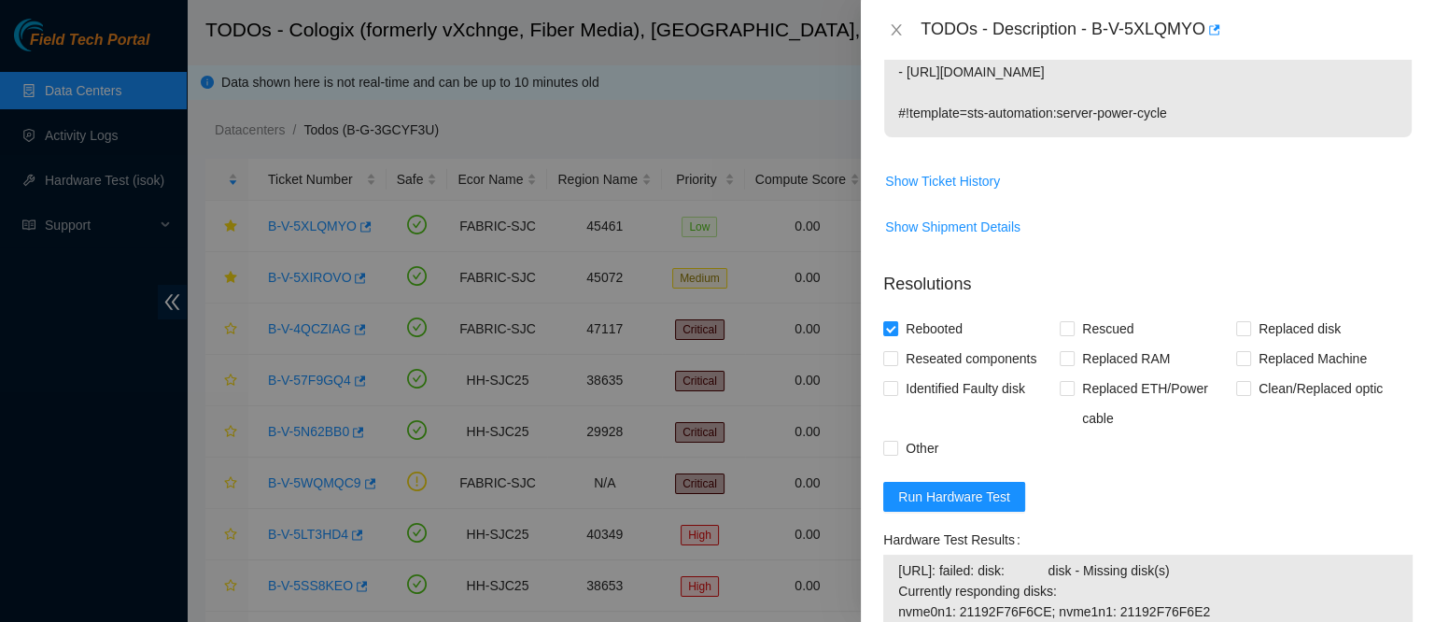
click at [896, 364] on input "Reseated components" at bounding box center [889, 357] width 13 height 13
checkbox input "true"
click at [902, 388] on span "Identified Faulty disk" at bounding box center [965, 389] width 134 height 30
click at [896, 388] on input "Identified Faulty disk" at bounding box center [889, 387] width 13 height 13
checkbox input "true"
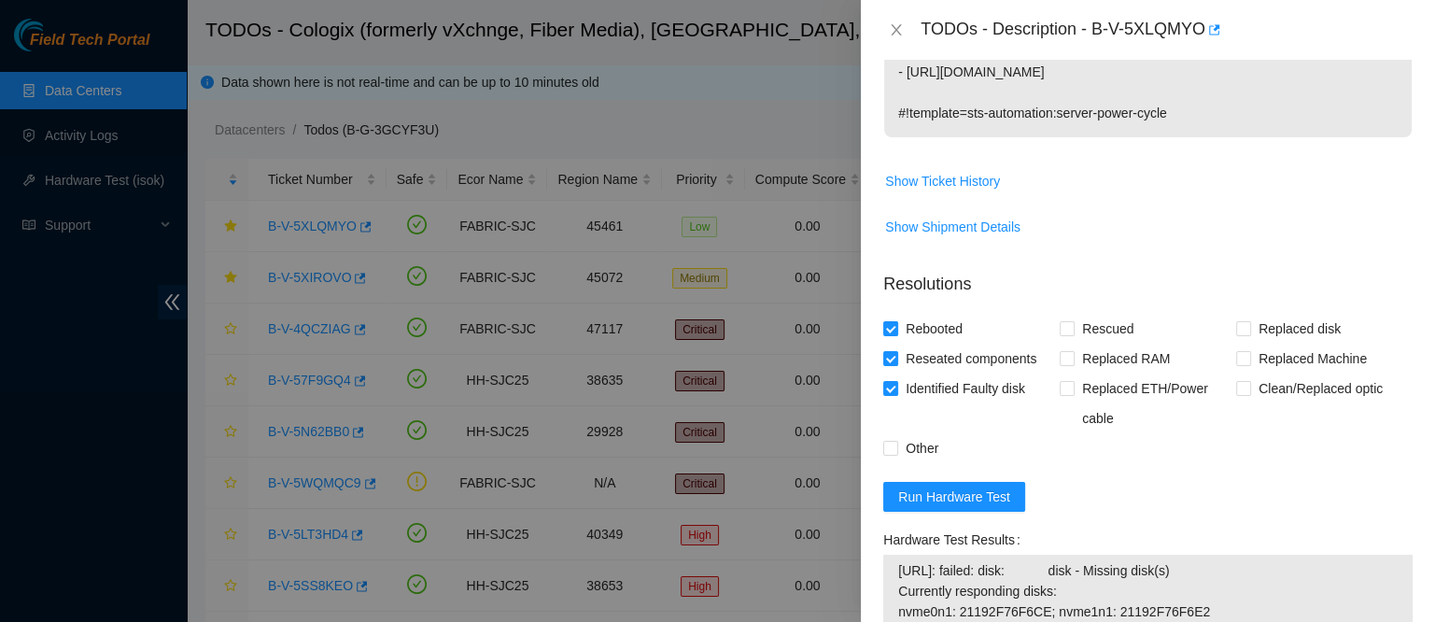
click at [1068, 336] on span at bounding box center [1067, 328] width 15 height 15
click at [1068, 334] on input "Rescued" at bounding box center [1066, 327] width 13 height 13
checkbox input "true"
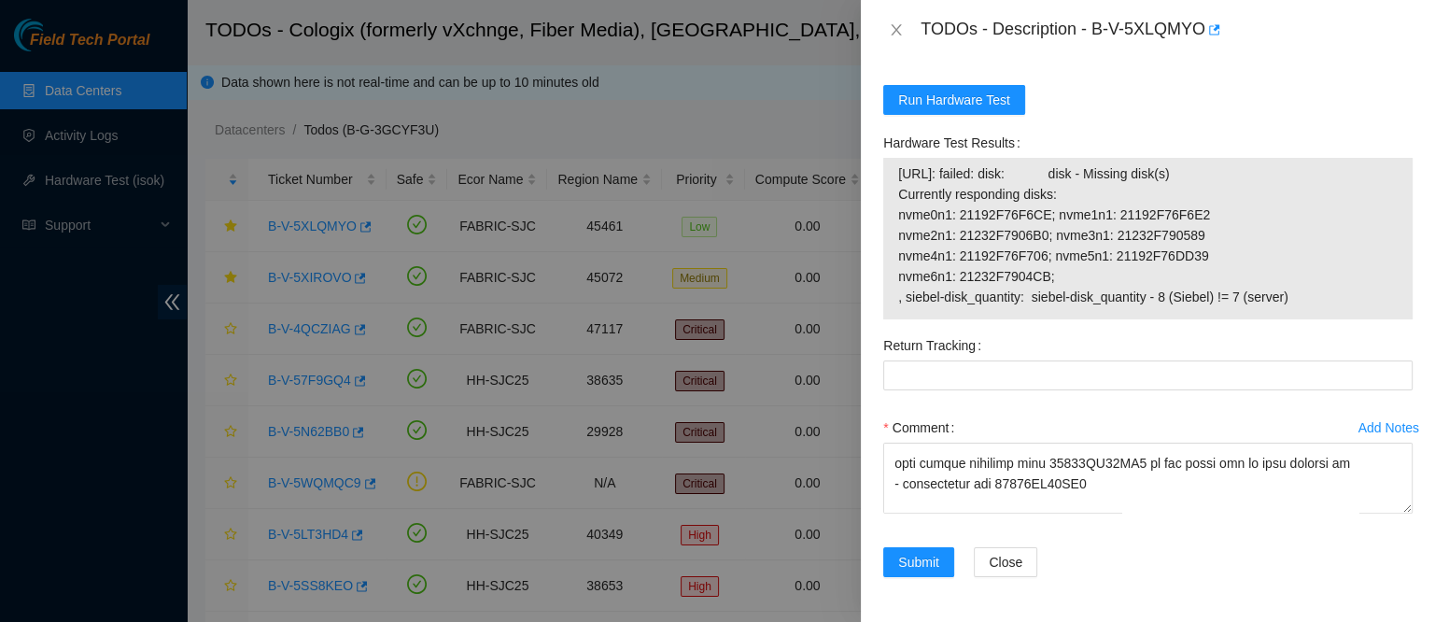
scroll to position [925, 0]
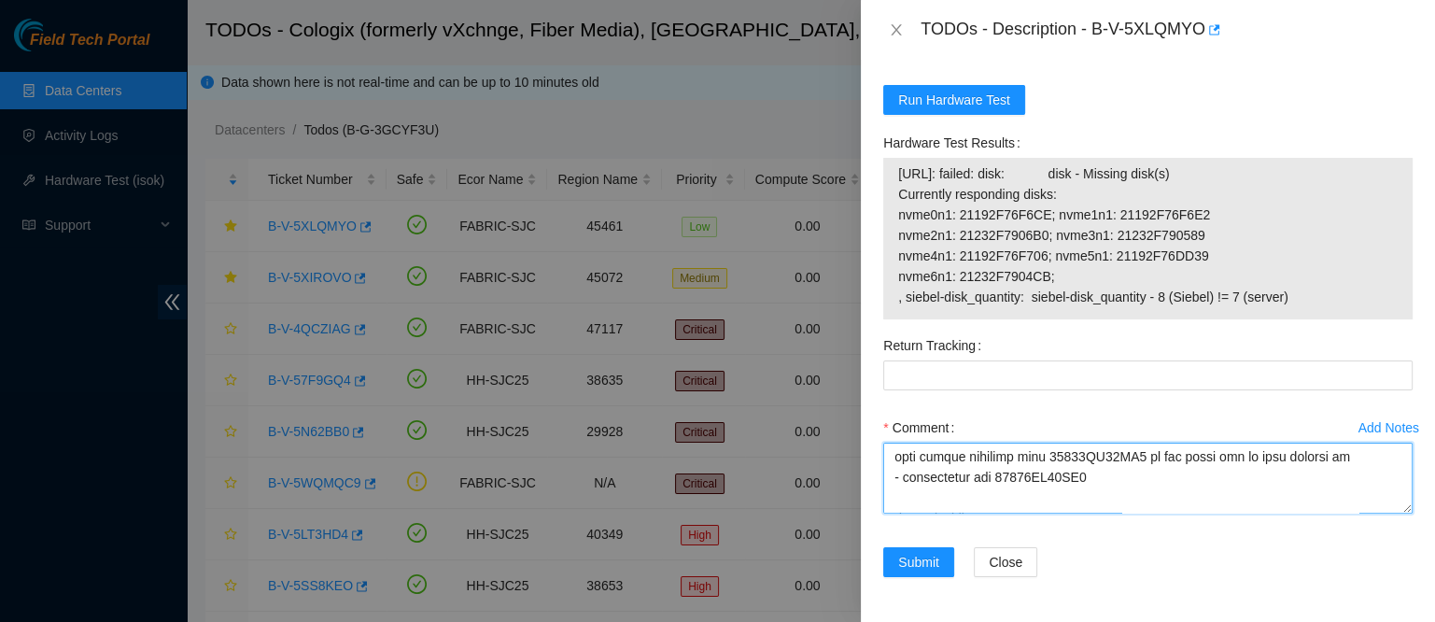
drag, startPoint x: 1022, startPoint y: 475, endPoint x: 923, endPoint y: 471, distance: 99.1
click at [923, 471] on textarea "Comment" at bounding box center [1147, 478] width 529 height 71
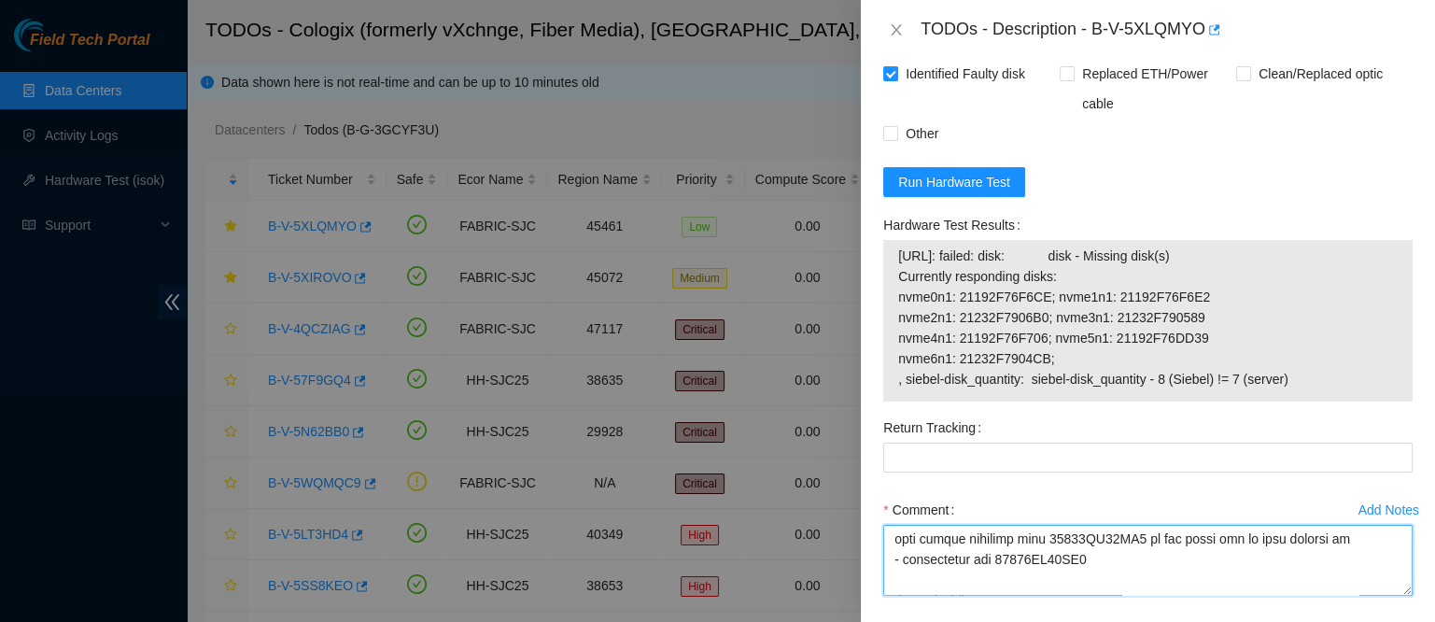
scroll to position [997, 0]
click at [1017, 563] on textarea "Comment" at bounding box center [1147, 558] width 529 height 71
click at [990, 573] on textarea "Comment" at bounding box center [1147, 558] width 529 height 71
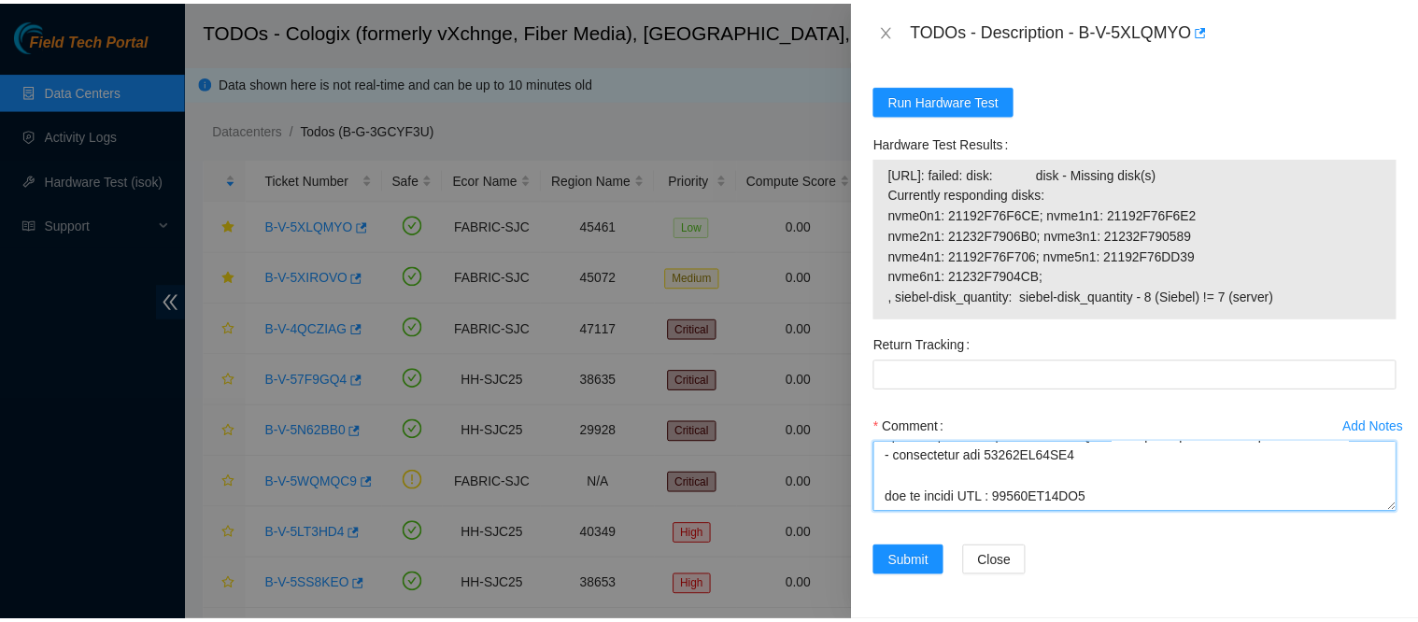
scroll to position [975, 0]
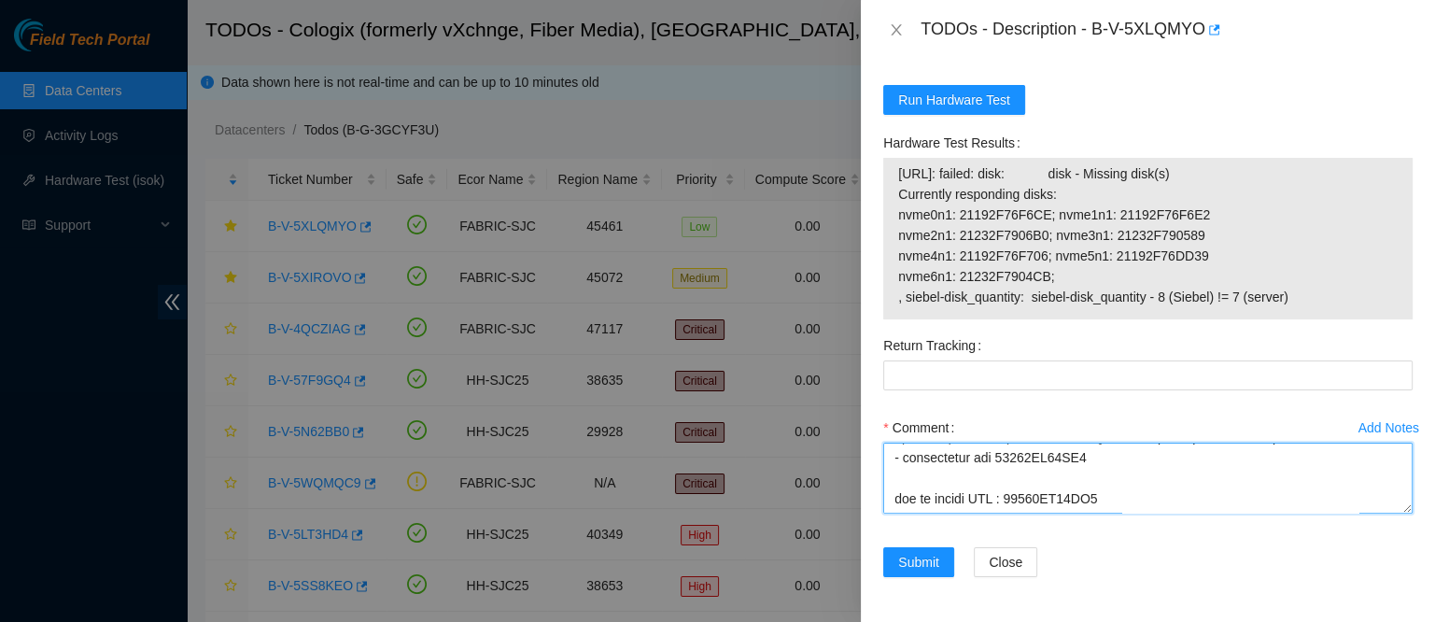
type textarea "contacted nocc to confirm that ticket was safe verified sn on machine connected…"
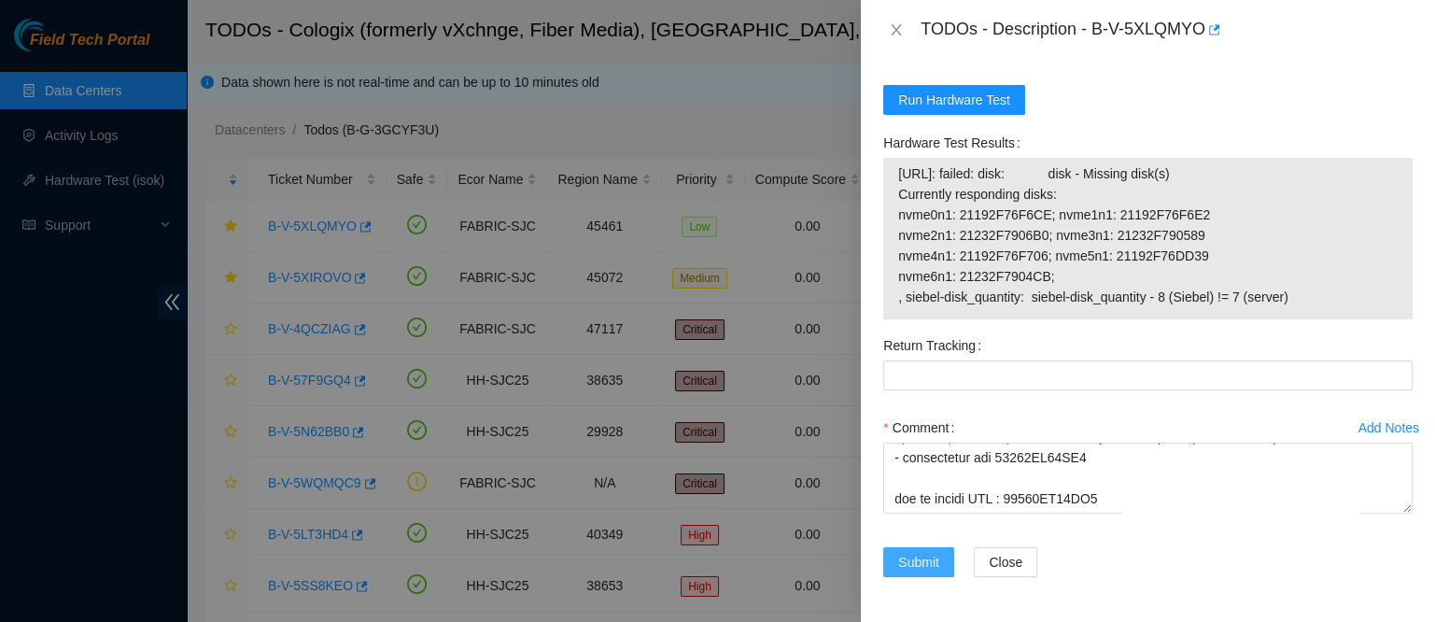
click at [914, 556] on span "Submit" at bounding box center [918, 562] width 41 height 21
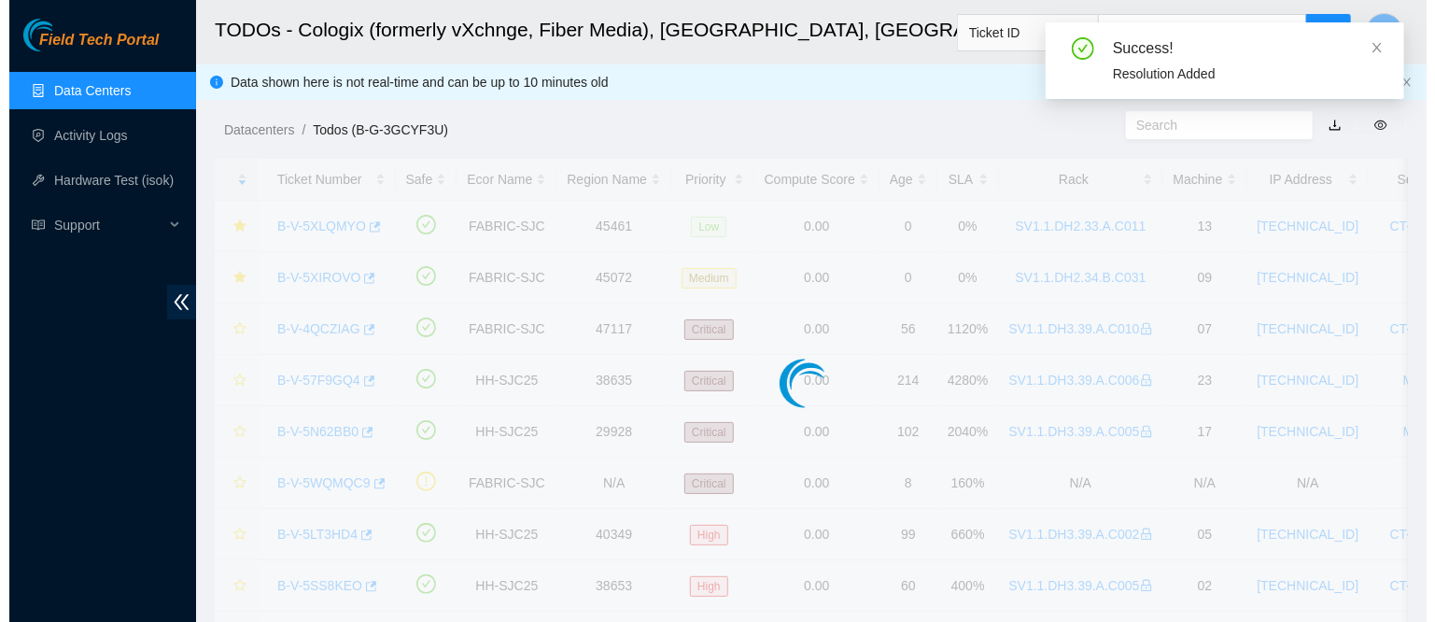
scroll to position [575, 0]
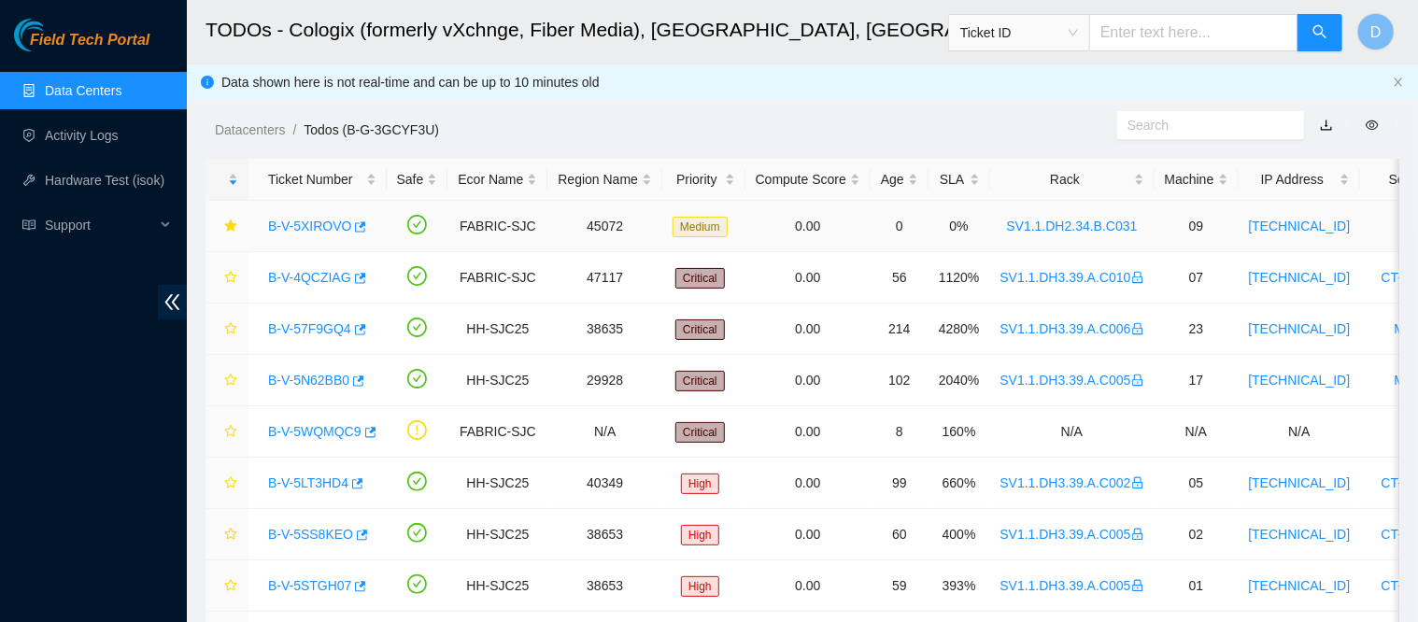
click at [321, 223] on link "B-V-5XIROVO" at bounding box center [309, 226] width 83 height 15
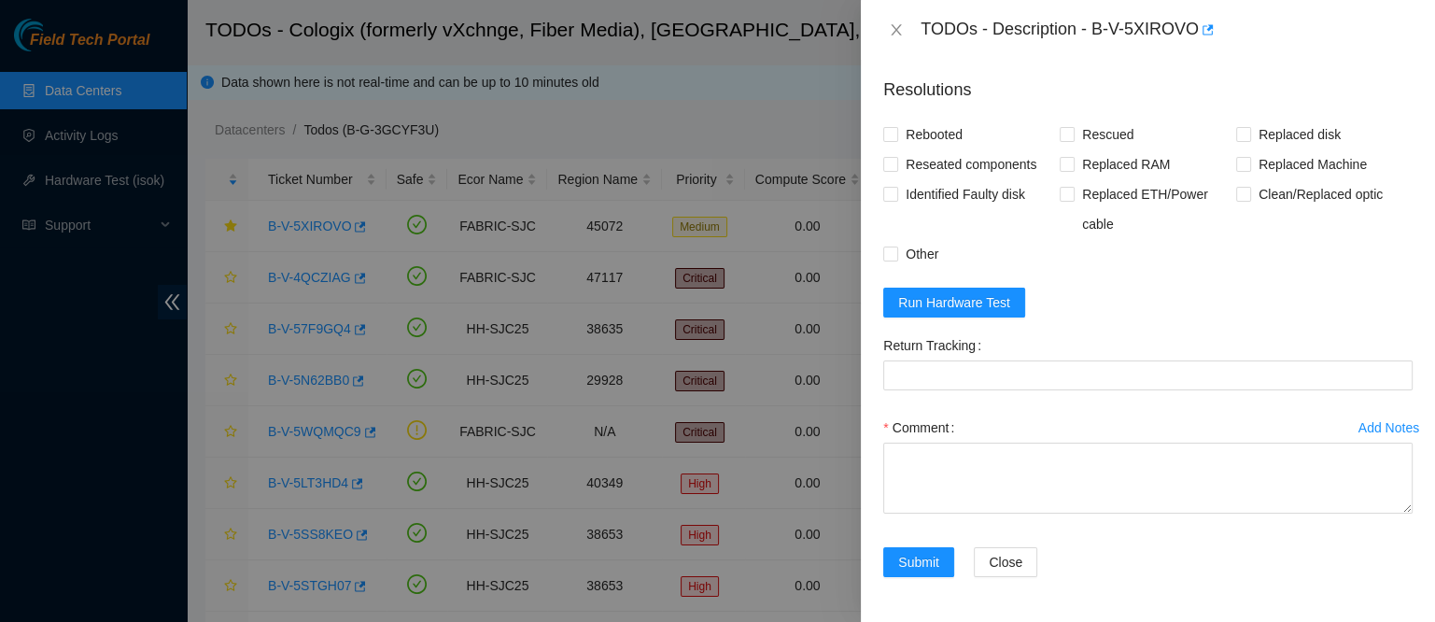
scroll to position [702, 0]
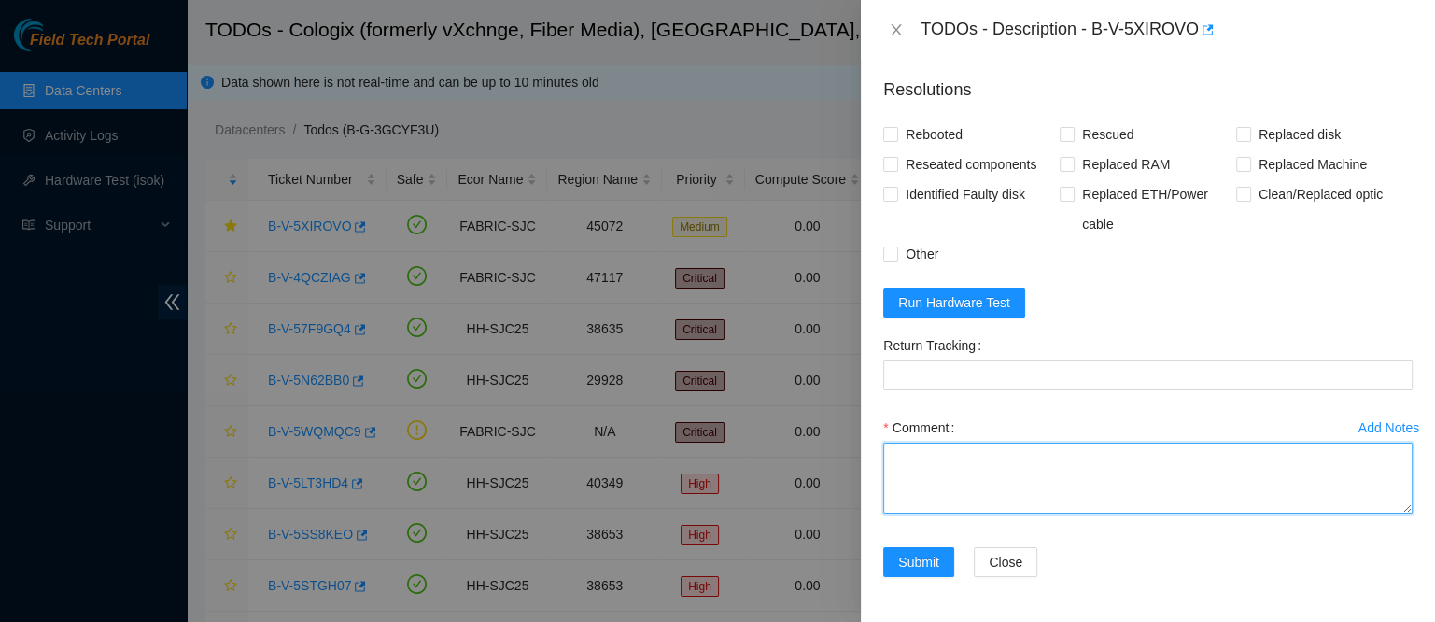
click at [954, 480] on textarea "Comment" at bounding box center [1147, 478] width 529 height 71
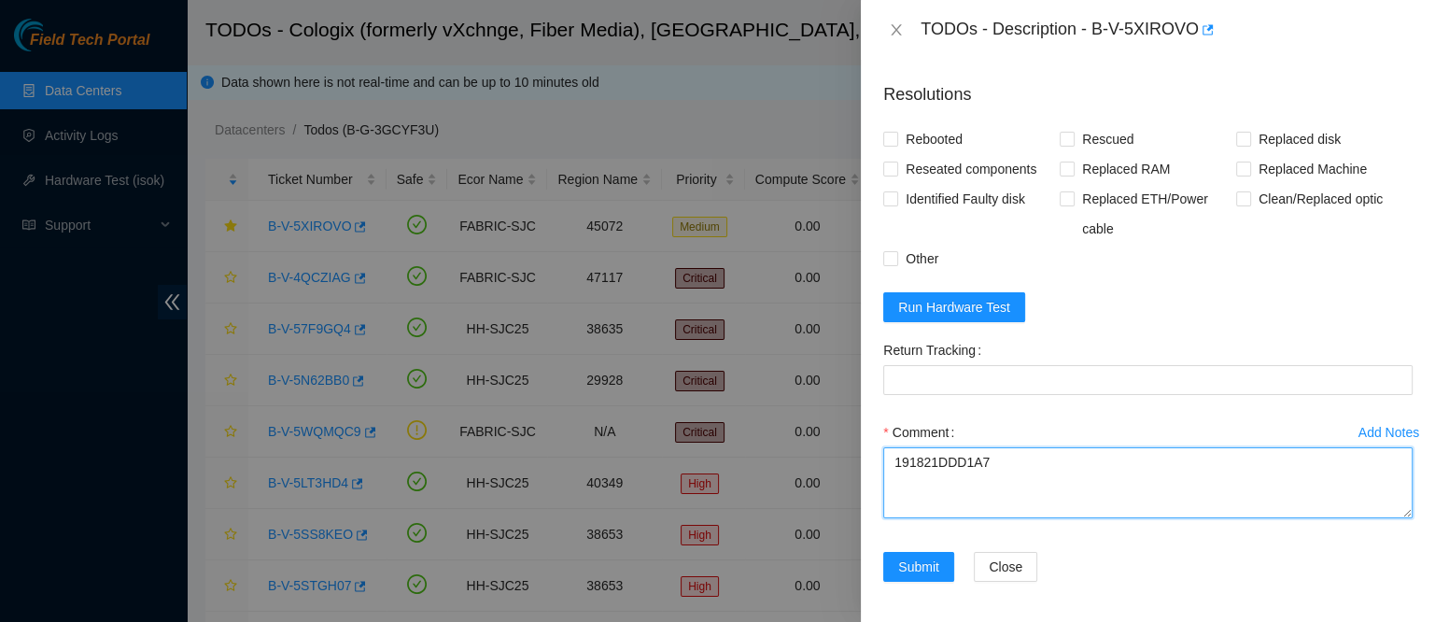
scroll to position [666, 0]
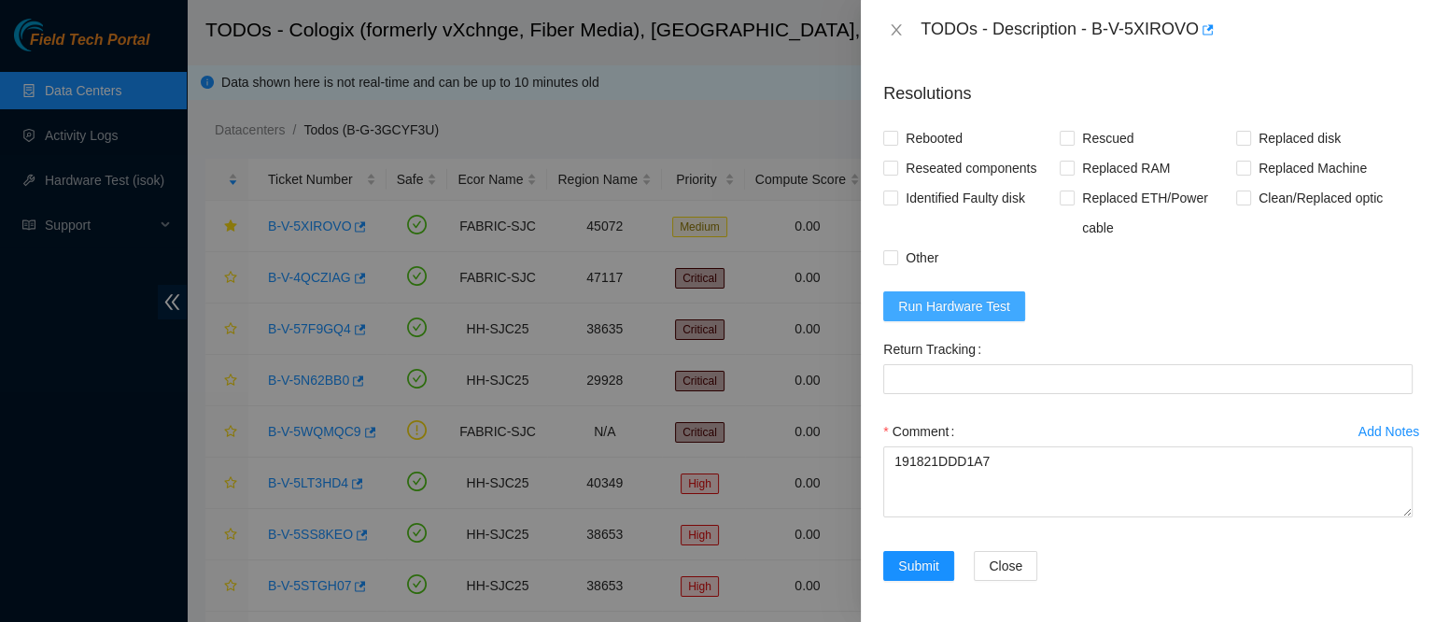
click at [975, 317] on span "Run Hardware Test" at bounding box center [954, 306] width 112 height 21
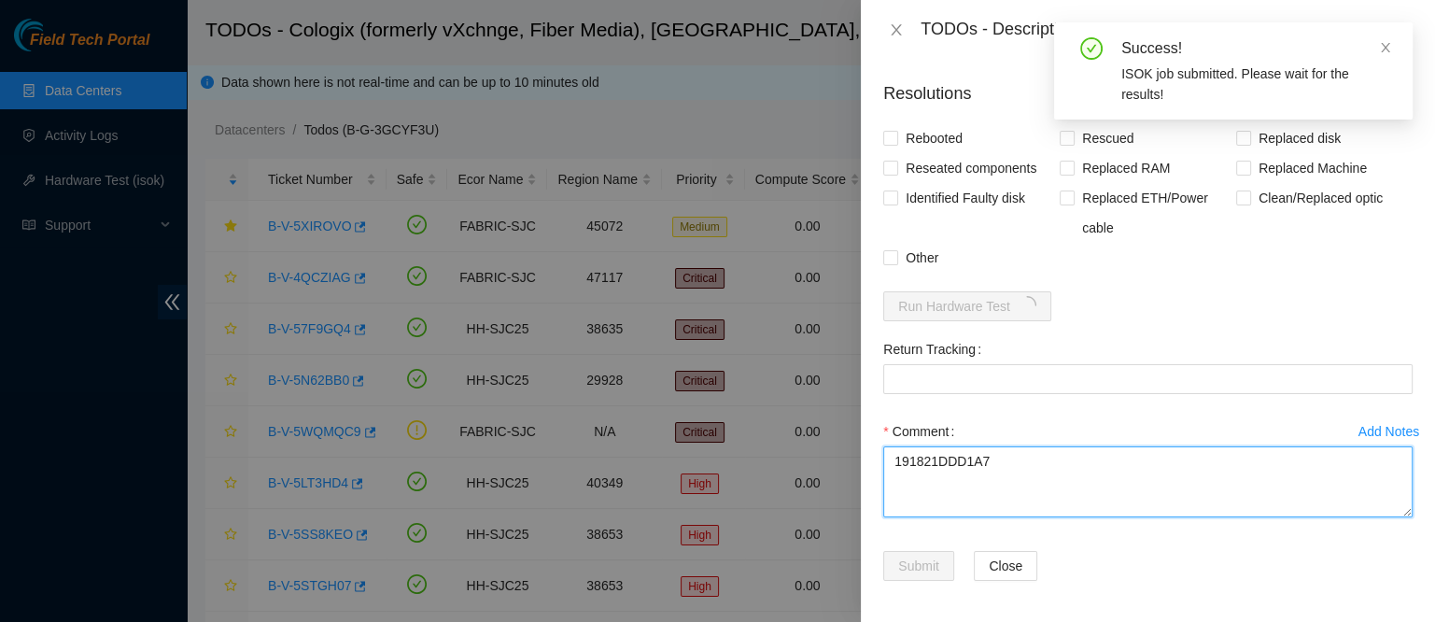
click at [896, 485] on textarea "191821DDD1A7" at bounding box center [1147, 481] width 529 height 71
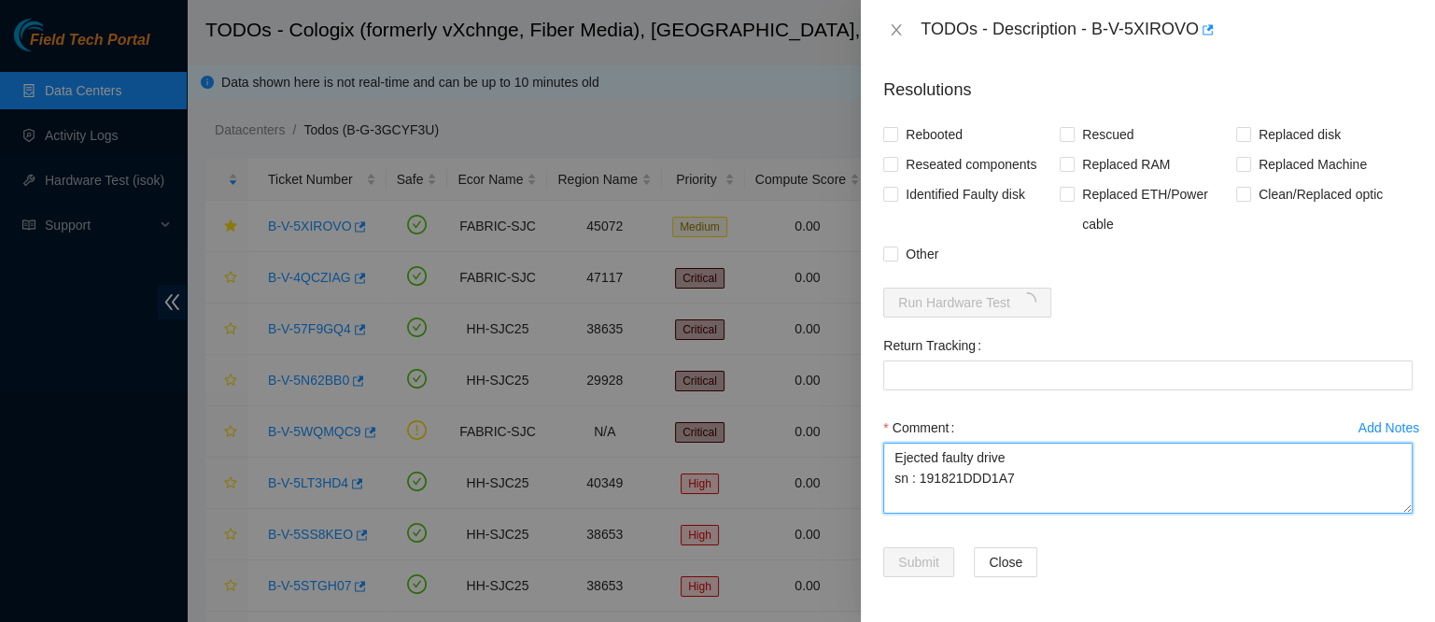
scroll to position [702, 0]
click at [1030, 481] on textarea "Ejected faulty drive sn : 191821DDD1A7" at bounding box center [1147, 478] width 529 height 71
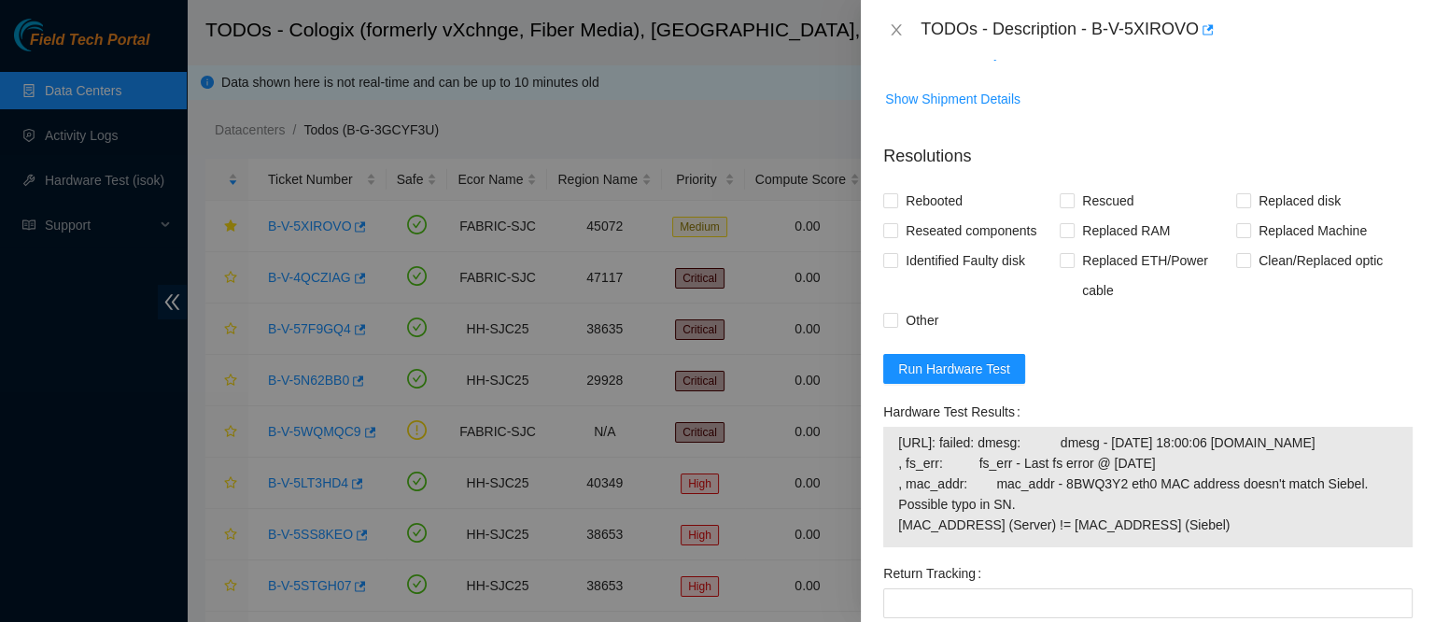
scroll to position [613, 0]
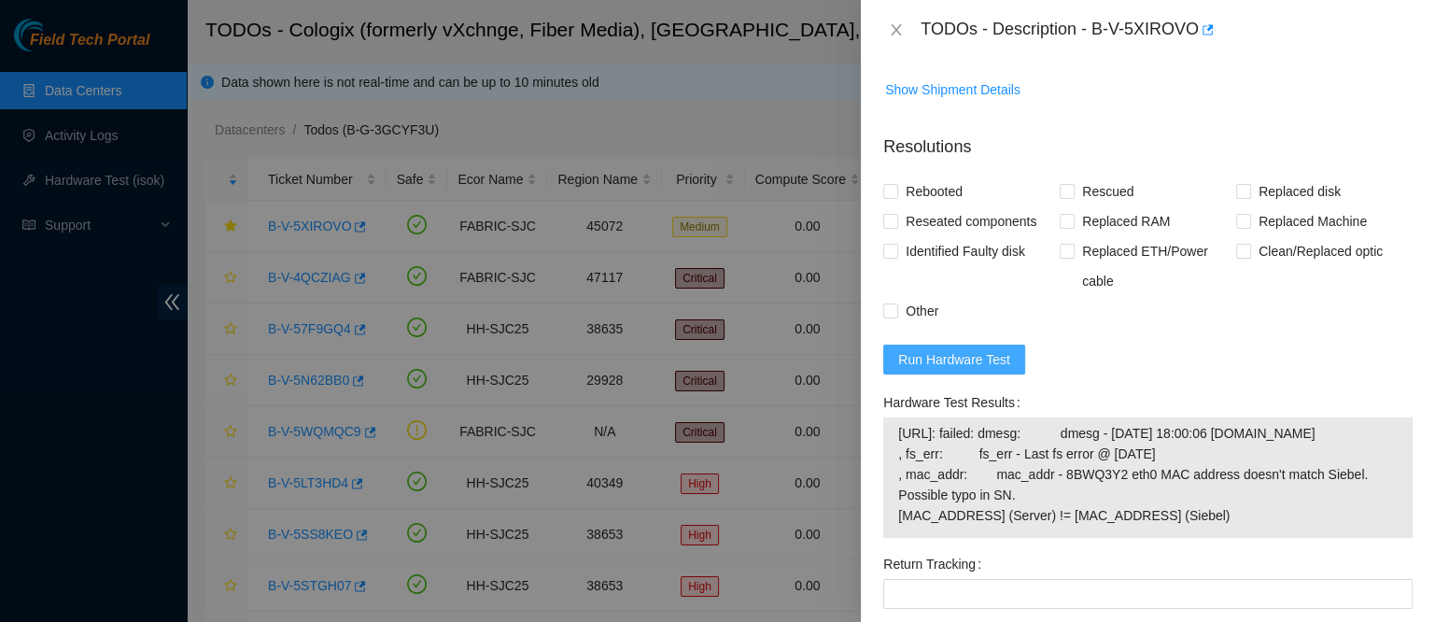
click at [981, 370] on span "Run Hardware Test" at bounding box center [954, 359] width 112 height 21
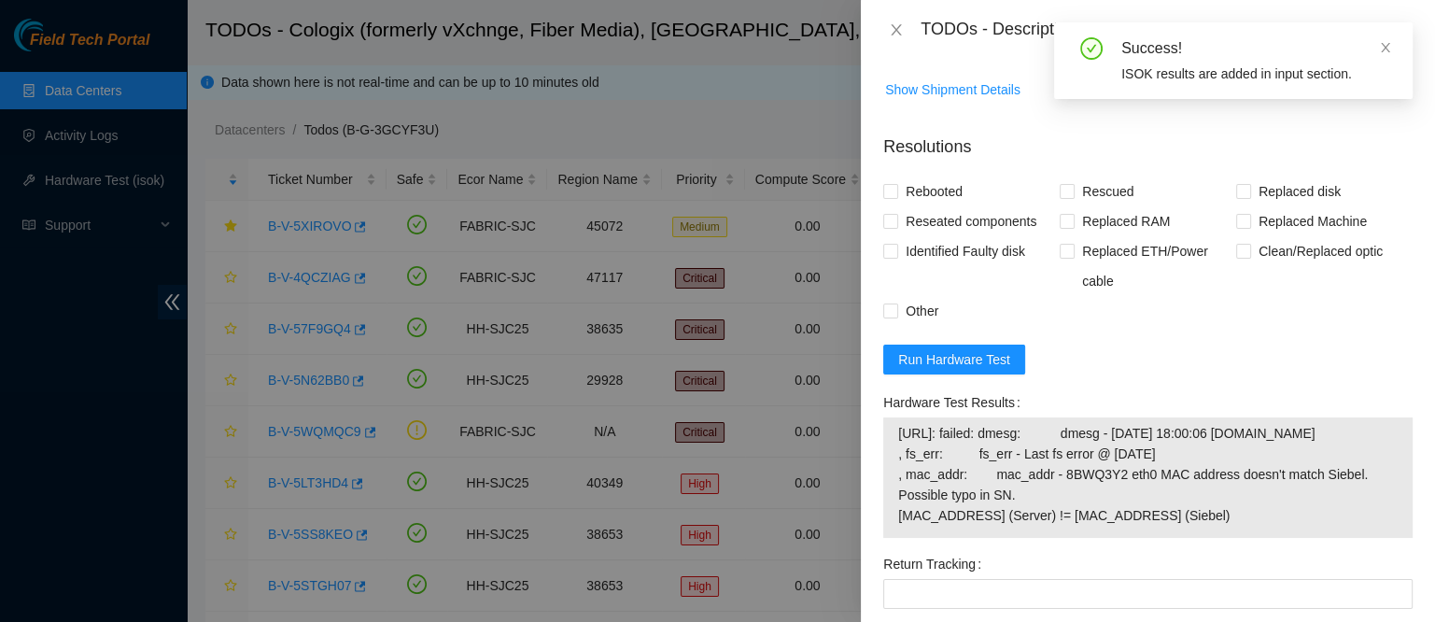
scroll to position [885, 0]
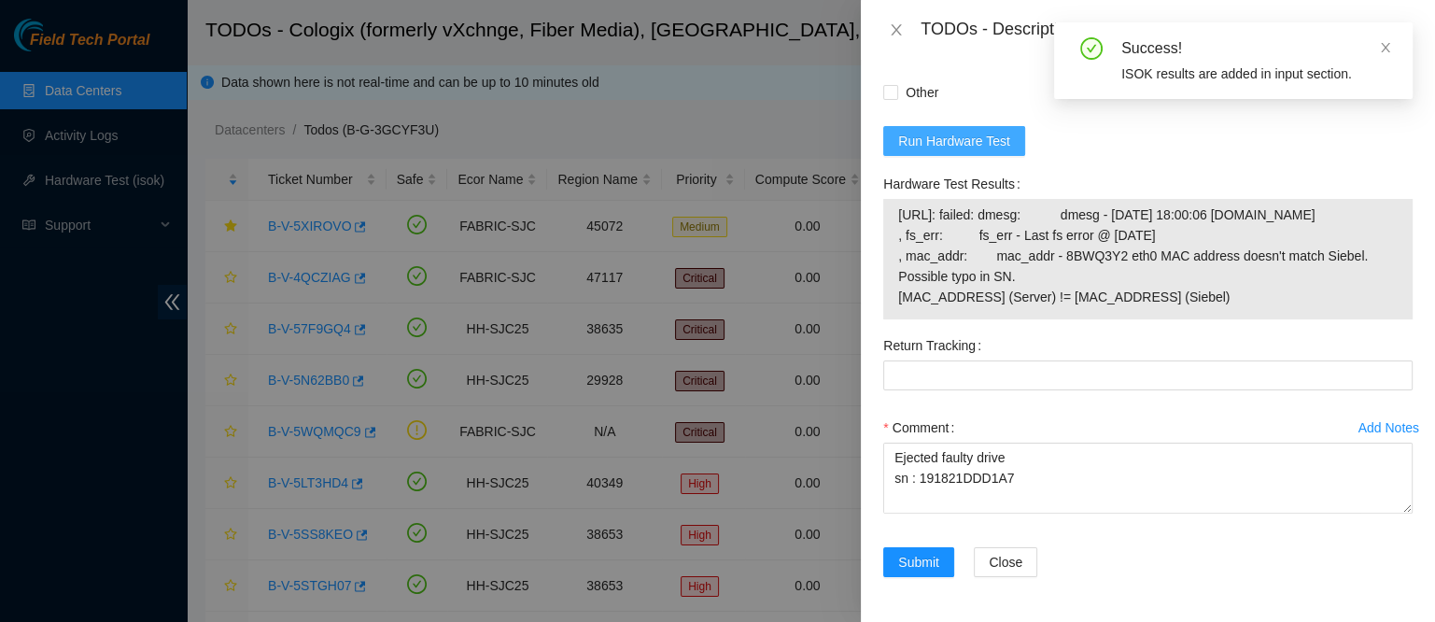
click at [972, 131] on span "Run Hardware Test" at bounding box center [954, 141] width 112 height 21
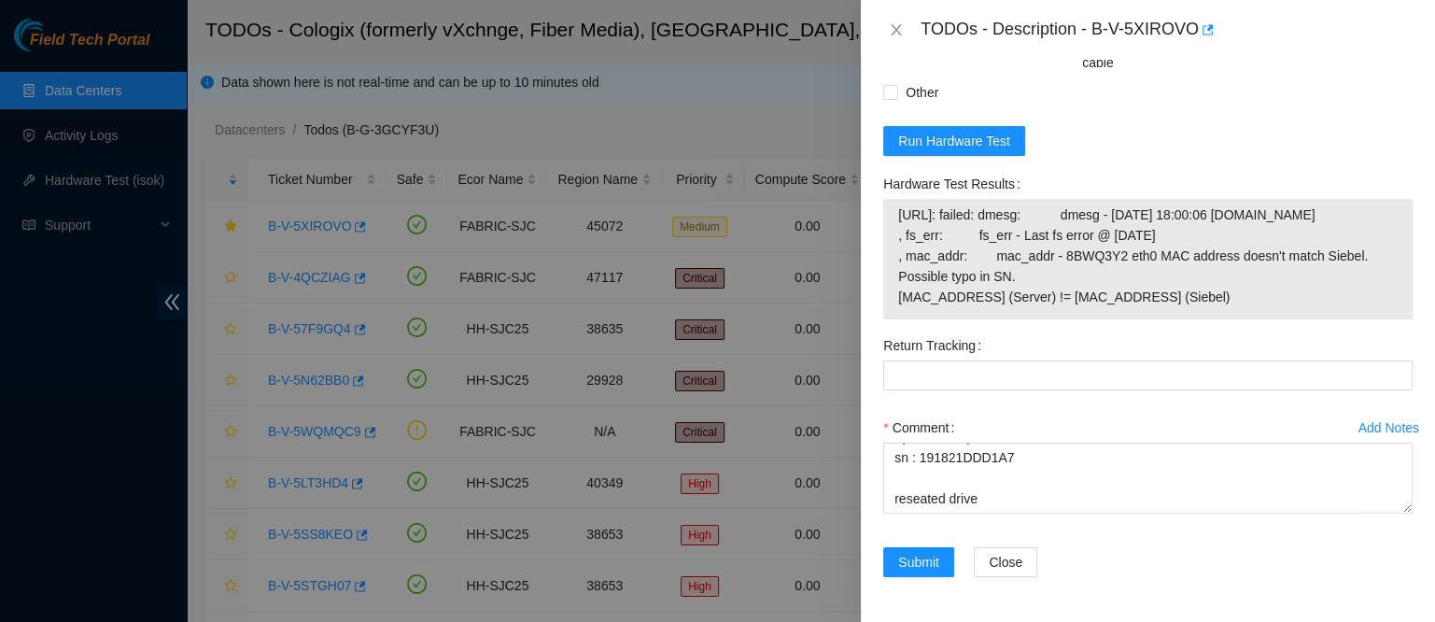
scroll to position [27, 0]
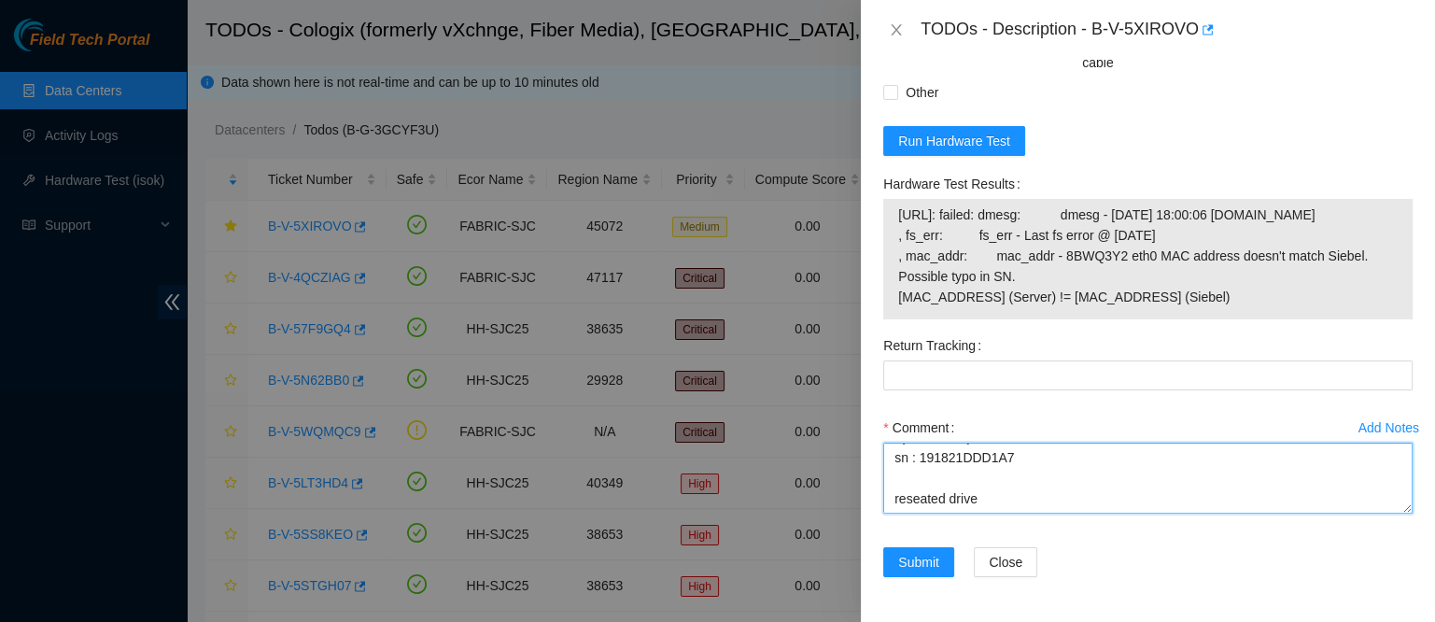
click at [1016, 498] on textarea "Ejected faulty drive sn : 191821DDD1A7 reseated drive" at bounding box center [1147, 478] width 529 height 71
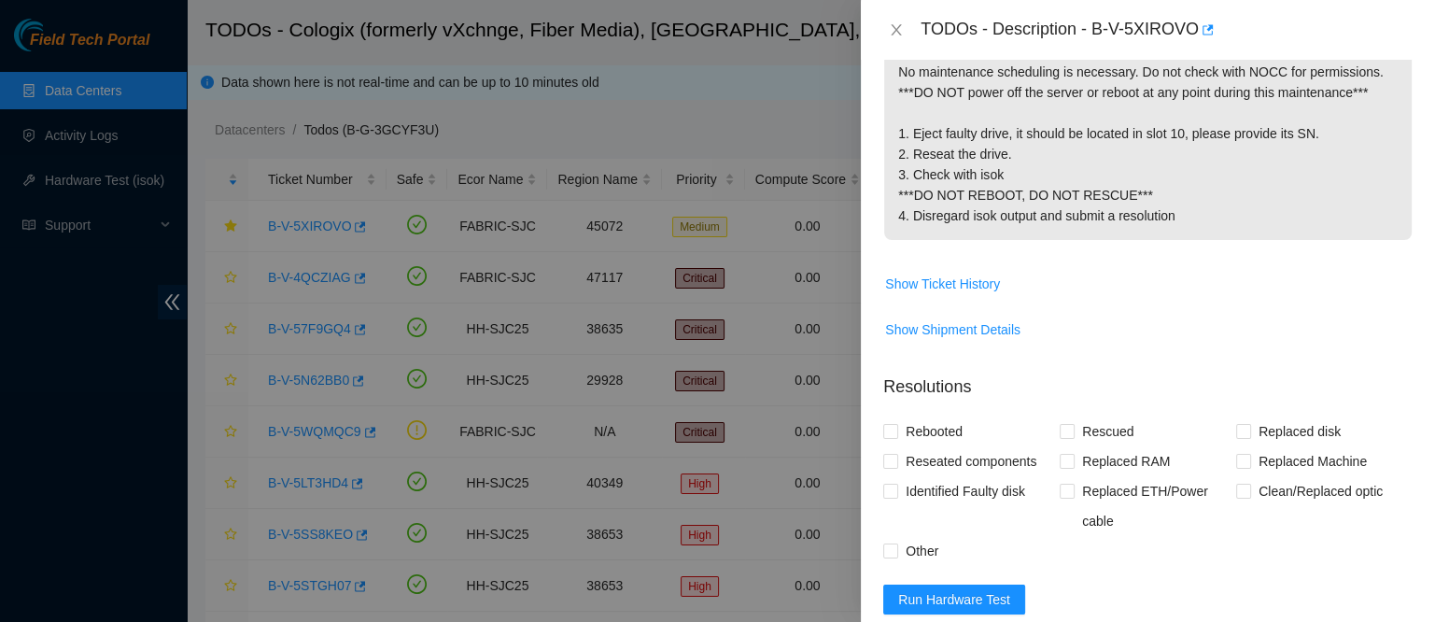
scroll to position [271, 0]
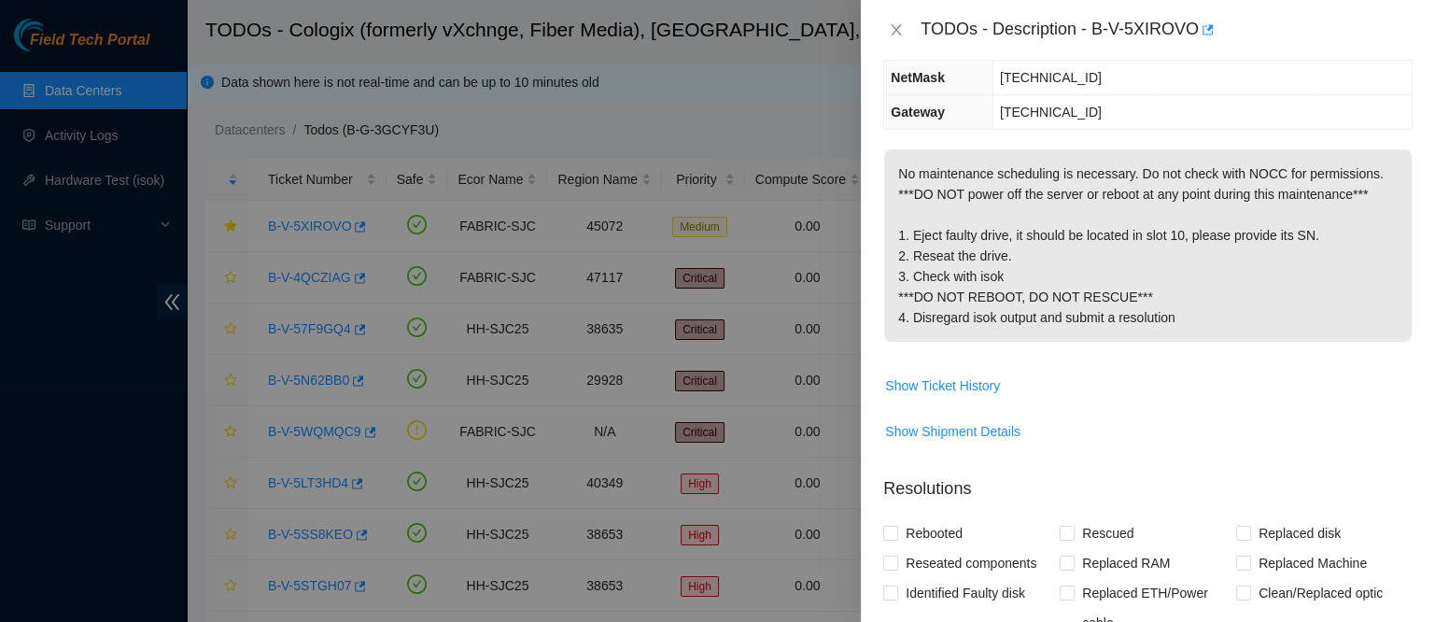
drag, startPoint x: 893, startPoint y: 313, endPoint x: 1150, endPoint y: 335, distance: 258.7
click at [1150, 335] on p "No maintenance scheduling is necessary. Do not check with NOCC for permissions.…" at bounding box center [1148, 245] width 528 height 192
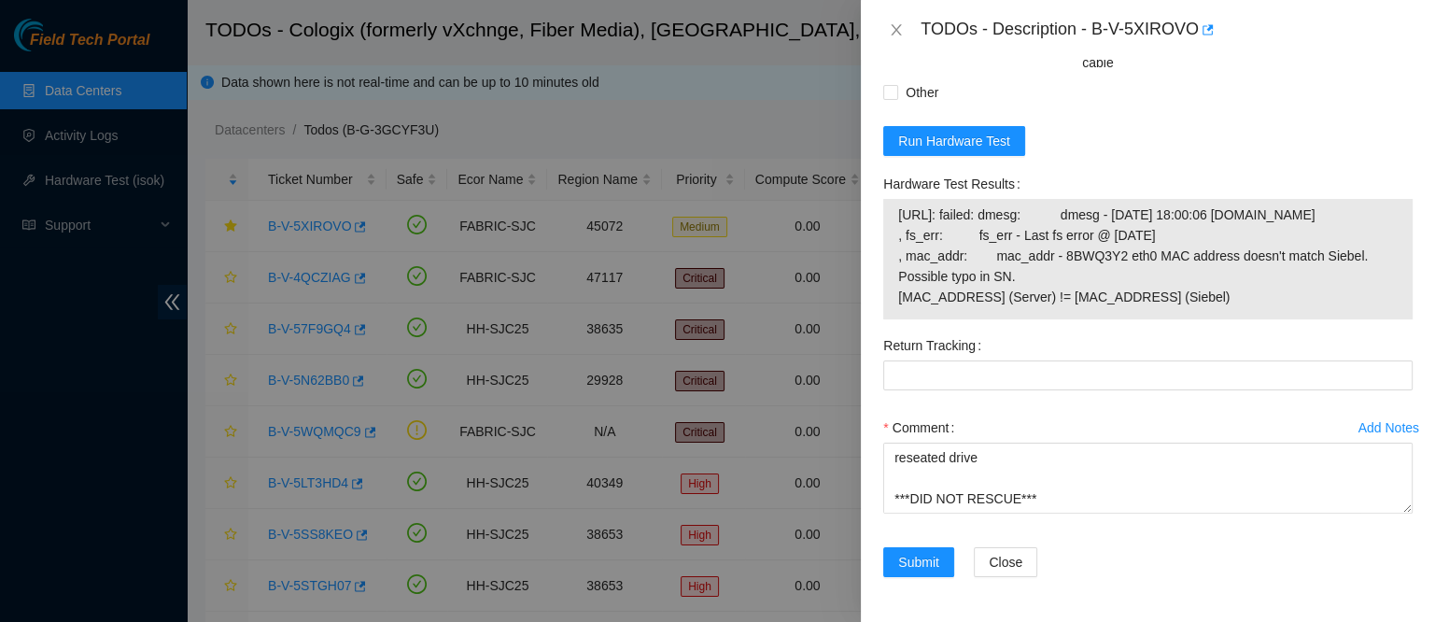
scroll to position [885, 0]
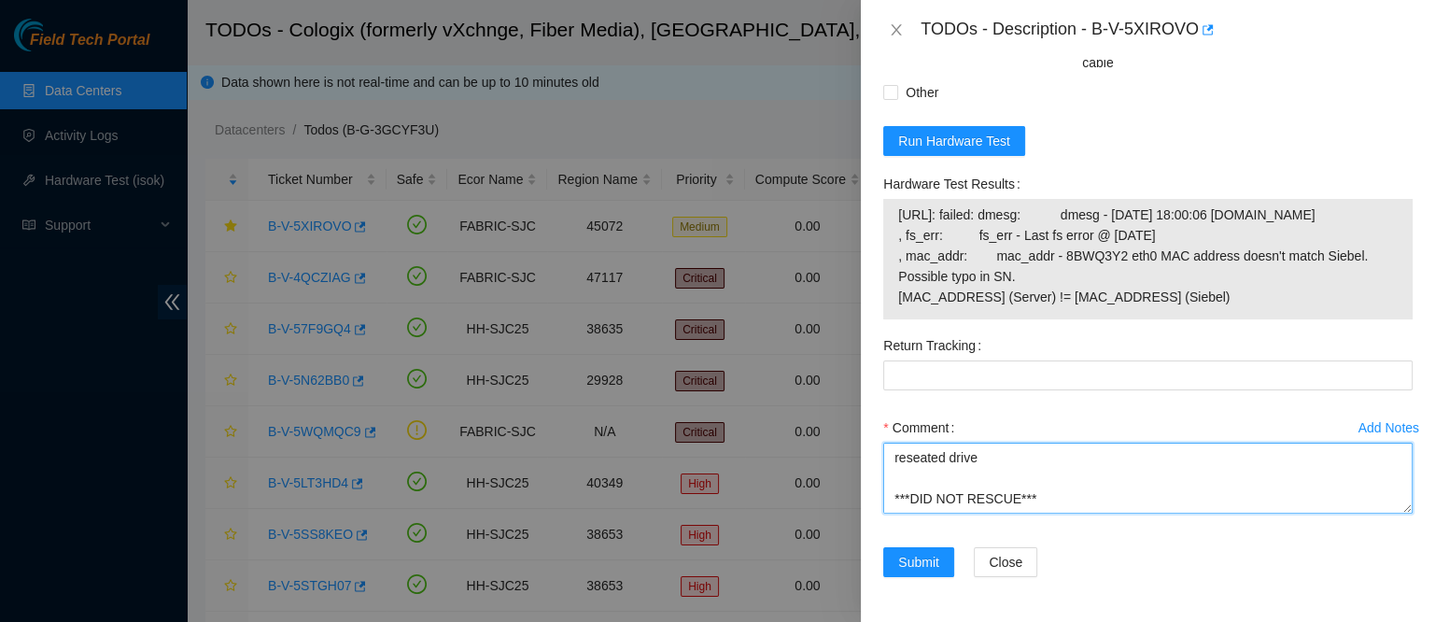
click at [918, 500] on textarea "Ejected faulty drive sn : 191821DDD1A7 reseated drive ***DID NOT RESCUE***" at bounding box center [1147, 478] width 529 height 71
paste textarea "4. Disregard isok output and submit a resolution"
click at [1048, 457] on textarea "Ejected faulty drive sn : 191821DDD1A7 reseated drive ***DID NOT RESCUE*** 4. D…" at bounding box center [1147, 478] width 529 height 71
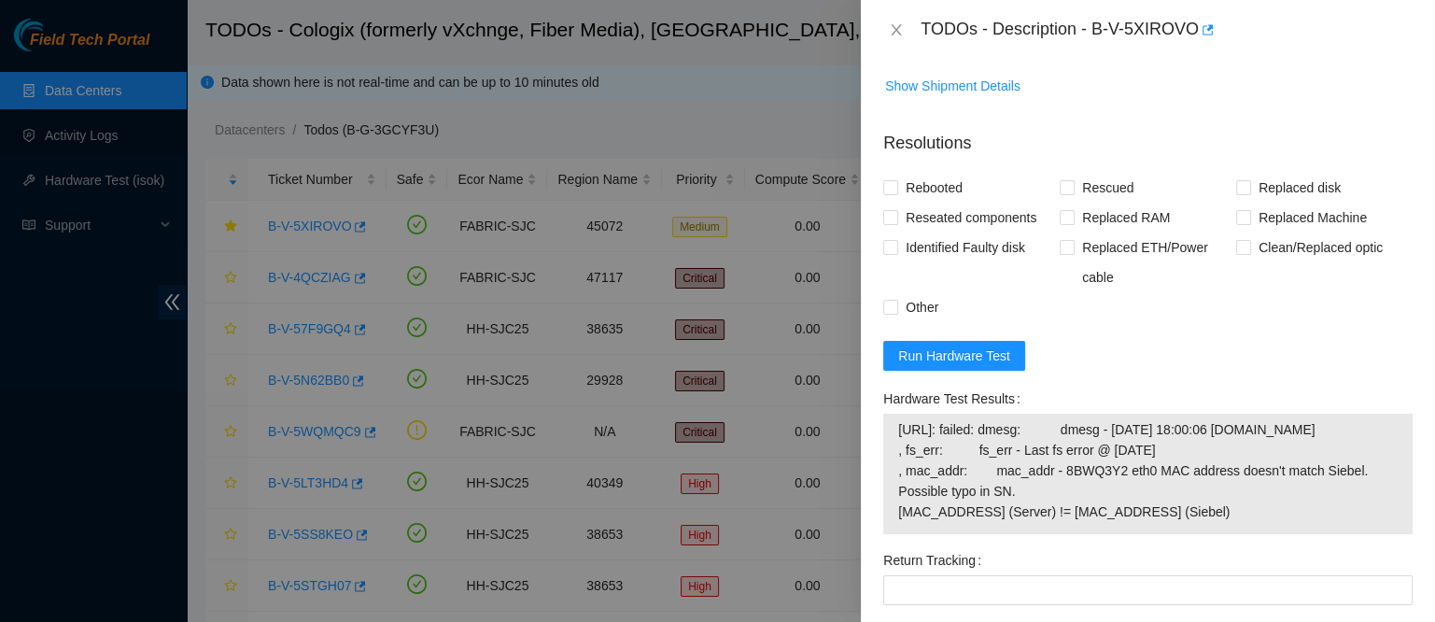
scroll to position [590, 0]
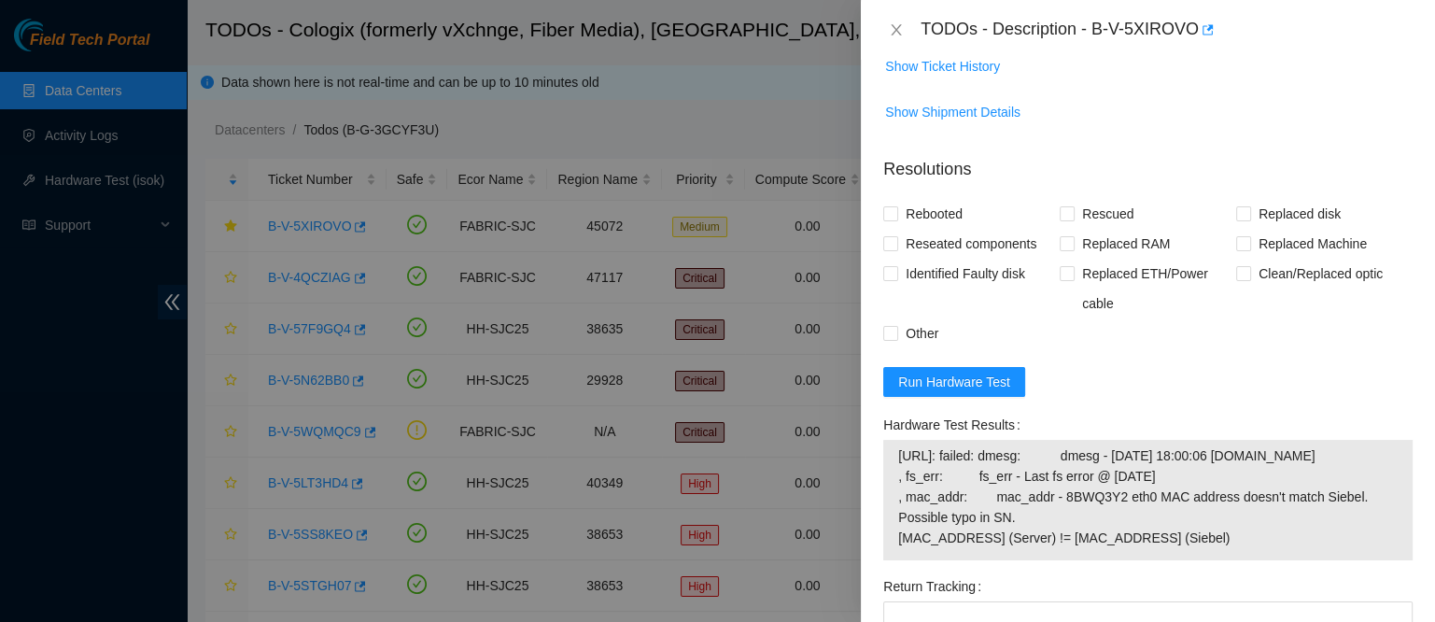
type textarea "Ejected faulty drive slot : 10 sn : 191821DDD1A7 reseated drive ***DID NOT RESC…"
click at [1006, 259] on span "Reseated components" at bounding box center [971, 244] width 146 height 30
click at [896, 249] on input "Reseated components" at bounding box center [889, 242] width 13 height 13
checkbox input "true"
click at [981, 289] on span "Identified Faulty disk" at bounding box center [965, 274] width 134 height 30
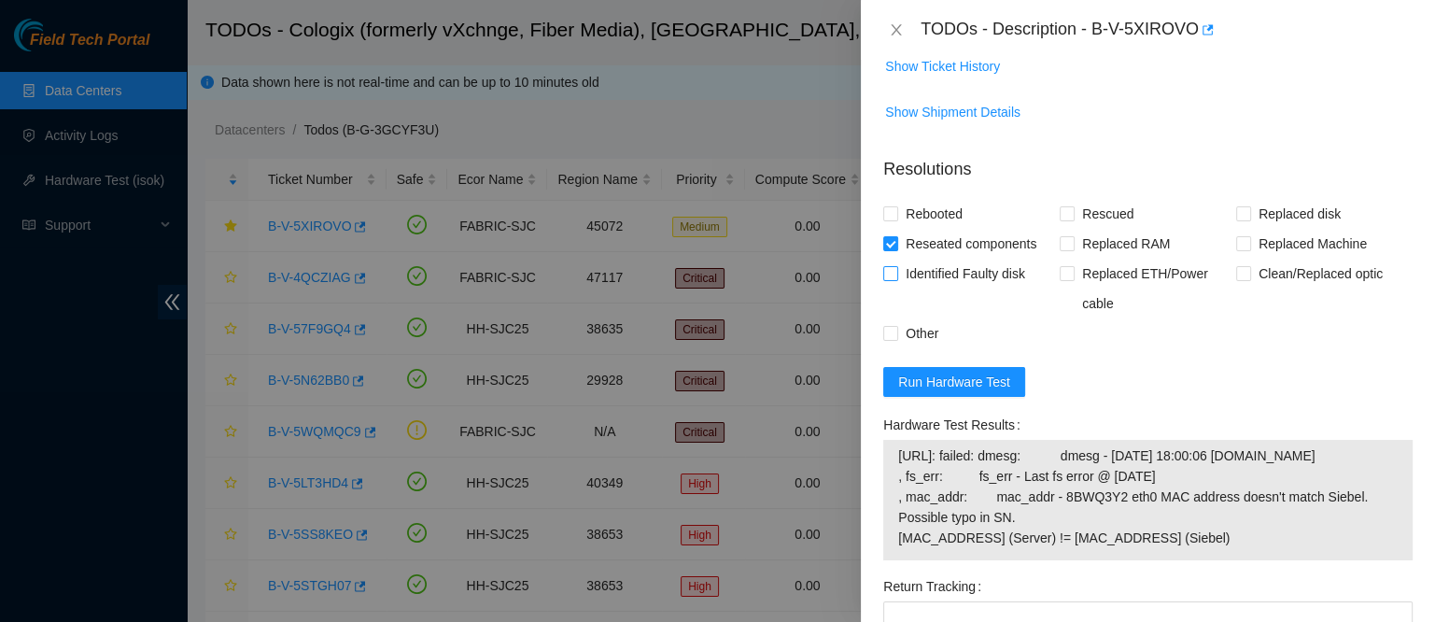
click at [896, 279] on input "Identified Faulty disk" at bounding box center [889, 272] width 13 height 13
checkbox input "true"
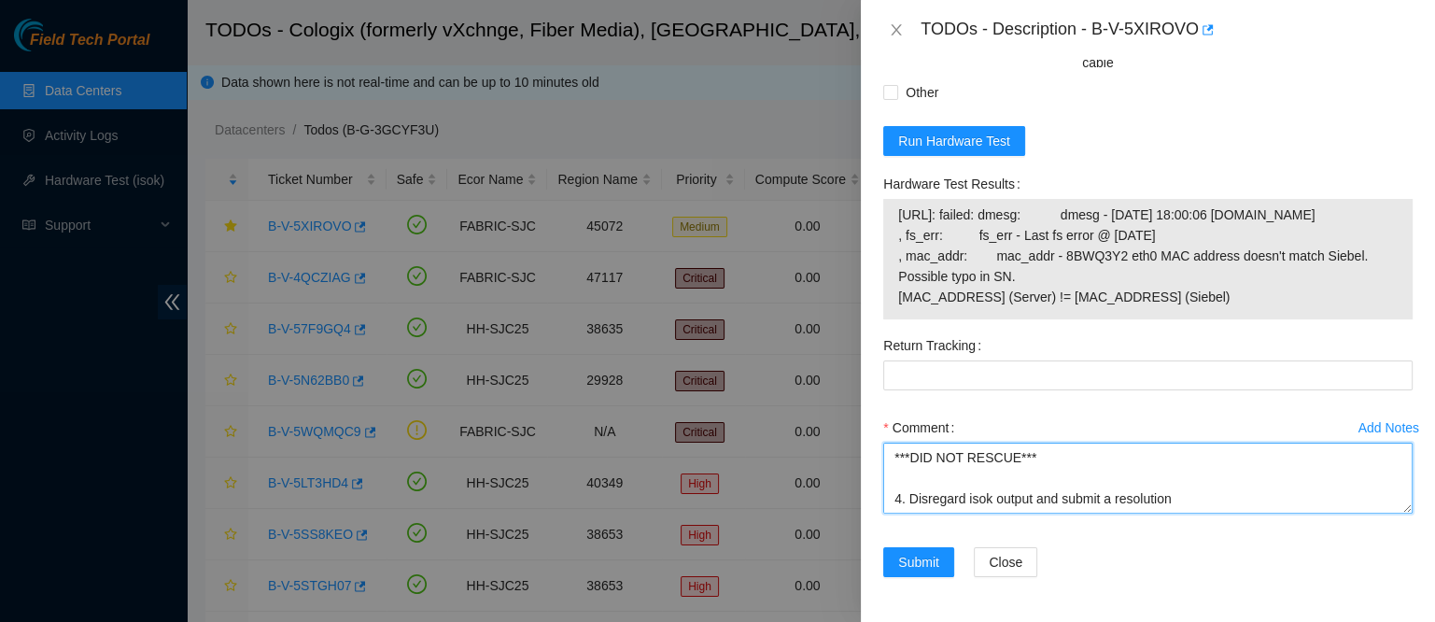
scroll to position [0, 0]
drag, startPoint x: 1067, startPoint y: 475, endPoint x: 809, endPoint y: 295, distance: 315.3
click at [809, 295] on div "TODOs - Description - B-V-5XIROVO Problem Type Hardware Sub Type Disk Rack Numb…" at bounding box center [717, 311] width 1435 height 622
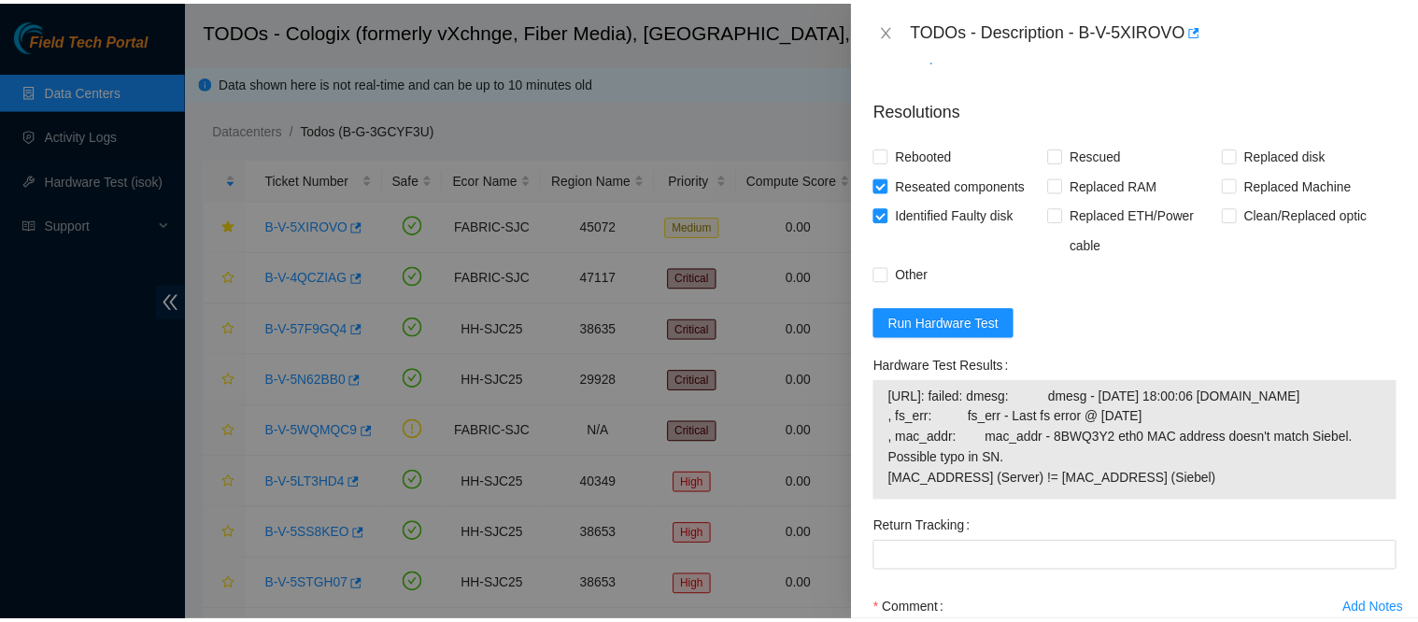
scroll to position [885, 0]
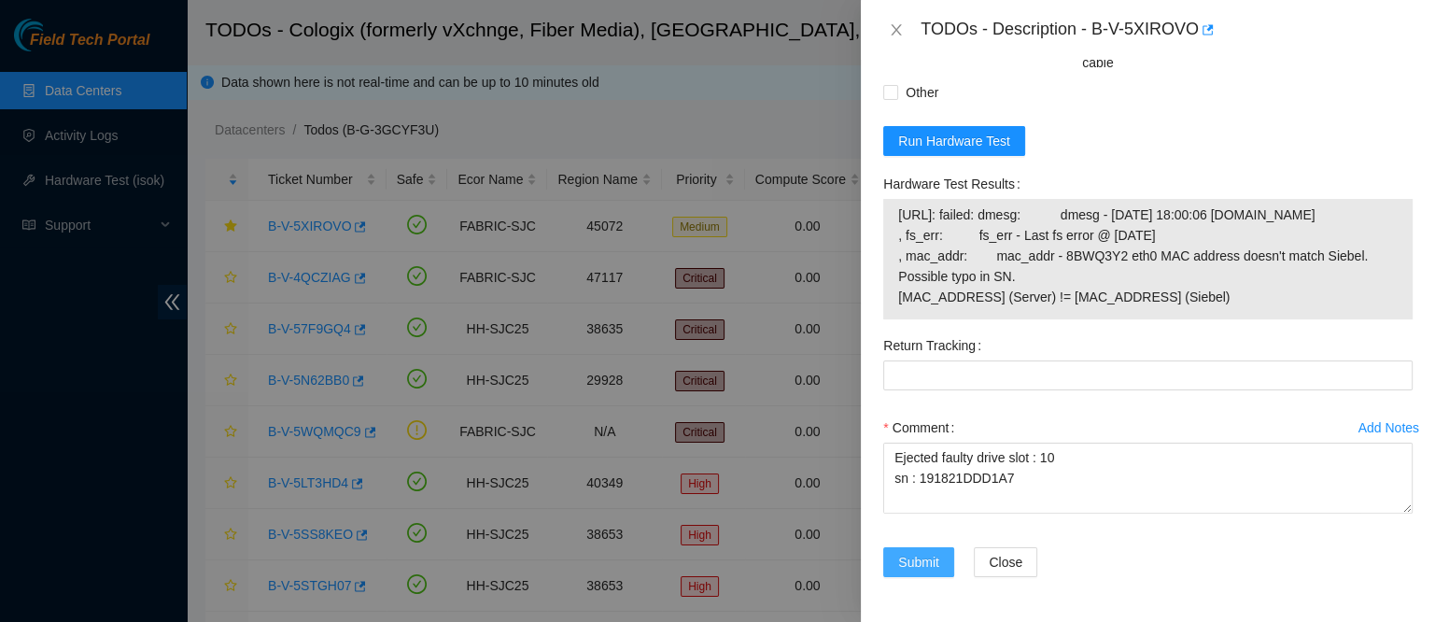
click at [910, 573] on button "Submit" at bounding box center [918, 562] width 71 height 30
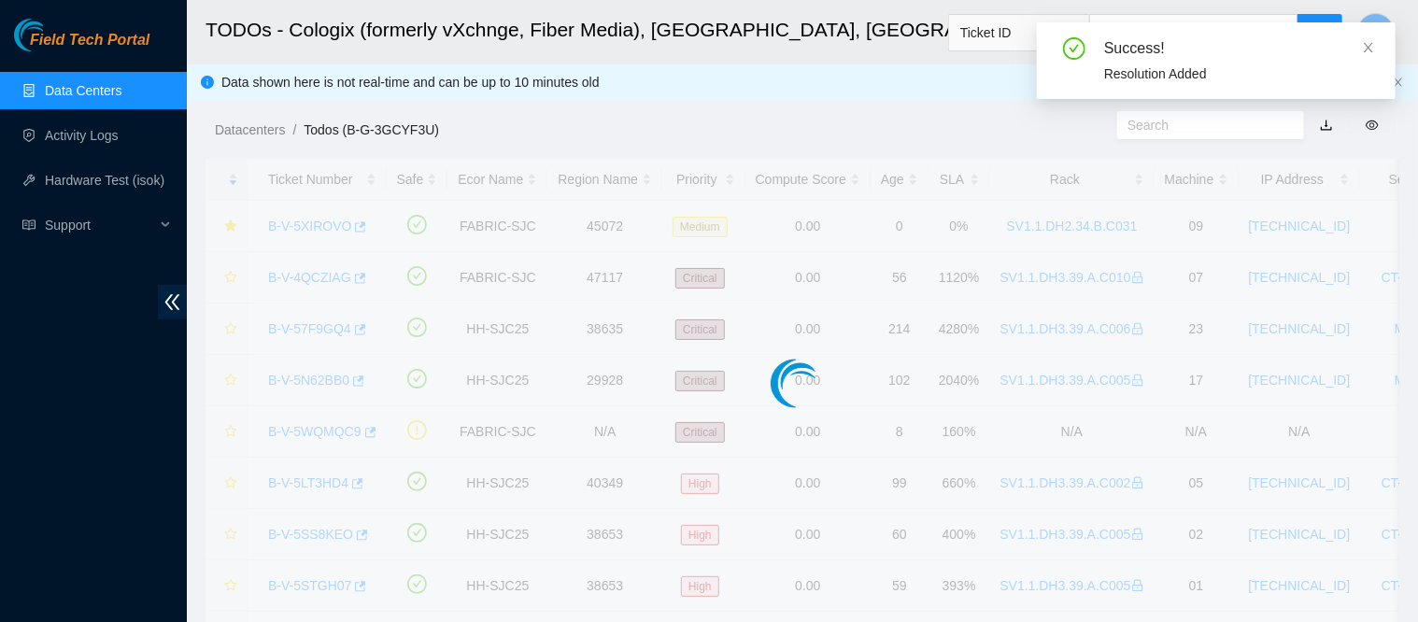
scroll to position [575, 0]
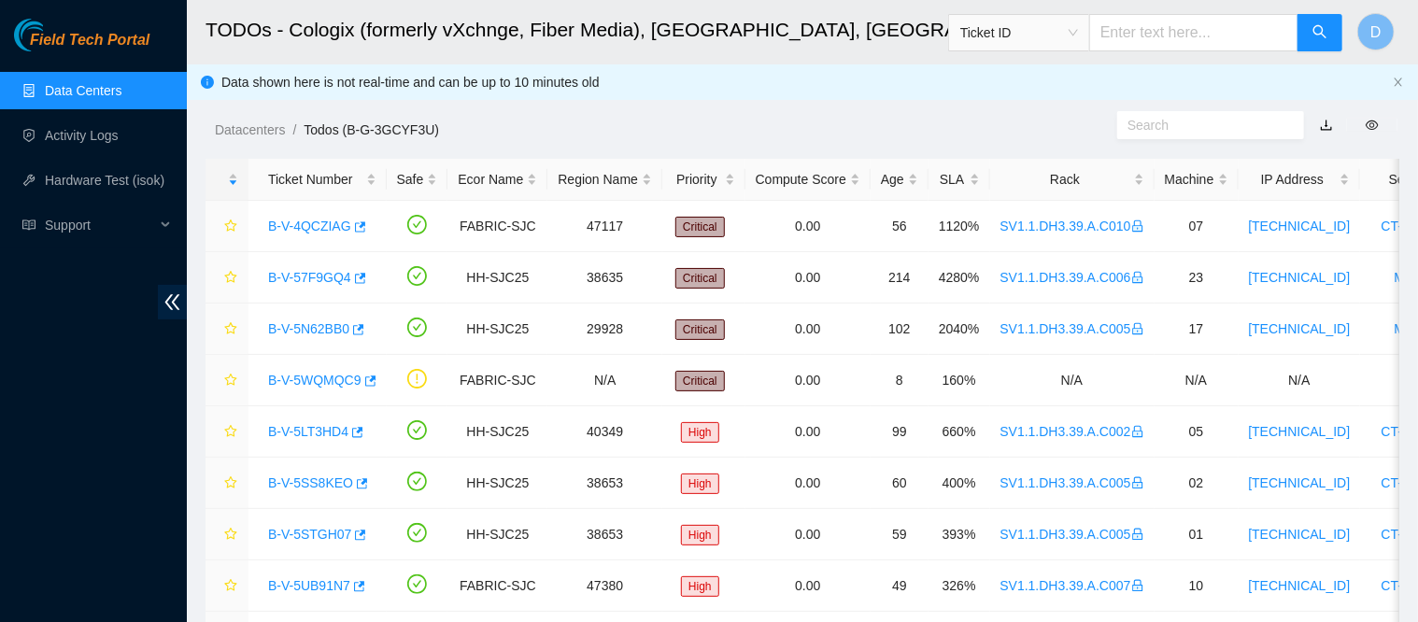
click at [1048, 169] on div "Rack" at bounding box center [1072, 179] width 144 height 21
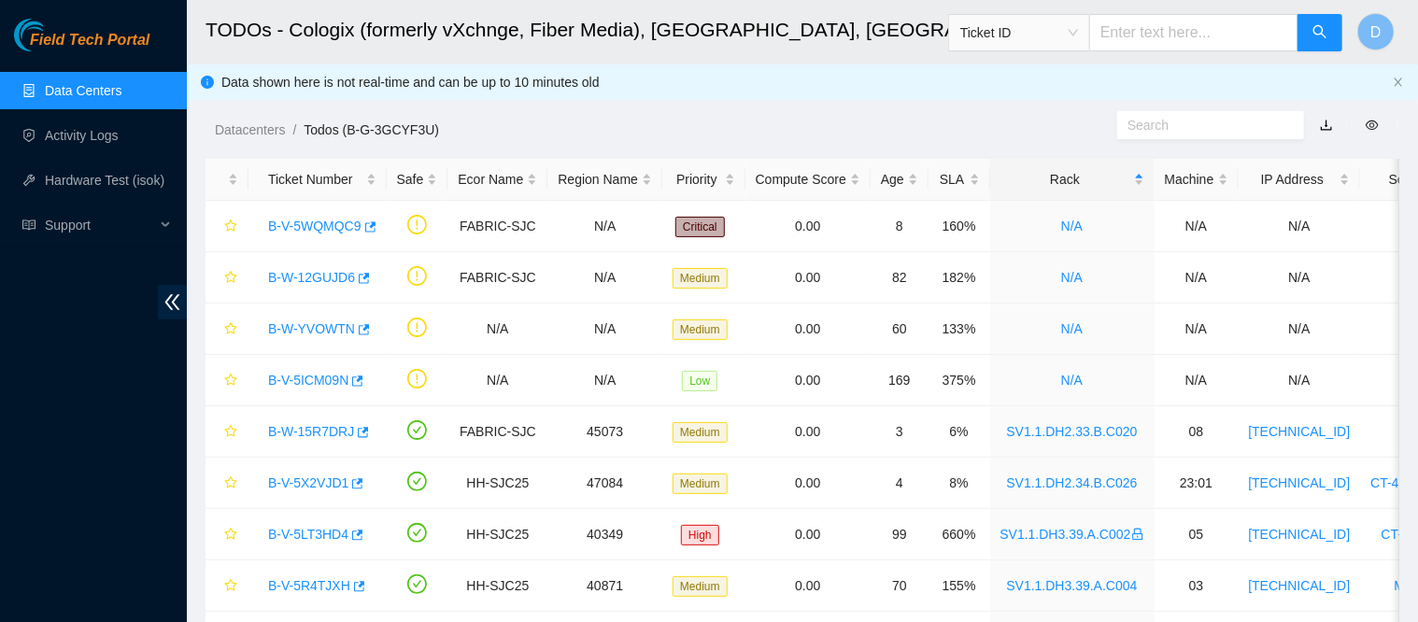
click at [1049, 169] on div "Rack" at bounding box center [1072, 179] width 144 height 21
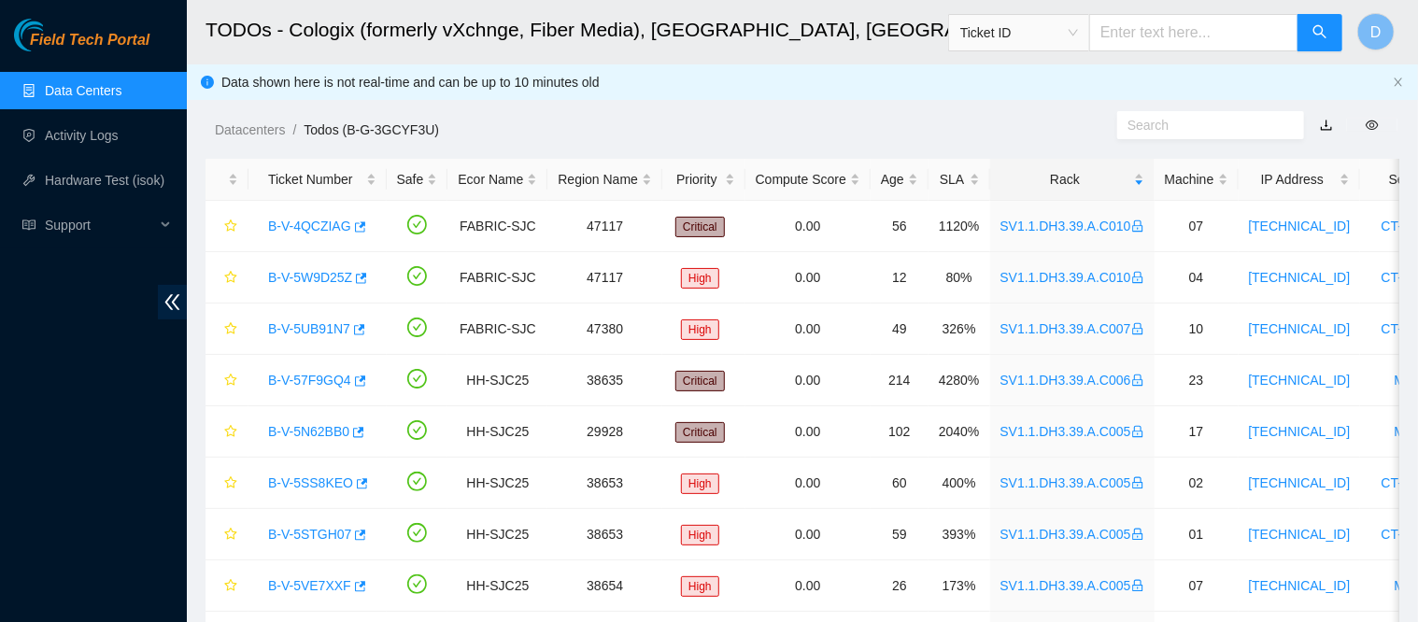
click at [1046, 169] on div "Rack" at bounding box center [1072, 179] width 144 height 21
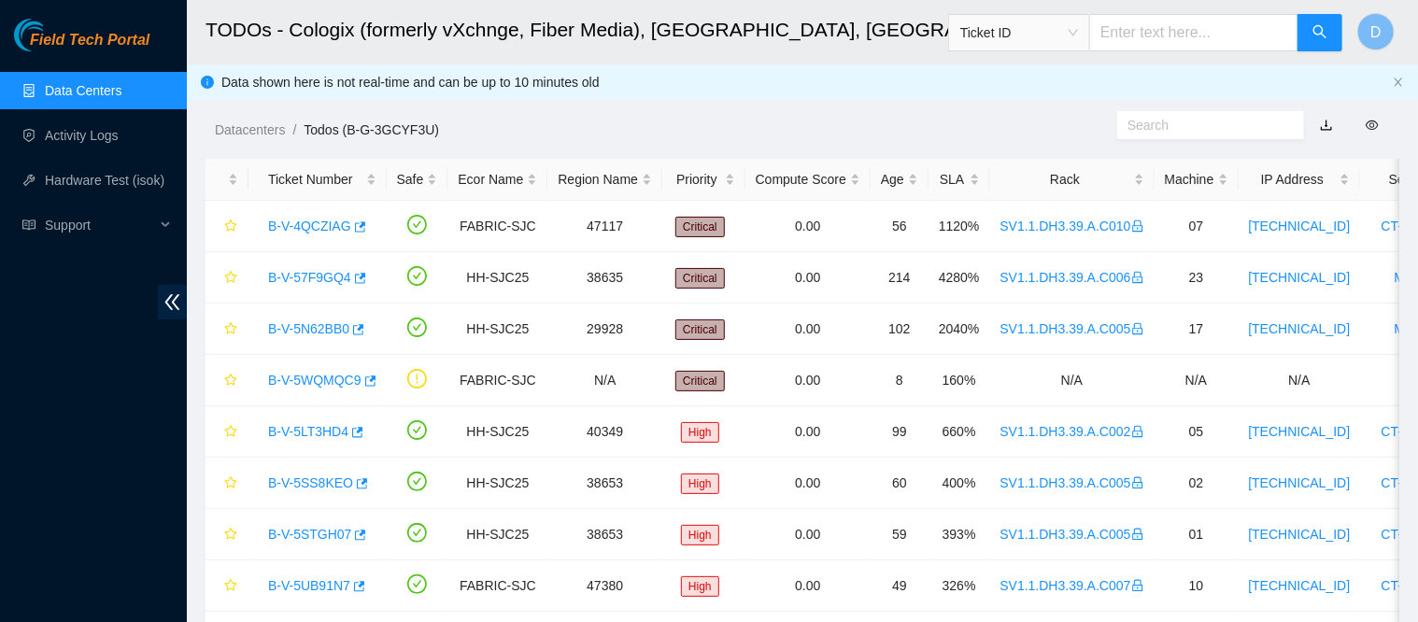
click at [1063, 169] on div "Rack" at bounding box center [1072, 179] width 144 height 21
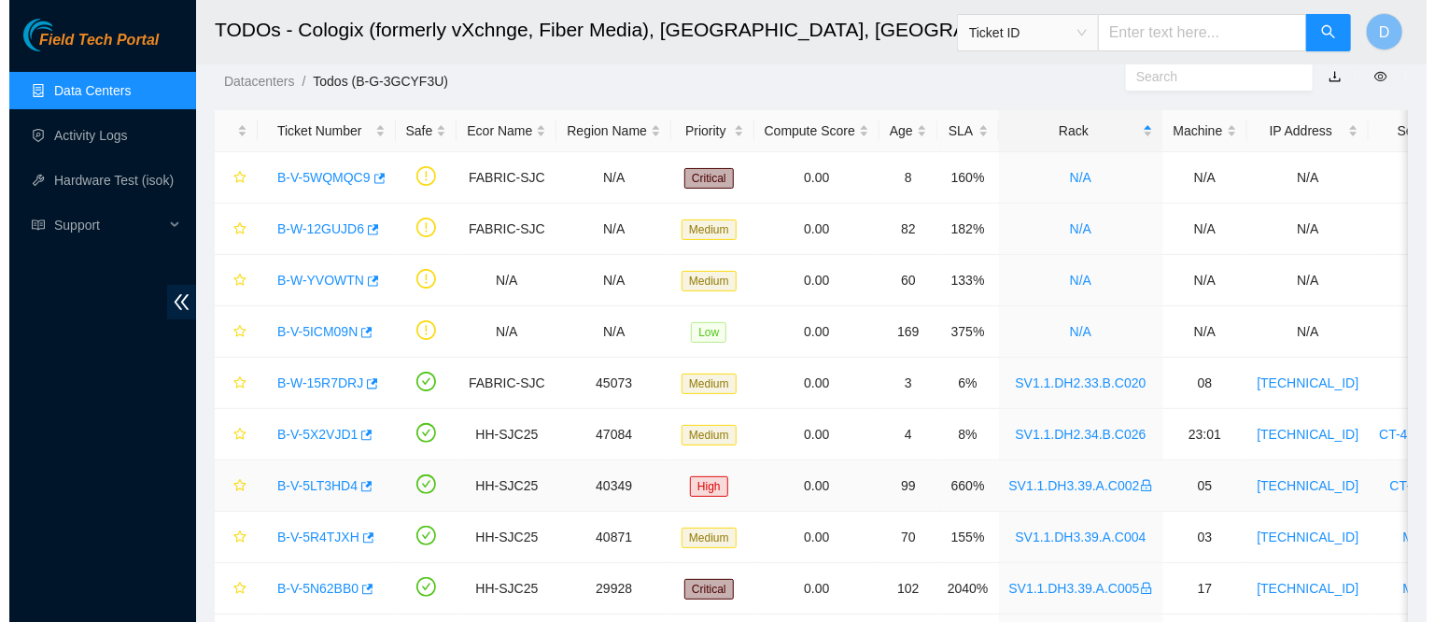
scroll to position [0, 0]
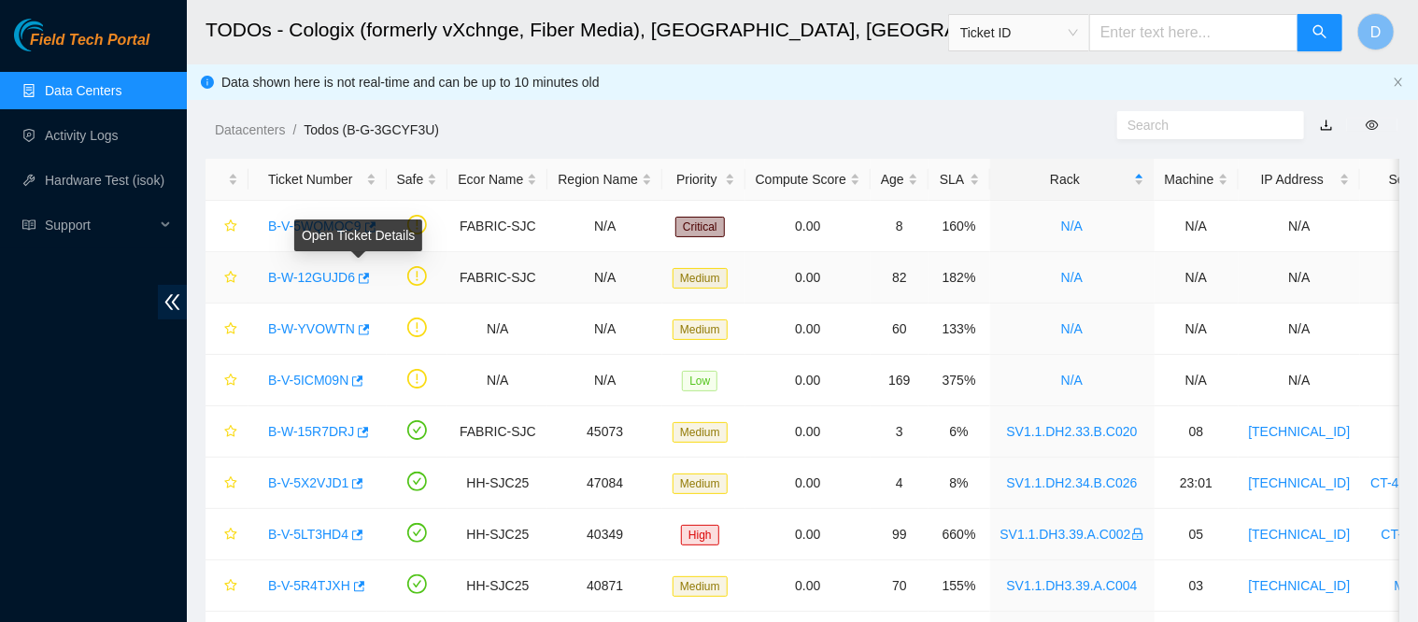
click at [315, 230] on div "Open Ticket Details" at bounding box center [358, 235] width 128 height 32
click at [274, 214] on div "B-V-5WQMQC9" at bounding box center [318, 226] width 118 height 30
click at [279, 230] on link "B-V-5WQMQC9" at bounding box center [314, 226] width 93 height 15
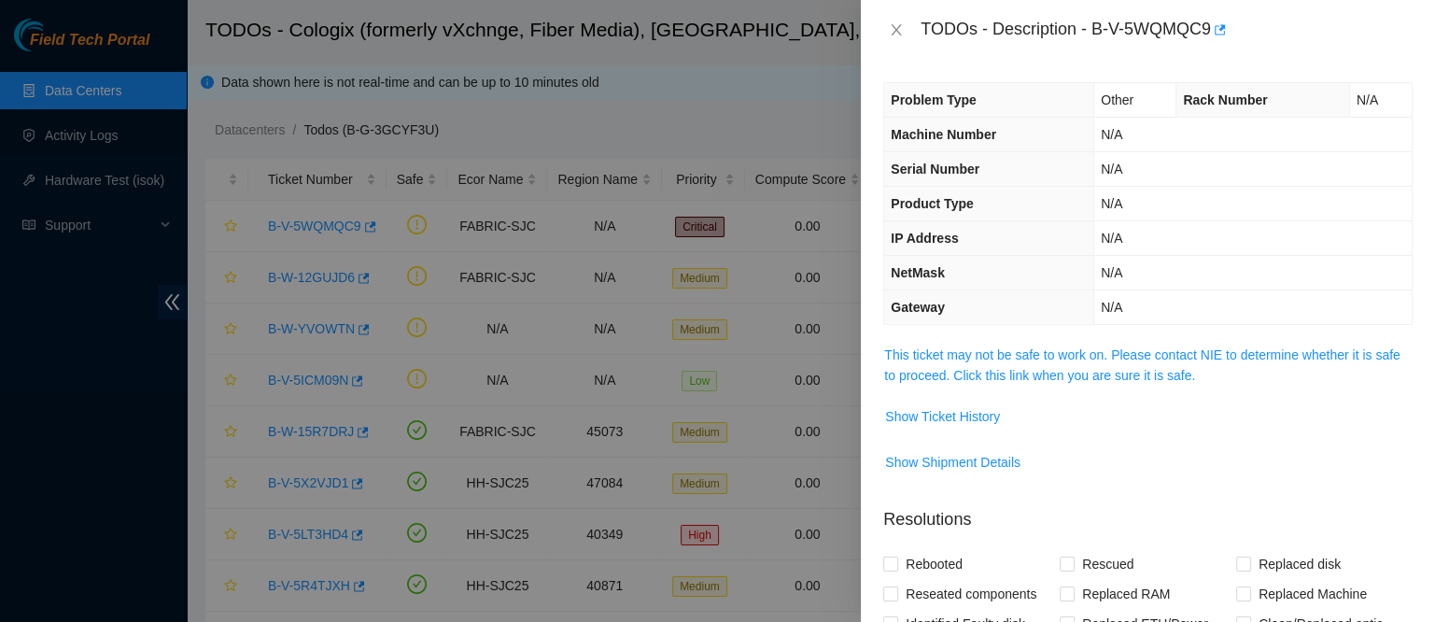
click at [1019, 362] on span "This ticket may not be safe to work on. Please contact NIE to determine whether…" at bounding box center [1148, 365] width 528 height 41
click at [1034, 380] on link "This ticket may not be safe to work on. Please contact NIE to determine whether…" at bounding box center [1141, 364] width 515 height 35
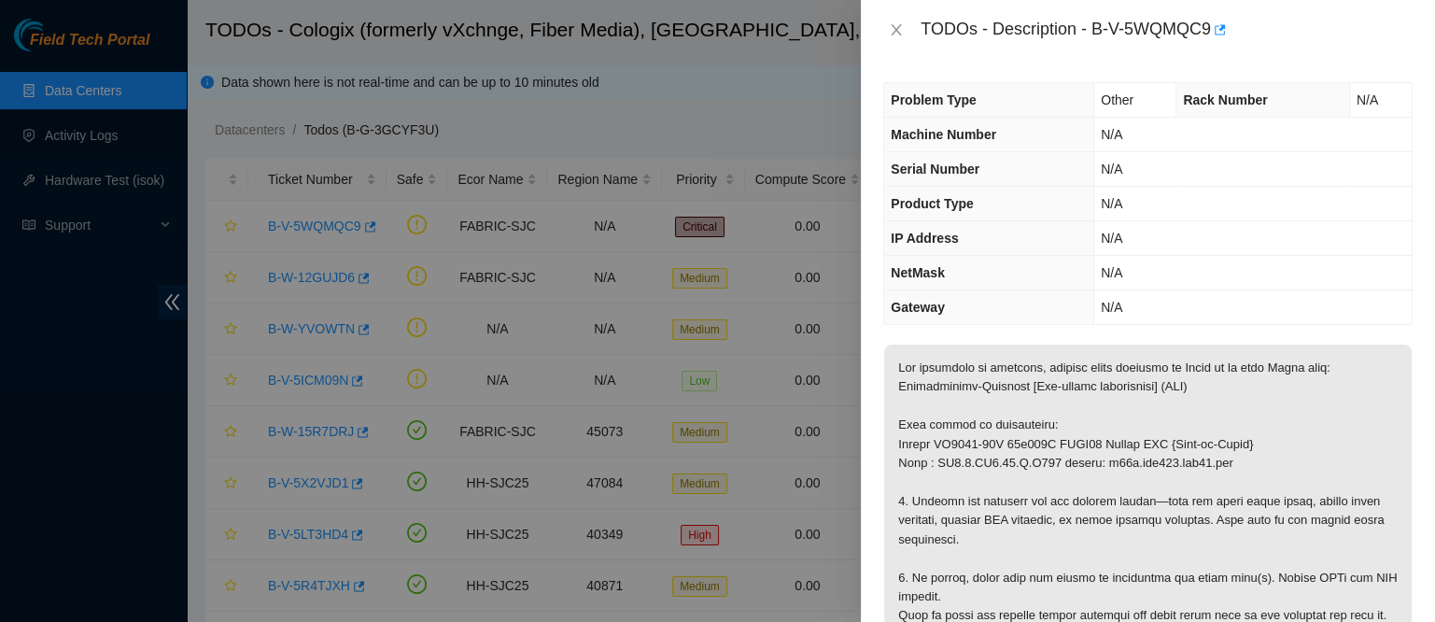
click at [1034, 380] on p at bounding box center [1148, 578] width 528 height 467
click at [1188, 351] on p at bounding box center [1148, 578] width 528 height 467
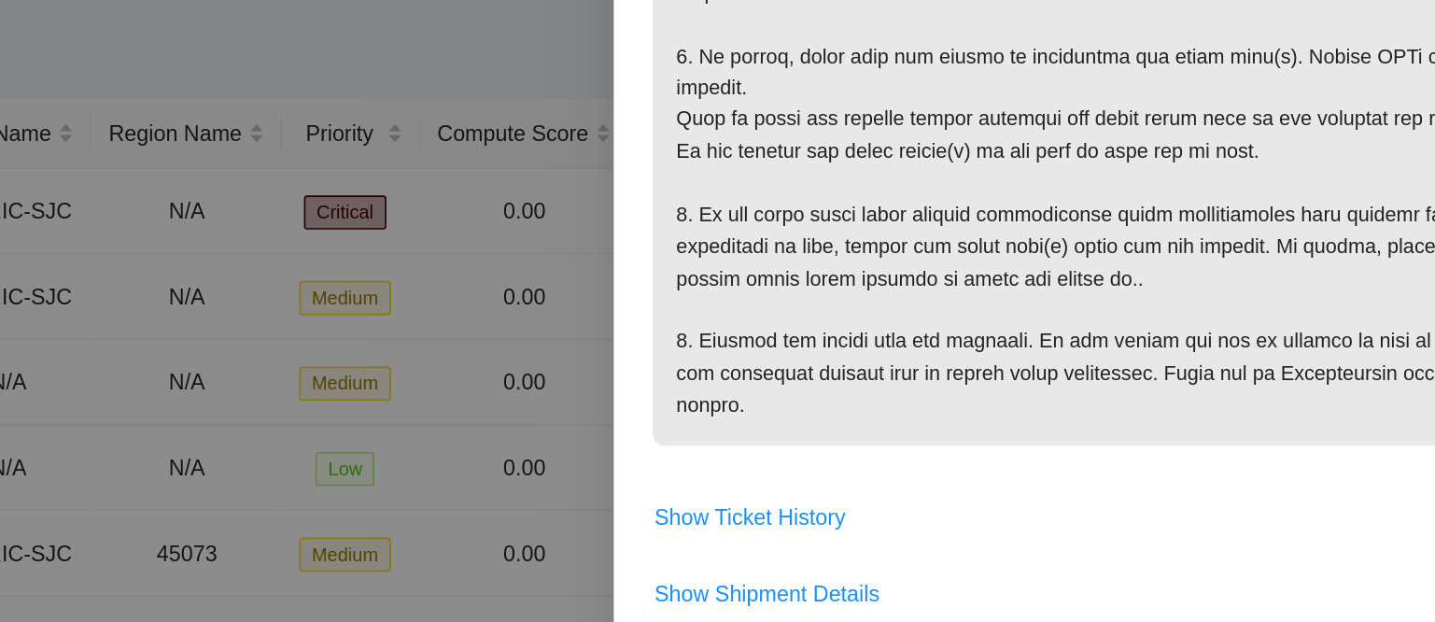
scroll to position [448, 0]
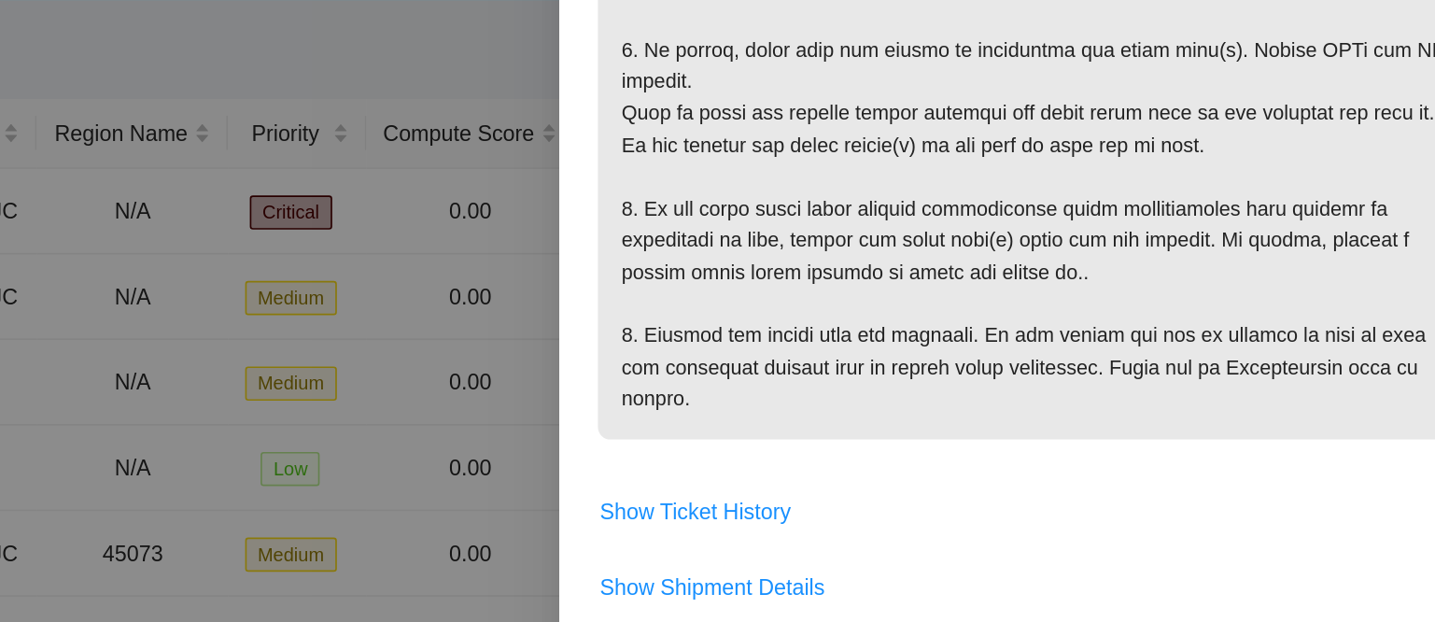
click at [1207, 249] on p at bounding box center [1148, 129] width 528 height 467
drag, startPoint x: 1065, startPoint y: 264, endPoint x: 1178, endPoint y: 249, distance: 114.0
click at [1178, 249] on p at bounding box center [1148, 129] width 528 height 467
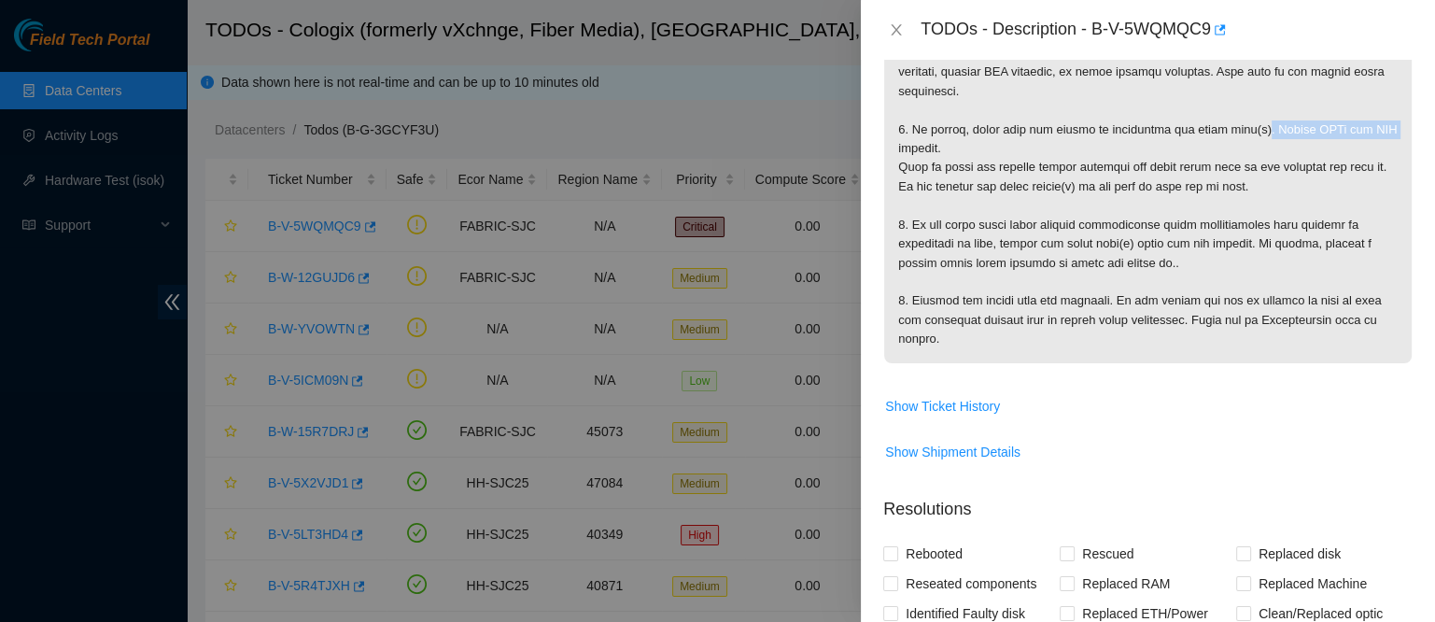
drag, startPoint x: 946, startPoint y: 270, endPoint x: 1122, endPoint y: 261, distance: 175.8
click at [1122, 261] on p at bounding box center [1148, 129] width 528 height 467
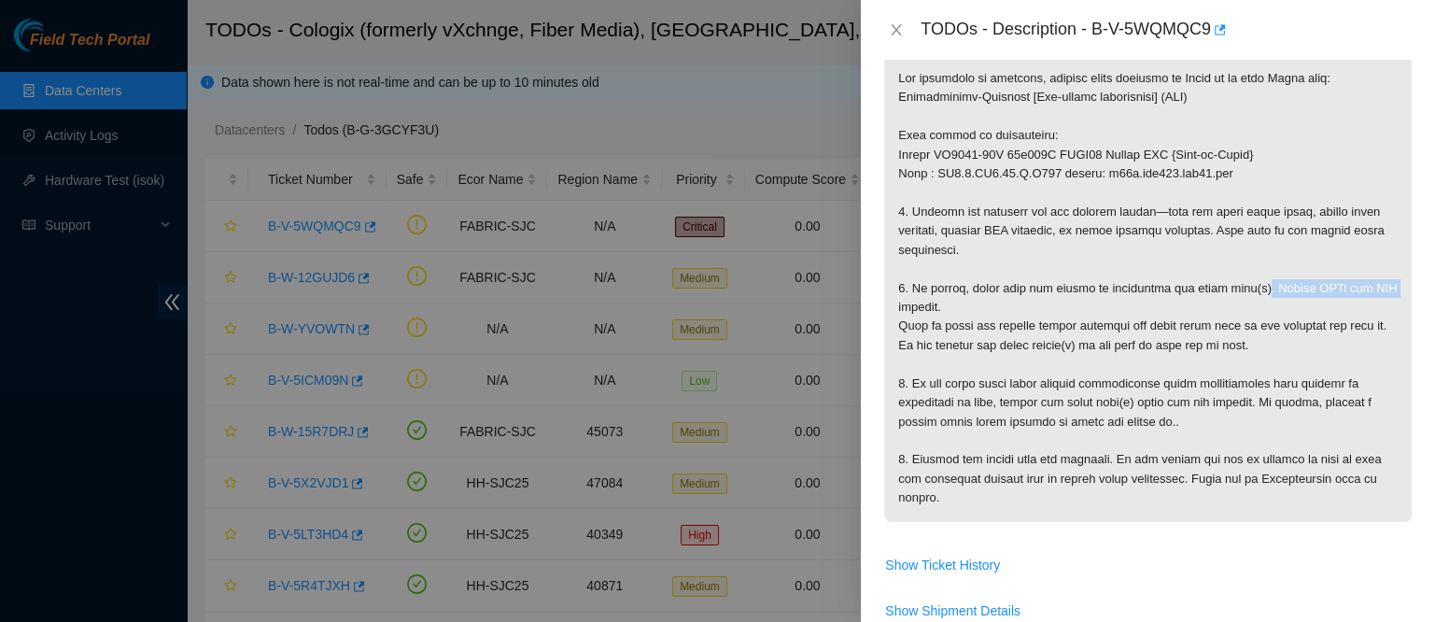
scroll to position [293, 0]
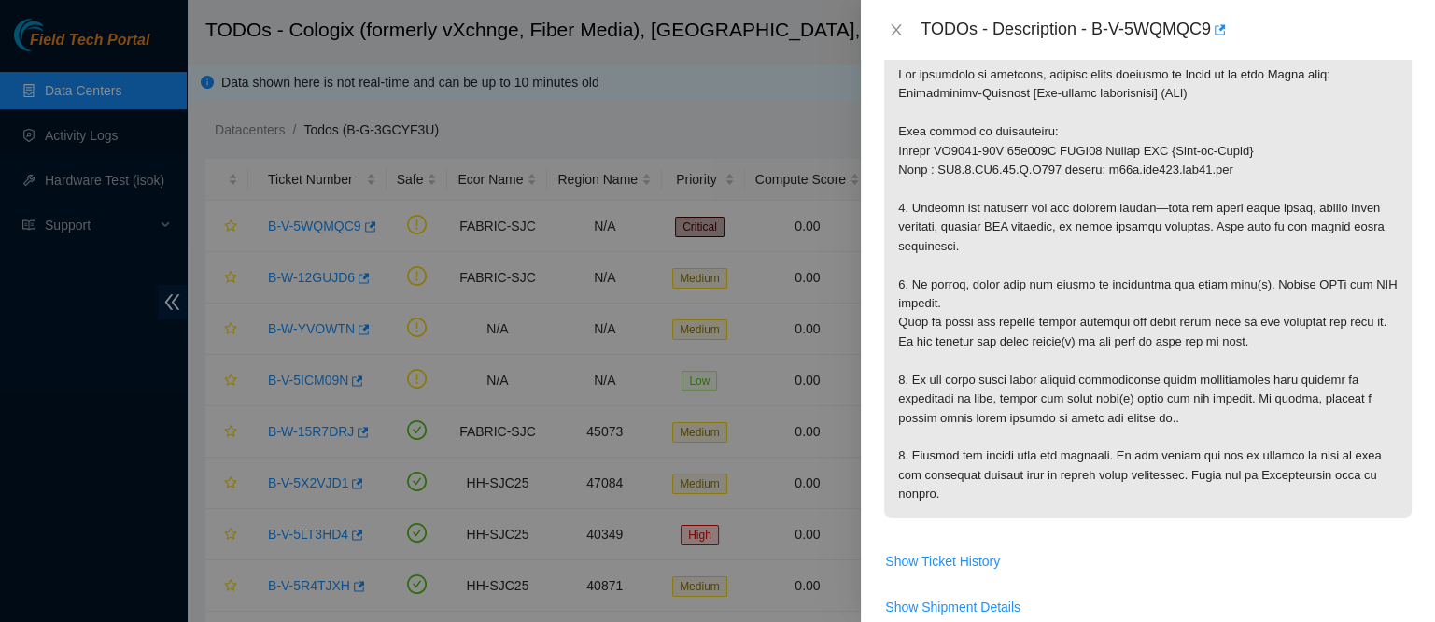
click at [1031, 205] on p at bounding box center [1148, 284] width 528 height 467
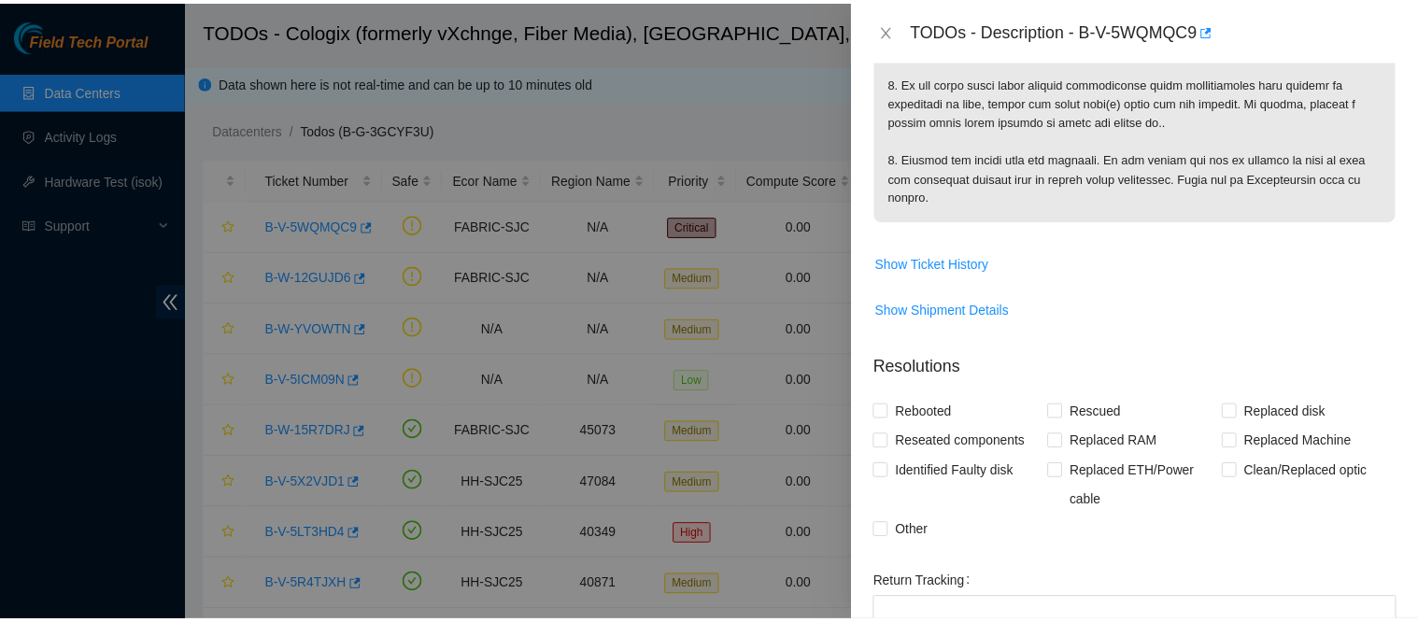
scroll to position [598, 0]
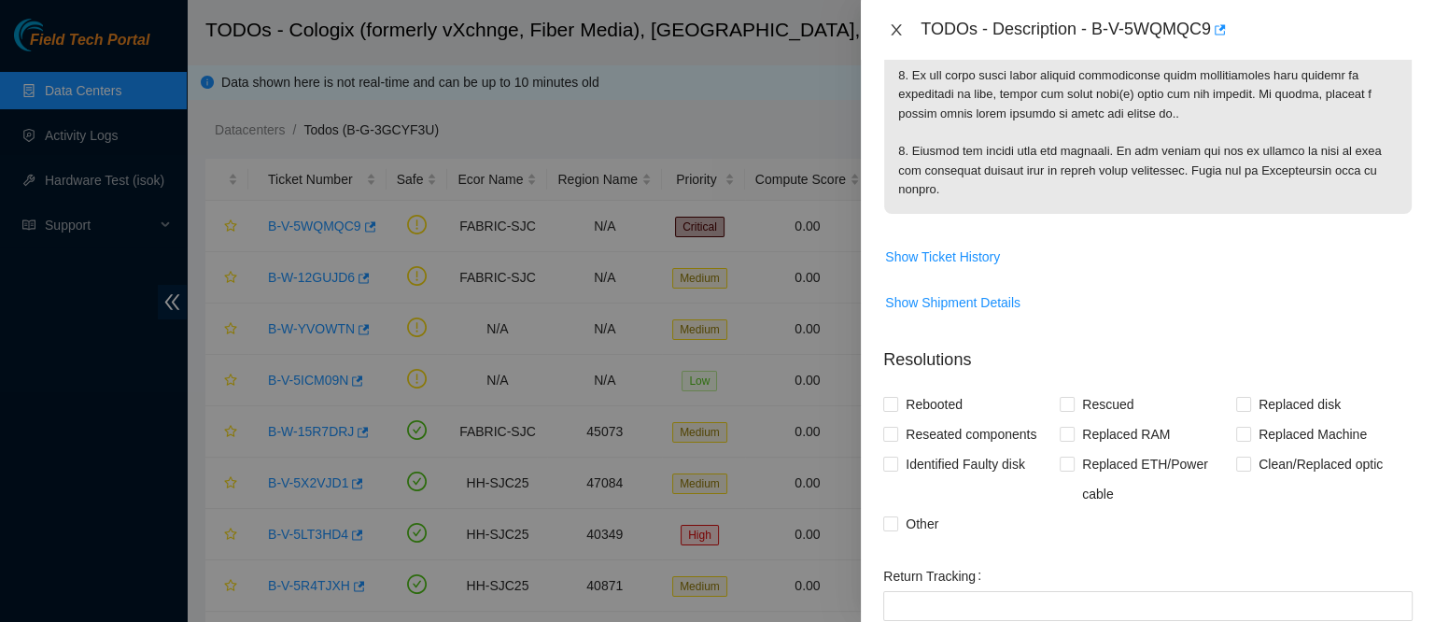
click at [904, 25] on icon "close" at bounding box center [896, 29] width 15 height 15
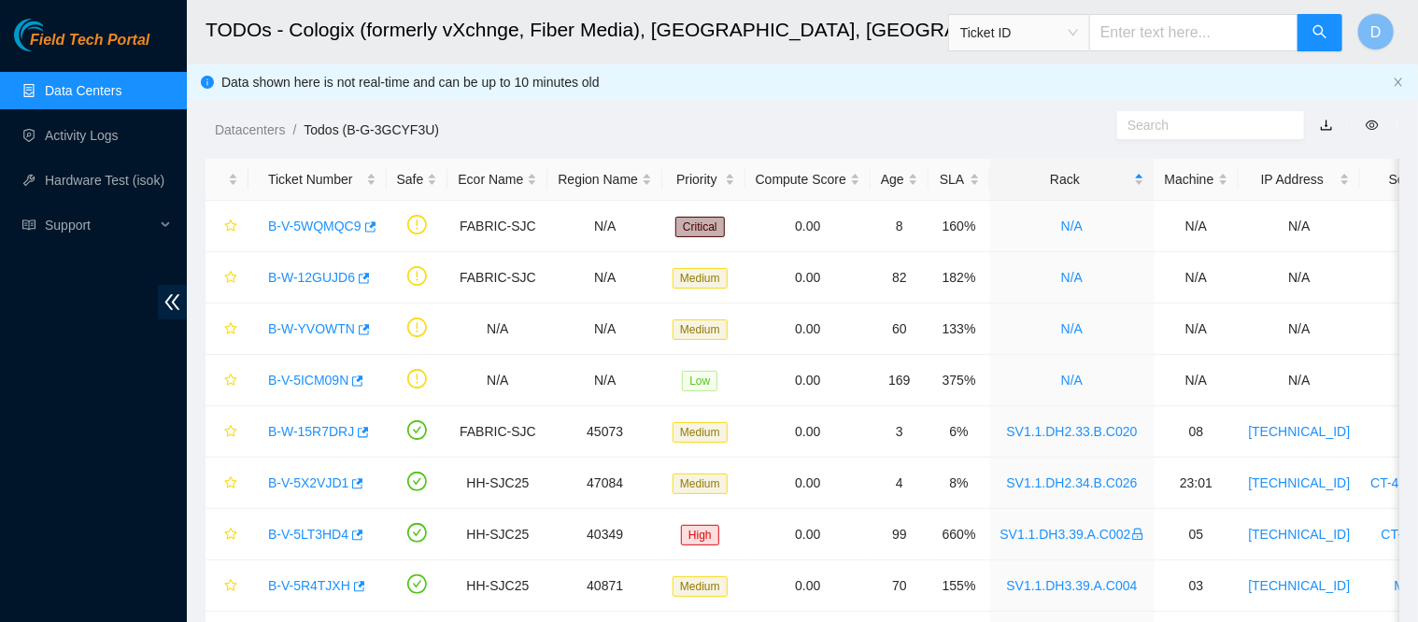
scroll to position [486, 0]
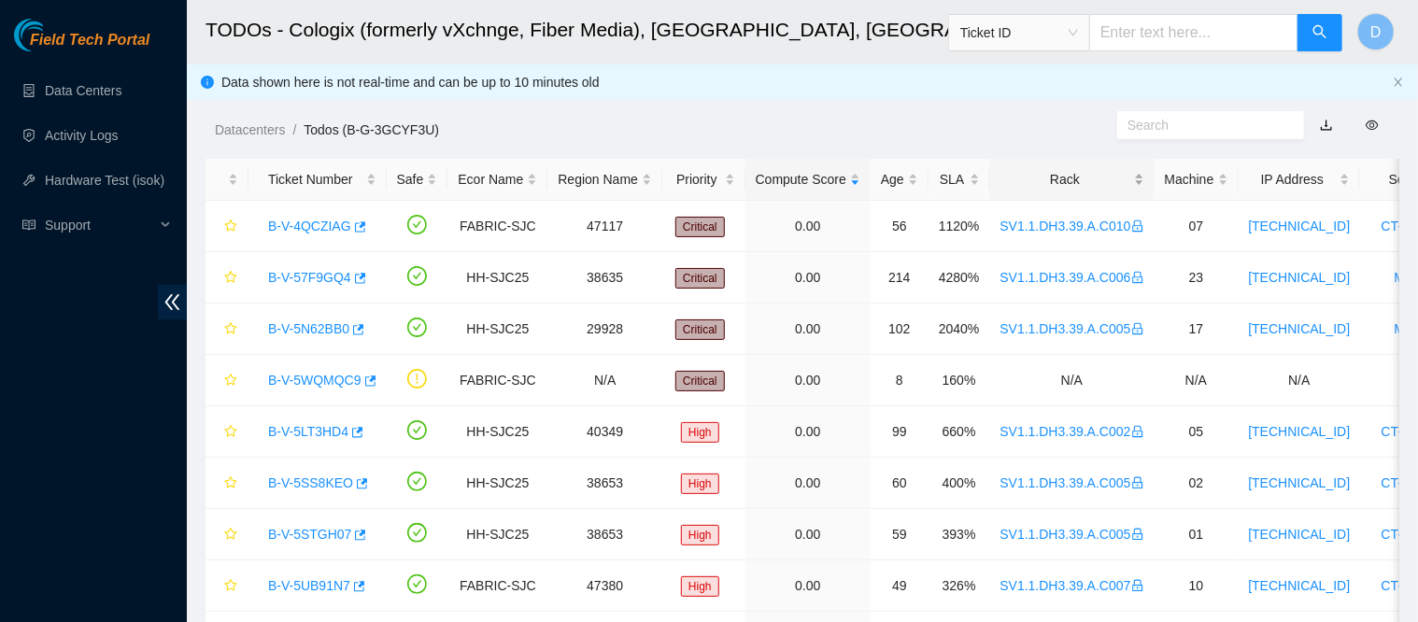
click at [1066, 188] on div "Rack" at bounding box center [1072, 179] width 144 height 21
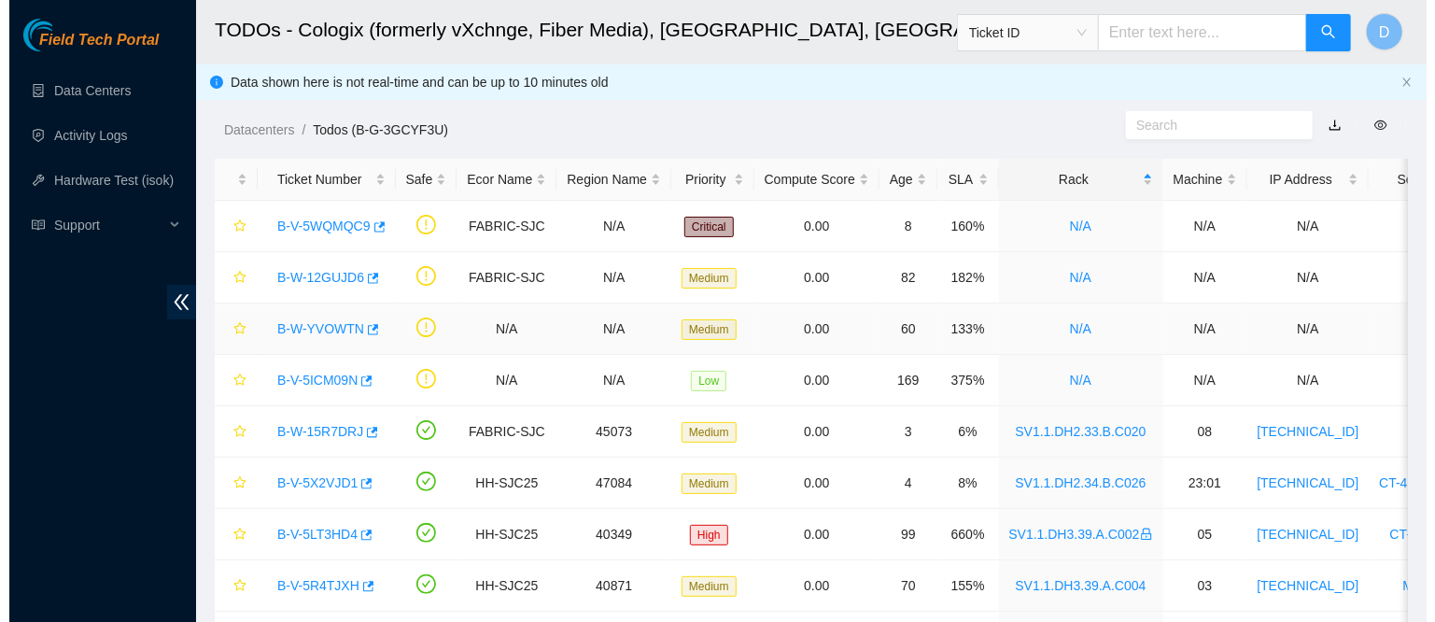
scroll to position [37, 0]
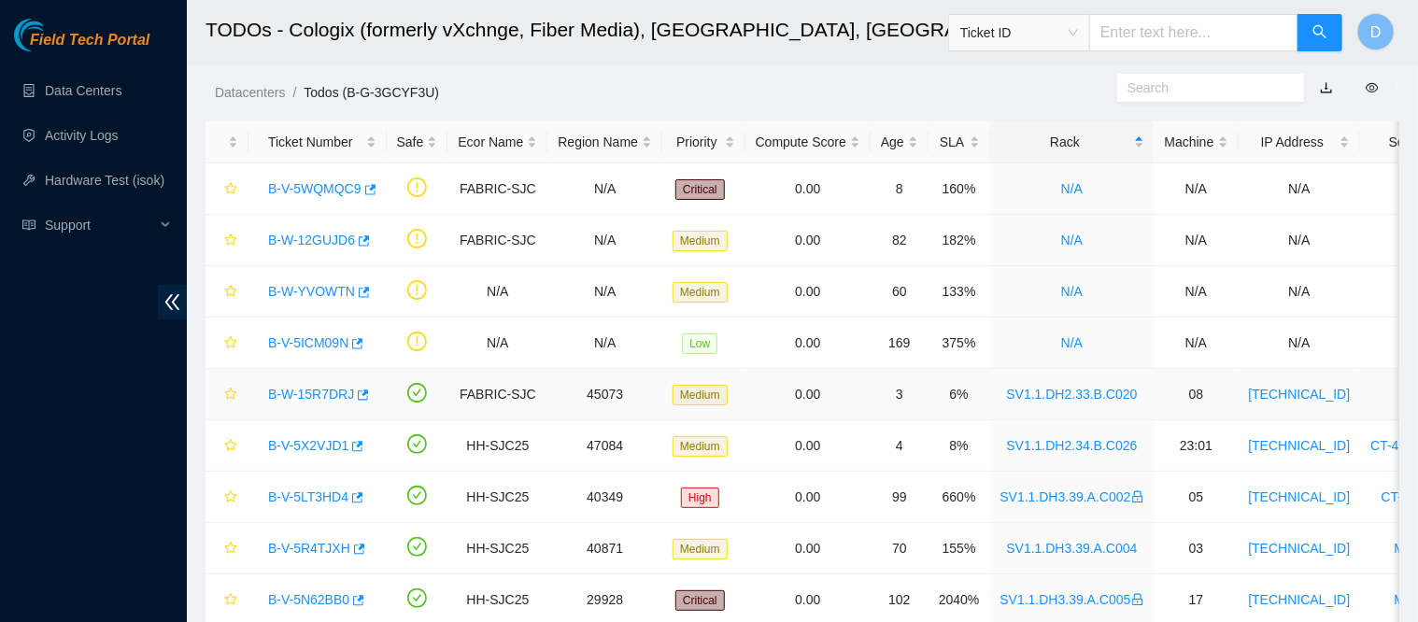
click at [305, 387] on link "B-W-15R7DRJ" at bounding box center [311, 394] width 86 height 15
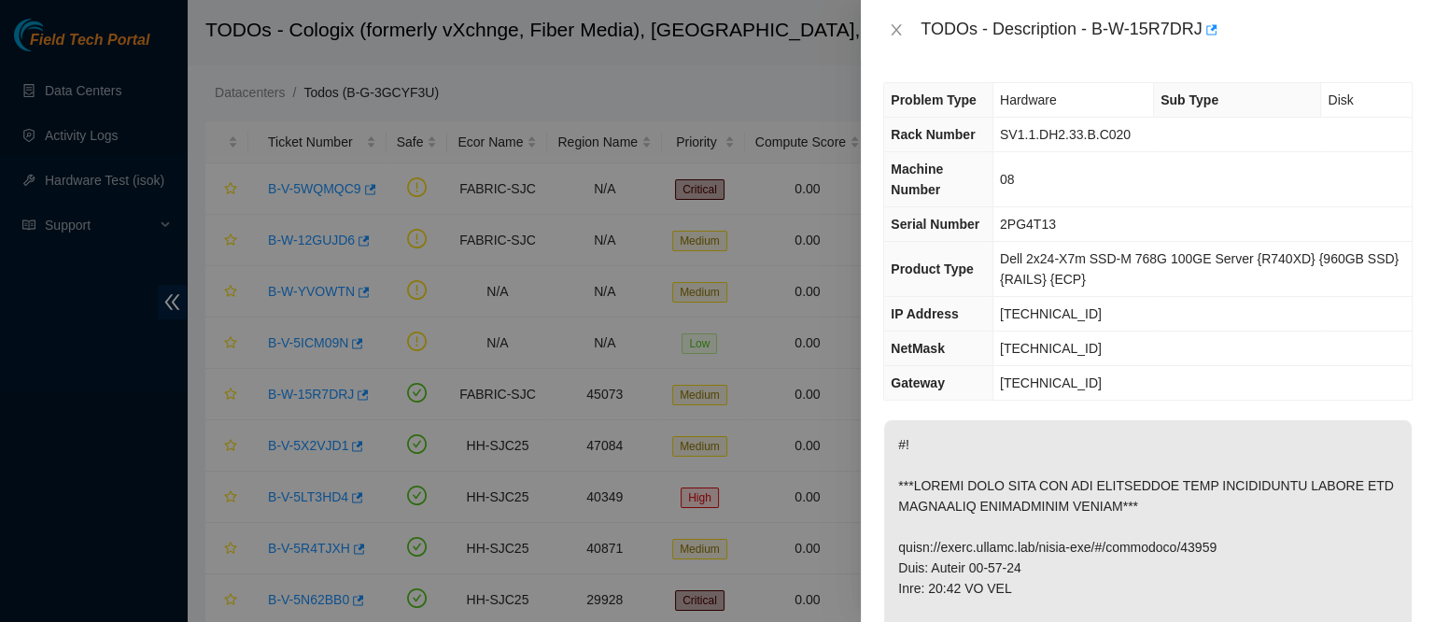
scroll to position [157, 0]
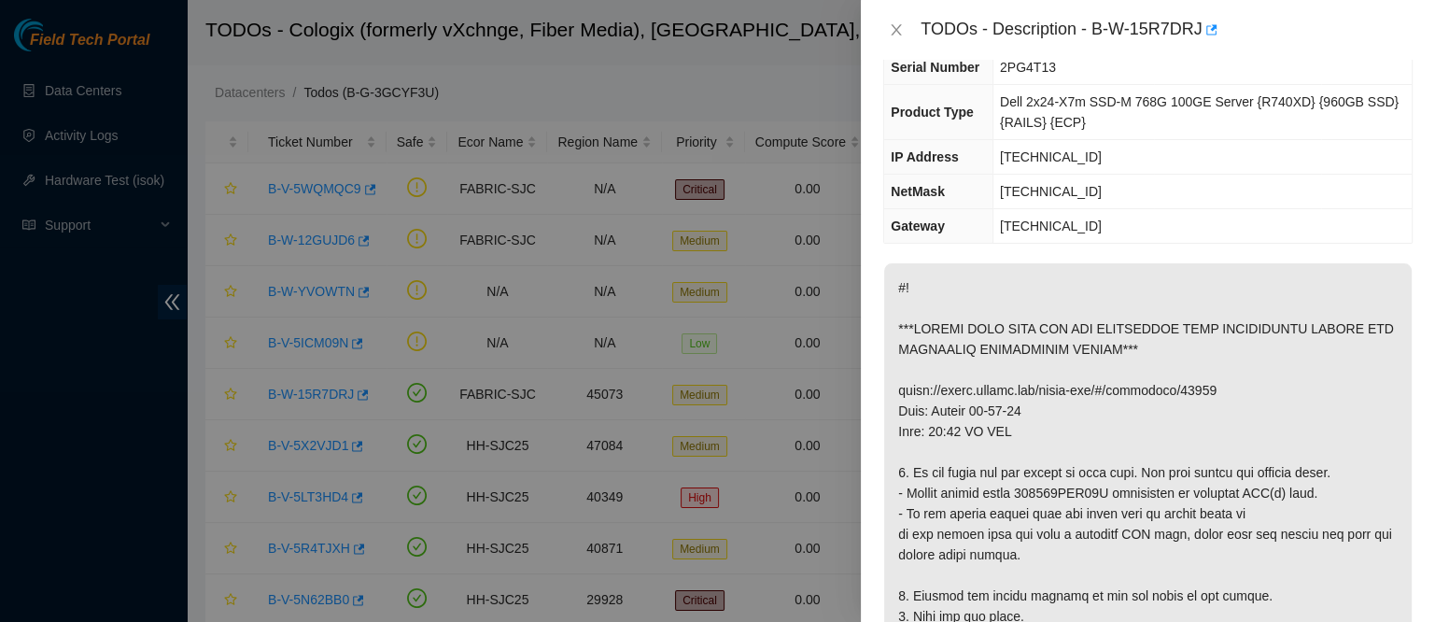
click at [894, 41] on div "TODOs - Description - B-W-15R7DRJ" at bounding box center [1147, 30] width 529 height 30
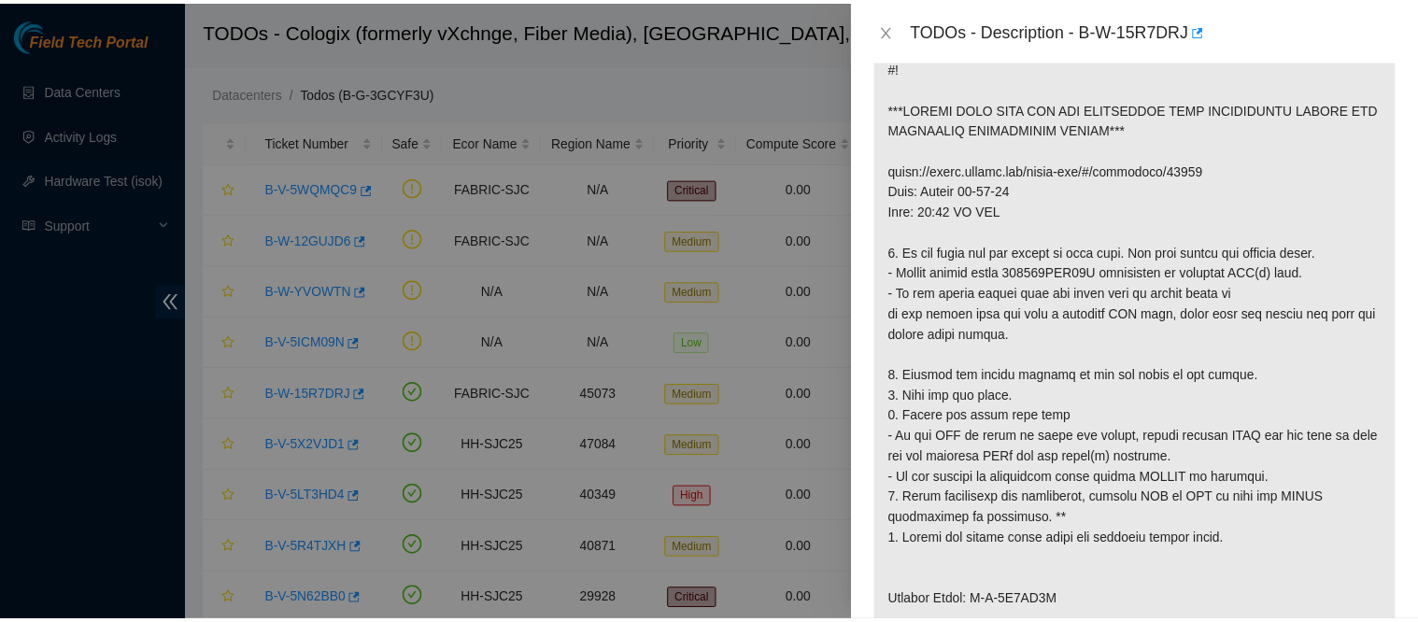
scroll to position [379, 0]
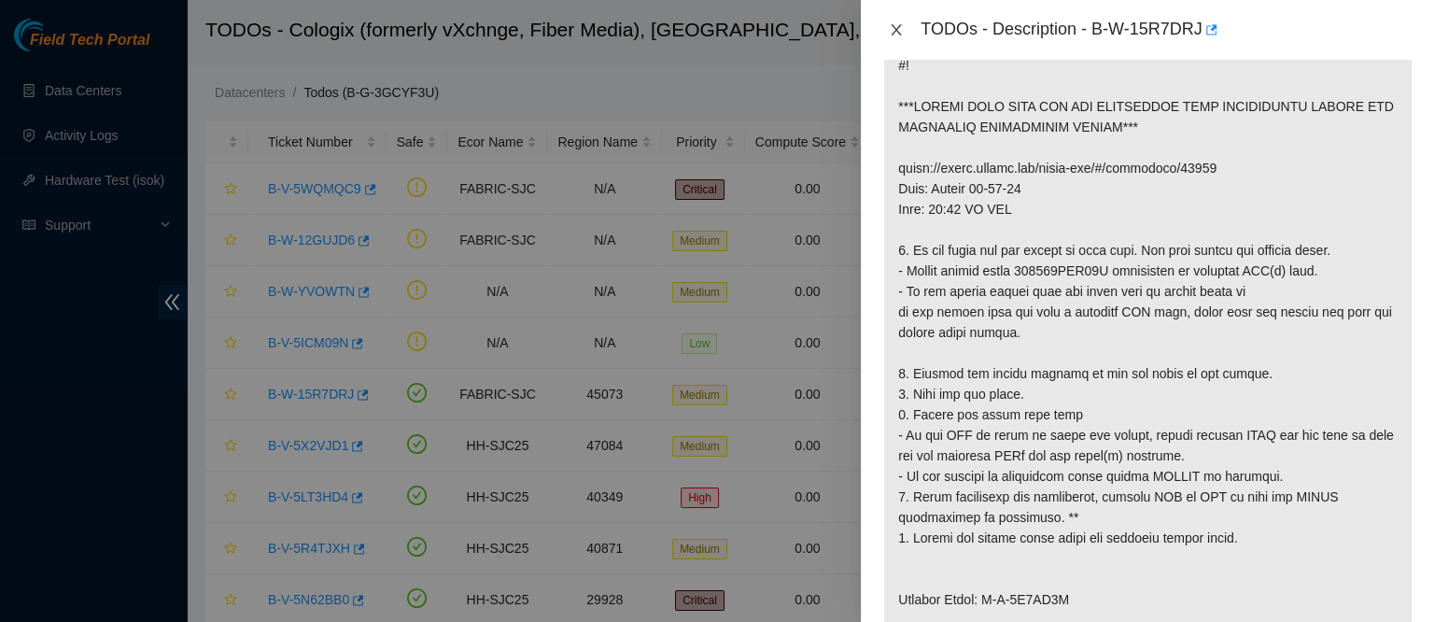
click at [895, 29] on icon "close" at bounding box center [897, 29] width 10 height 11
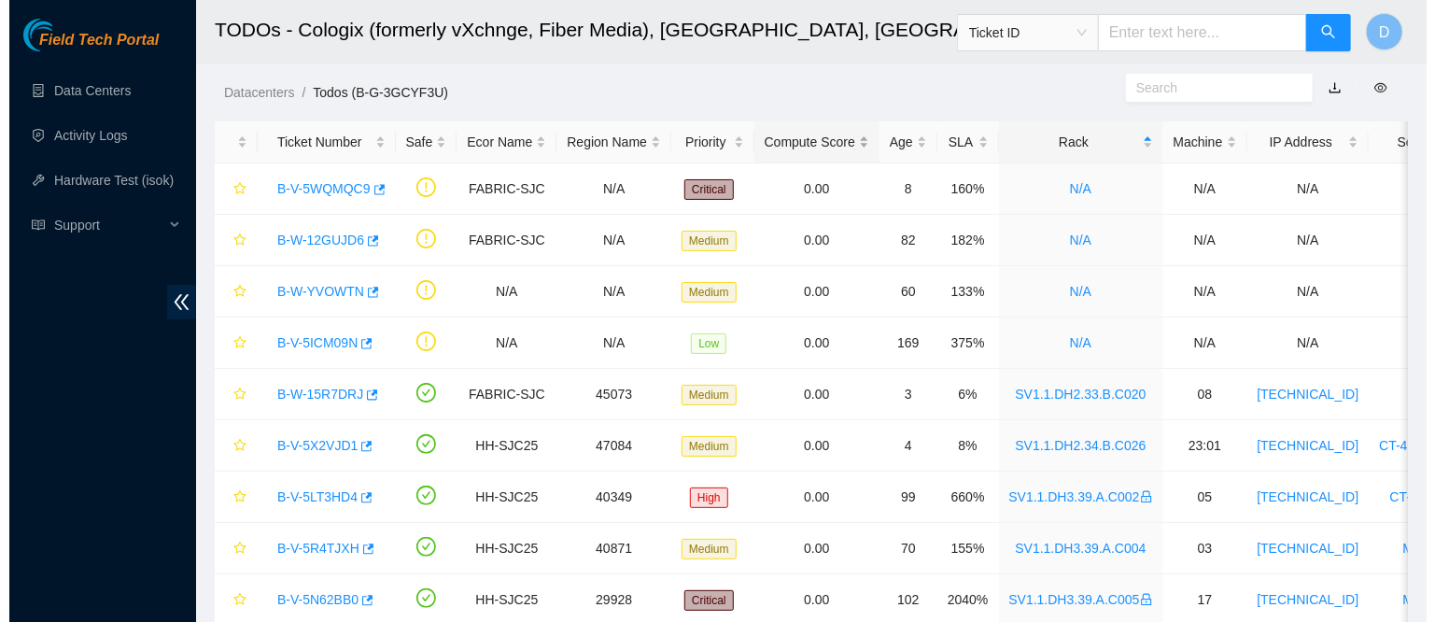
scroll to position [386, 0]
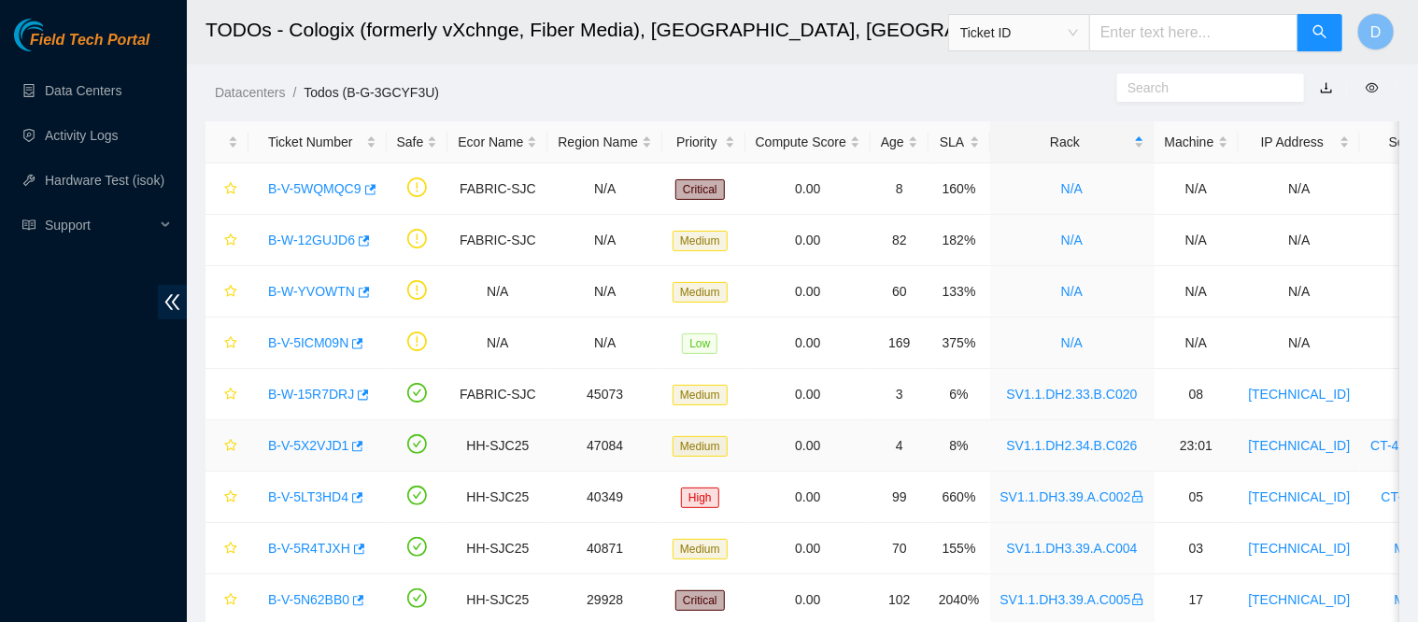
click at [320, 442] on link "B-V-5X2VJD1" at bounding box center [308, 445] width 80 height 15
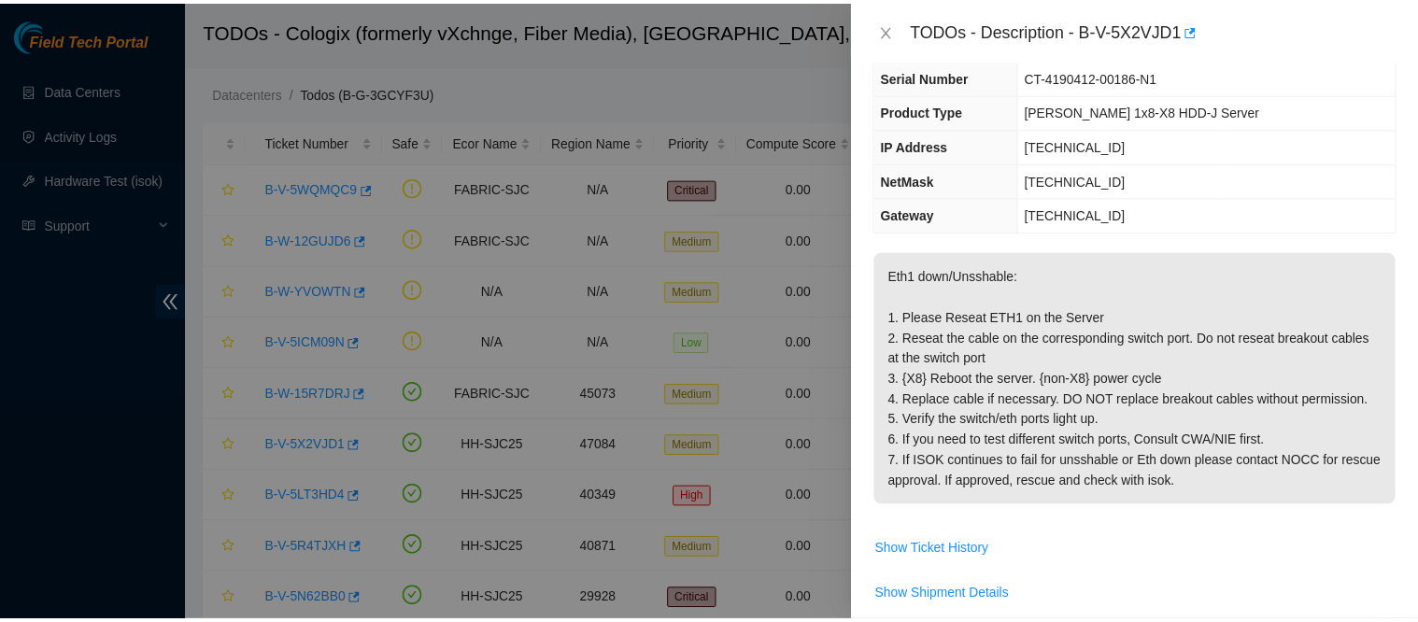
scroll to position [0, 0]
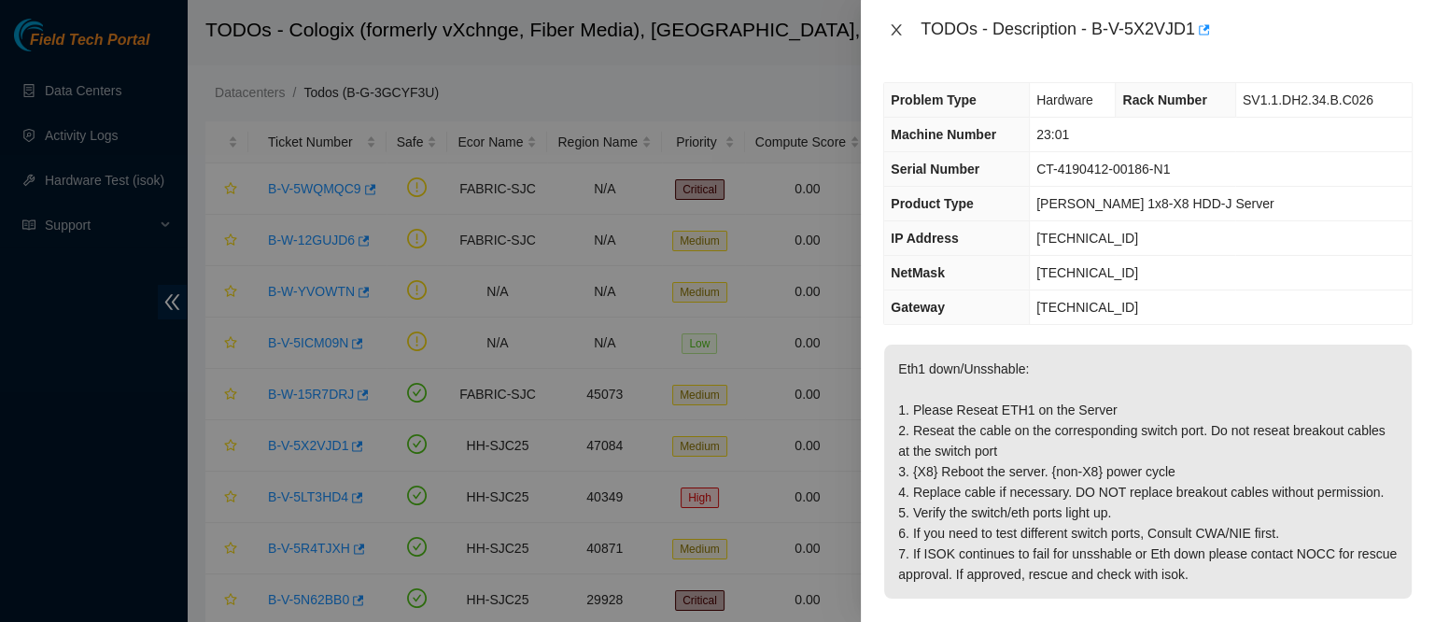
click at [897, 29] on icon "close" at bounding box center [896, 29] width 15 height 15
